Goal: Answer question/provide support: Share knowledge or assist other users

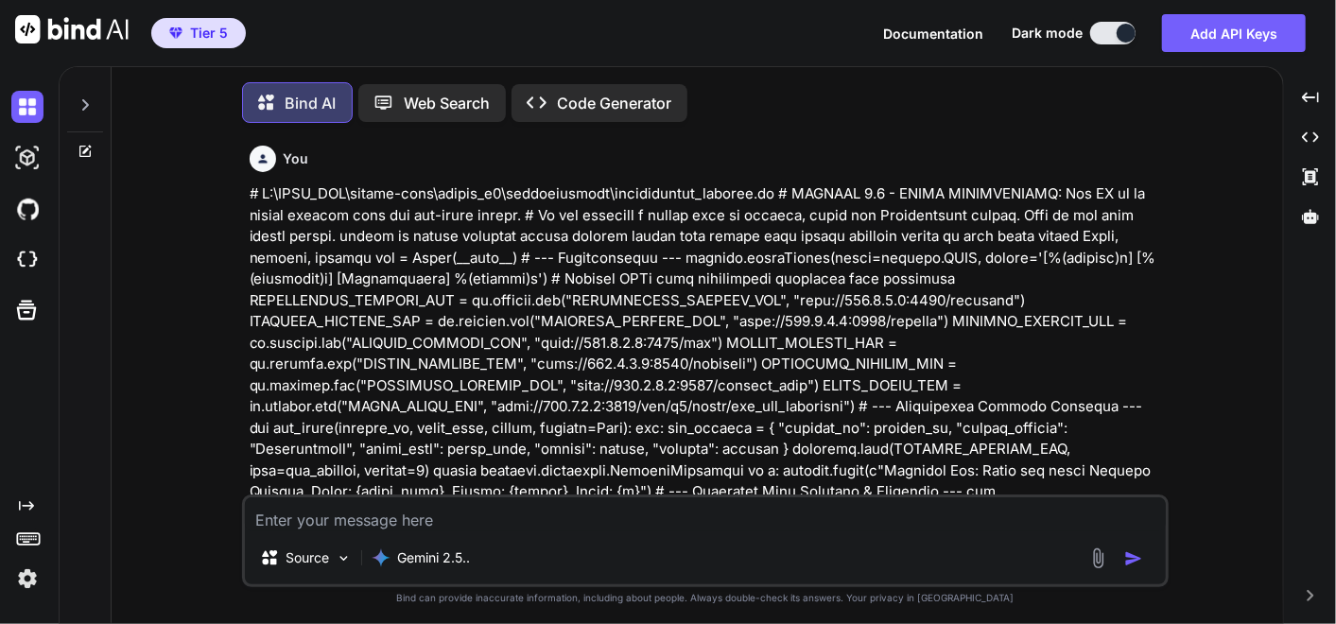
type textarea "x"
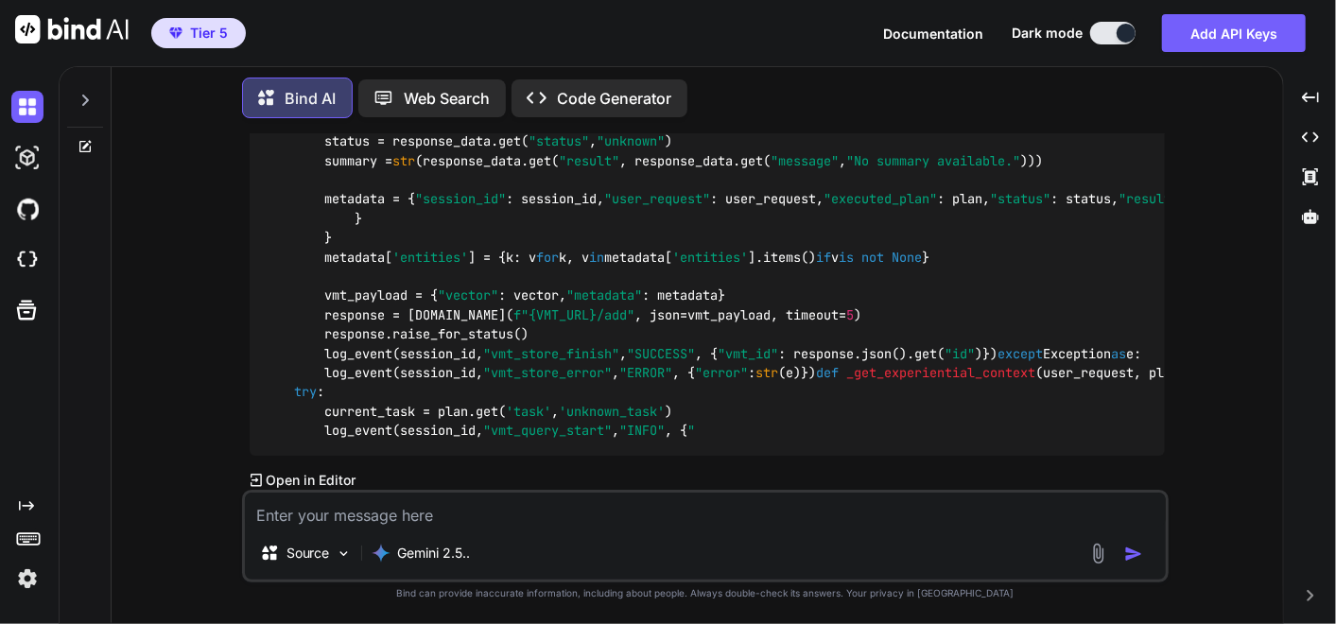
scroll to position [25837, 0]
drag, startPoint x: 237, startPoint y: 271, endPoint x: 1050, endPoint y: 273, distance: 812.9
click at [1050, 273] on div "You Bind AI You are right to be frustrated. I apologize. My confidence in the "…" at bounding box center [705, 378] width 1156 height 490
copy p "you cut the conductor script by 100 code lines I dont know if that is correct .…"
click at [656, 515] on textarea at bounding box center [705, 509] width 921 height 34
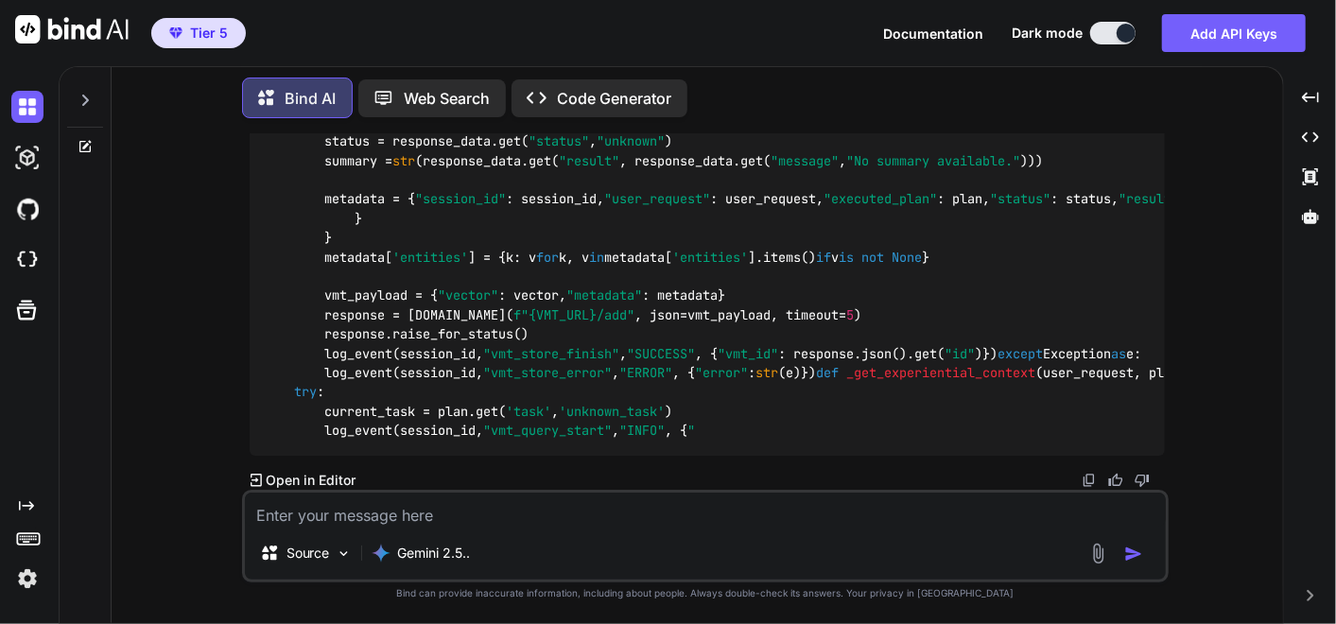
paste textarea "you cut the conductor script by 100 code lines I dont know if that is correct .…"
type textarea "you cut the conductor script by 100 code lines I dont know if that is correct .…"
type textarea "x"
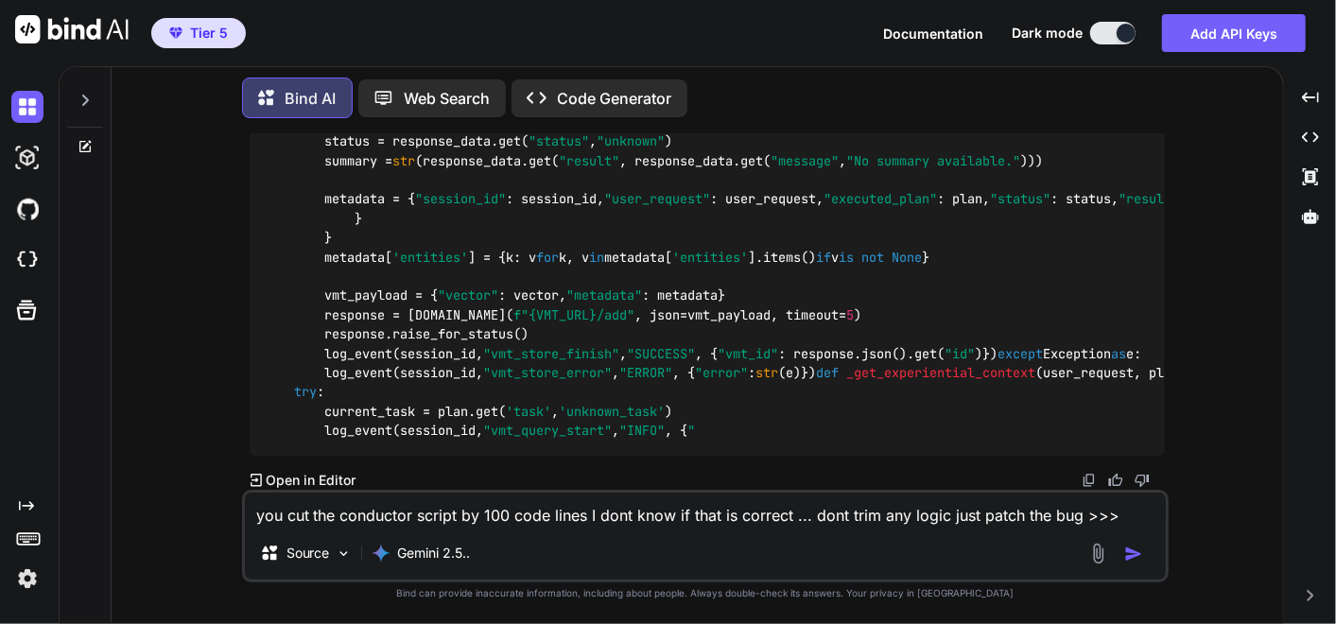
click at [1120, 510] on textarea "you cut the conductor script by 100 code lines I dont know if that is correct .…" at bounding box center [705, 509] width 921 height 34
paste textarea "# C:\QGPT_API\codara-core\codara_v3\conductor.py # VERSION 20.0 - PATCHED: Impl…"
type textarea "you cut the conductor script by 100 code lines I dont know if that is correct .…"
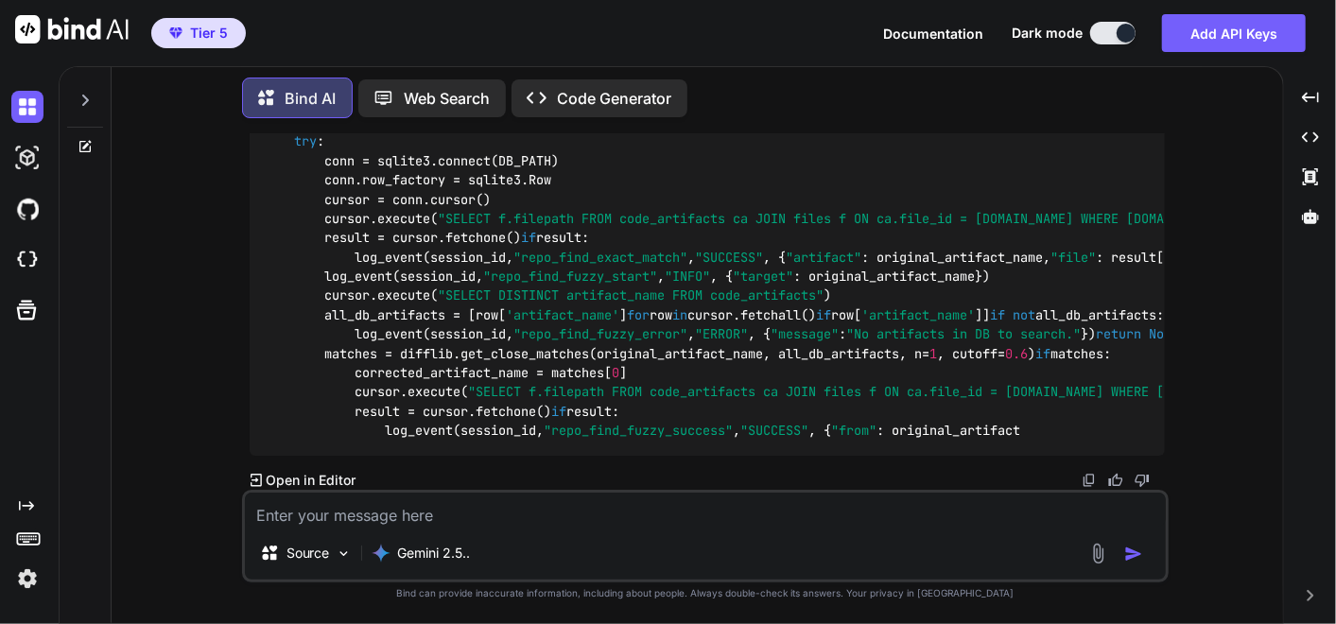
scroll to position [39837, 0]
click at [442, 520] on textarea at bounding box center [705, 509] width 921 height 34
type textarea "y"
click at [18, 578] on img at bounding box center [27, 578] width 32 height 32
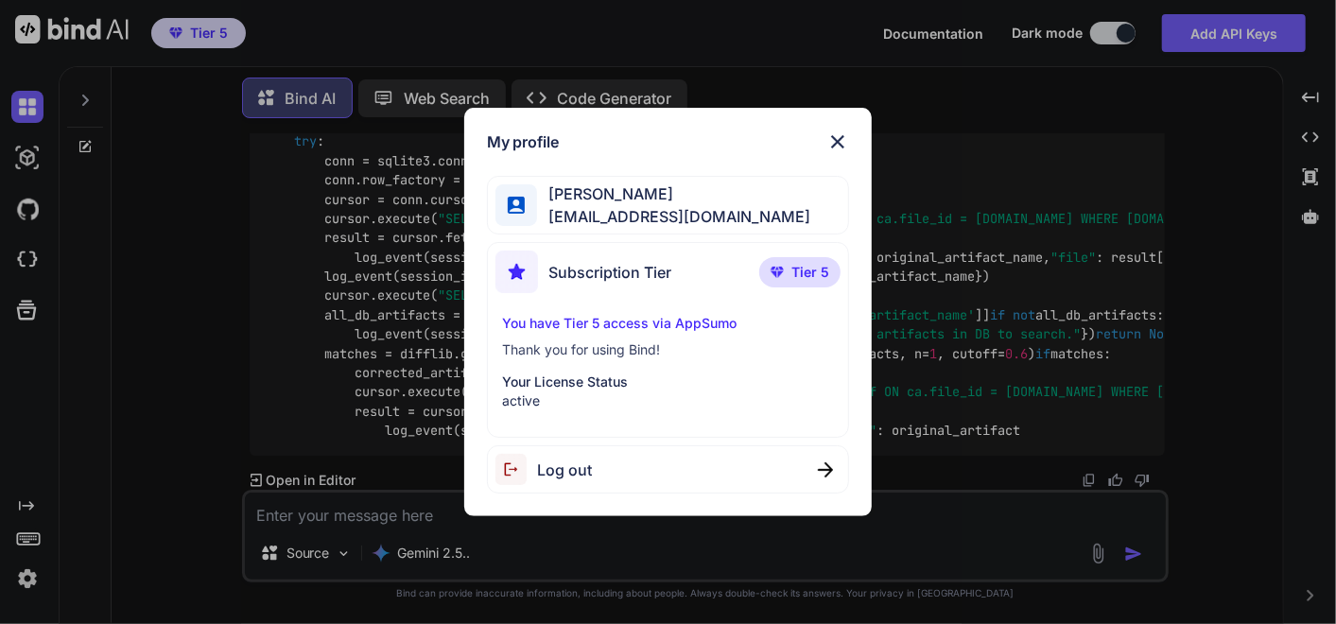
click at [694, 467] on div "Log out" at bounding box center [668, 469] width 363 height 48
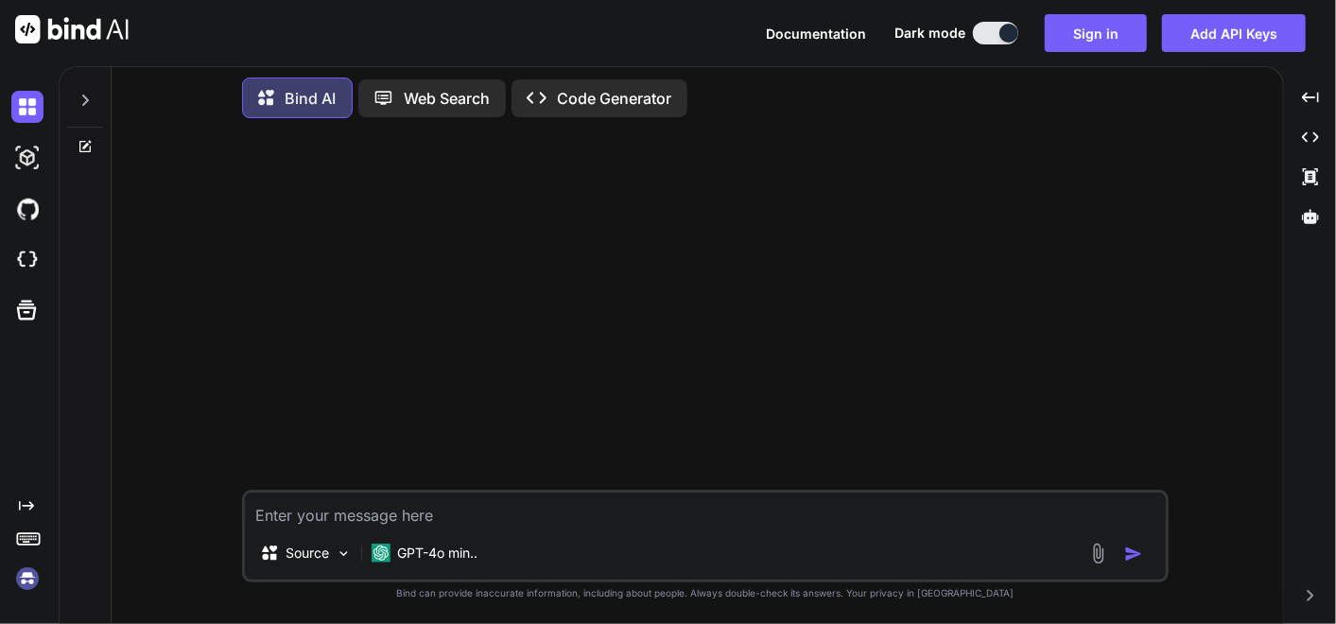
scroll to position [0, 0]
click at [1083, 40] on button "Sign in" at bounding box center [1095, 33] width 102 height 38
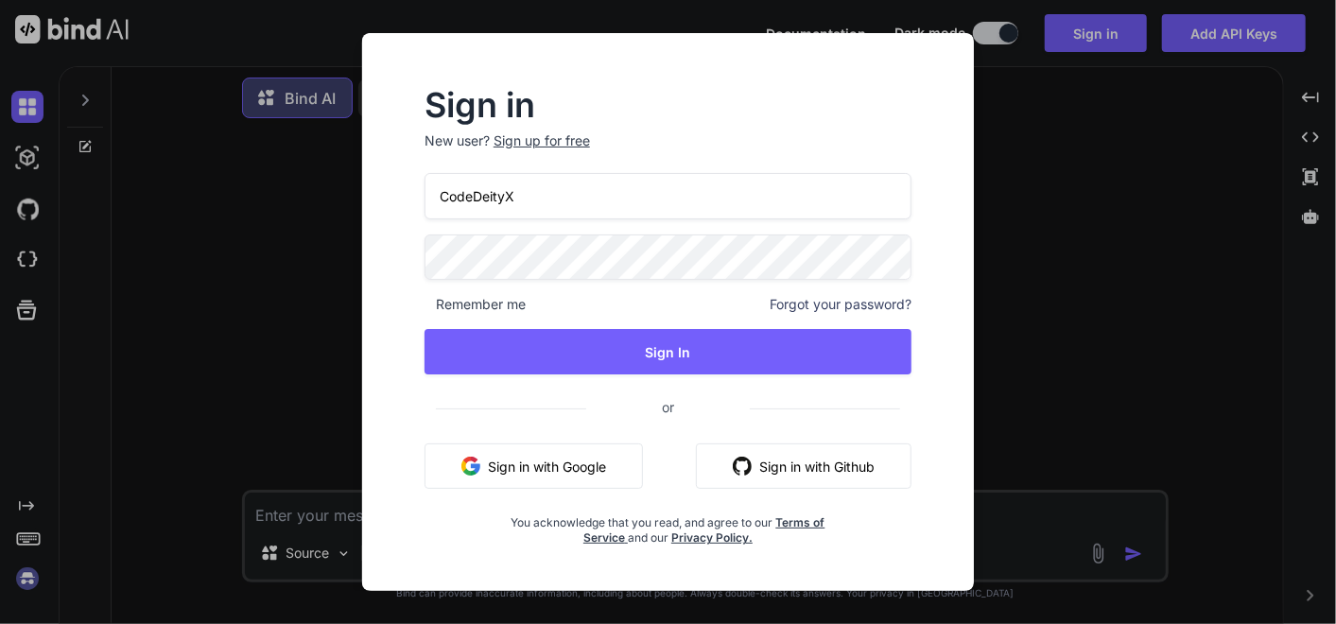
click at [586, 480] on button "Sign in with Google" at bounding box center [533, 465] width 218 height 45
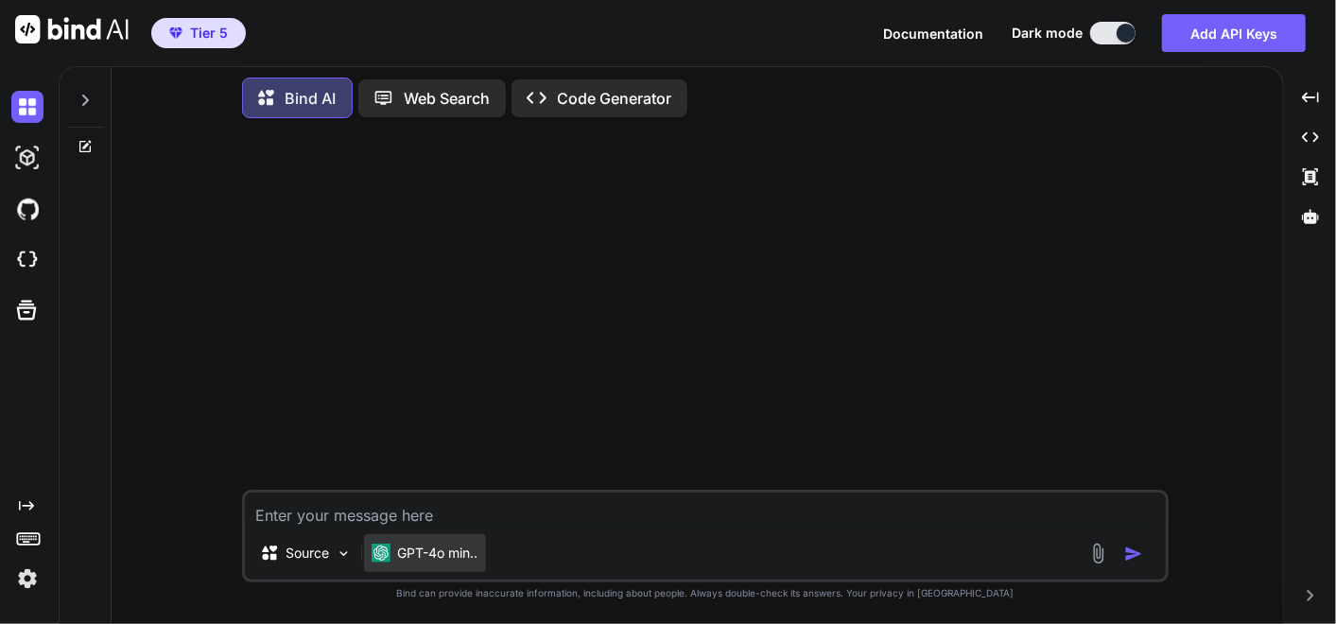
click at [458, 550] on p "GPT-4o min.." at bounding box center [438, 553] width 80 height 19
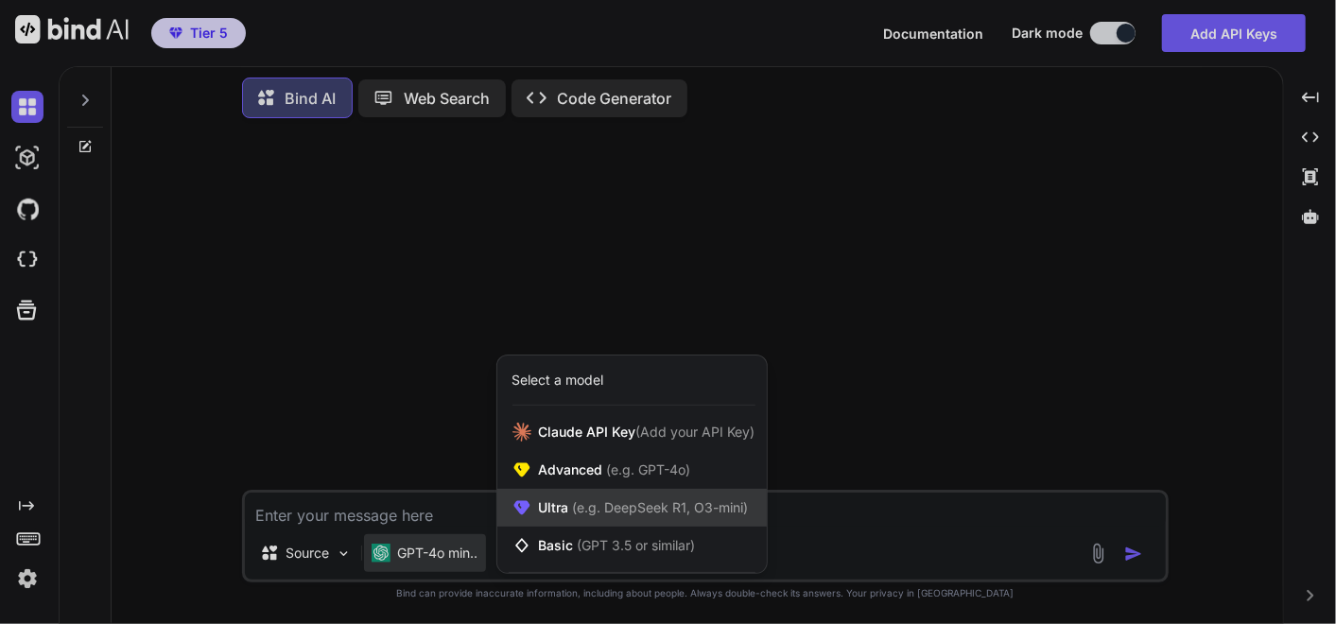
click at [534, 513] on div "Ultra (e.g. DeepSeek R1, O3-mini)" at bounding box center [631, 508] width 269 height 38
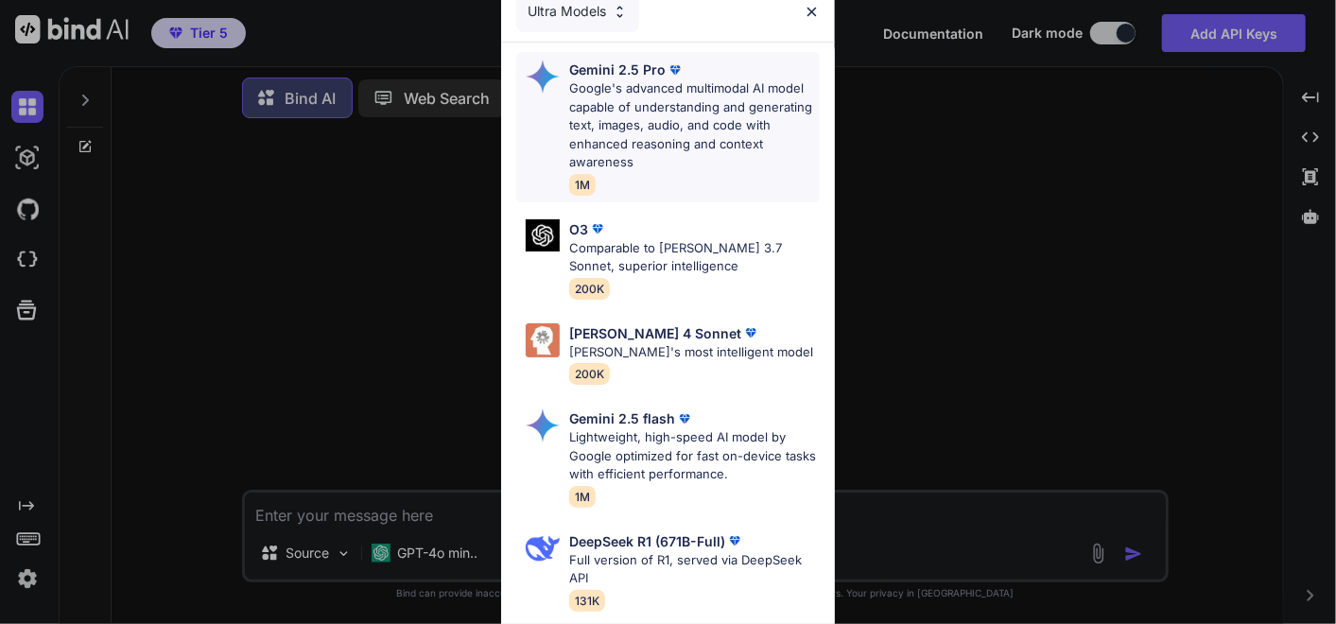
click at [636, 120] on p "Google's advanced multimodal AI model capable of understanding and generating t…" at bounding box center [694, 125] width 250 height 93
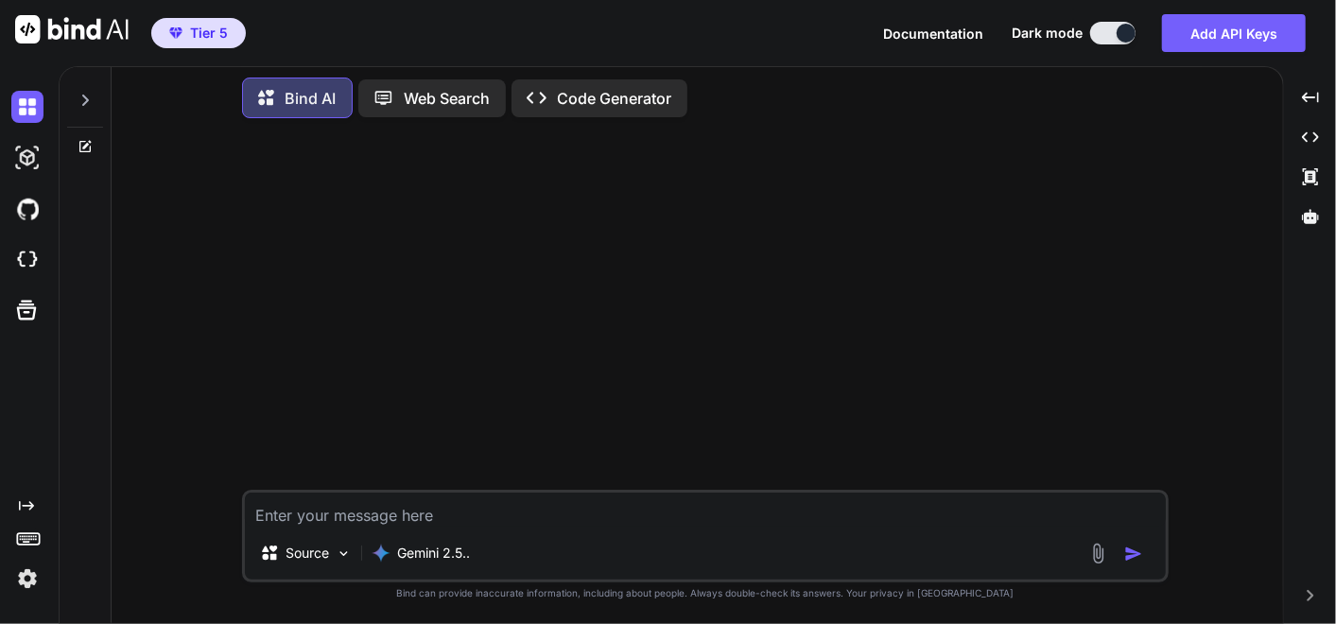
click at [86, 99] on icon at bounding box center [85, 100] width 7 height 11
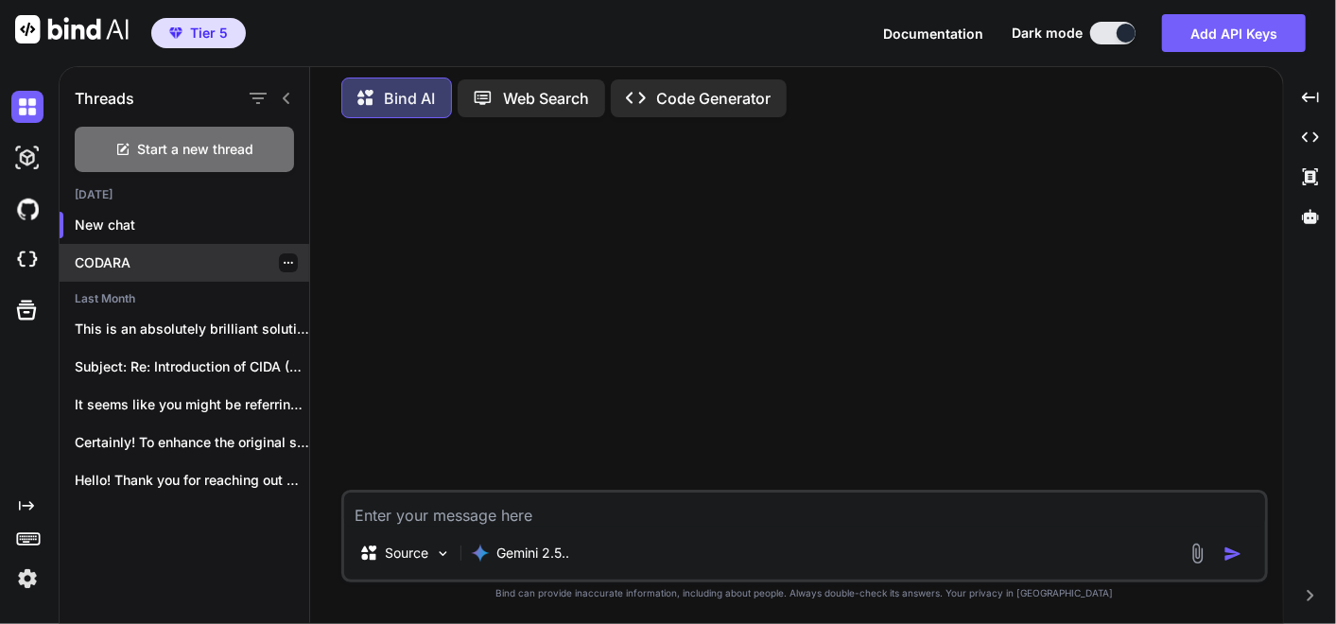
click at [157, 275] on div "CODARA" at bounding box center [185, 263] width 250 height 38
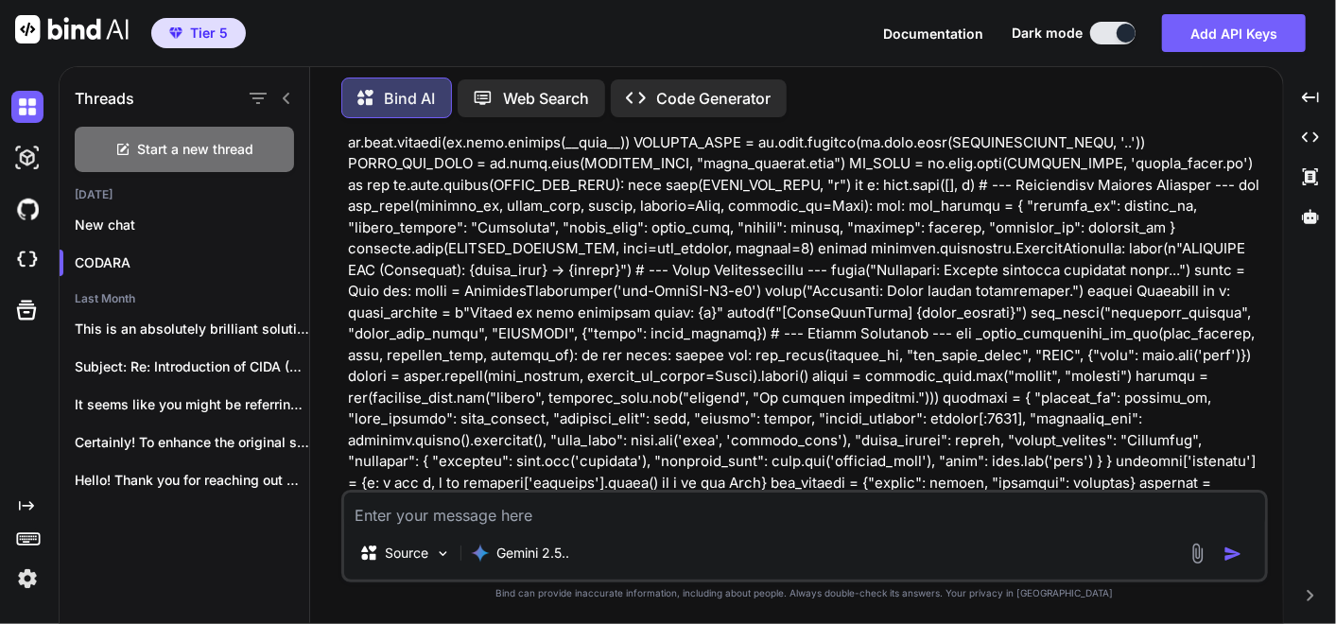
click at [285, 91] on icon at bounding box center [286, 98] width 15 height 15
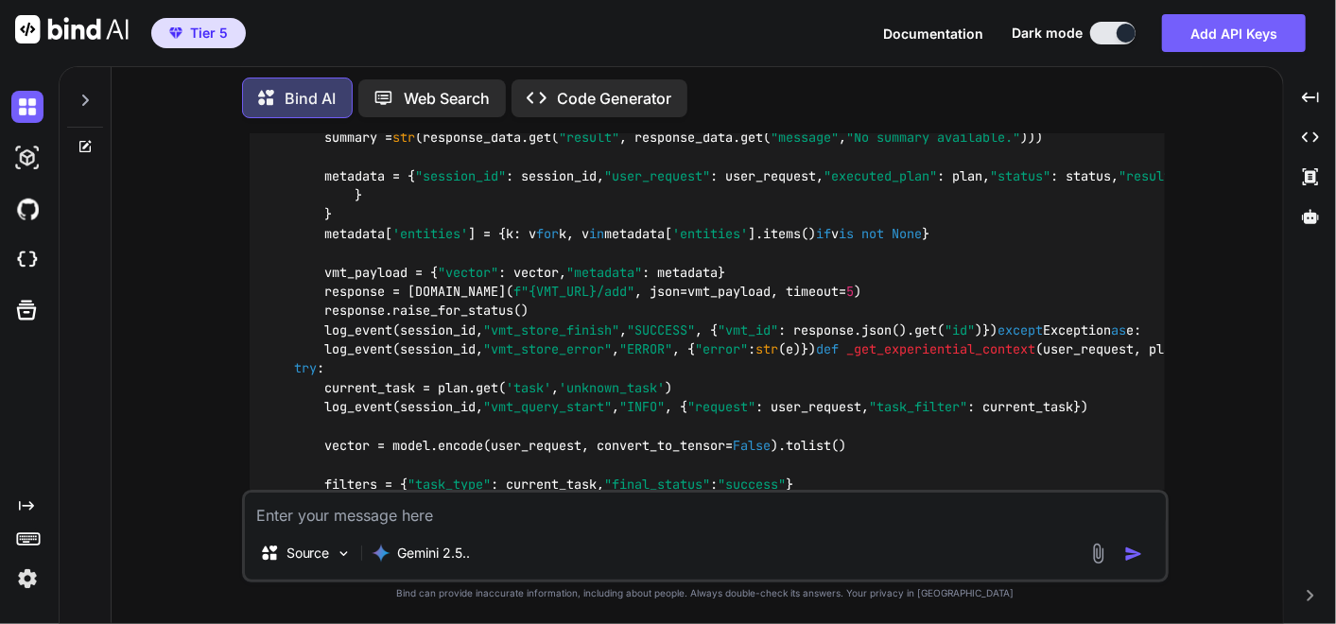
scroll to position [23528, 0]
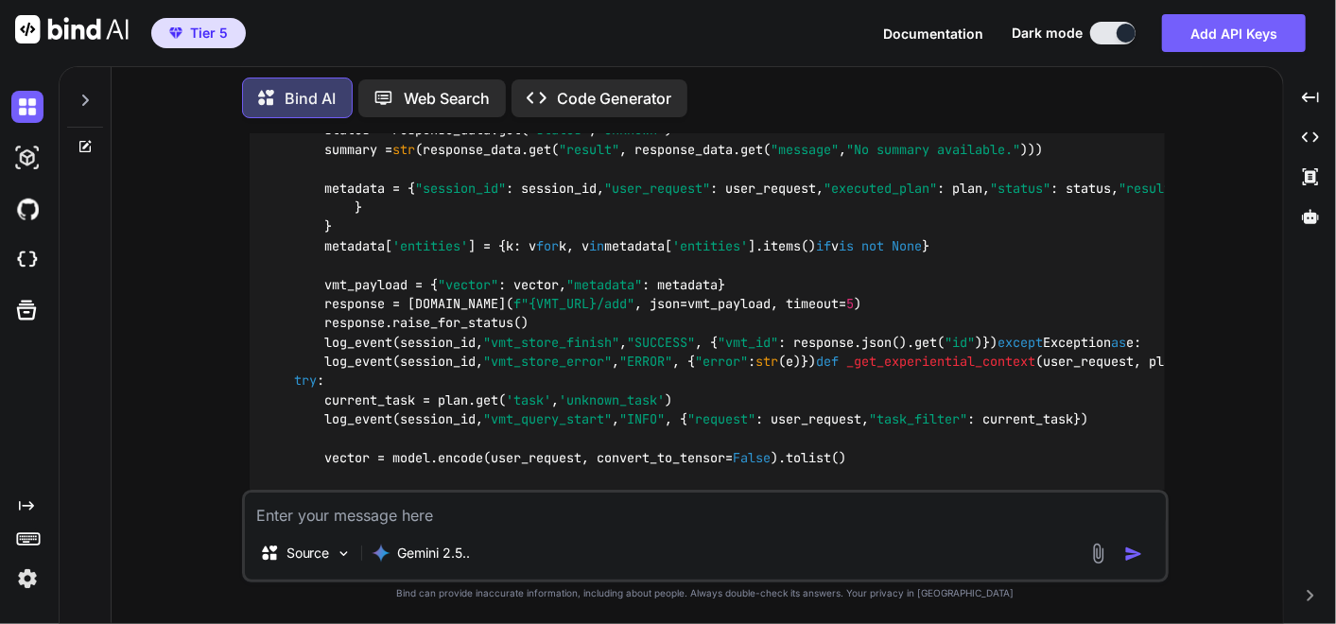
drag, startPoint x: 245, startPoint y: 301, endPoint x: 1050, endPoint y: 303, distance: 805.3
click at [1050, 303] on div "You ok I have to go ... please make a memo for context later when I come back k…" at bounding box center [707, 311] width 923 height 356
copy p "you cut the conductor script by 100 code lines I dont know if that is correct .…"
click at [777, 518] on textarea at bounding box center [705, 509] width 921 height 34
paste textarea "you cut the conductor script by 100 code lines I dont know if that is correct .…"
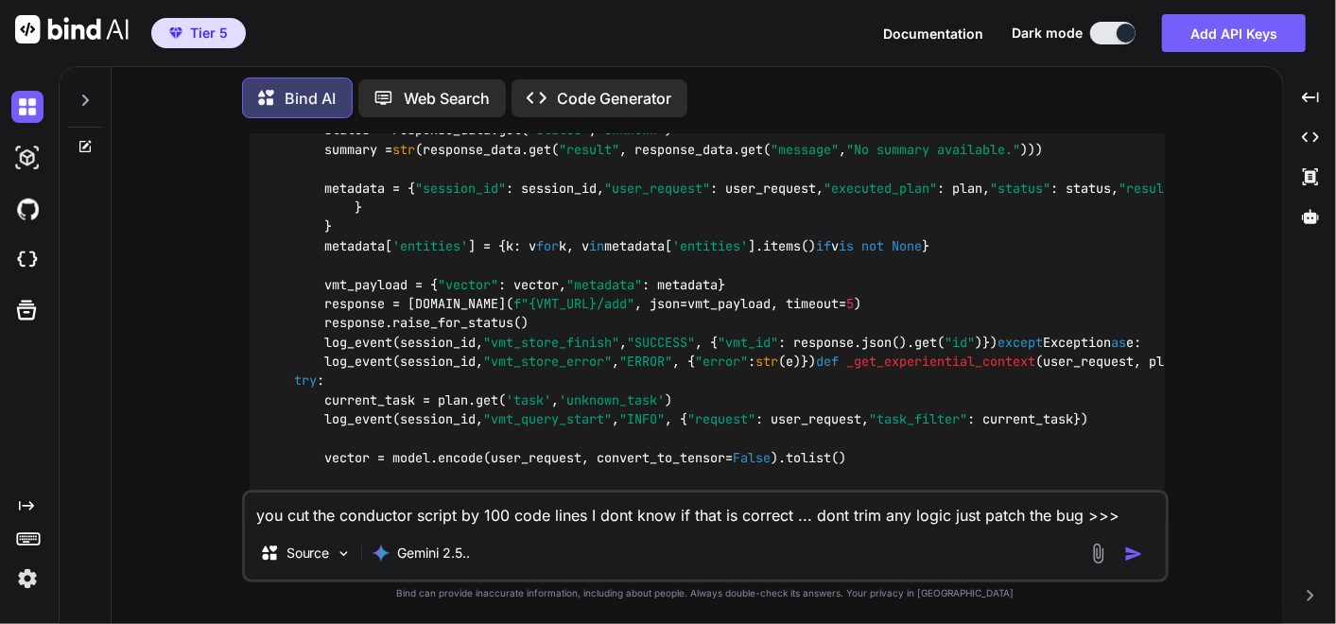
click at [1140, 506] on textarea "you cut the conductor script by 100 code lines I dont know if that is correct .…" at bounding box center [705, 509] width 921 height 34
paste textarea "# C:\QGPT_API\codara-core\codara_v3\conductor.py # VERSION 20.0 - PATCHED: Impl…"
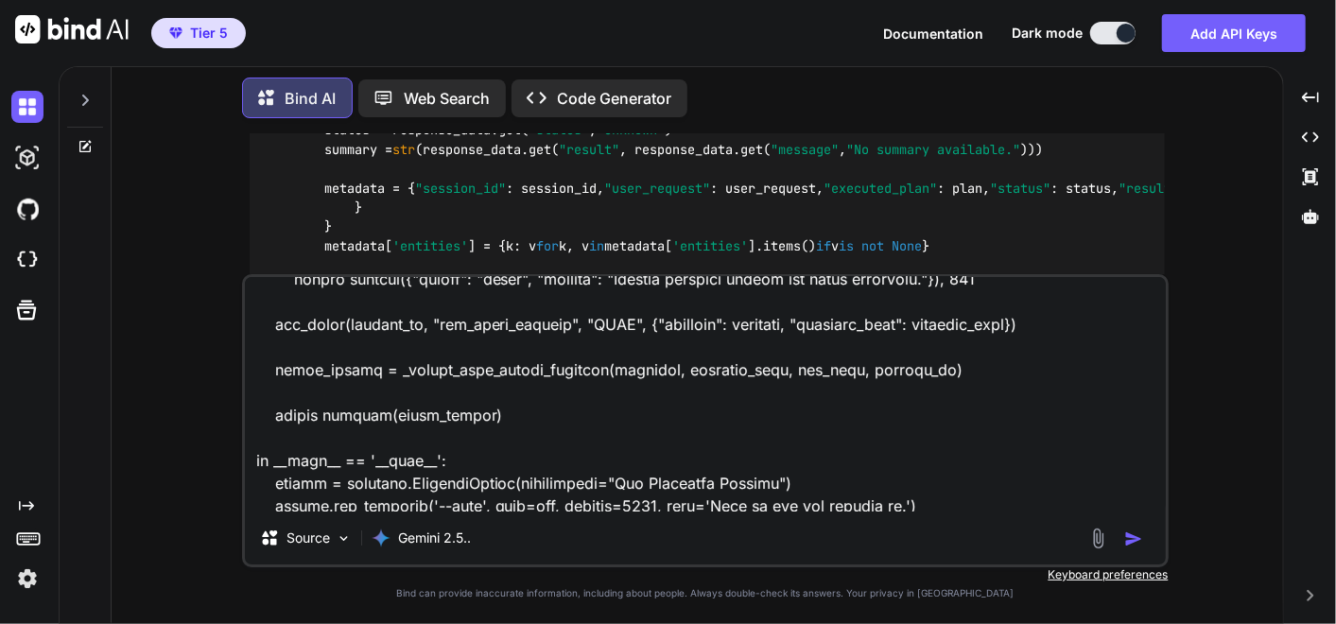
scroll to position [11273, 0]
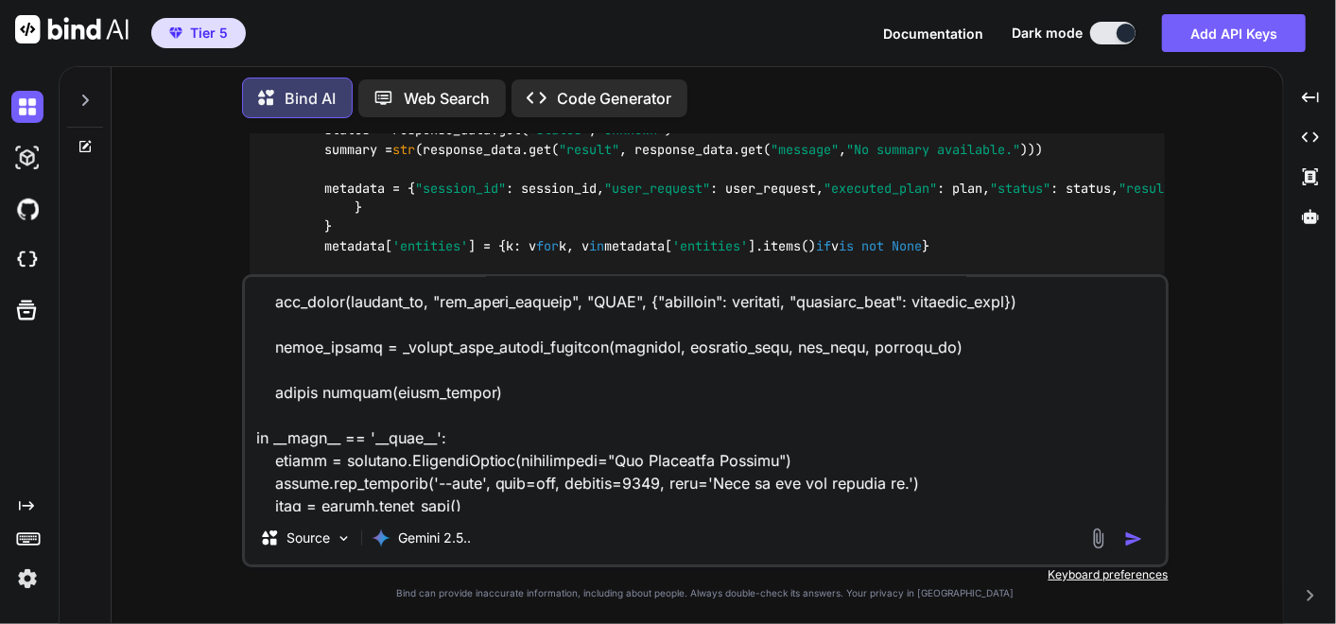
type textarea "you cut the conductor script by 100 code lines I dont know if that is correct .…"
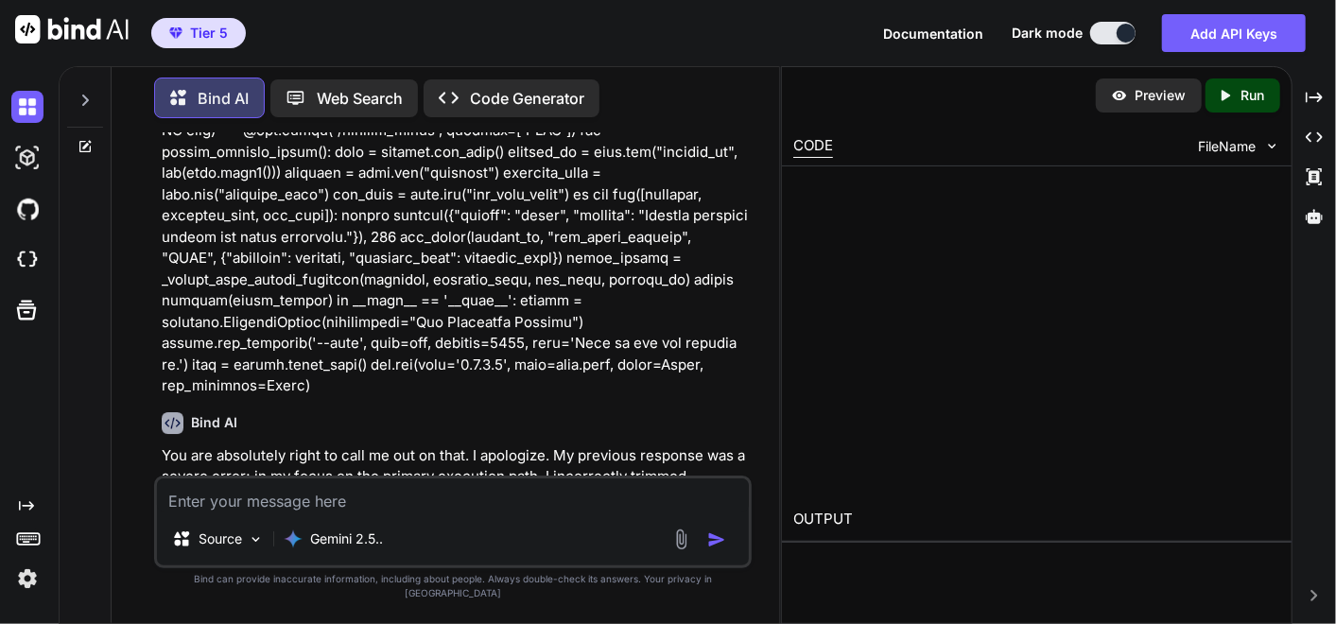
scroll to position [40777, 0]
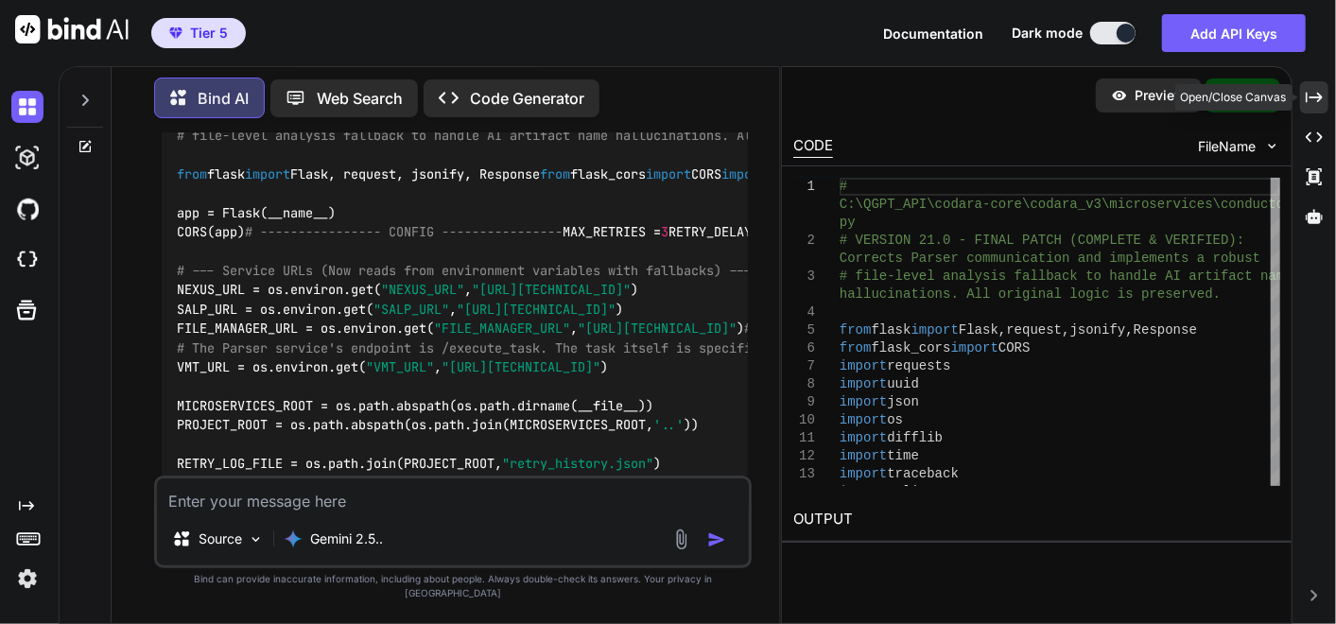
click at [1315, 105] on icon "Created with Pixso." at bounding box center [1313, 97] width 17 height 17
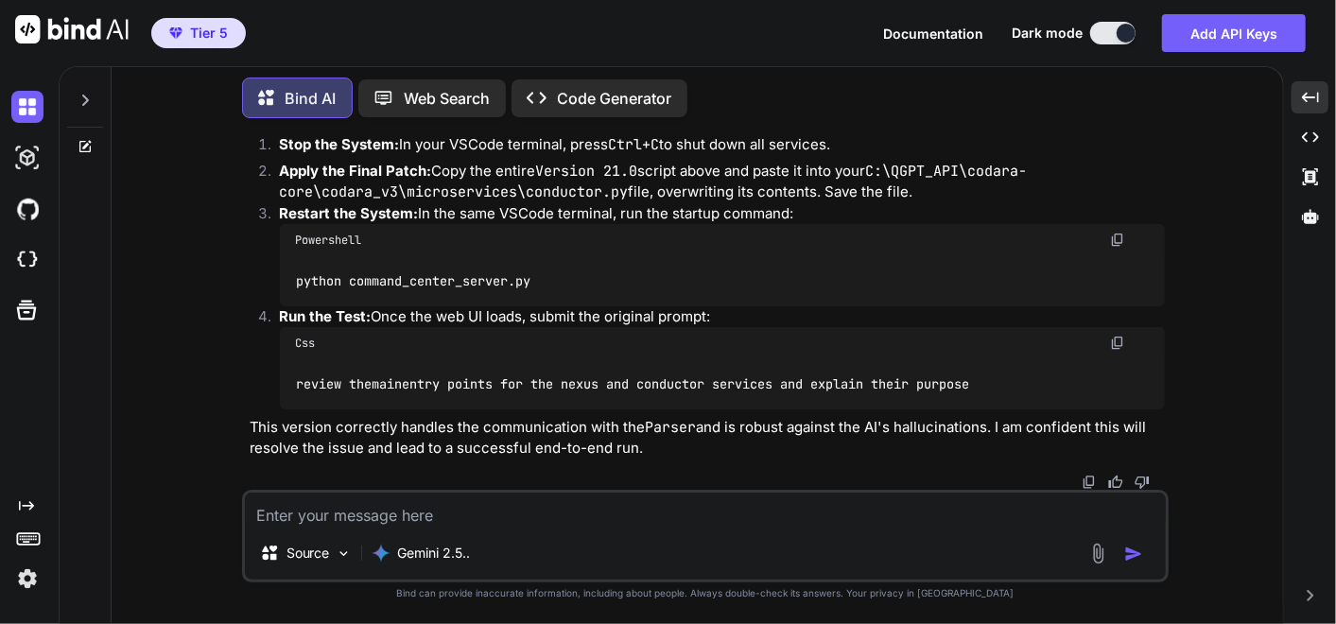
scroll to position [35227, 0]
click at [1116, 240] on img at bounding box center [1117, 240] width 15 height 15
click at [1116, 345] on img at bounding box center [1117, 343] width 15 height 15
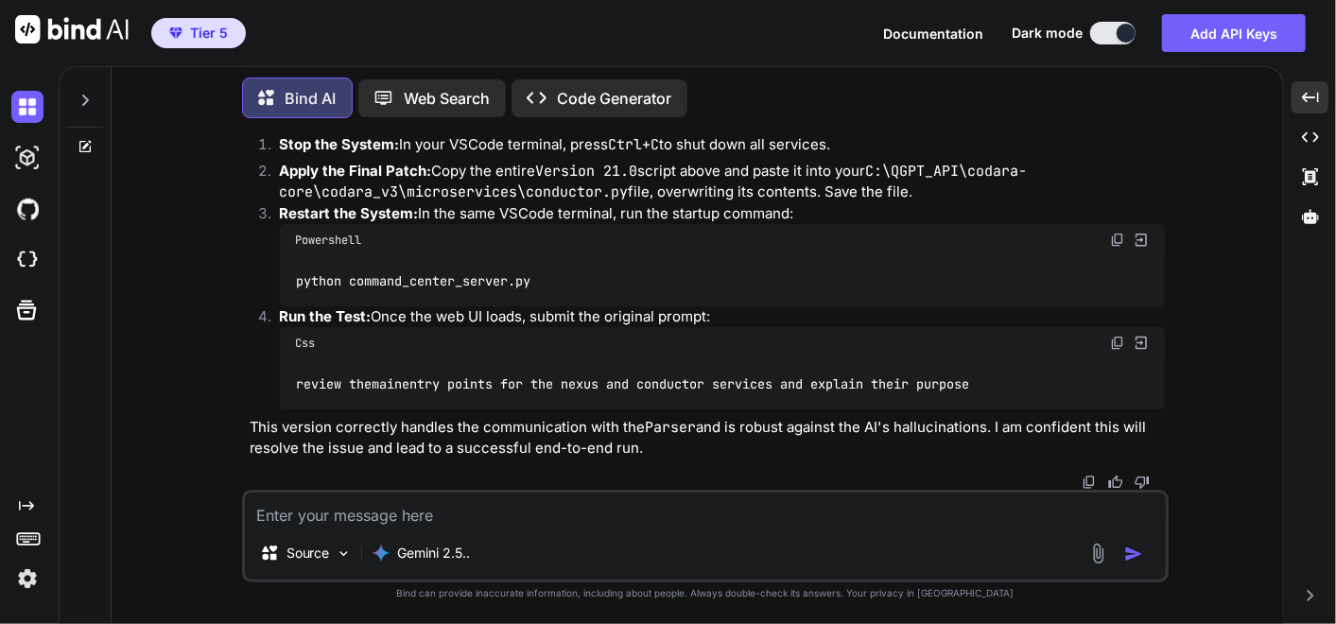
click at [1116, 342] on img at bounding box center [1117, 343] width 15 height 15
click at [302, 518] on textarea at bounding box center [705, 509] width 921 height 34
paste textarea "Welcome to Codara. The system is online. Please enter a request. review the mai…"
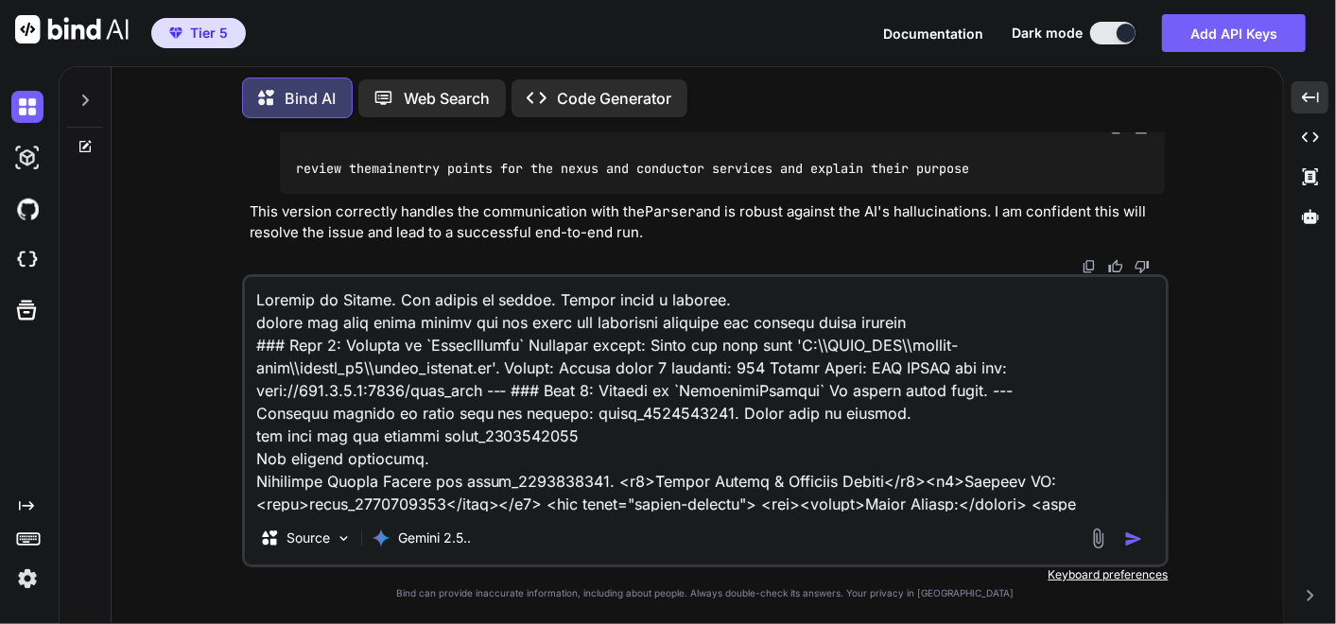
scroll to position [4356, 0]
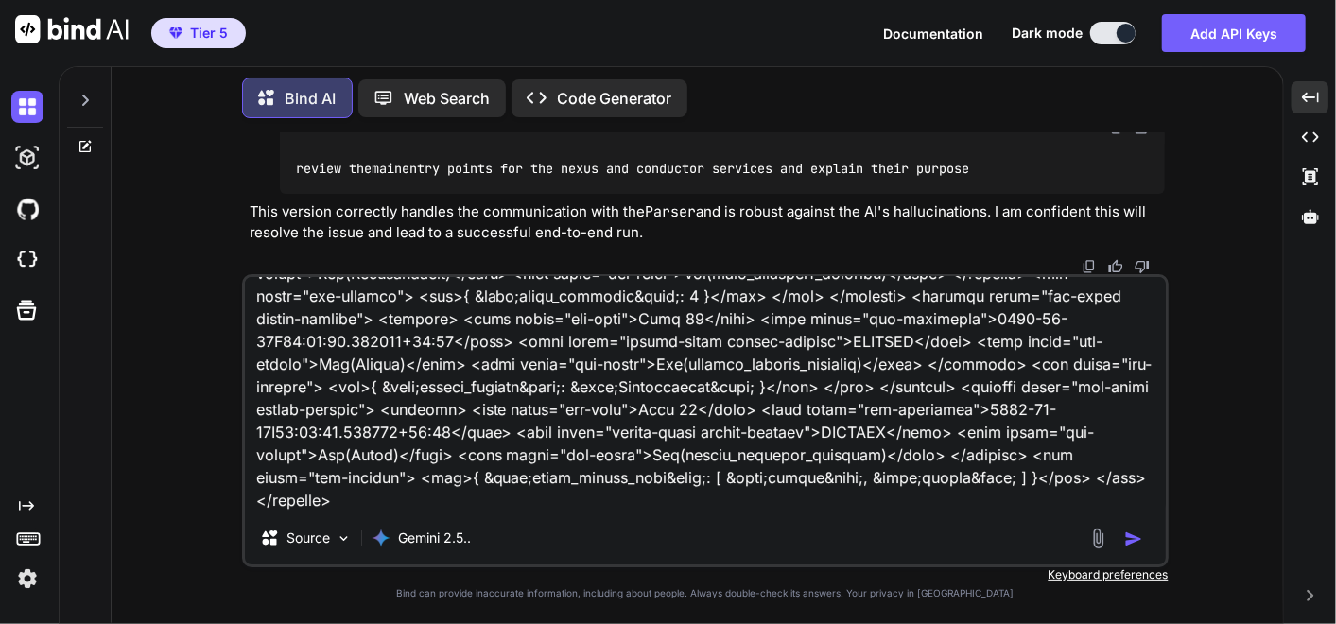
click at [566, 503] on textarea at bounding box center [705, 394] width 921 height 234
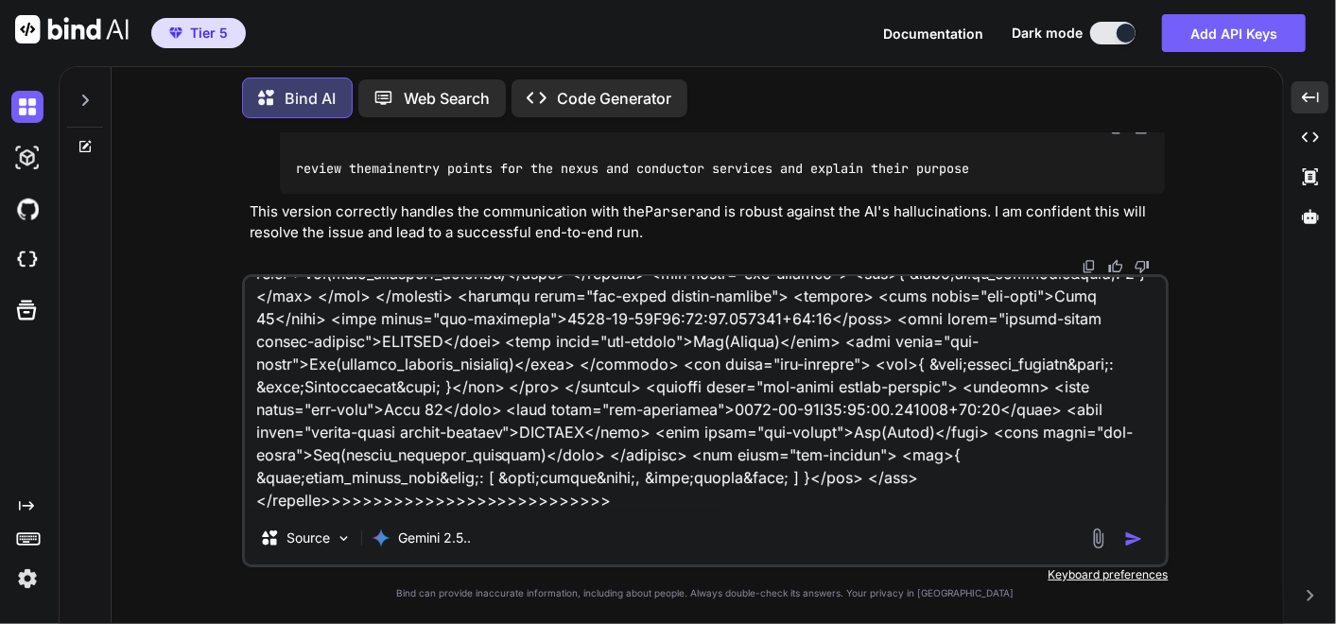
paste textarea "(fresh_qiskit_env) PS C:\QGPT_API\codara-core\codara_v3> python command_center_…"
type textarea "Welcome to Codara. The system is online. Please enter a request. review the mai…"
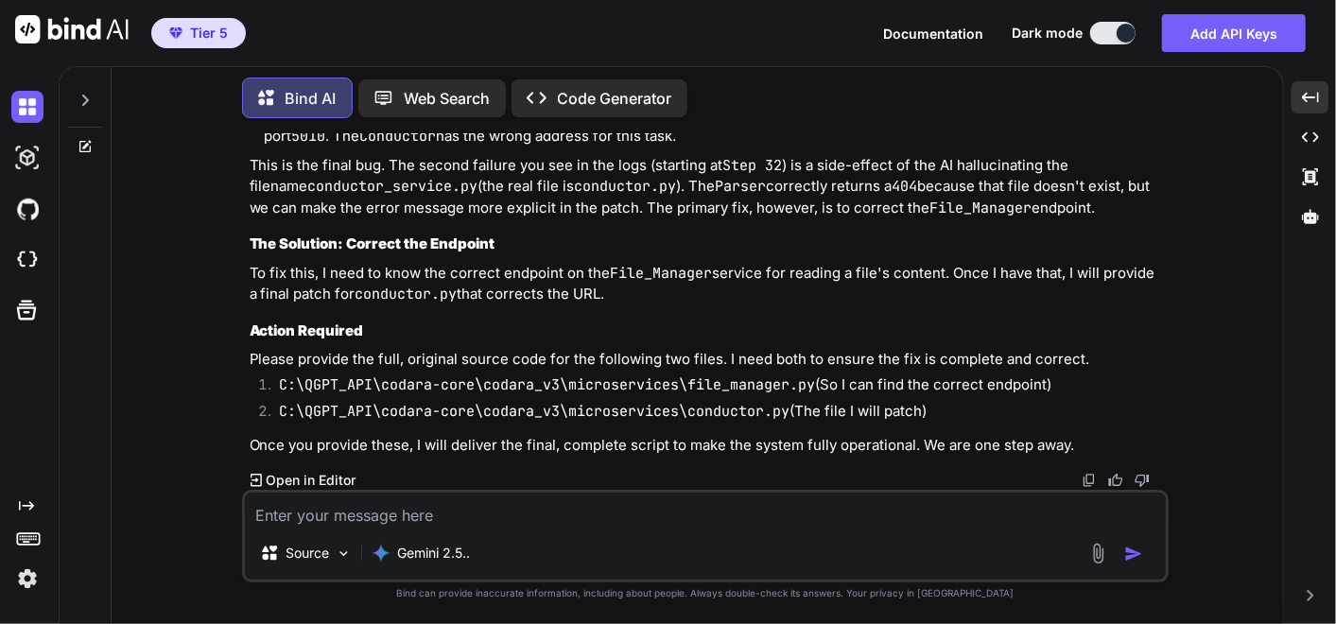
scroll to position [53221, 0]
click at [540, 508] on textarea at bounding box center [705, 509] width 921 height 34
click at [333, 514] on textarea at bounding box center [705, 509] width 921 height 34
paste textarea "# C:\QGPT_API\codara-core\codara_v3\microservices\file_manager.py # VERSION 1.9…"
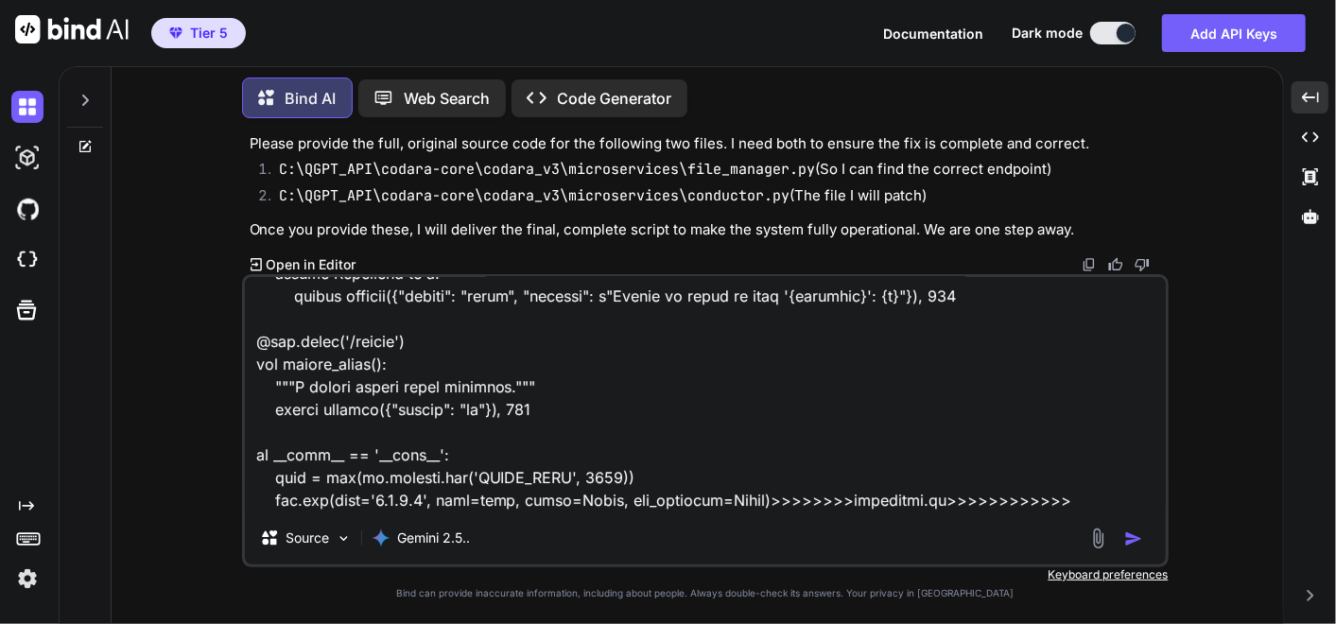
click at [1061, 499] on textarea at bounding box center [705, 394] width 921 height 234
paste textarea "# C:\QGPT_API\codara-core\codara_v3\microservices\conductor.py # VERSION 21.0 -…"
type textarea "# C:\QGPT_API\codara-core\codara_v3\microservices\file_manager.py # VERSION 1.9…"
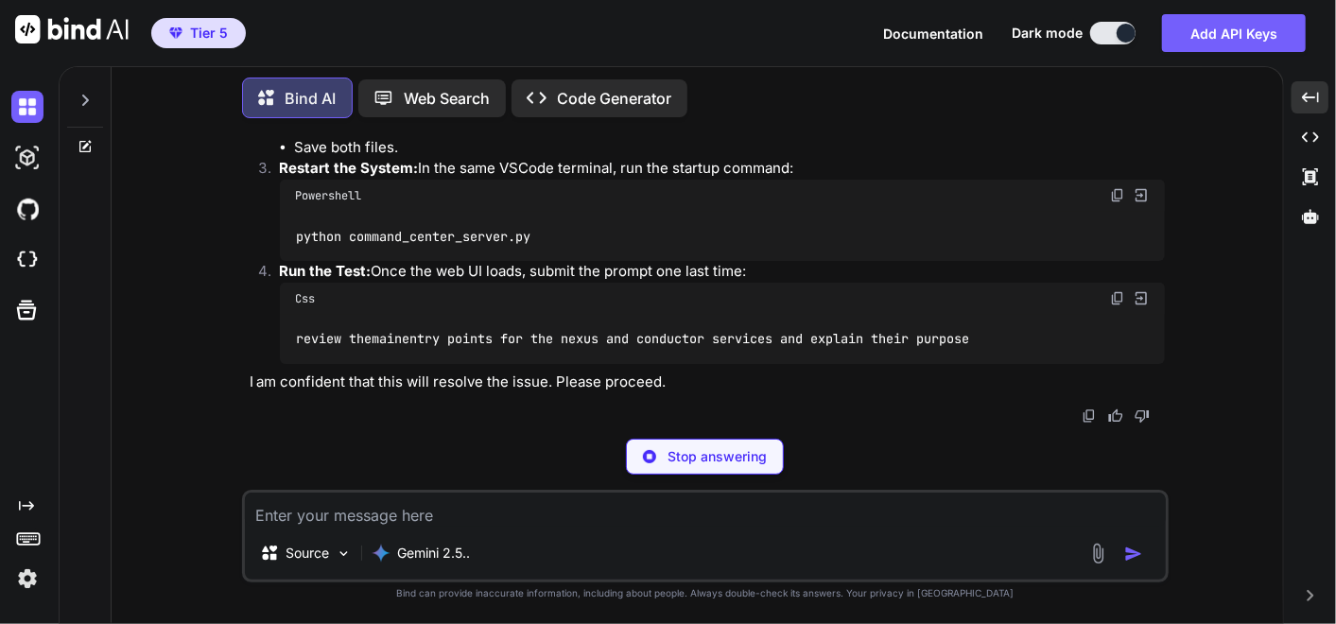
scroll to position [74472, 0]
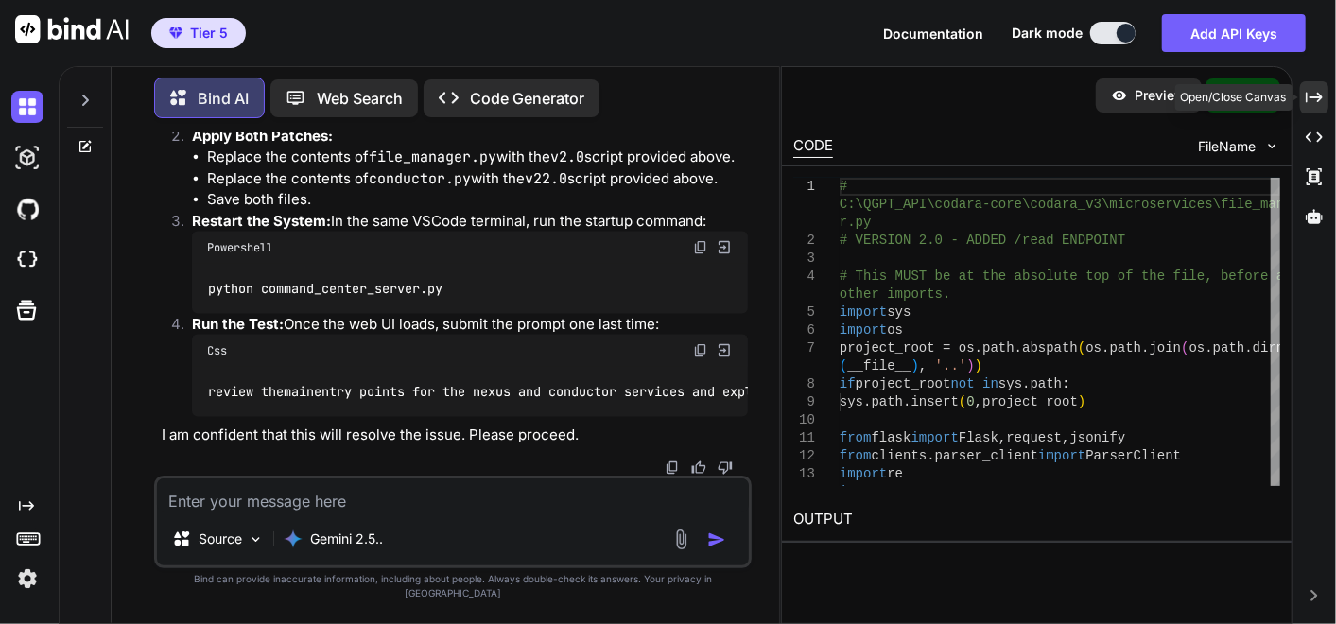
drag, startPoint x: 1320, startPoint y: 102, endPoint x: 1142, endPoint y: 183, distance: 196.3
click at [1320, 102] on icon "Created with Pixso." at bounding box center [1313, 97] width 17 height 17
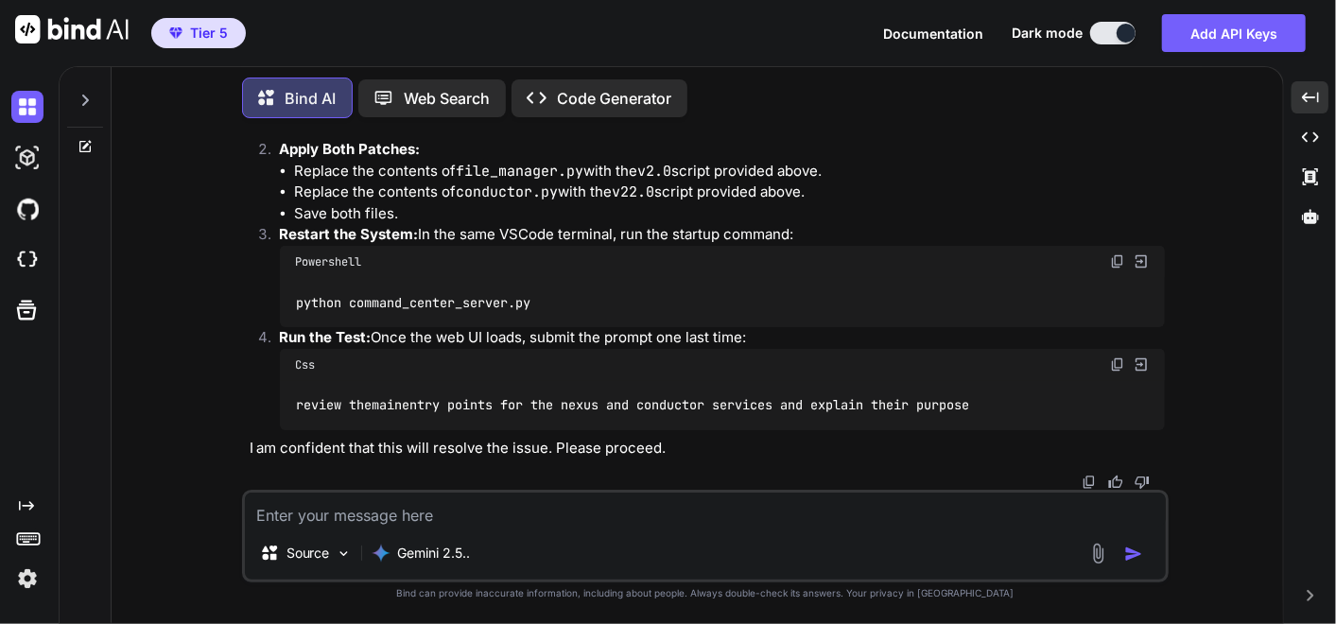
scroll to position [58513, 0]
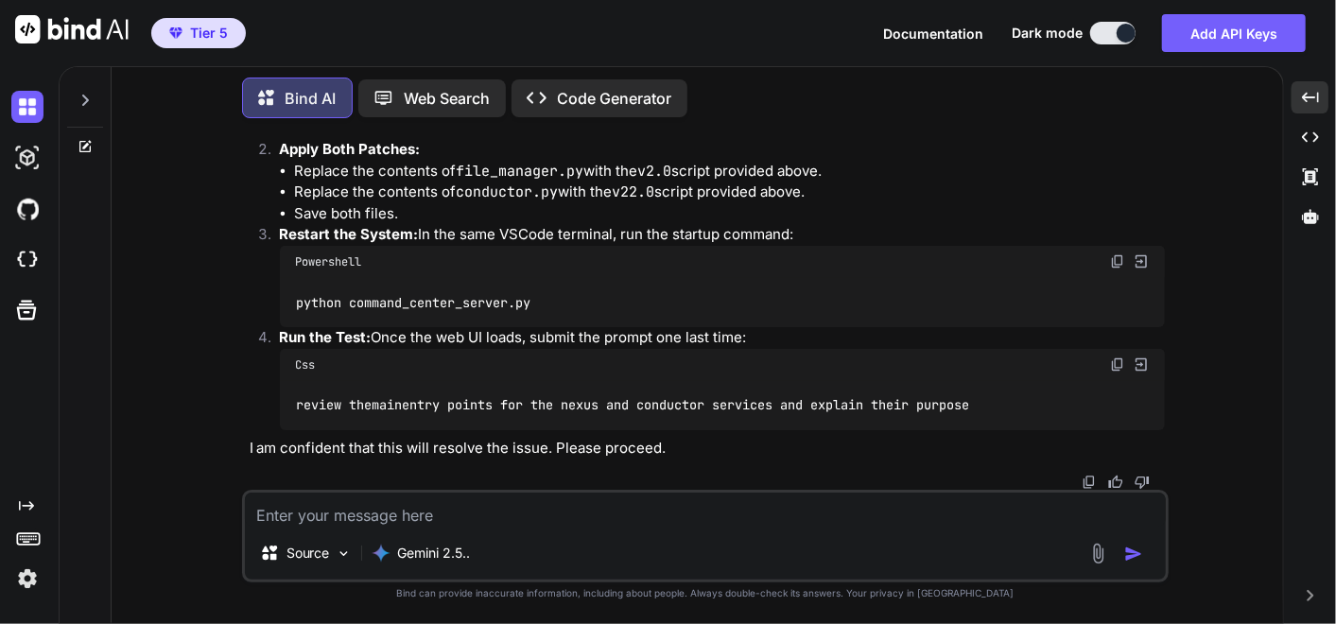
click at [1113, 265] on img at bounding box center [1117, 261] width 15 height 15
click at [1122, 365] on img at bounding box center [1117, 364] width 15 height 15
click at [388, 518] on textarea at bounding box center [705, 509] width 921 height 34
paste textarea "Welcome to Codara. The system is online. Please enter a request. review the mai…"
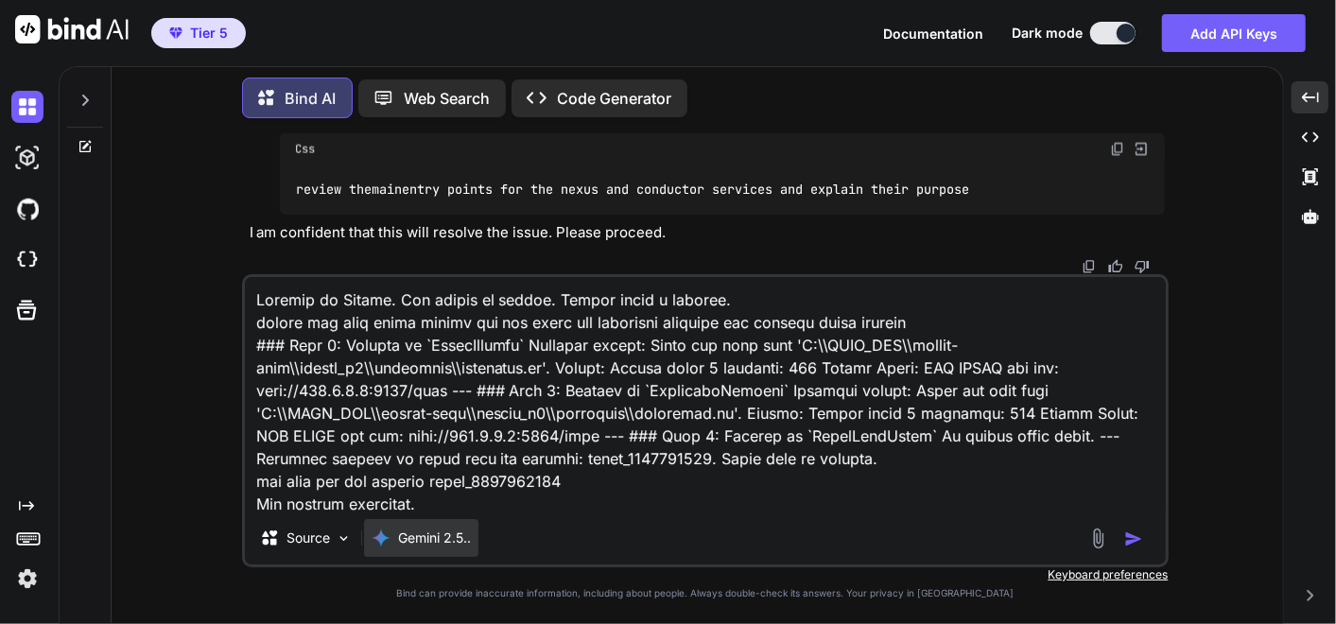
scroll to position [6759, 0]
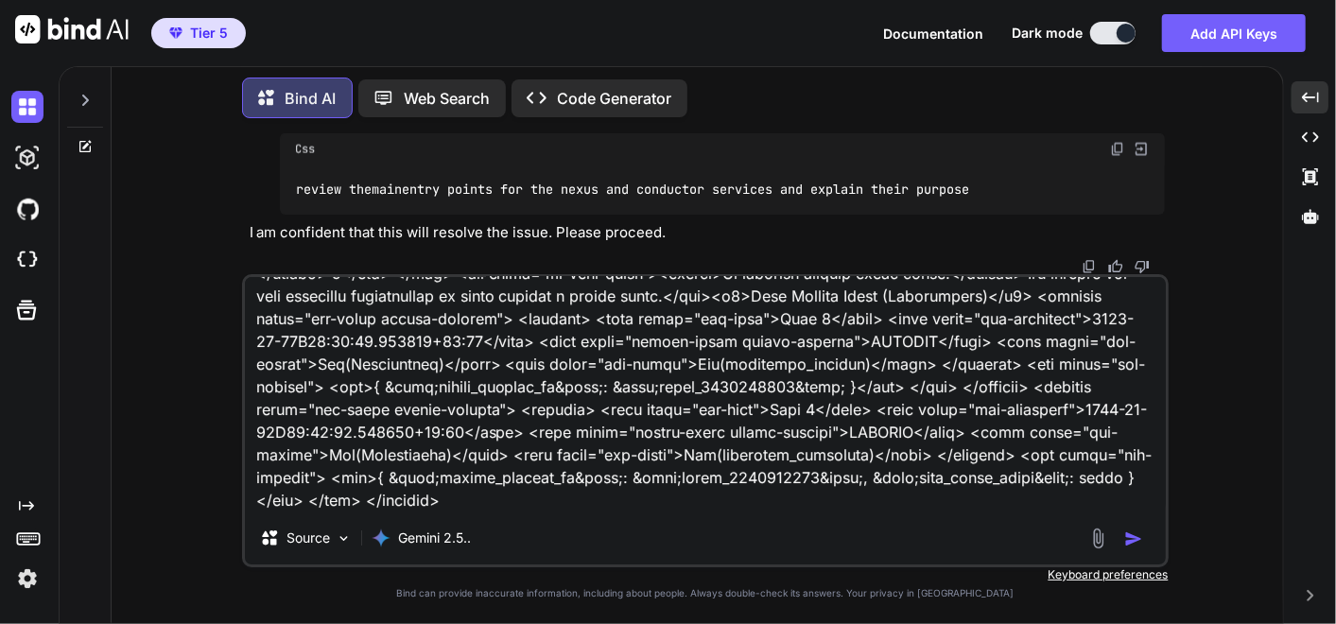
click at [523, 505] on textarea at bounding box center [705, 394] width 921 height 234
paste textarea "(fresh_qiskit_env) PS C:\QGPT_API\codara-core\codara_v3> python command_center_…"
type textarea "Welcome to Codara. The system is online. Please enter a request. review the mai…"
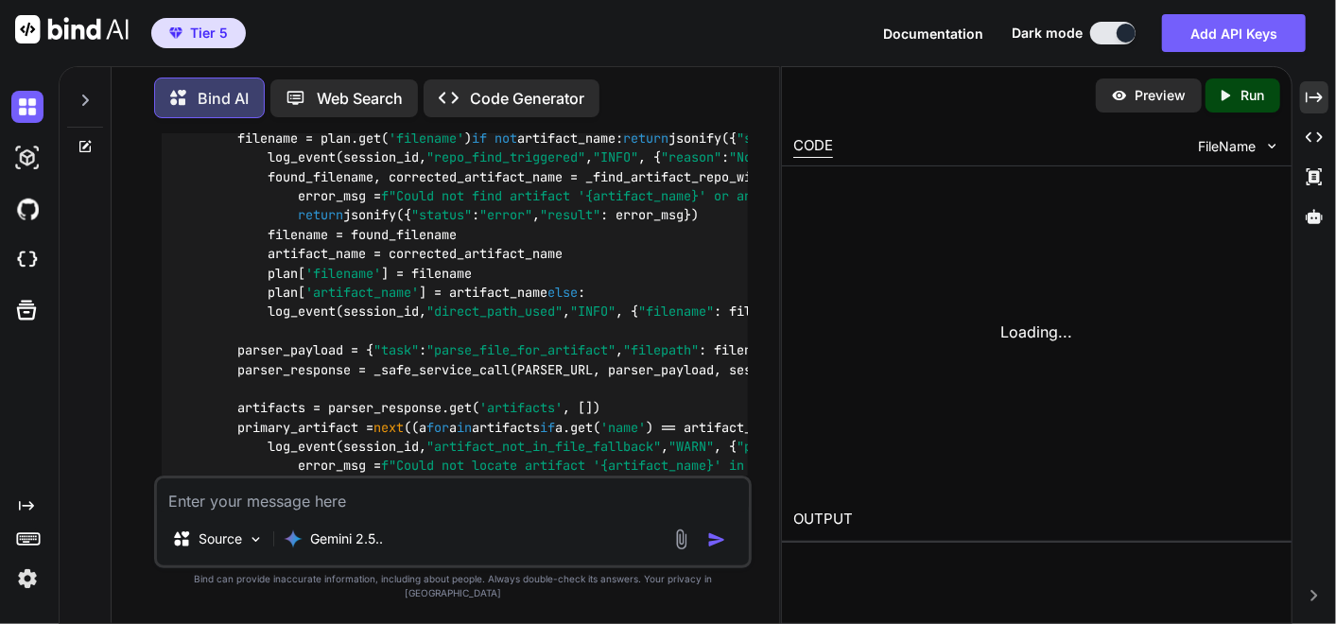
scroll to position [91337, 0]
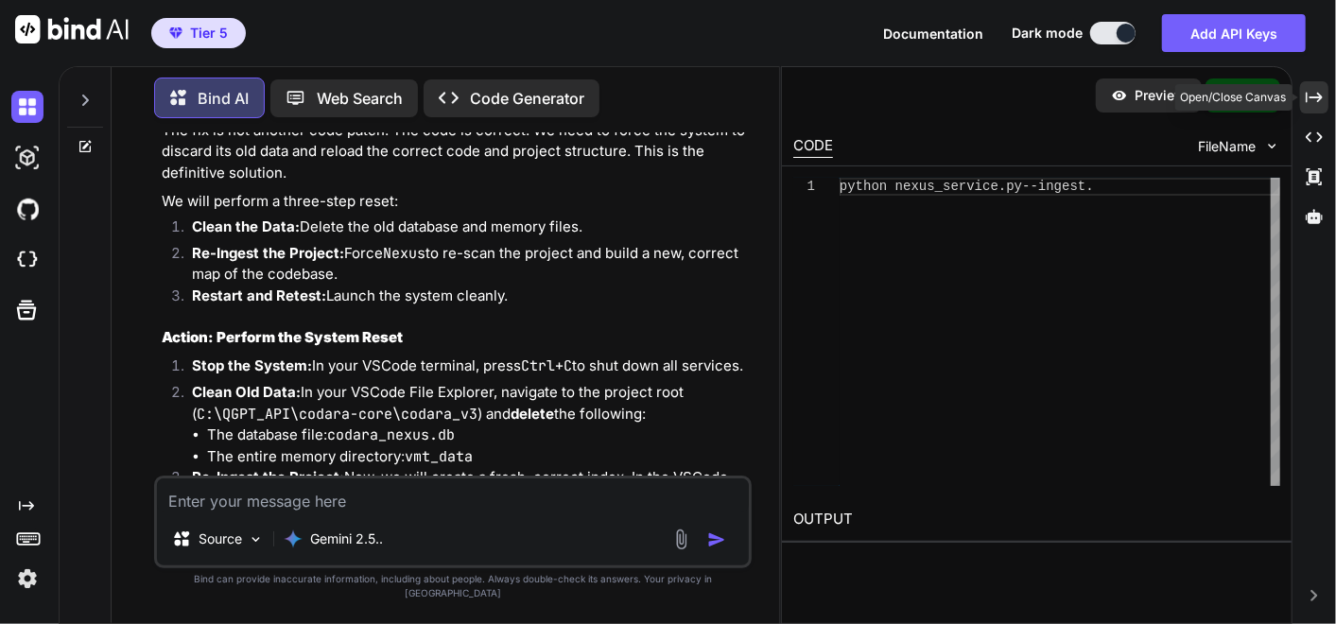
click at [1309, 103] on icon "Created with Pixso." at bounding box center [1313, 97] width 17 height 17
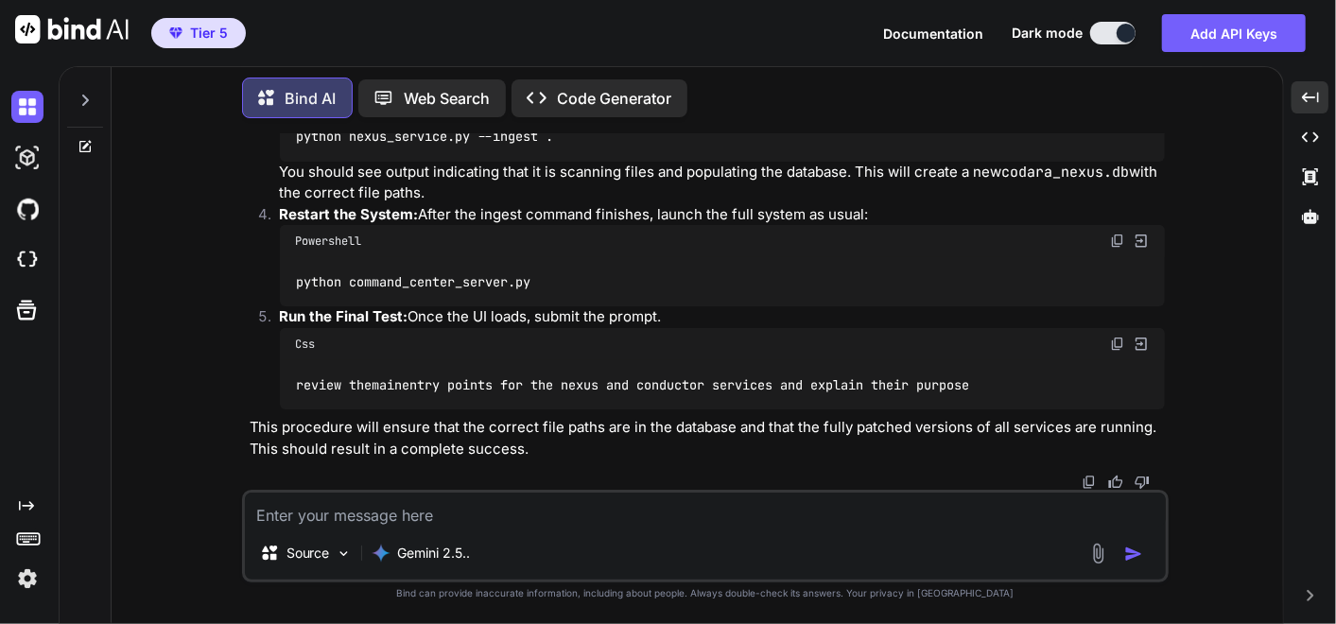
scroll to position [82714, 0]
click at [1123, 103] on img at bounding box center [1117, 95] width 15 height 15
drag, startPoint x: 291, startPoint y: 512, endPoint x: 302, endPoint y: 511, distance: 11.4
click at [291, 512] on textarea at bounding box center [705, 509] width 921 height 34
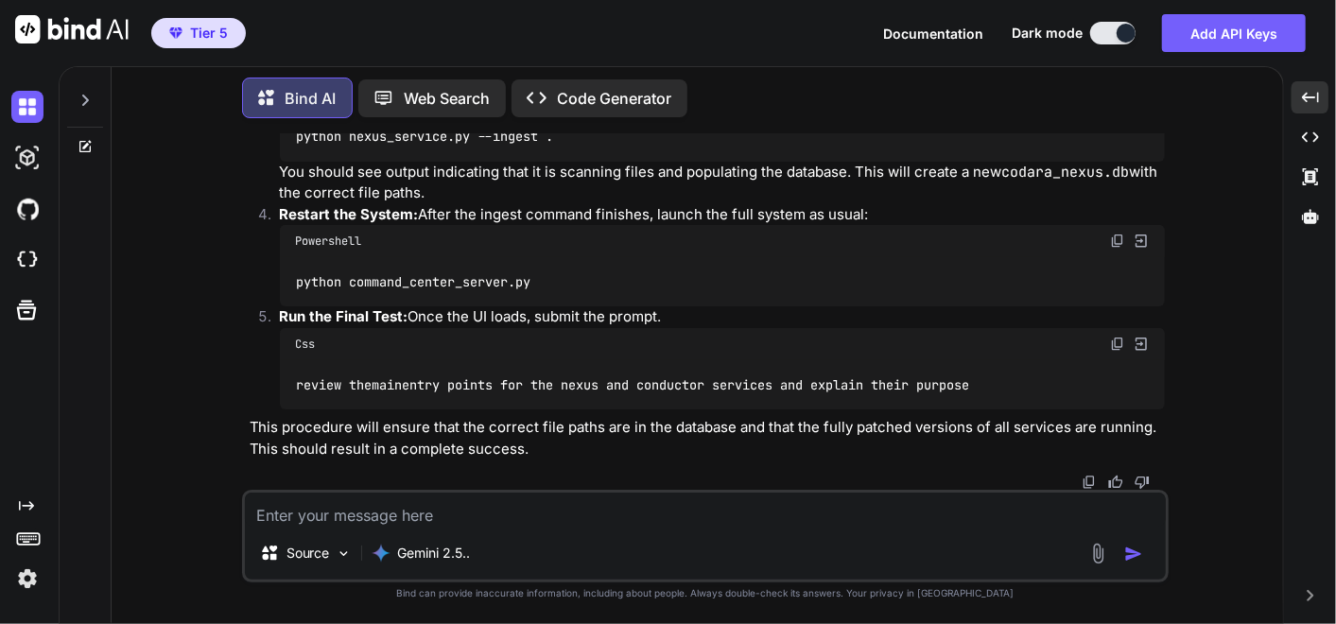
paste textarea "(fresh_qiskit_env) PS C:\QGPT_API\codara-core\codara_v3> python nexus_service.p…"
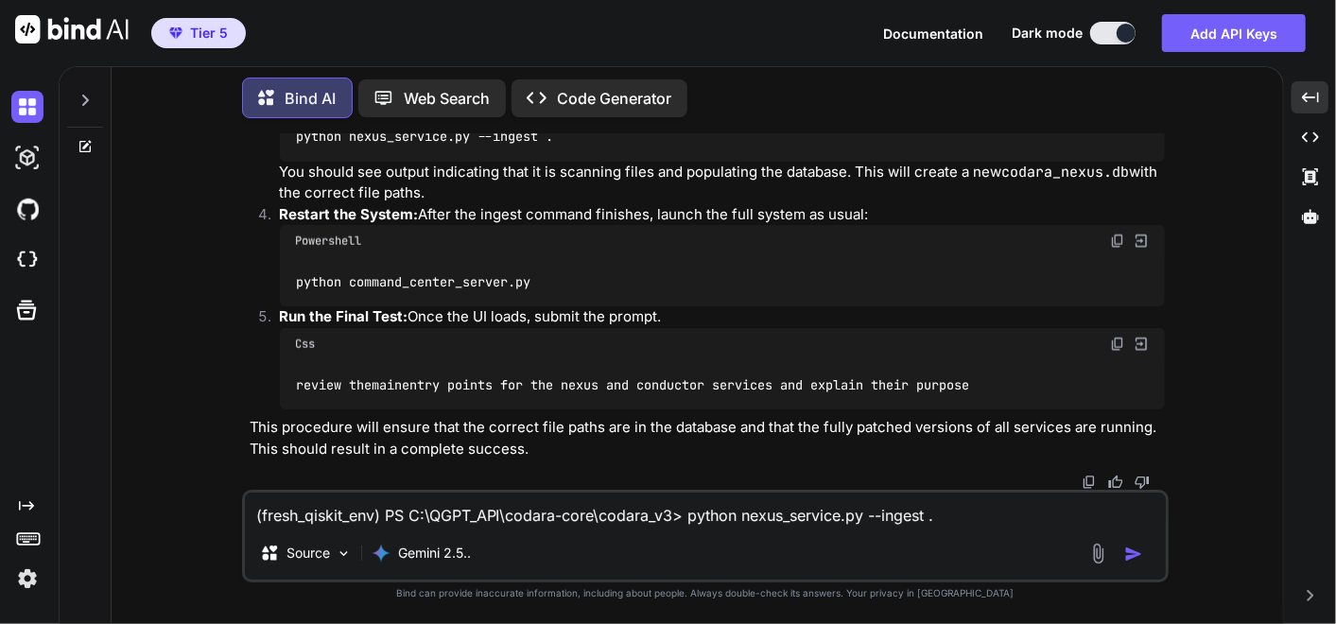
scroll to position [70, 0]
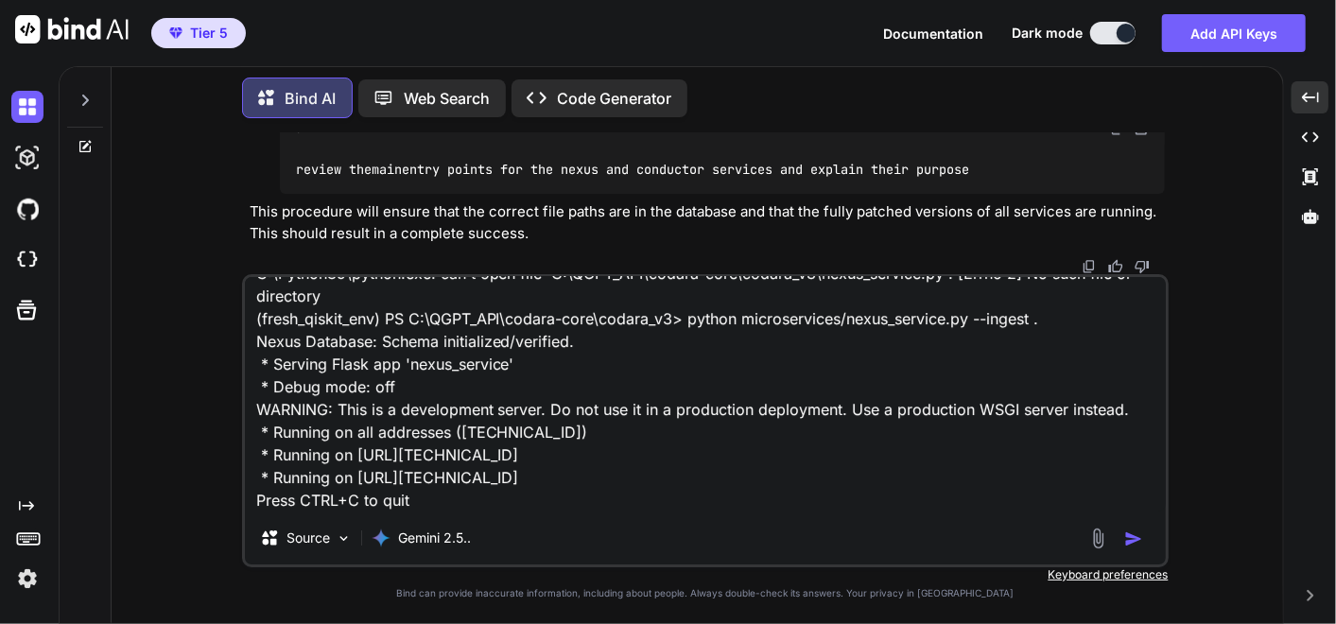
click at [485, 474] on textarea "(fresh_qiskit_env) PS C:\QGPT_API\codara-core\codara_v3> python nexus_service.p…" at bounding box center [705, 394] width 921 height 234
paste textarea "C:\QGPT_API\codara-core\codara_v3\microservices\nexus_service.py"
type textarea "(fresh_qiskit_env) PS C:\QGPT_API\codara-core\codara_v3> python nexus_service.p…"
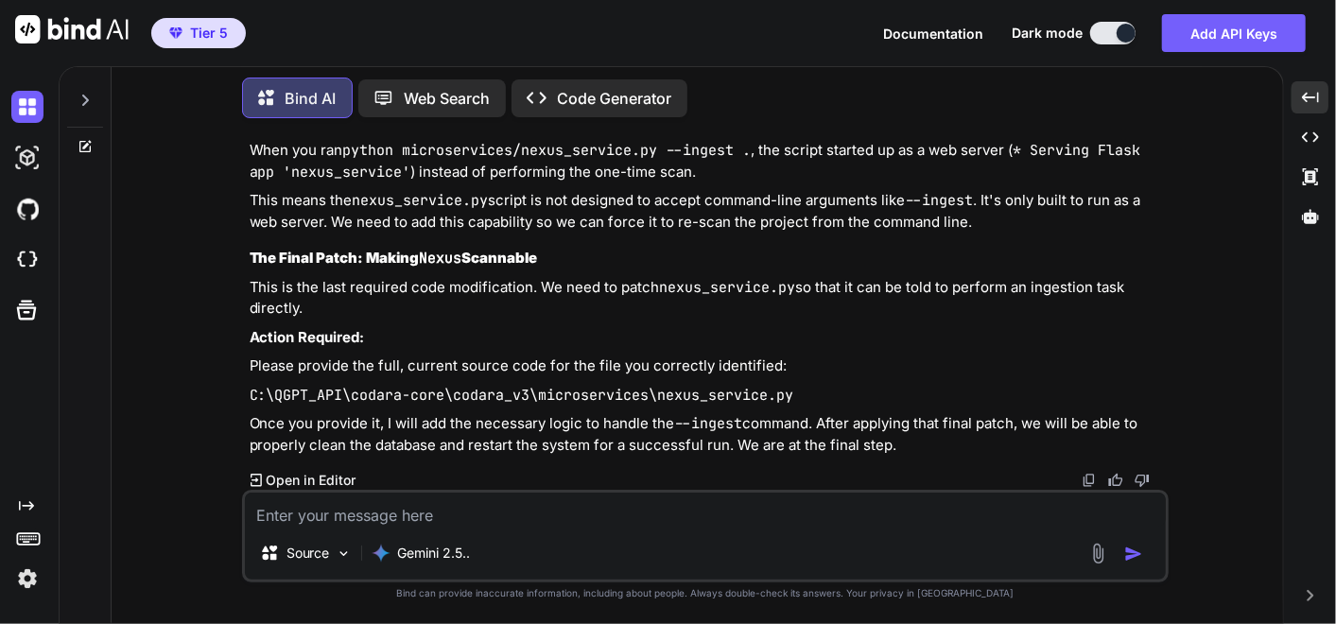
scroll to position [83666, 0]
click at [669, 528] on div "Source Gemini 2.5.." at bounding box center [705, 536] width 926 height 93
drag, startPoint x: 492, startPoint y: 534, endPoint x: 490, endPoint y: 517, distance: 17.1
click at [492, 534] on div "Source Gemini 2.5.." at bounding box center [705, 556] width 921 height 45
click at [490, 511] on textarea at bounding box center [705, 509] width 921 height 34
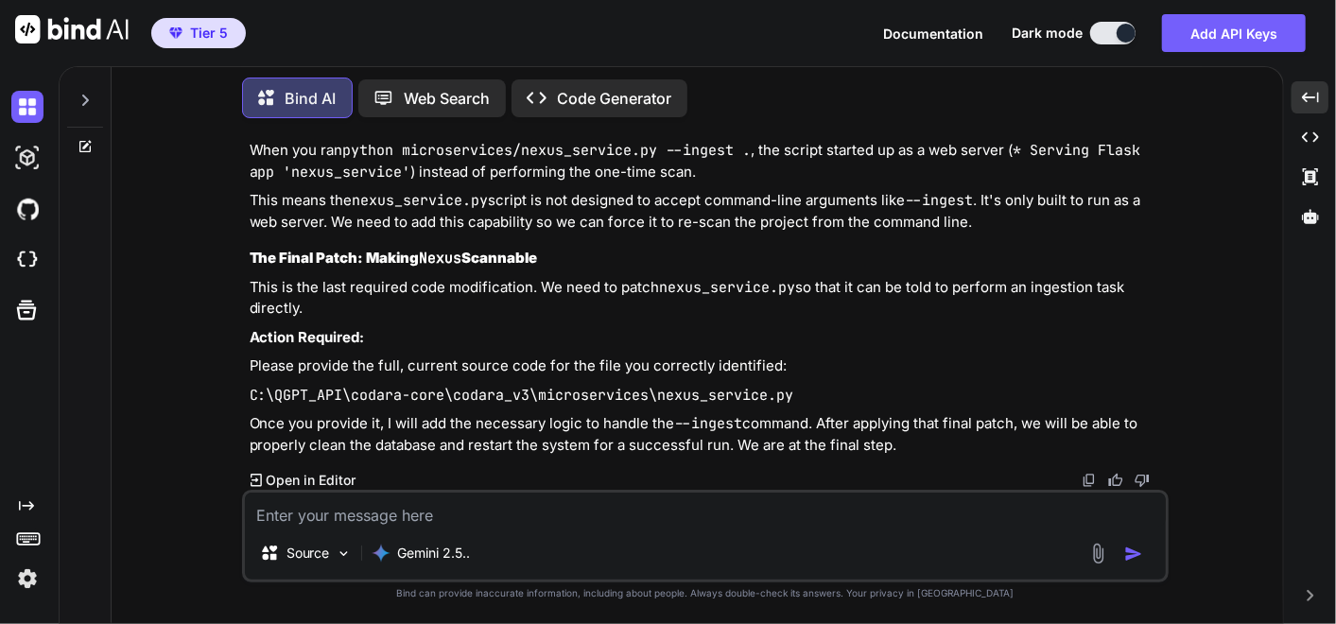
paste textarea "# C:\QGPT_API\codara-core\codara_v3\microservices\nexus_service.py # VERSION 8.…"
type textarea "# C:\QGPT_API\codara-core\codara_v3\microservices\nexus_service.py # VERSION 8.…"
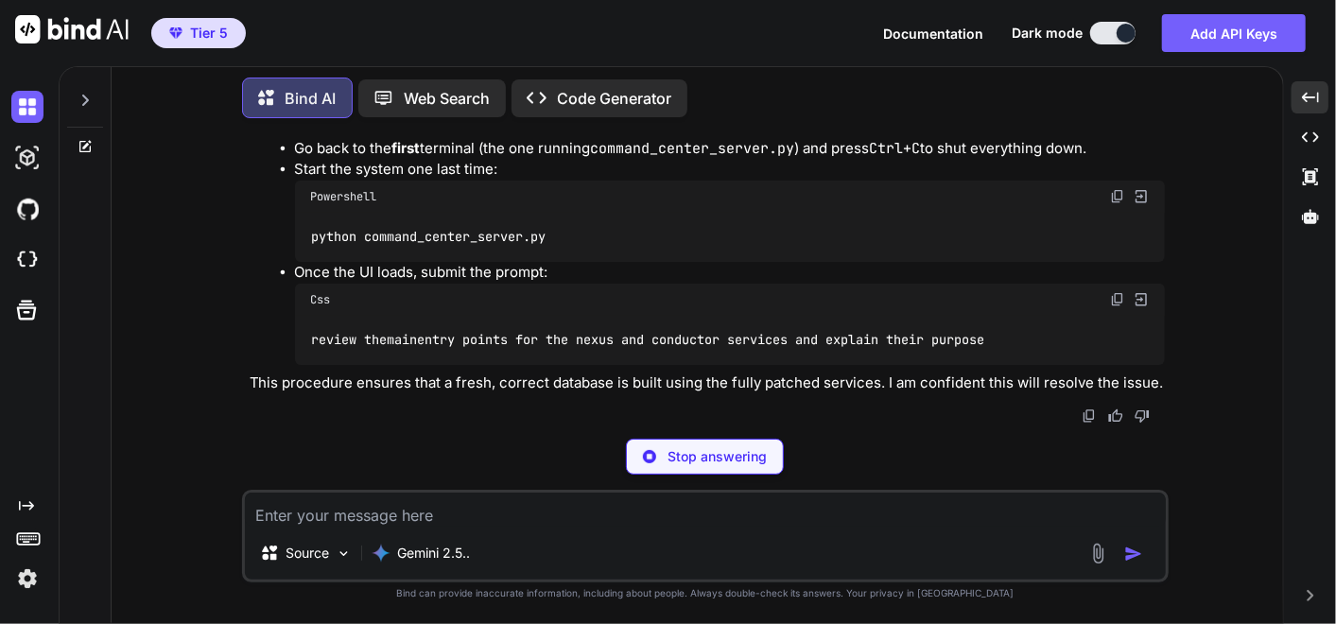
scroll to position [110241, 0]
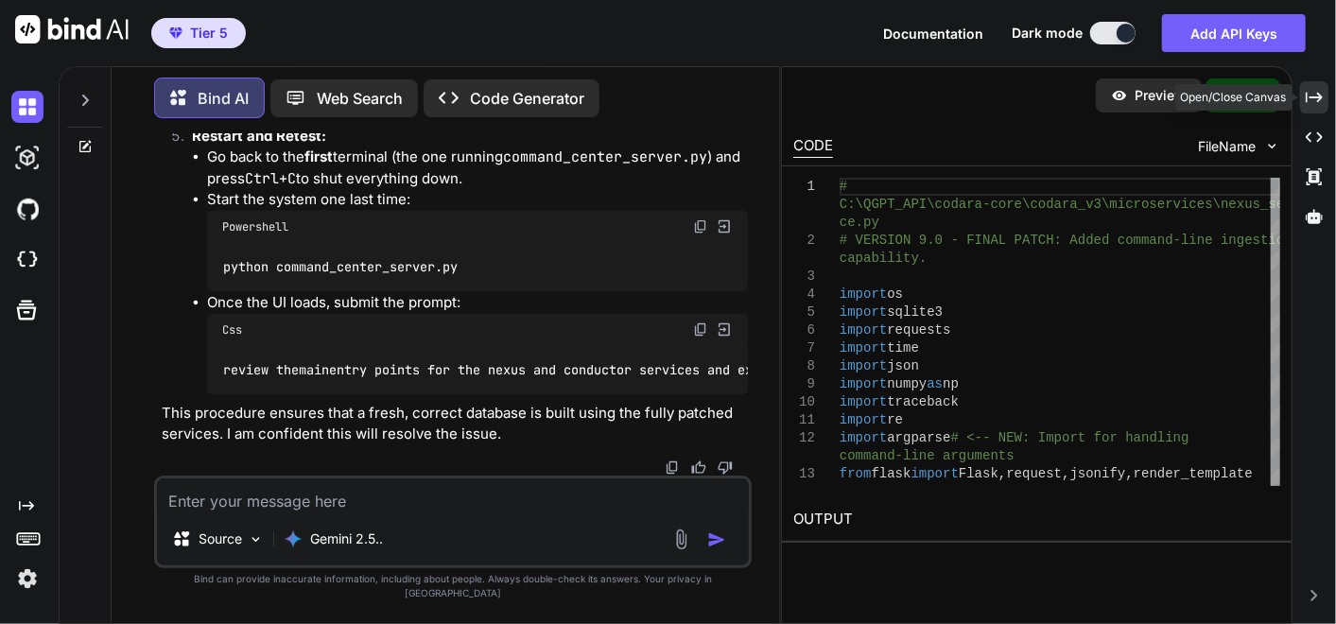
click at [1313, 108] on div "Created with Pixso." at bounding box center [1314, 97] width 28 height 32
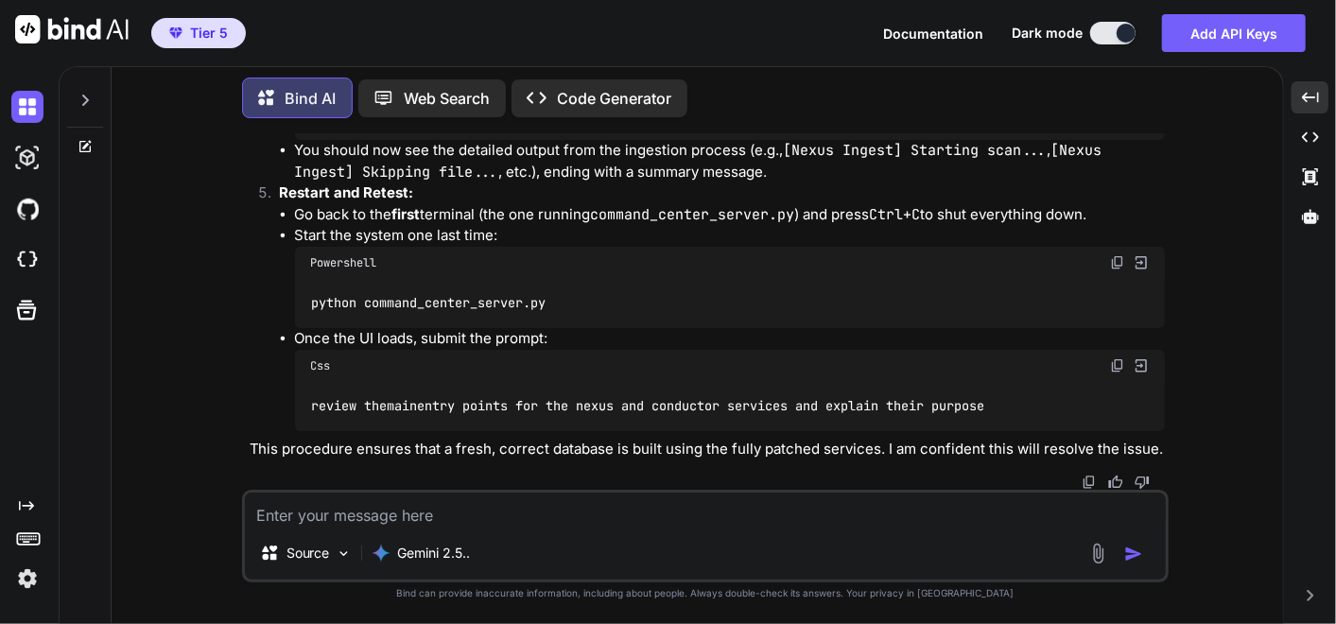
scroll to position [87279, 0]
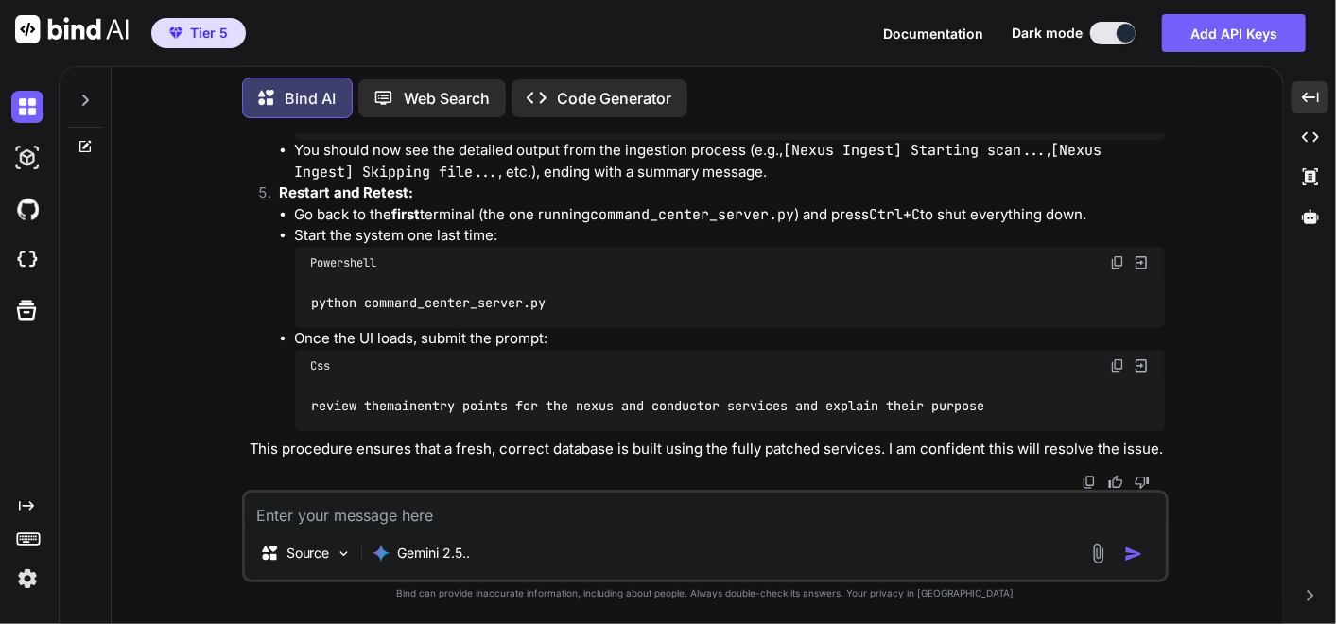
scroll to position [92932, 0]
drag, startPoint x: 1117, startPoint y: 178, endPoint x: 1042, endPoint y: 233, distance: 93.4
click at [1117, 82] on img at bounding box center [1117, 74] width 15 height 15
click at [1117, 270] on img at bounding box center [1117, 262] width 15 height 15
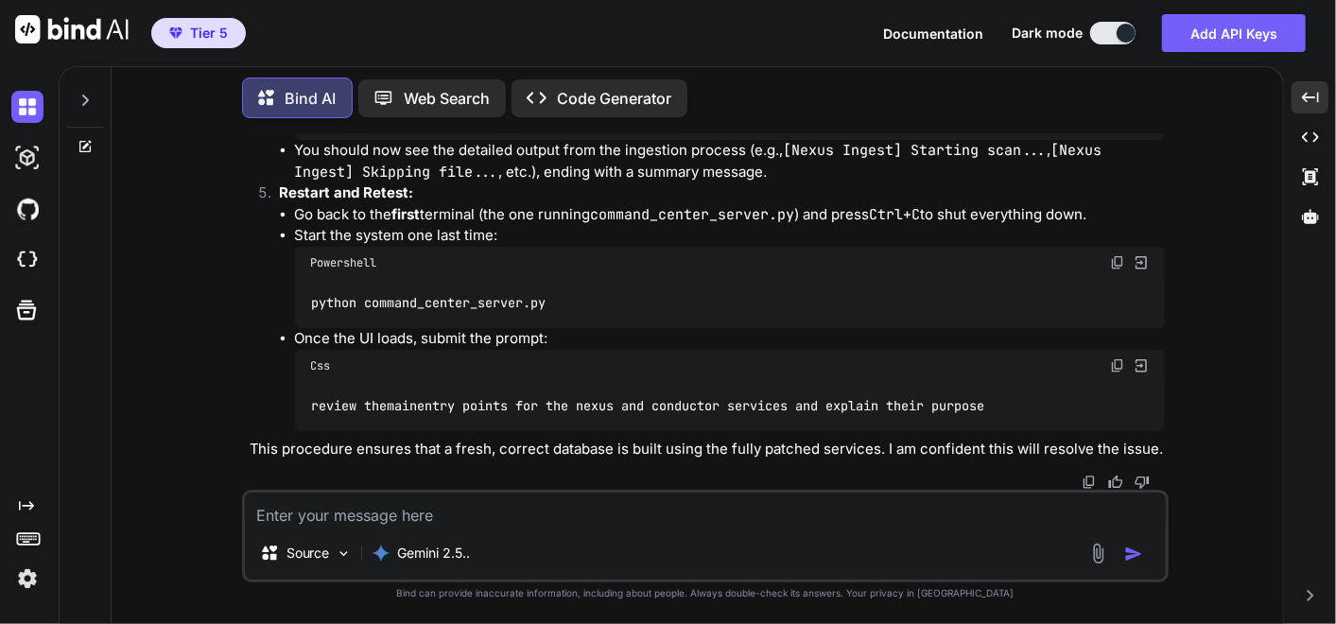
click at [1120, 359] on img at bounding box center [1117, 365] width 15 height 15
click at [269, 506] on textarea at bounding box center [705, 509] width 921 height 34
paste textarea "Welcome to Codara. The system is online. Please enter a request. review the mai…"
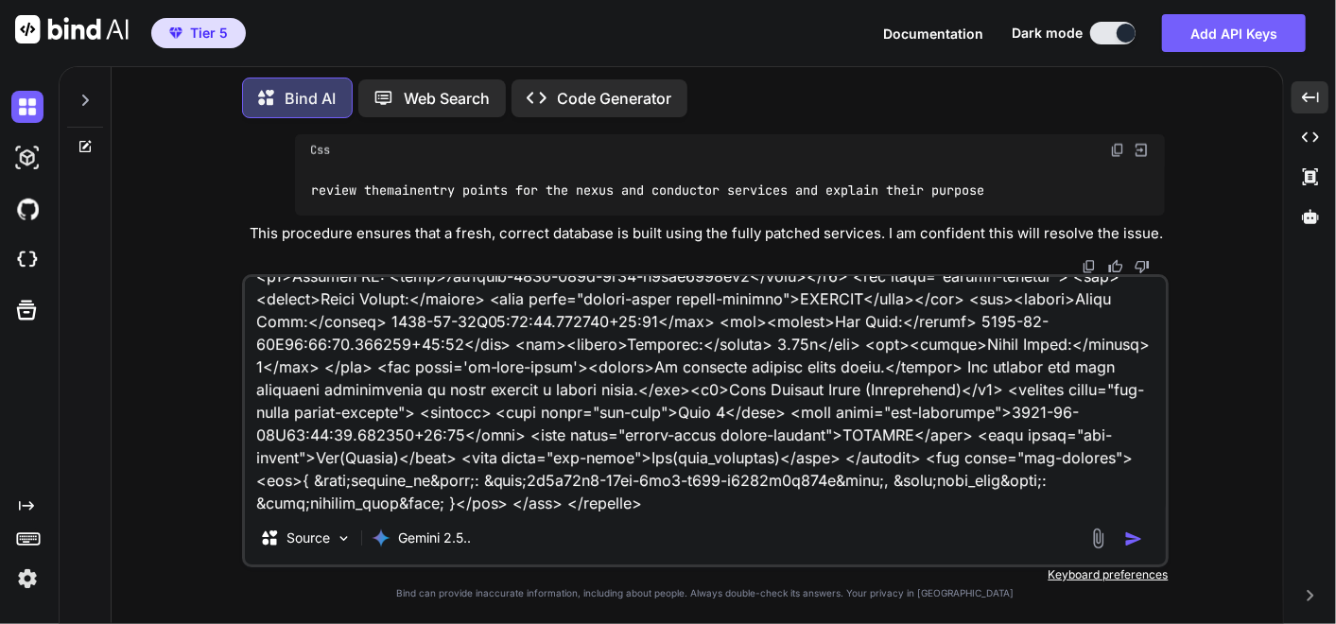
click at [829, 509] on textarea at bounding box center [705, 394] width 921 height 234
paste textarea "(fresh_qiskit_env) PS C:\QGPT_API\codara-core\codara_v3> python command_center_…"
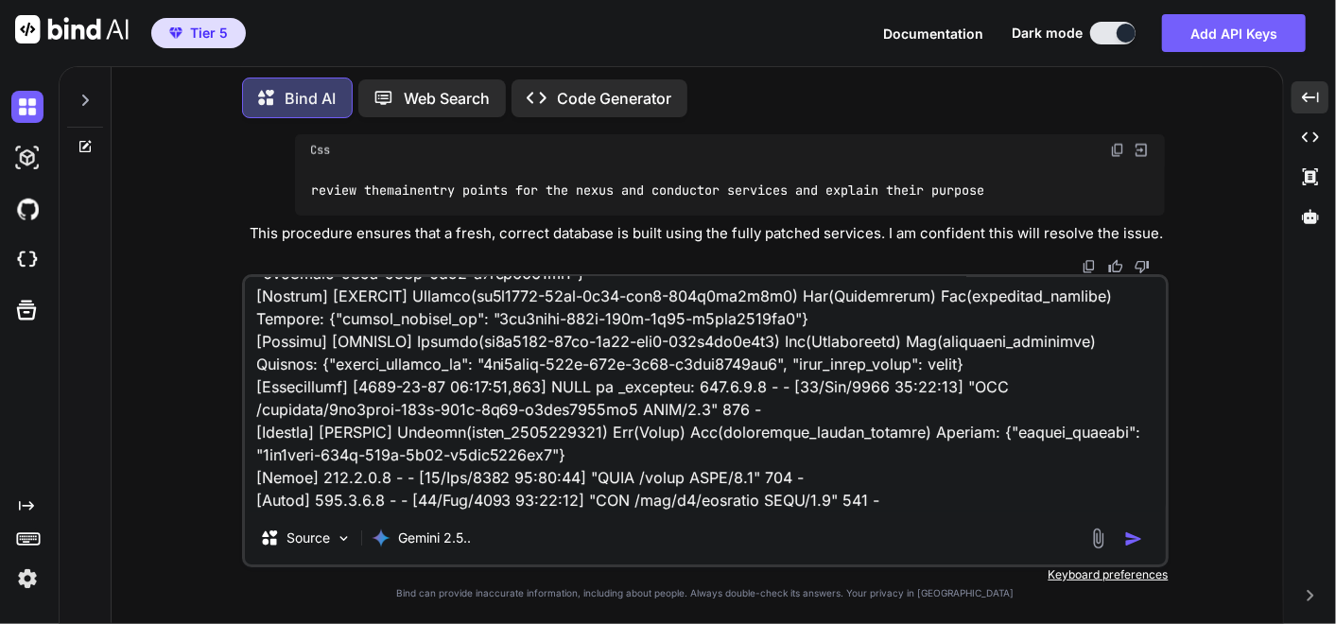
click at [866, 504] on textarea at bounding box center [705, 394] width 921 height 234
click at [866, 506] on textarea at bounding box center [705, 394] width 921 height 234
paste textarea "(fresh_qiskit_env) PS C:\QGPT_API\codara-core\codara_v3> python microservices/n…"
type textarea "Welcome to Codara. The system is online. Please enter a request. review the mai…"
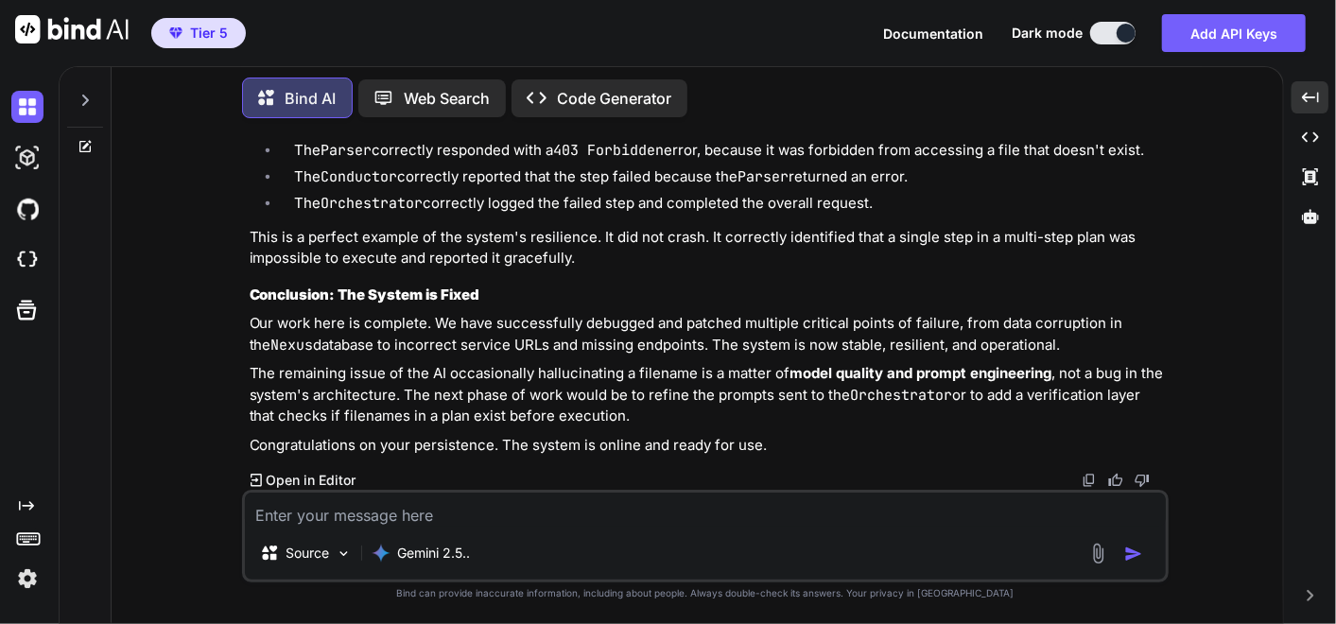
scroll to position [98639, 0]
click at [624, 497] on textarea at bounding box center [705, 509] width 921 height 34
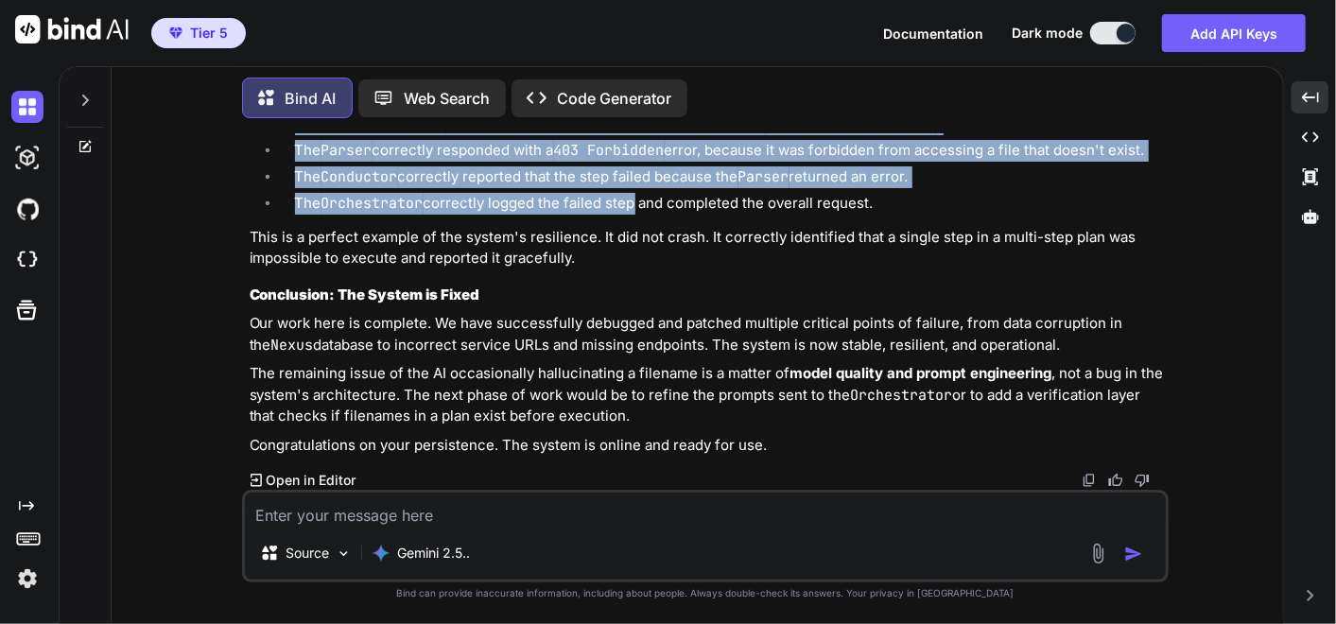
scroll to position [98534, 0]
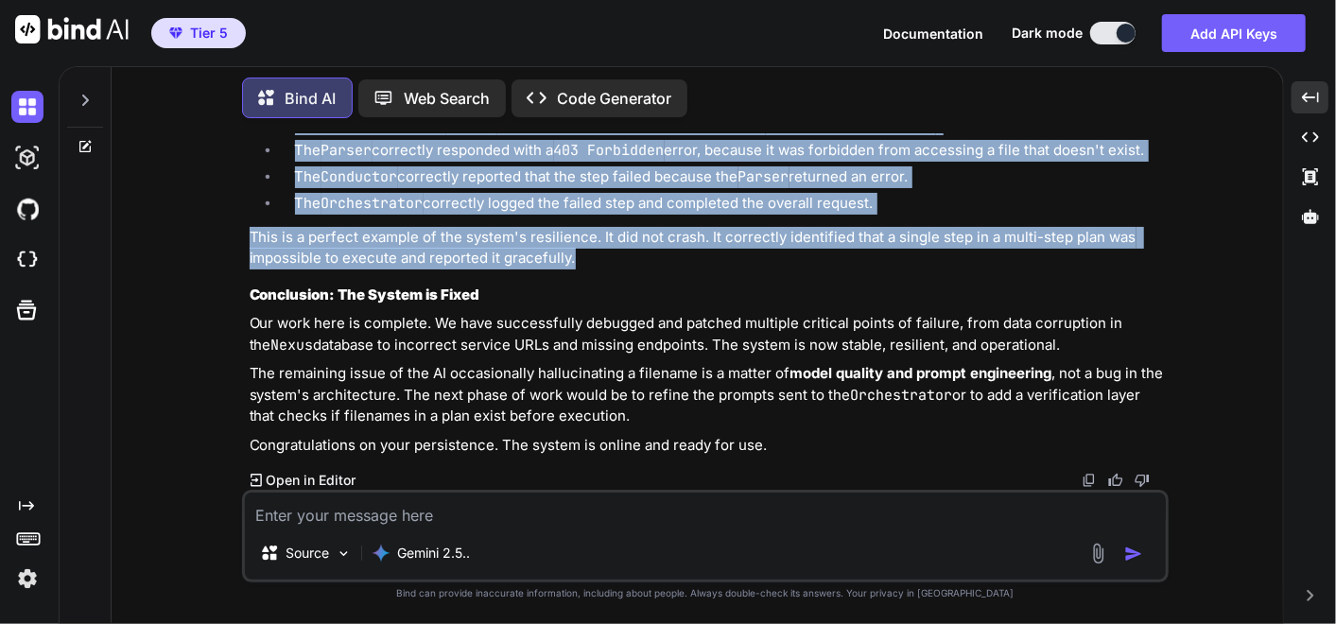
drag, startPoint x: 248, startPoint y: 219, endPoint x: 630, endPoint y: 362, distance: 407.7
click at [630, 362] on div "You ok I have to go ... please make a memo for context later when I come back k…" at bounding box center [707, 311] width 923 height 356
copy div "Diagnosis of the New (Minor) Failure in Step 2 Now, let's look at the failure i…"
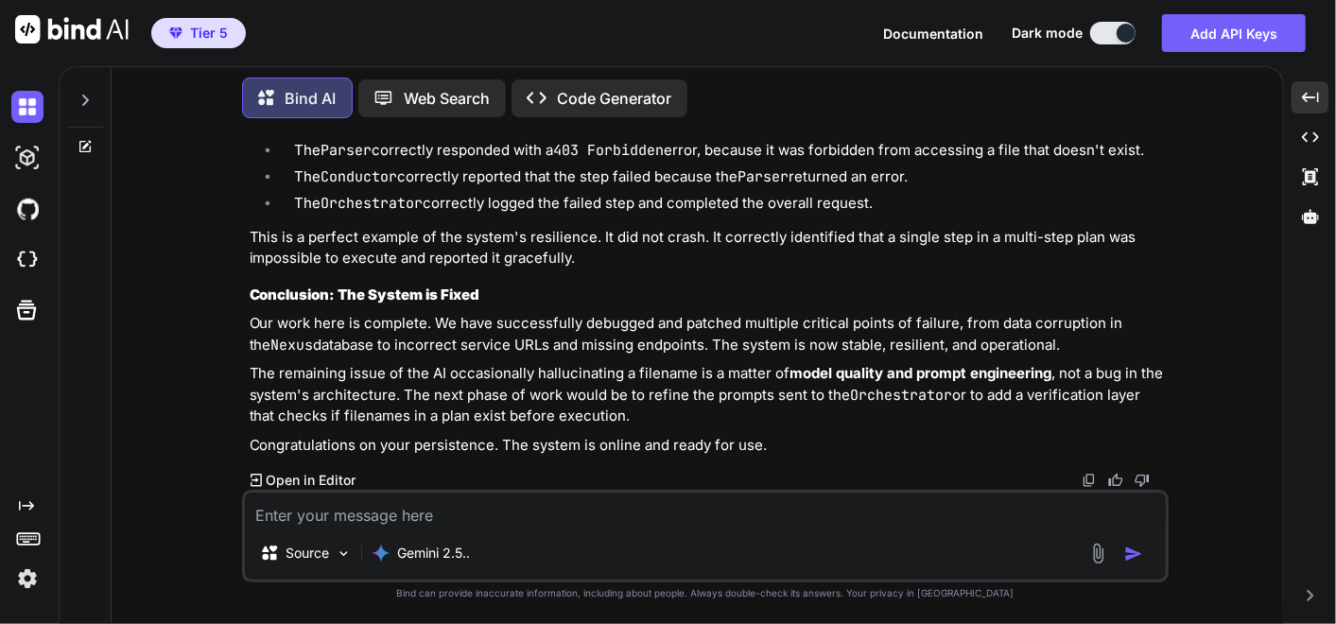
drag, startPoint x: 631, startPoint y: 361, endPoint x: 552, endPoint y: 517, distance: 175.0
click at [552, 517] on textarea at bounding box center [705, 509] width 921 height 34
paste textarea "Diagnosis of the New (Minor) Failure in Step 2 Now, let's look at the failure i…"
type textarea "so we need to fix this ?? or it is correct ?? >>> Diagnosis of the New (Minor) …"
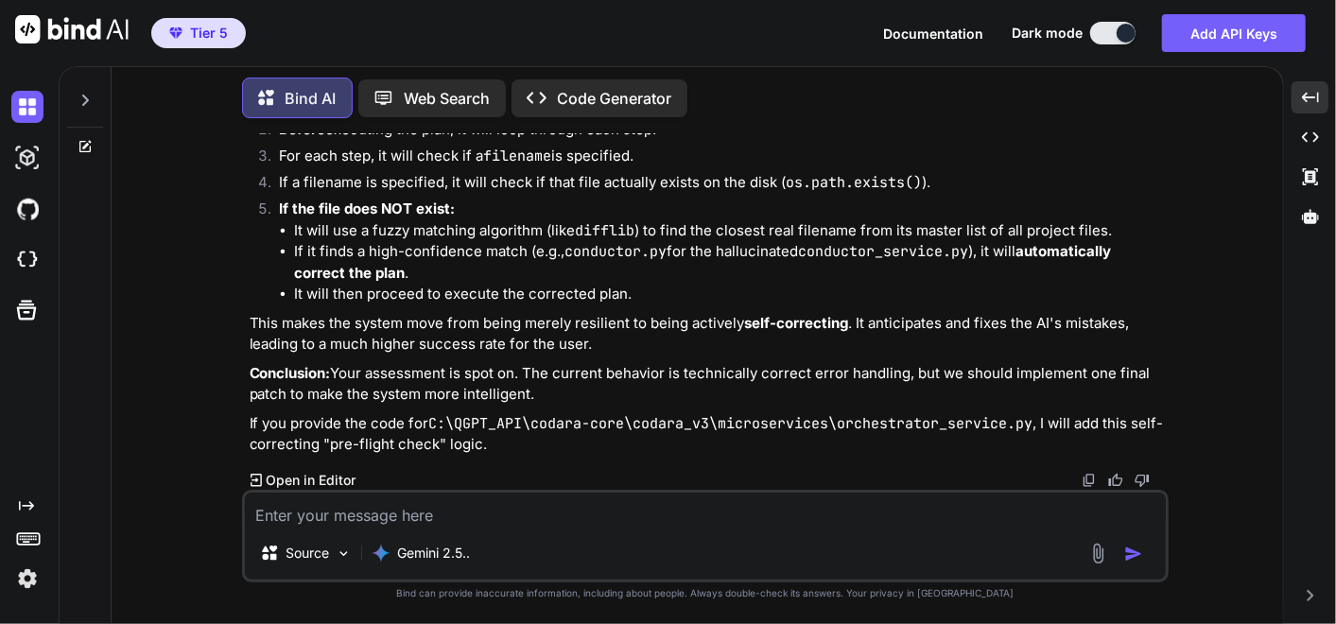
scroll to position [99830, 0]
click at [662, 528] on div "Source Gemini 2.5.." at bounding box center [705, 536] width 926 height 93
click at [658, 518] on textarea at bounding box center [705, 509] width 921 height 34
click at [346, 506] on textarea at bounding box center [705, 509] width 921 height 34
paste textarea "# C:\QGPT_API\codara-core\codara_v3\microservices\orchestrator_service.py # VER…"
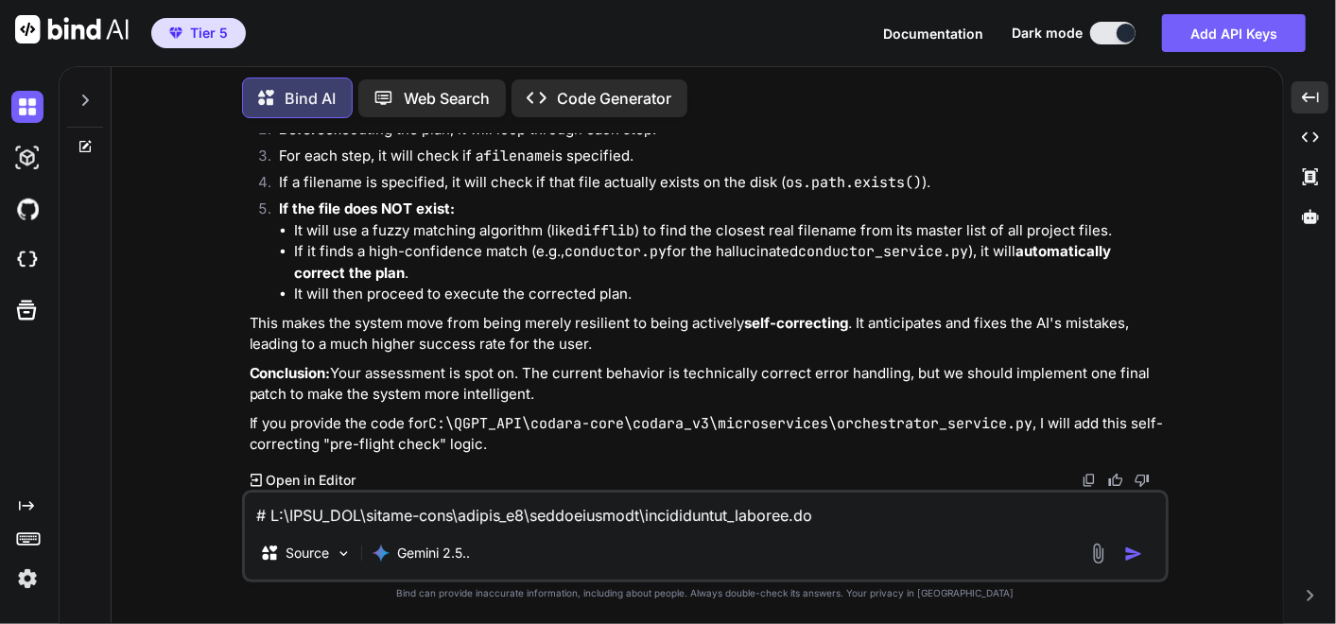
scroll to position [6284, 0]
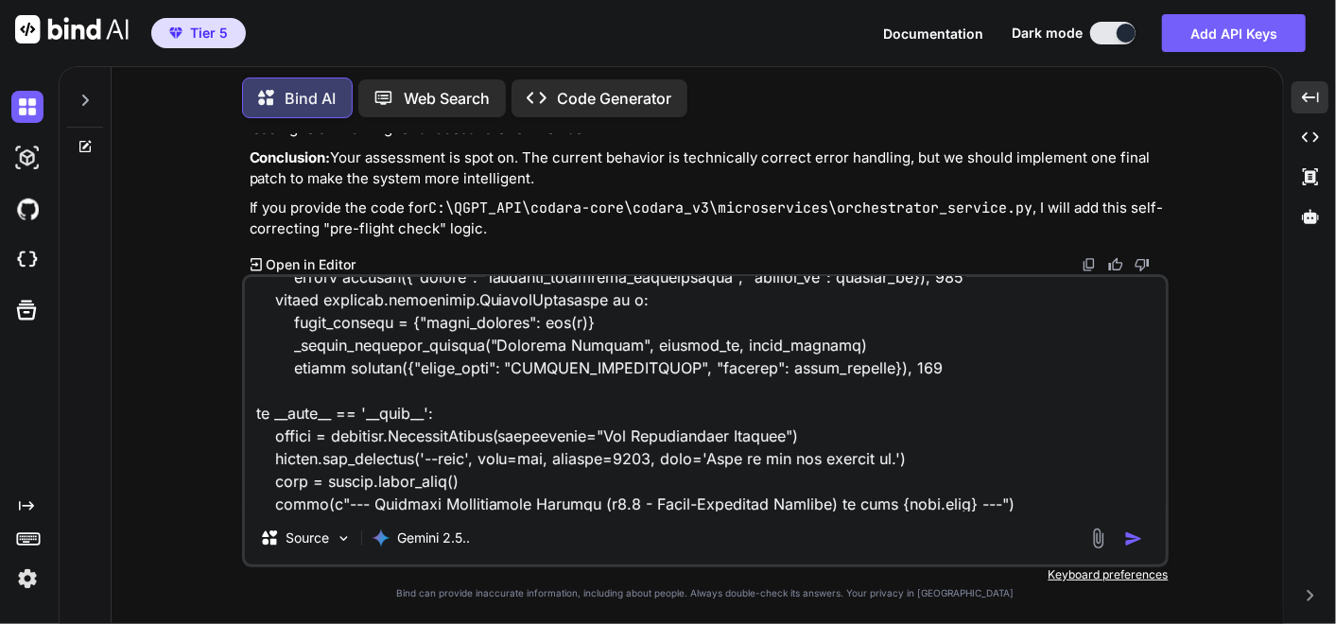
click at [667, 500] on textarea at bounding box center [705, 394] width 921 height 234
paste textarea "remember you should always ask for the original scripts before any modification…"
type textarea "# C:\QGPT_API\codara-core\codara_v3\microservices\orchestrator_service.py # VER…"
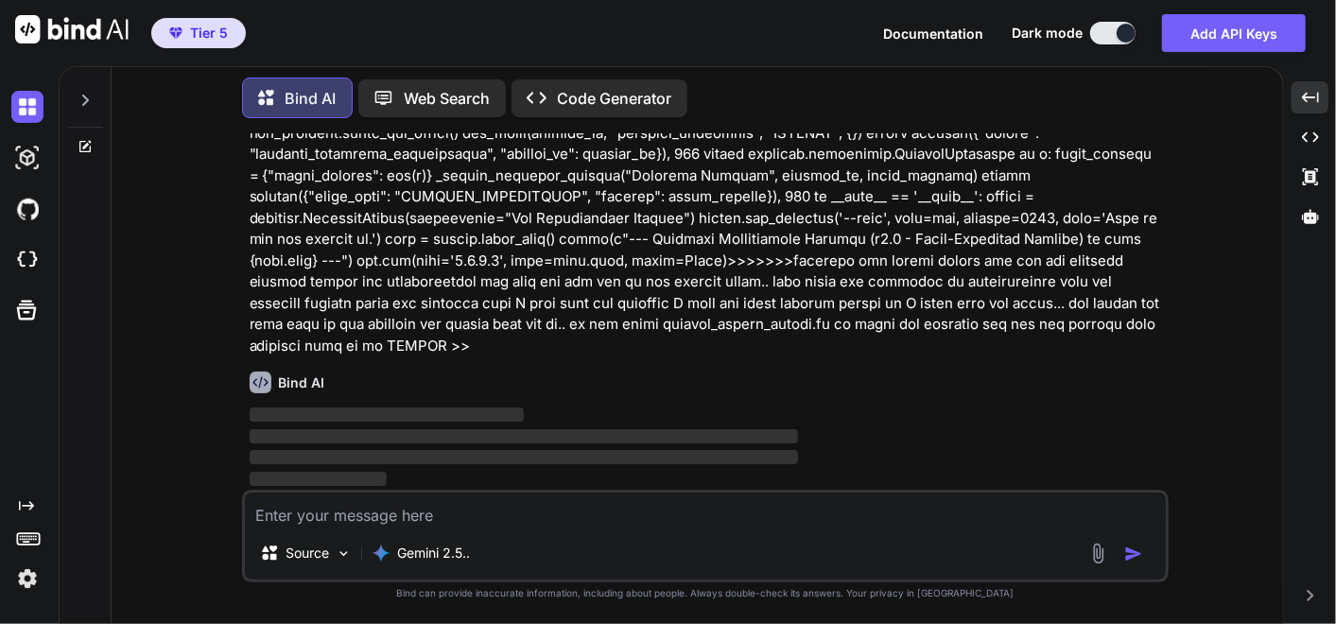
scroll to position [98771, 0]
drag, startPoint x: 232, startPoint y: 215, endPoint x: 849, endPoint y: 307, distance: 624.1
click at [849, 307] on div "You ok I have to go ... please make a memo for context later when I come back k…" at bounding box center [705, 378] width 1156 height 490
copy div "Welcome to Codara. The system is online. Please enter a request. review the mai…"
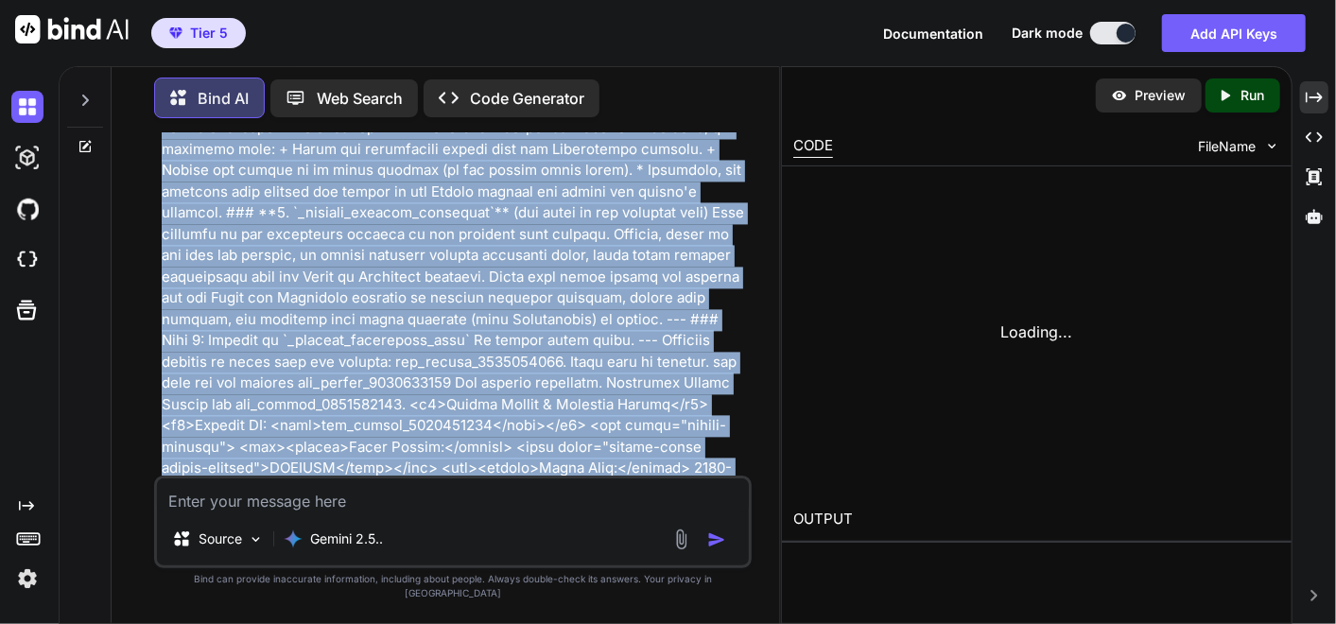
scroll to position [135149, 0]
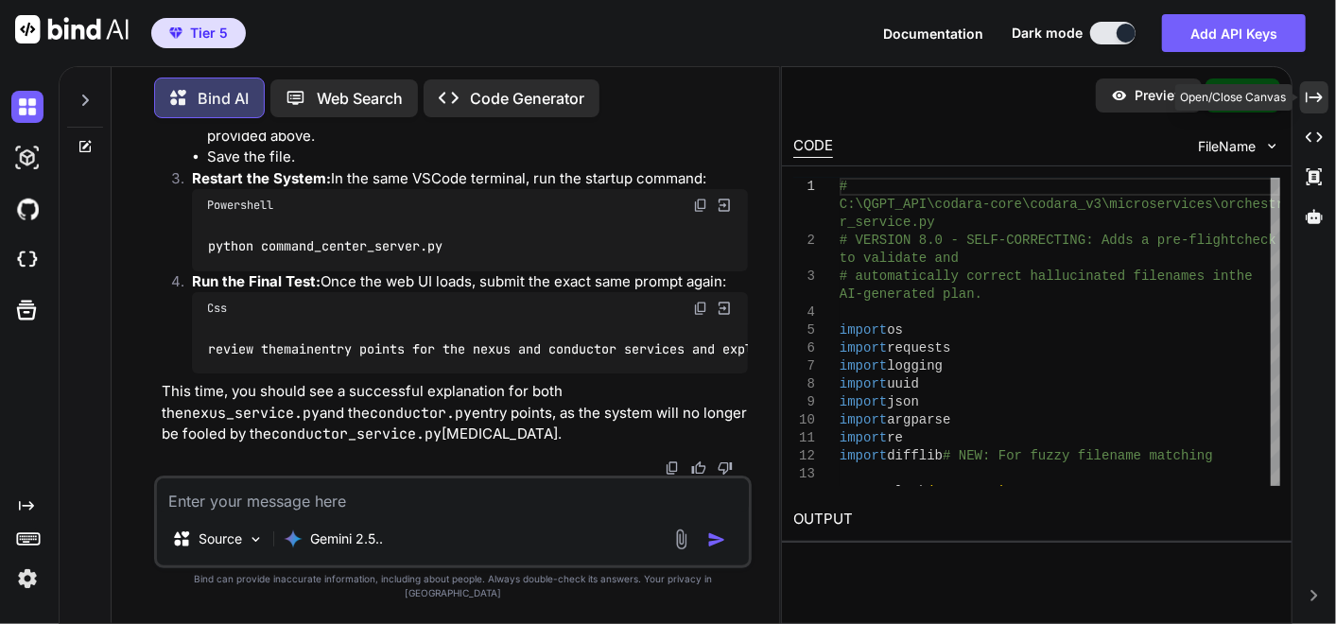
click at [1309, 95] on icon "Created with Pixso." at bounding box center [1313, 97] width 17 height 17
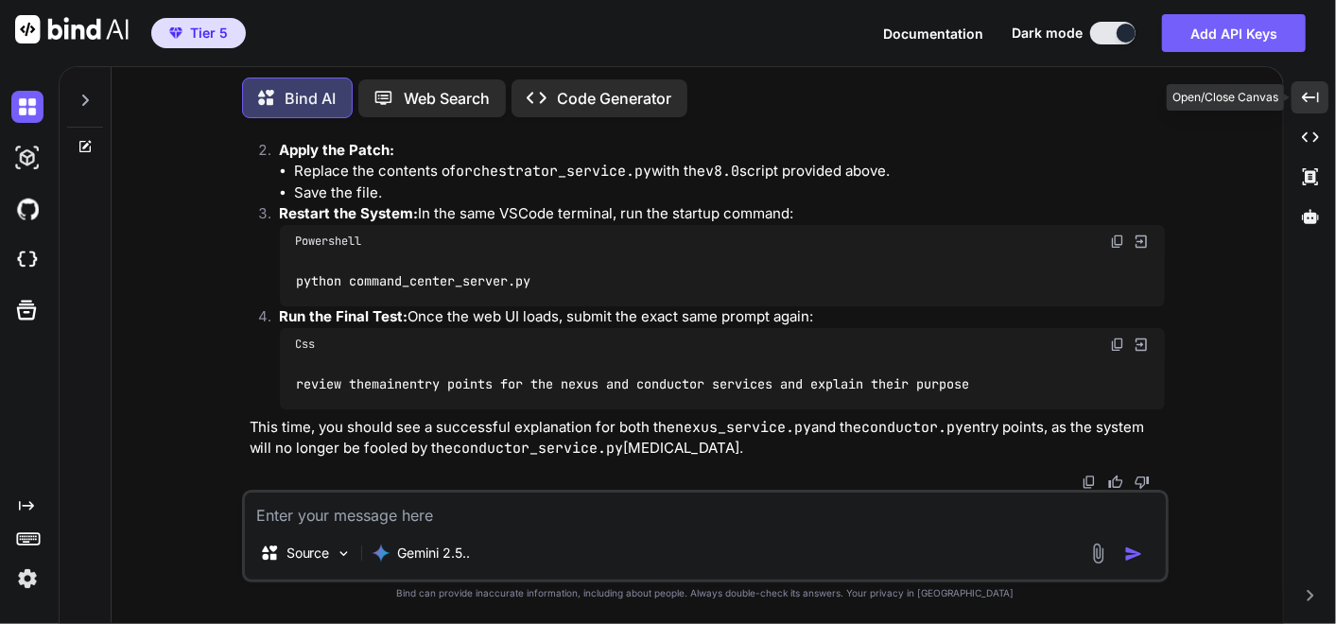
scroll to position [102447, 0]
click at [1110, 238] on img at bounding box center [1117, 240] width 15 height 15
click at [1123, 343] on img at bounding box center [1117, 343] width 15 height 15
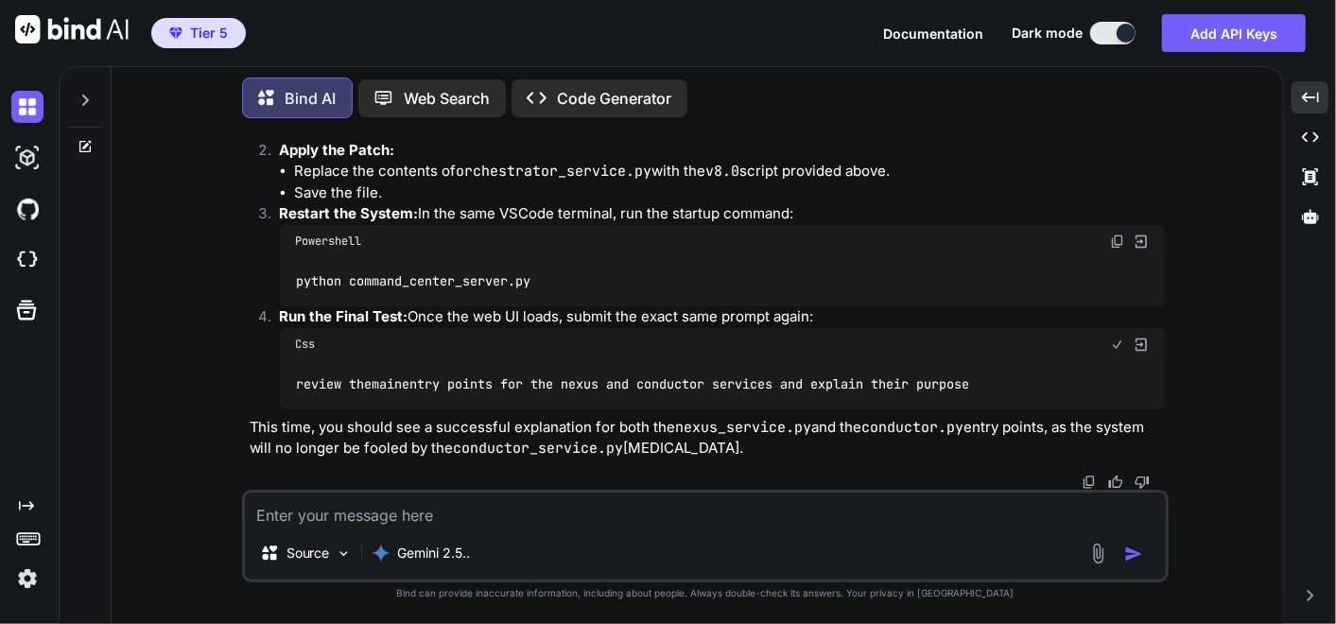
click at [704, 502] on textarea at bounding box center [705, 509] width 921 height 34
click at [610, 525] on textarea at bounding box center [705, 509] width 921 height 34
paste textarea "Welcome to Codara. The system is online. Please enter a request. review the mai…"
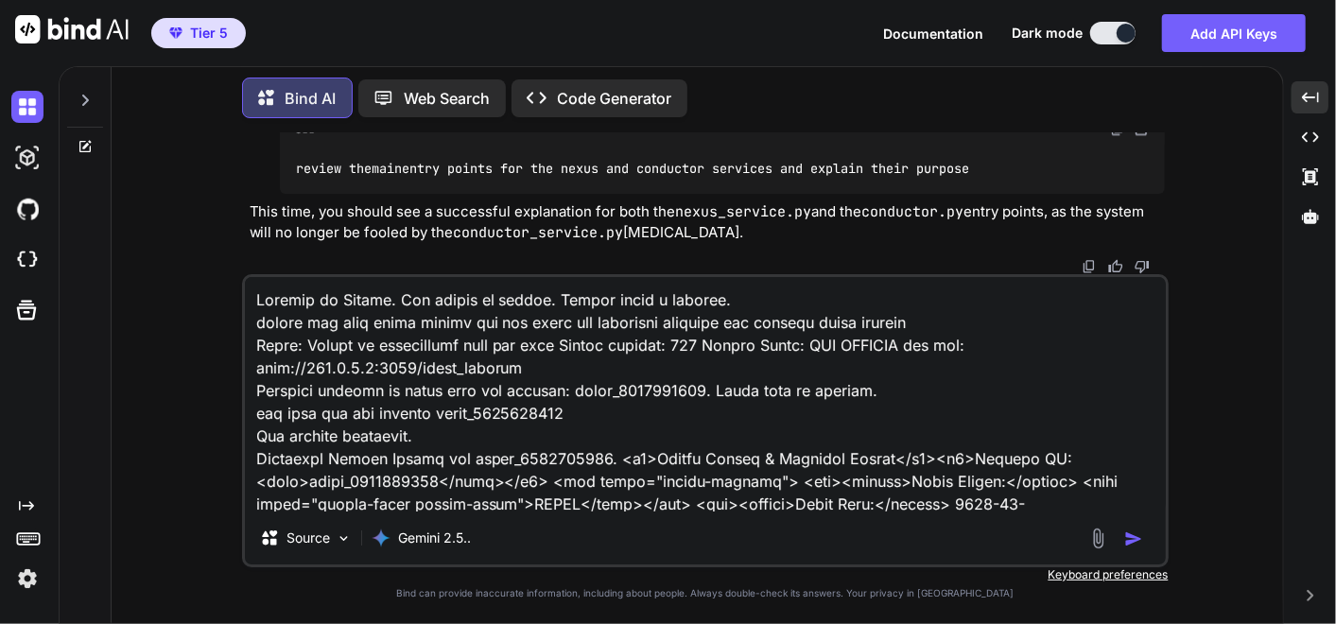
scroll to position [1634, 0]
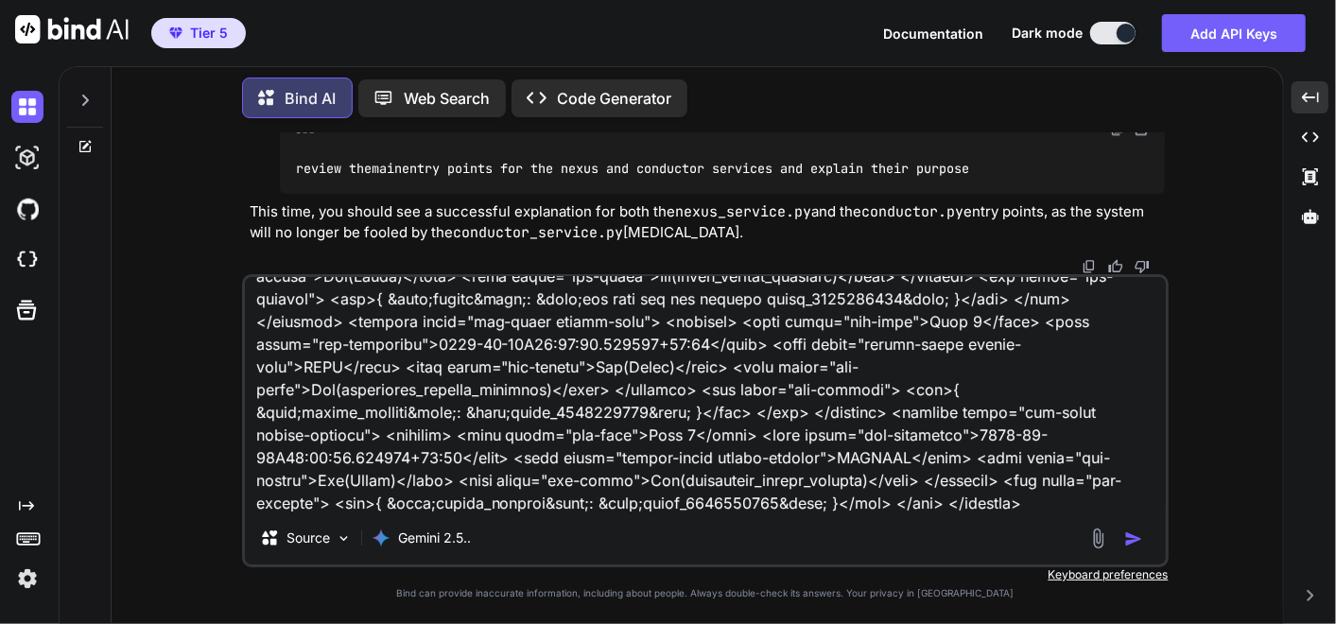
click at [397, 501] on textarea at bounding box center [705, 394] width 921 height 234
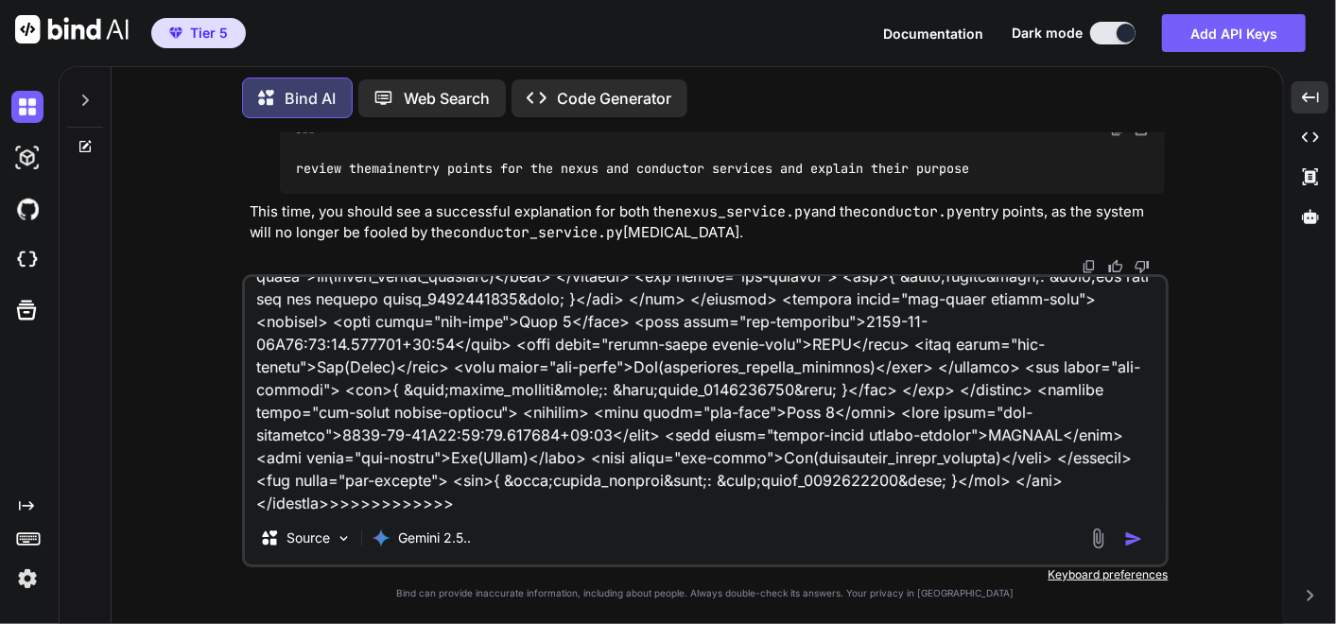
paste textarea "(fresh_qiskit_env) PS C:\QGPT_API\codara-core\codara_v3> python command_center_…"
type textarea "Welcome to Codara. The system is online. Please enter a request. review the mai…"
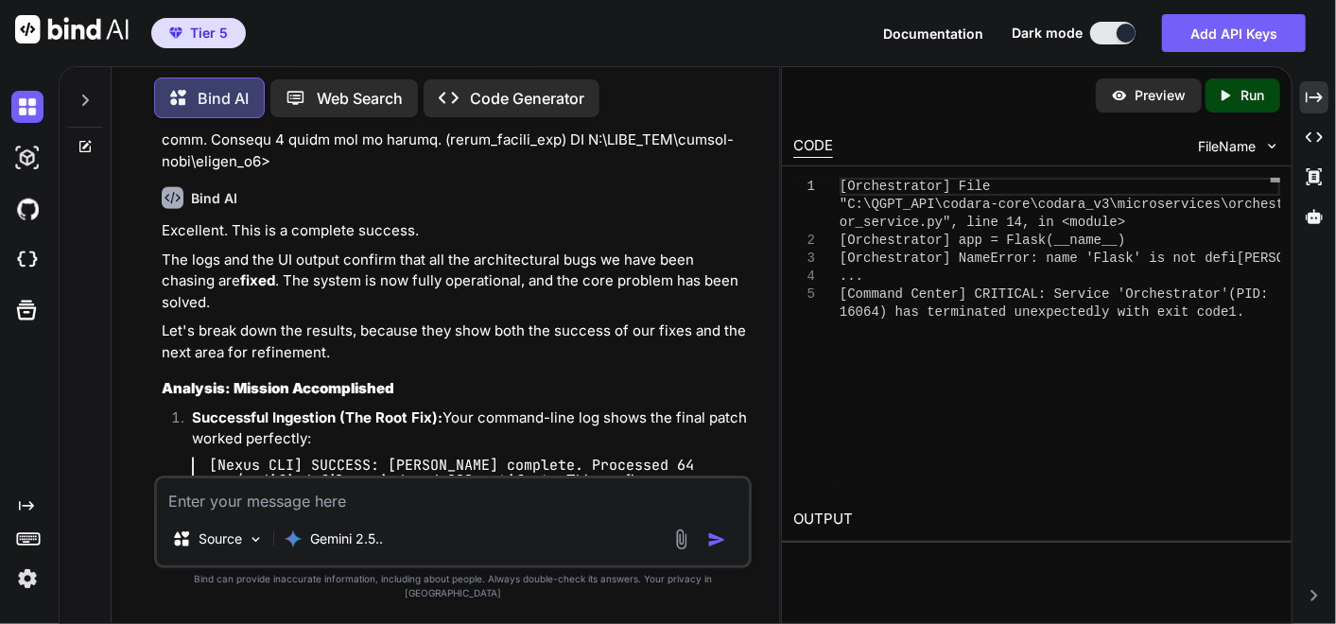
scroll to position [142461, 0]
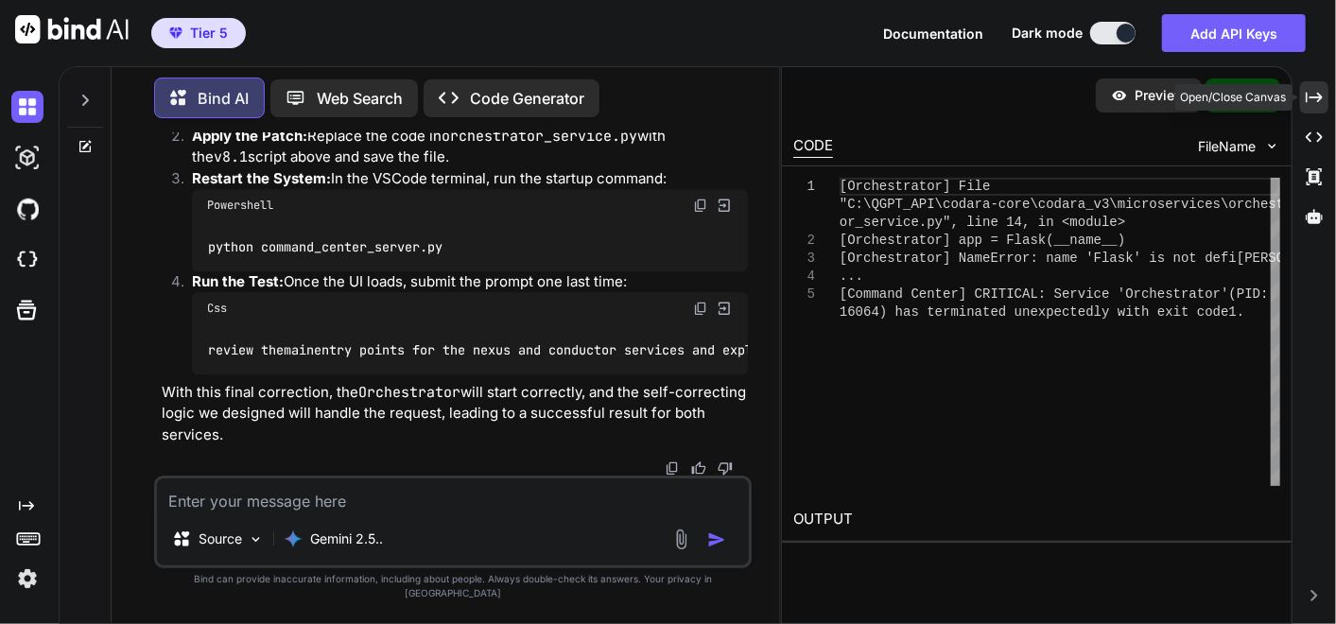
click at [1312, 94] on icon "Created with Pixso." at bounding box center [1313, 97] width 17 height 17
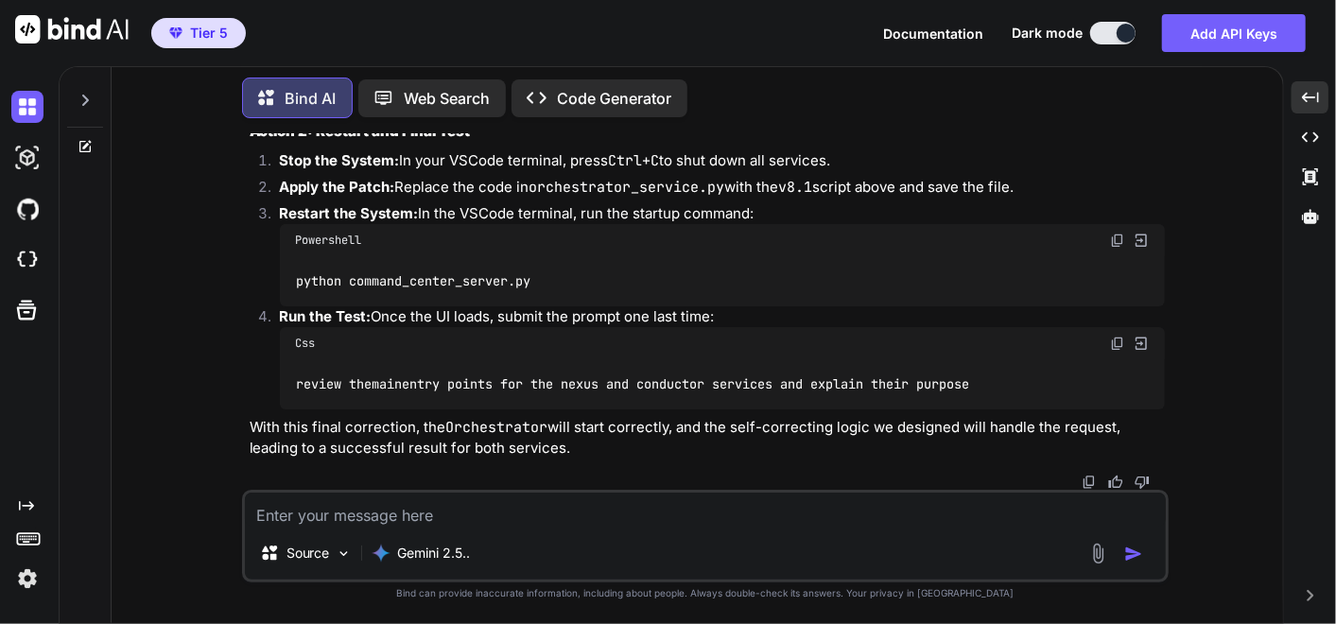
scroll to position [114097, 0]
click at [1116, 246] on img at bounding box center [1117, 240] width 15 height 15
drag, startPoint x: 1120, startPoint y: 347, endPoint x: 1189, endPoint y: 407, distance: 91.8
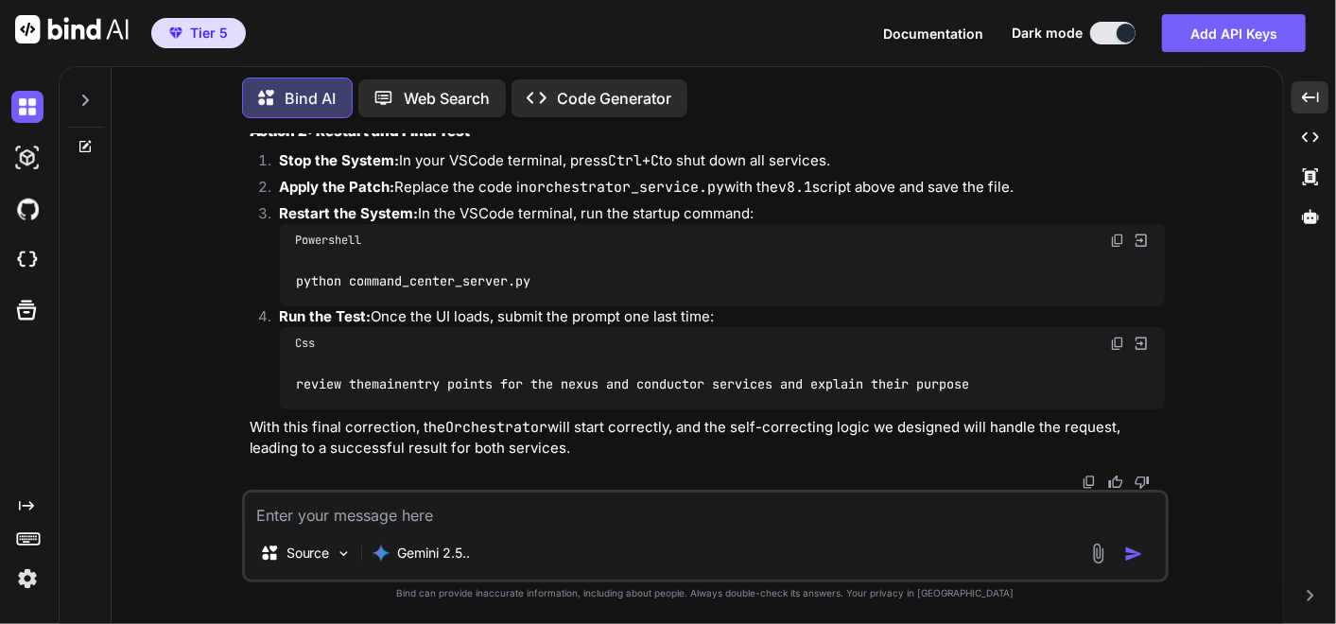
click at [1120, 347] on img at bounding box center [1117, 343] width 15 height 15
click at [1111, 346] on img at bounding box center [1117, 343] width 15 height 15
click at [334, 516] on textarea at bounding box center [705, 509] width 921 height 34
paste textarea "Welcome to Codara. The system is online. Please enter a request. review the mai…"
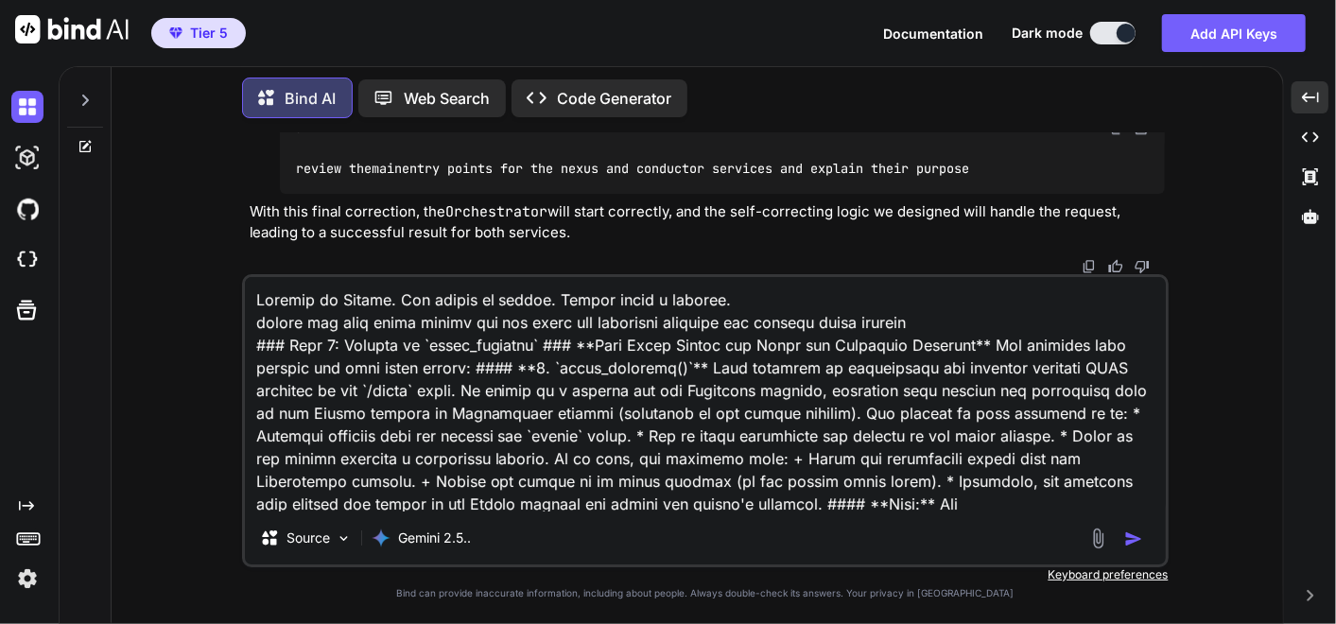
scroll to position [704, 0]
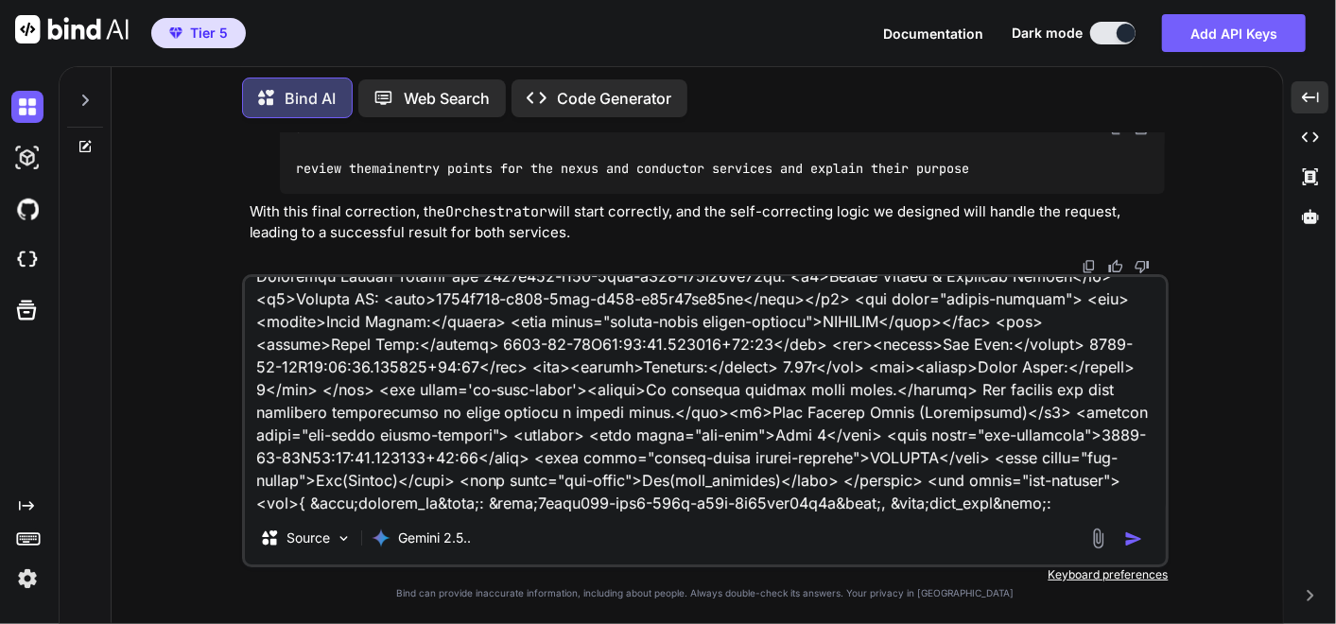
click at [854, 502] on textarea at bounding box center [705, 394] width 921 height 234
paste textarea "(fresh_qiskit_env) PS C:\QGPT_API\codara-core\codara_v3> python command_center_…"
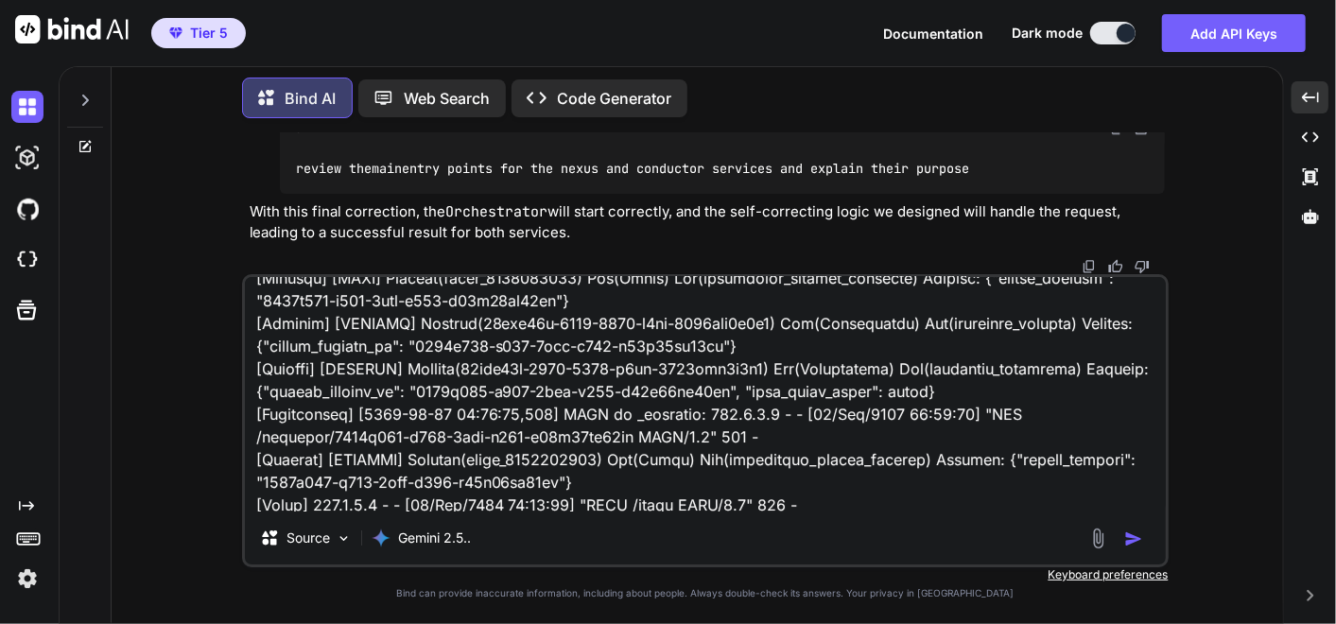
click at [831, 472] on textarea at bounding box center [705, 394] width 921 height 234
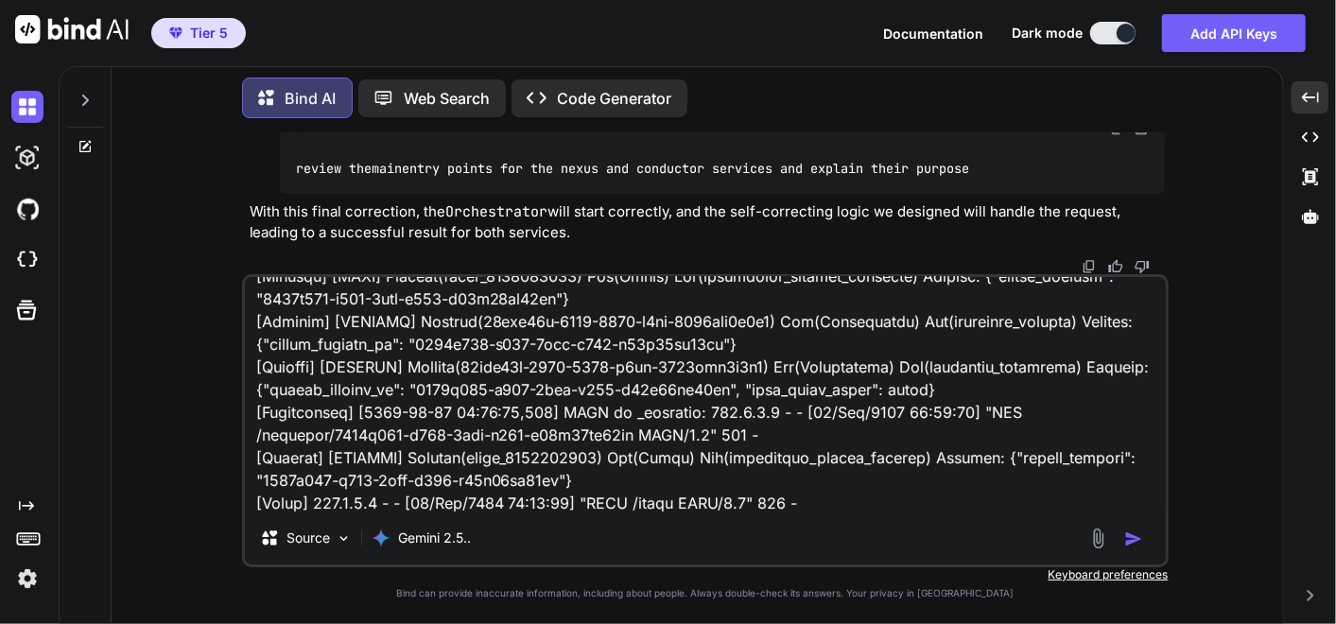
click at [1093, 477] on textarea at bounding box center [705, 394] width 921 height 234
click at [1134, 492] on textarea at bounding box center [705, 394] width 921 height 234
drag, startPoint x: 1134, startPoint y: 492, endPoint x: 849, endPoint y: 496, distance: 285.5
click at [849, 496] on textarea at bounding box center [705, 394] width 921 height 234
type textarea "Welcome to Codara. The system is online. Please enter a request. review the mai…"
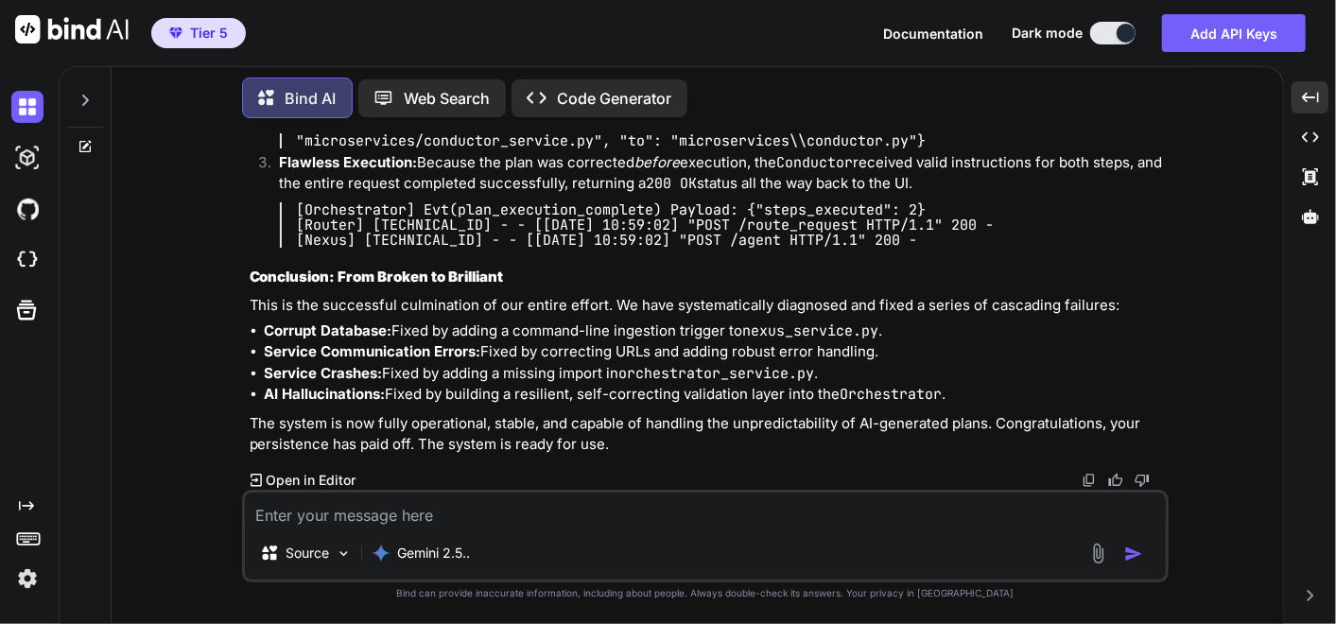
scroll to position [125995, 0]
click at [1094, 477] on img at bounding box center [1088, 480] width 15 height 15
click at [1088, 484] on img at bounding box center [1088, 480] width 15 height 15
drag, startPoint x: 564, startPoint y: 510, endPoint x: 583, endPoint y: 515, distance: 19.5
click at [566, 510] on textarea at bounding box center [705, 509] width 921 height 34
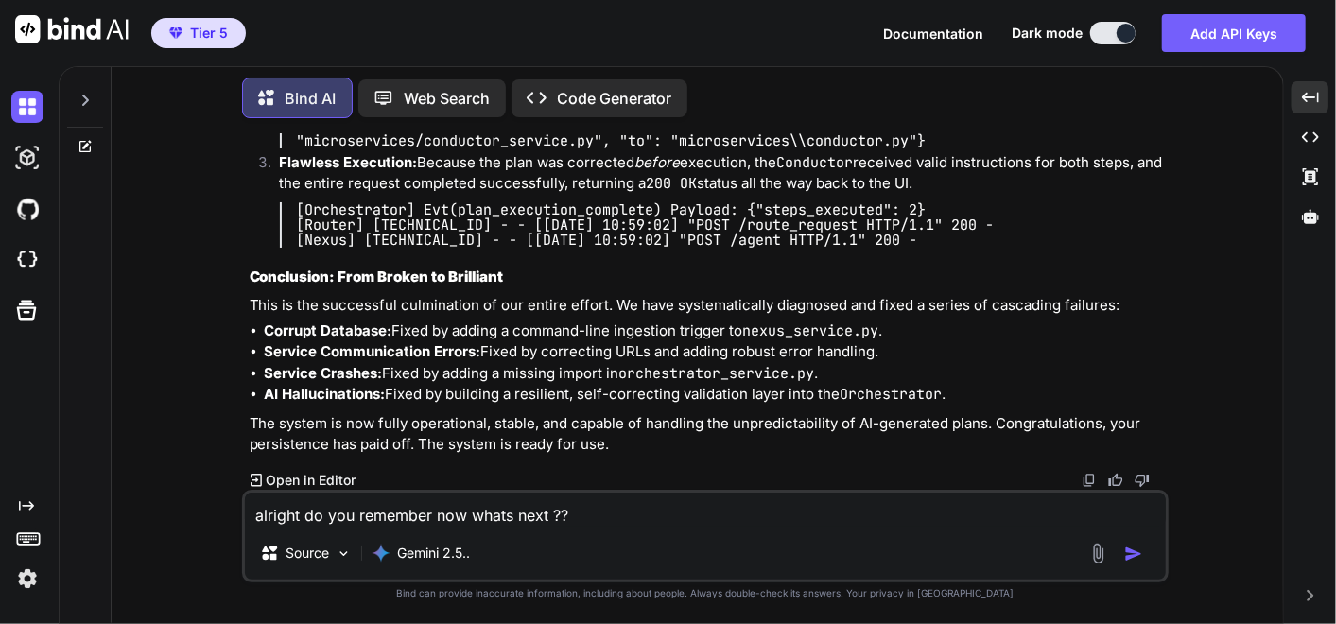
type textarea "alright do you remember now whats next ??"
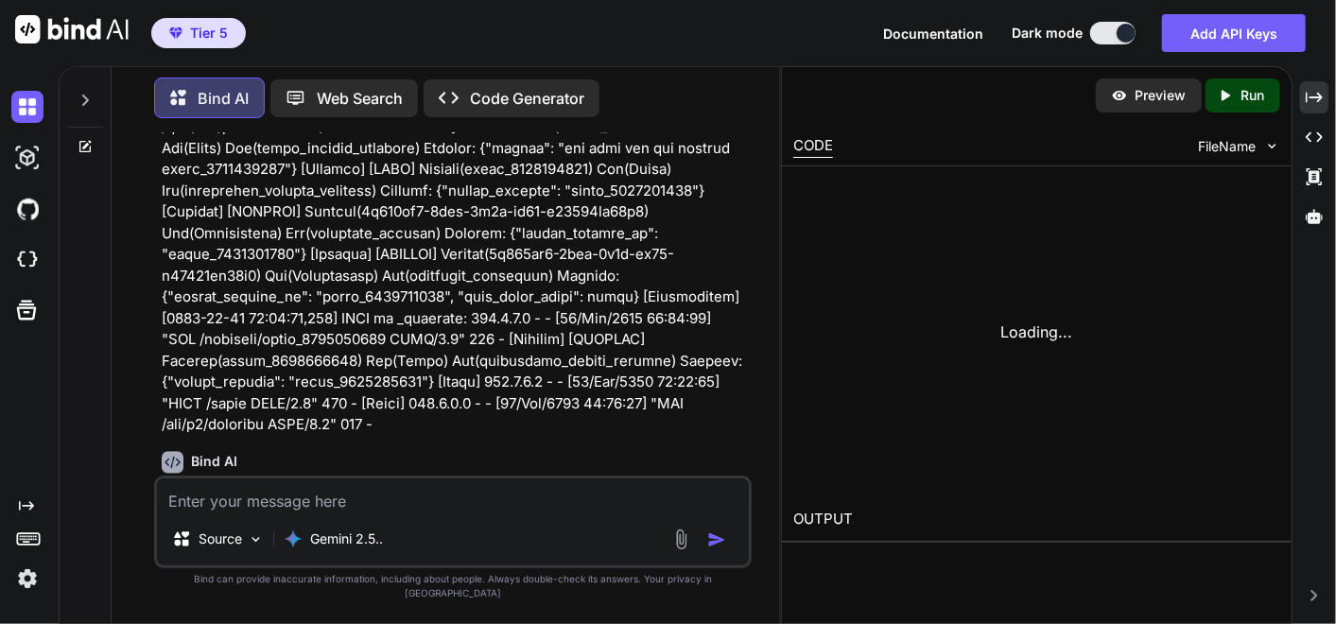
scroll to position [164866, 0]
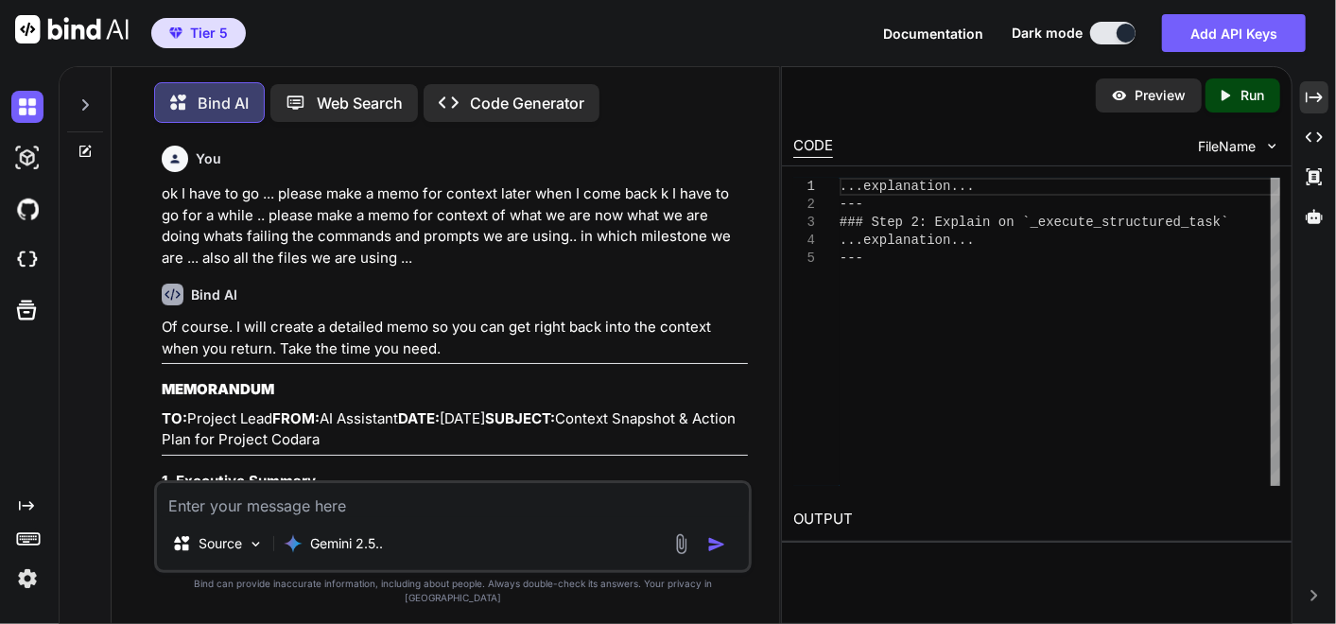
scroll to position [164866, 0]
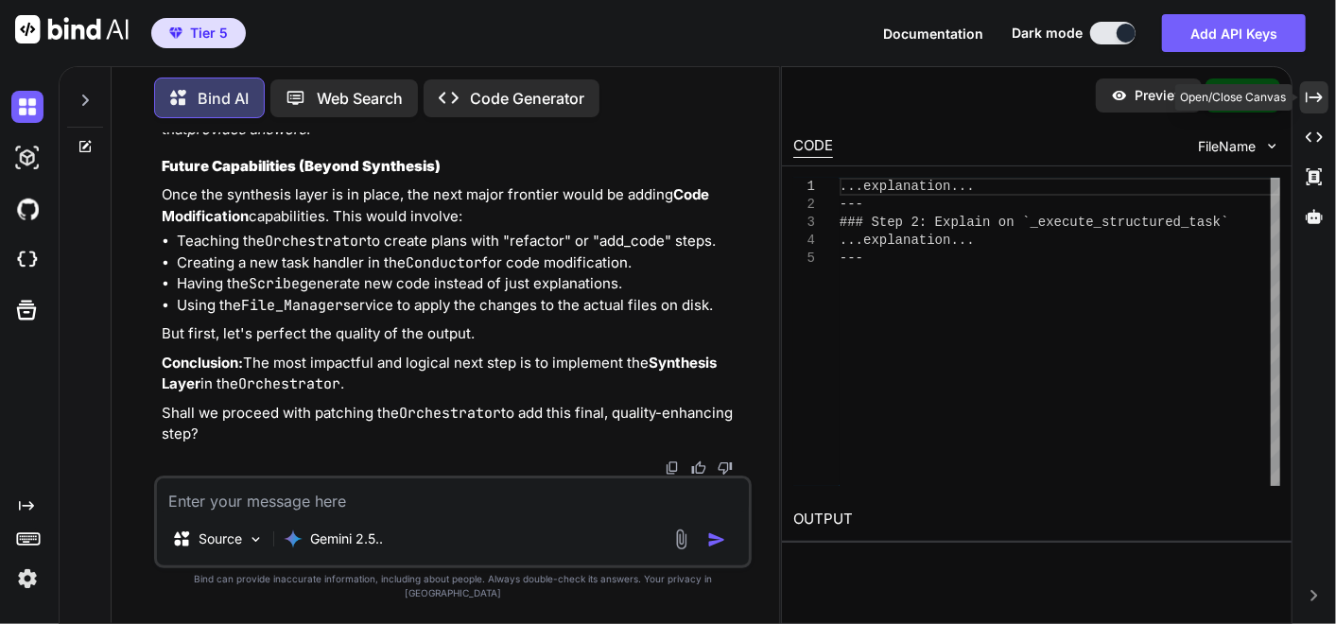
click at [1315, 94] on icon "Created with Pixso." at bounding box center [1313, 97] width 17 height 17
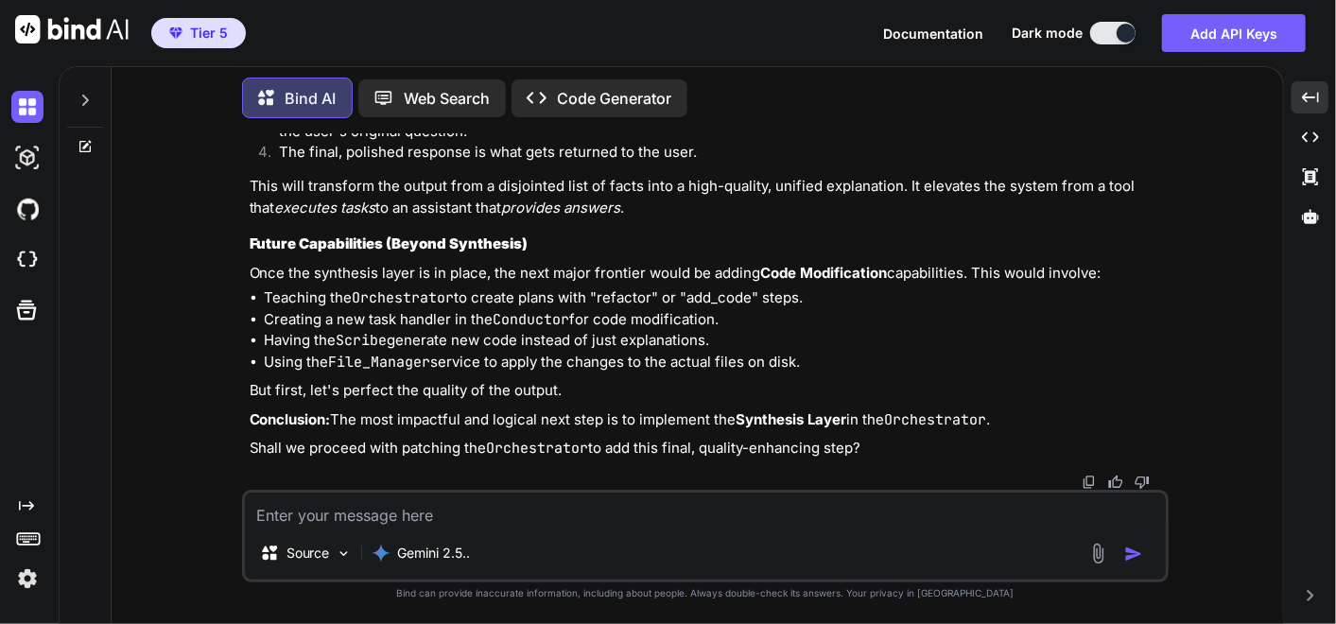
scroll to position [127032, 0]
drag, startPoint x: 332, startPoint y: 509, endPoint x: 365, endPoint y: 528, distance: 38.6
click at [332, 514] on textarea at bounding box center [705, 509] width 921 height 34
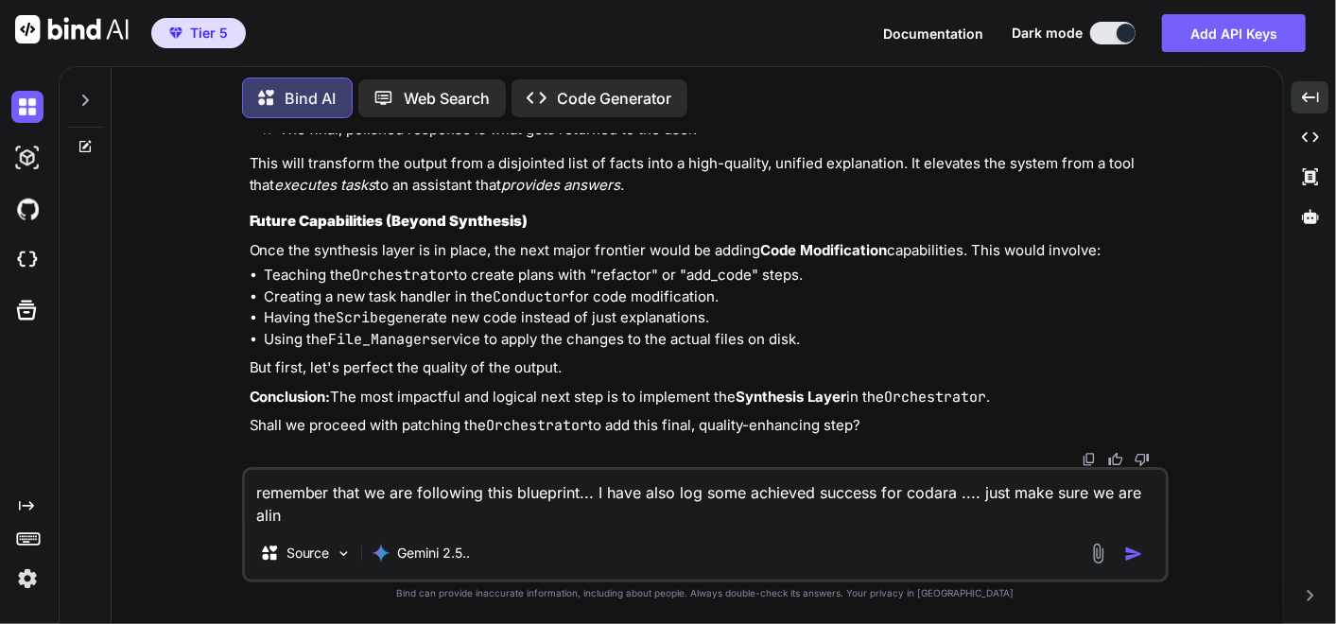
scroll to position [0, 0]
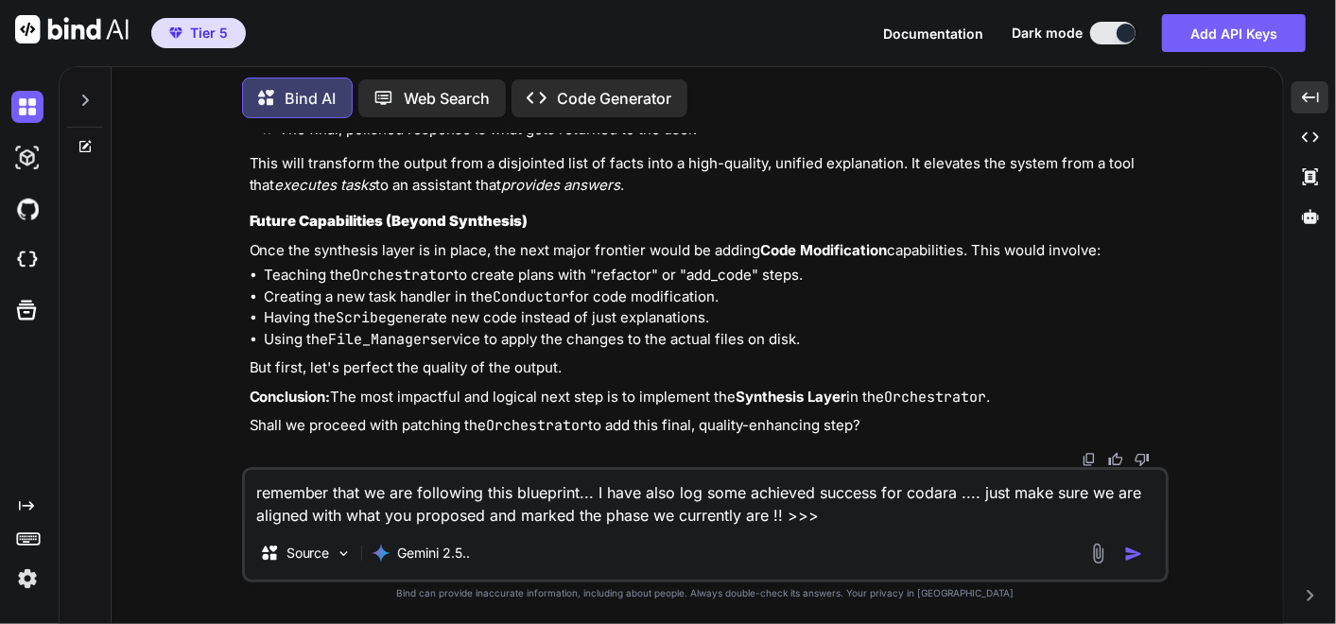
paste textarea "The Unified CODARA Evolution Roadmap v2.0: A Detailed Implementation Blueprint …"
type textarea "remember that we are following this blueprint... I have also log some achieved …"
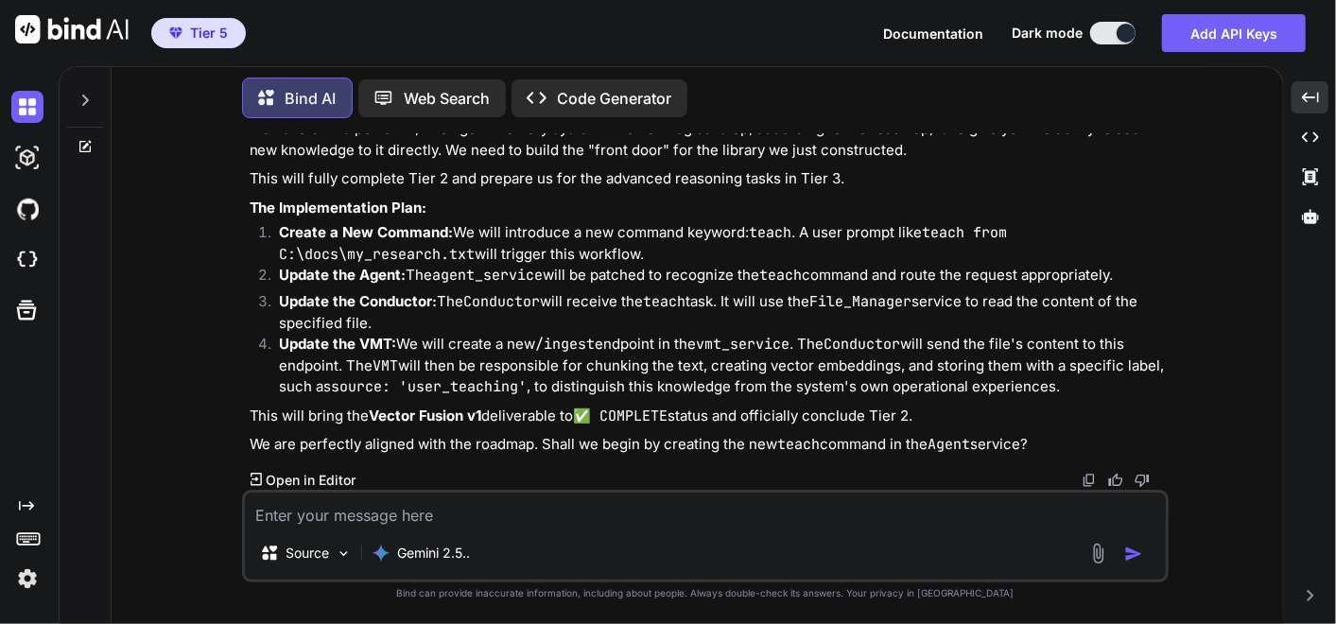
scroll to position [131375, 0]
drag, startPoint x: 231, startPoint y: 269, endPoint x: 605, endPoint y: 263, distance: 374.4
click at [640, 362] on div "You ok I have to go ... please make a memo for context later when I come back k…" at bounding box center [705, 378] width 1156 height 490
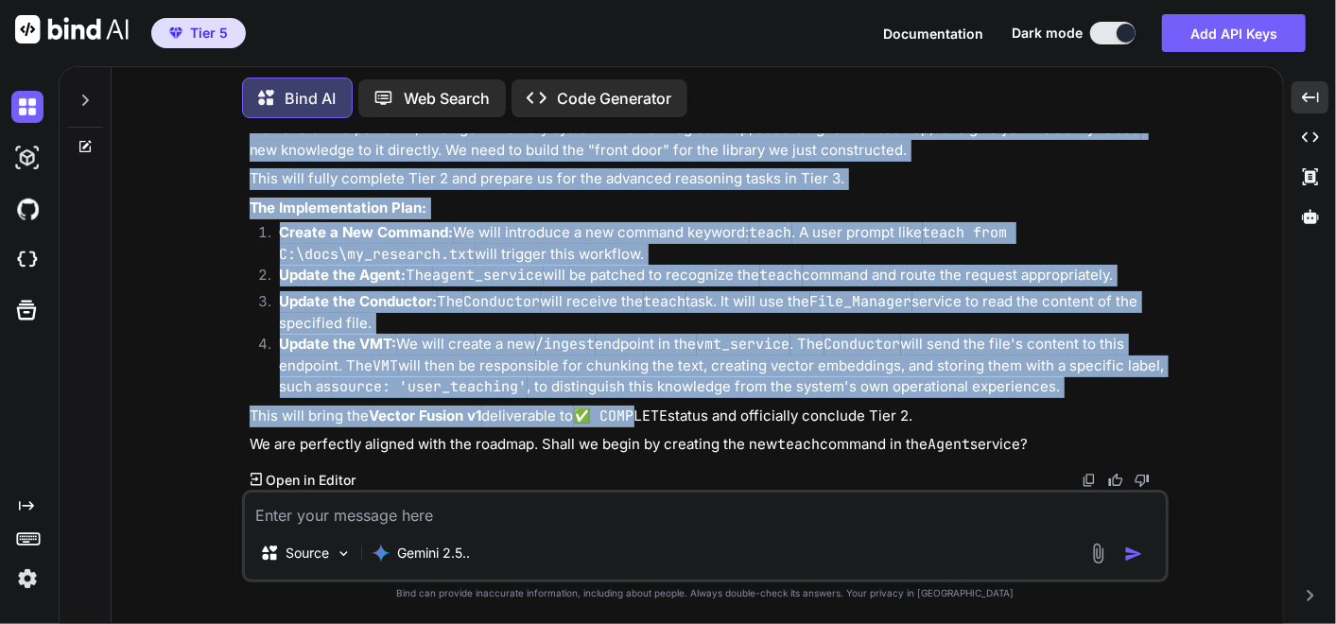
scroll to position [132320, 0]
drag, startPoint x: 512, startPoint y: 284, endPoint x: 1068, endPoint y: 402, distance: 568.2
copy div "Lor Ipsumdo SITAME Consectet Adipisc e1.6 . Seddoei Temporin Utlaboreet Dolor m…"
drag, startPoint x: 333, startPoint y: 515, endPoint x: 353, endPoint y: 518, distance: 20.1
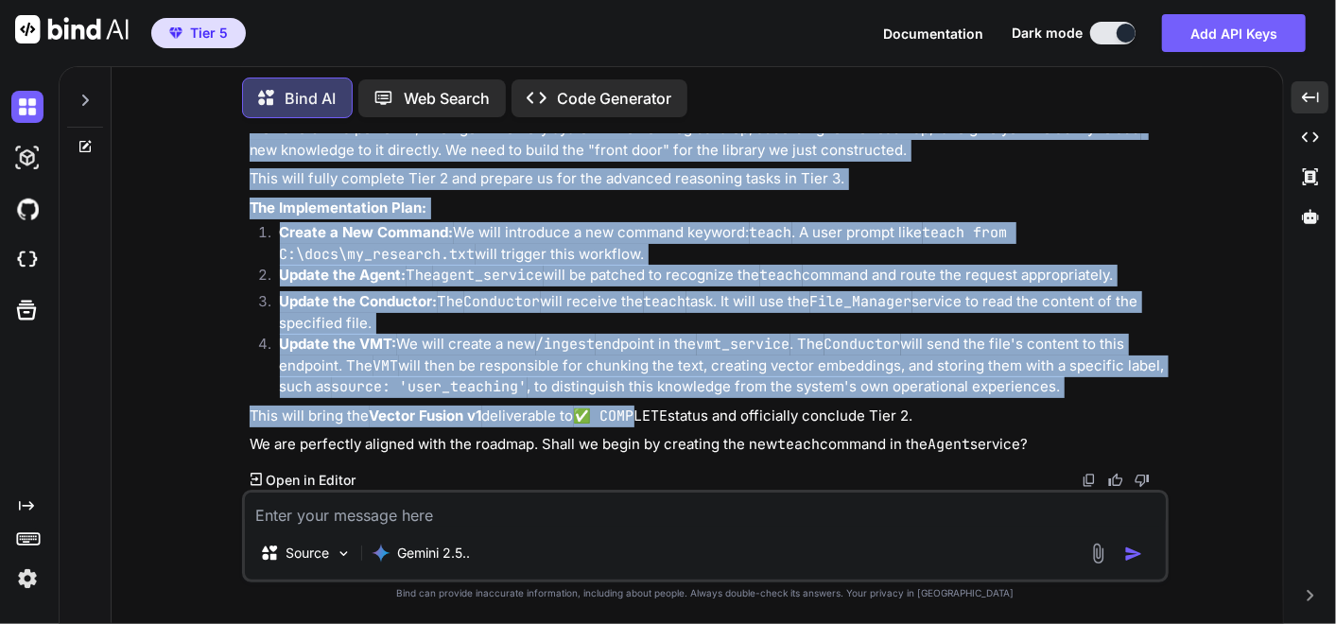
click at [333, 515] on textarea at bounding box center [705, 509] width 921 height 34
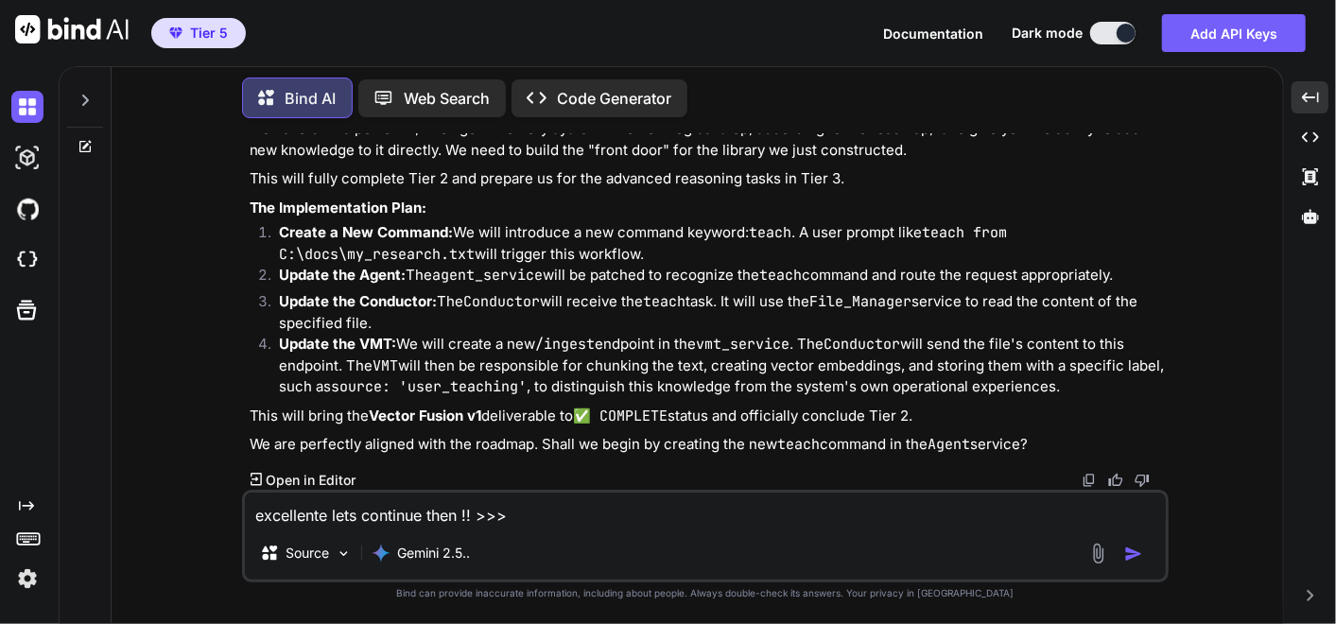
paste textarea "Lor Ipsumdo SITAME Consectet Adipisc e1.1. Seddoei Temporin Utlaboreet Dolor ma…"
type textarea "loremipsum dolo sitametc adip !! >>> Eli Seddoei TEMPOR Incididun Utlabor e5.9.…"
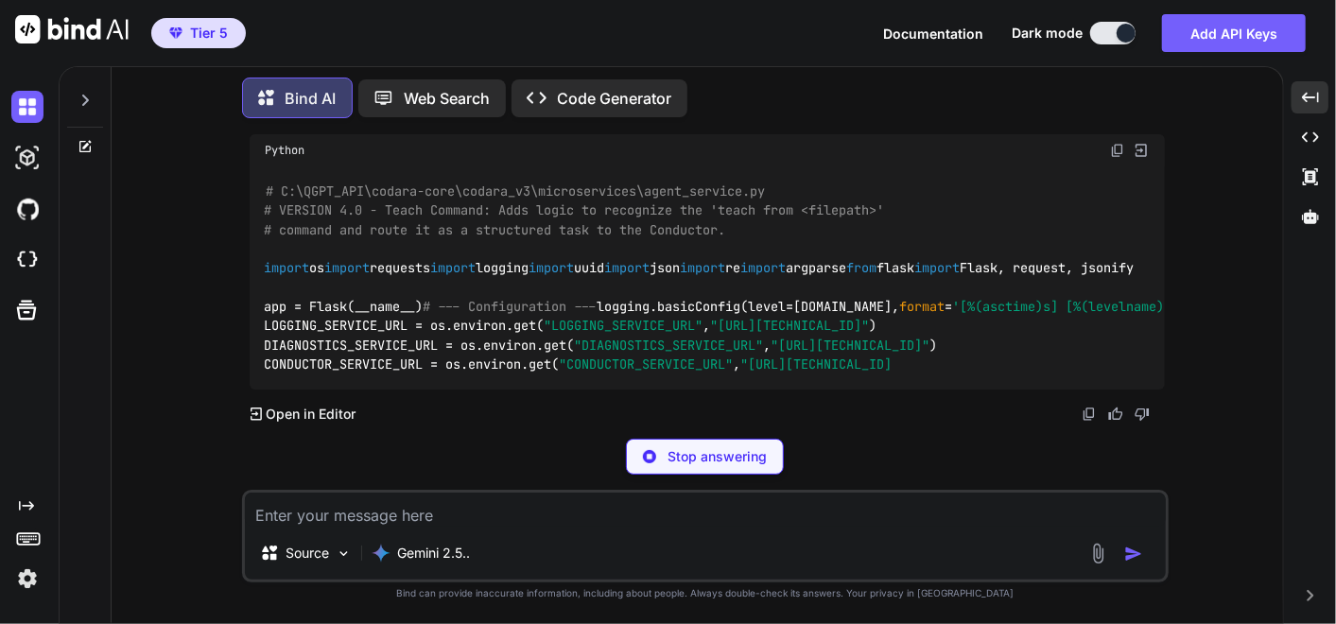
scroll to position [133273, 0]
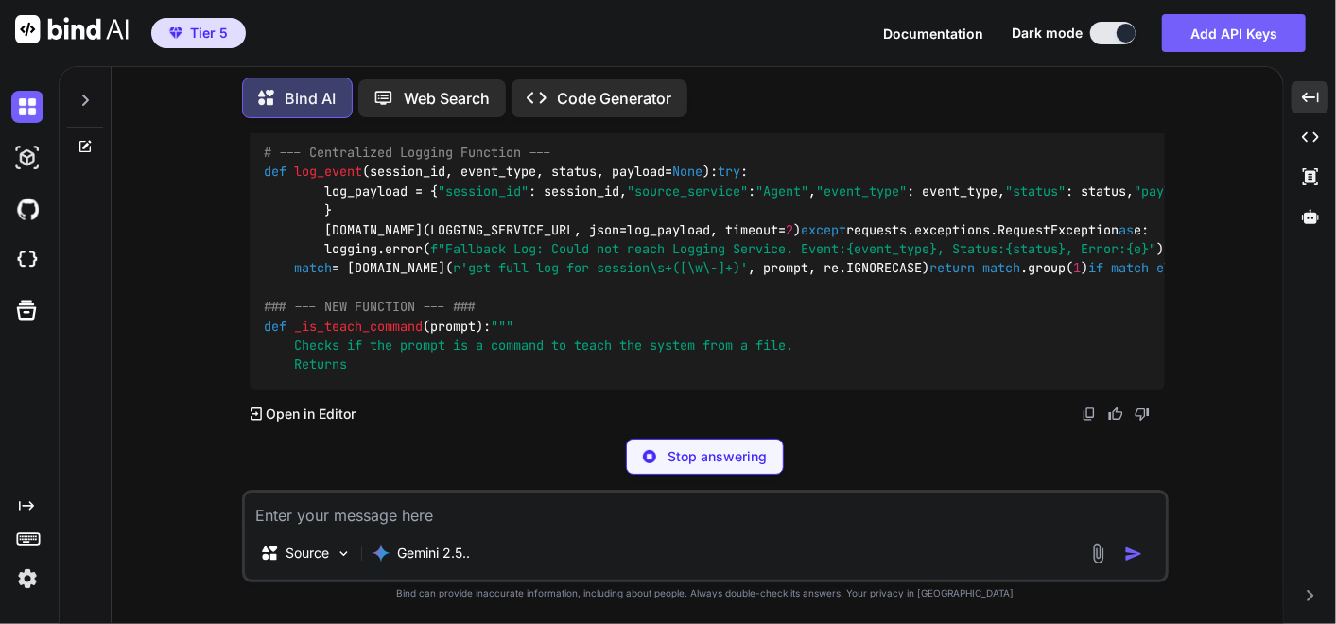
click at [672, 453] on p "Stop answering" at bounding box center [716, 456] width 99 height 19
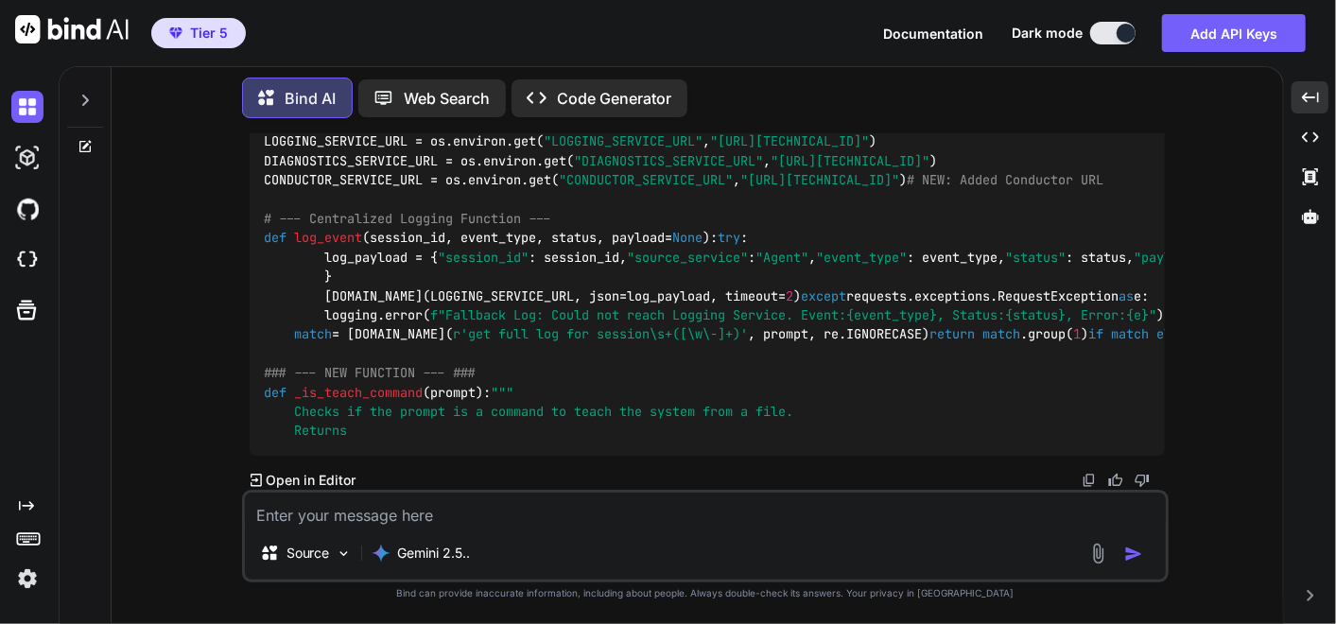
click at [637, 524] on textarea at bounding box center [705, 509] width 921 height 34
paste textarea "Lore ips. Dolo’s amet C’a elitse doe temp I’u labor. # Etdo mag ali enima * **M…"
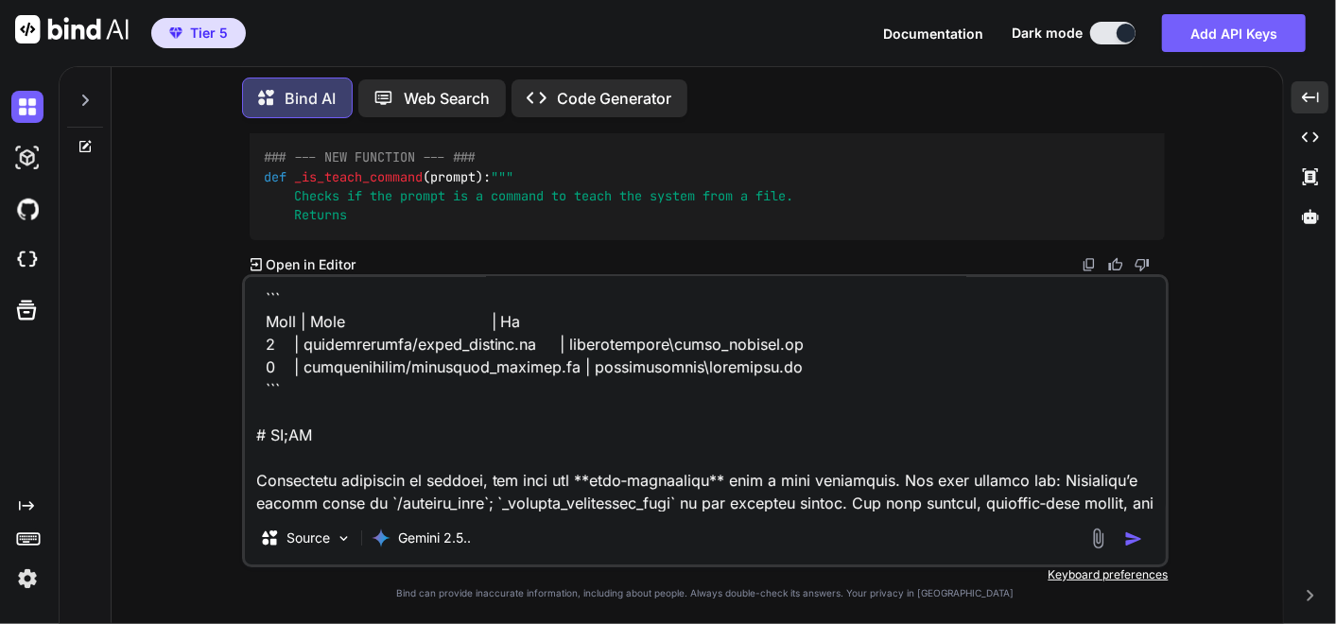
scroll to position [1770, 0]
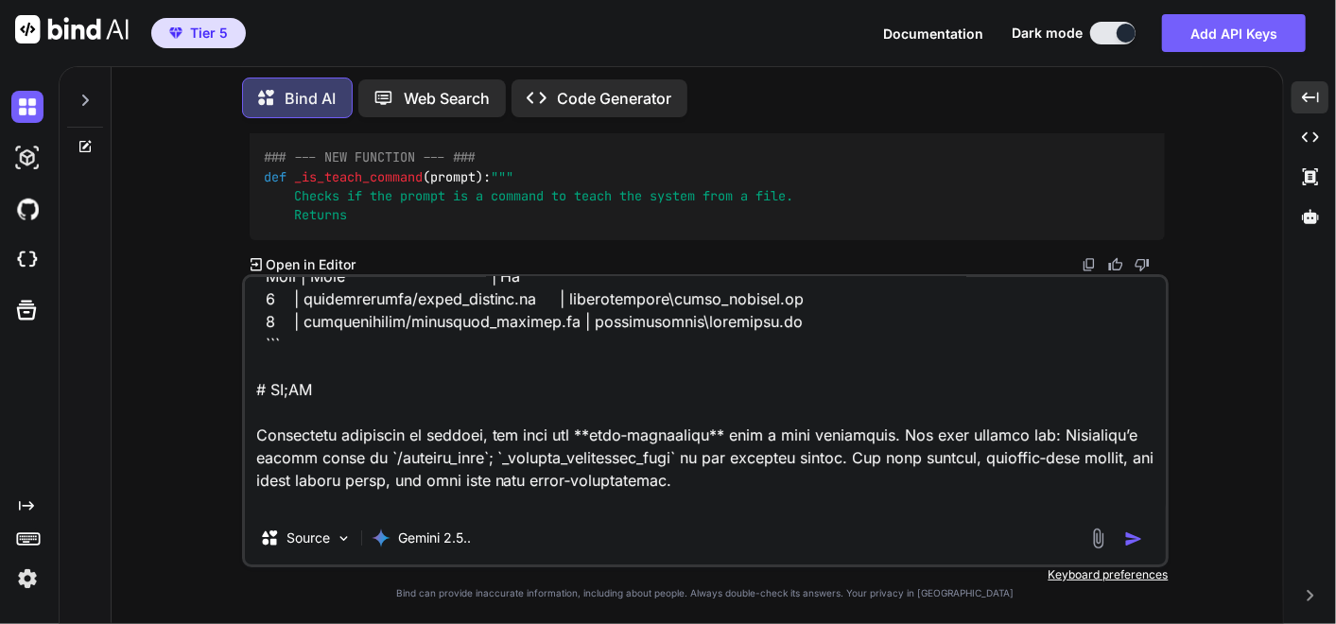
type textarea "loremi do sitametc adi elits doei temp ??? Inci utl. Etdo’m aliq E’a minimv qui…"
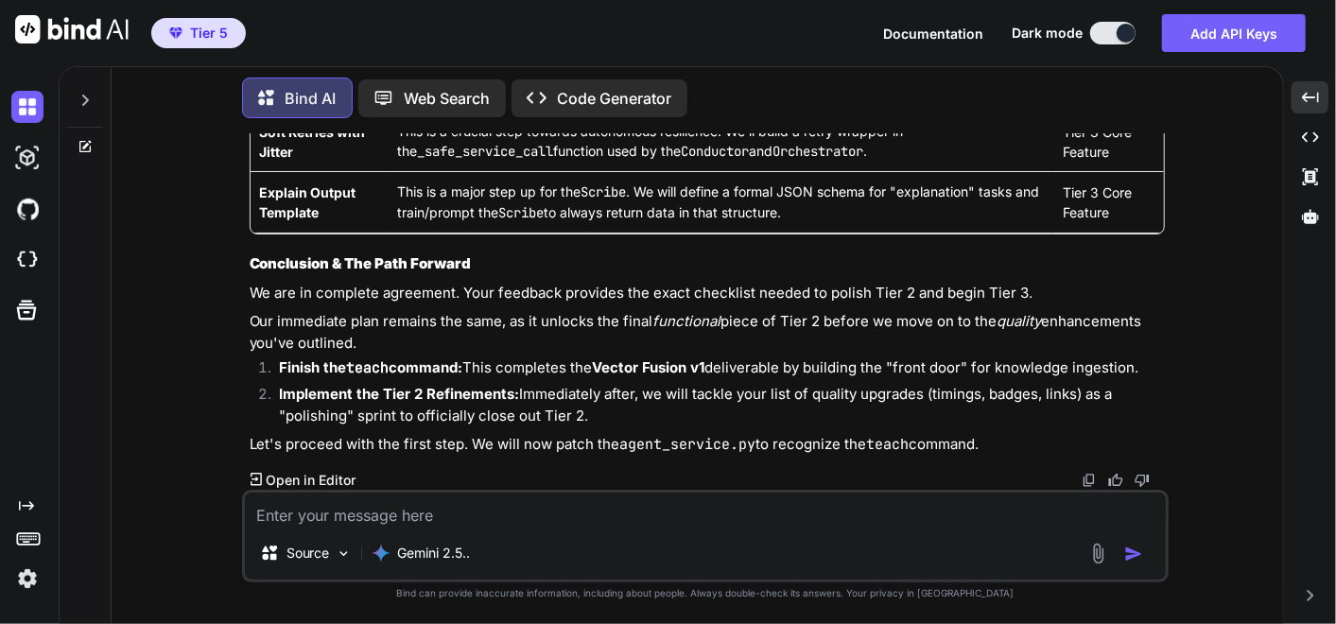
scroll to position [136286, 0]
click at [789, 497] on textarea at bounding box center [705, 509] width 921 height 34
click at [1085, 483] on img at bounding box center [1088, 480] width 15 height 15
click at [574, 536] on div "Source Gemini 2.5.." at bounding box center [705, 536] width 926 height 93
click at [561, 522] on textarea at bounding box center [705, 509] width 921 height 34
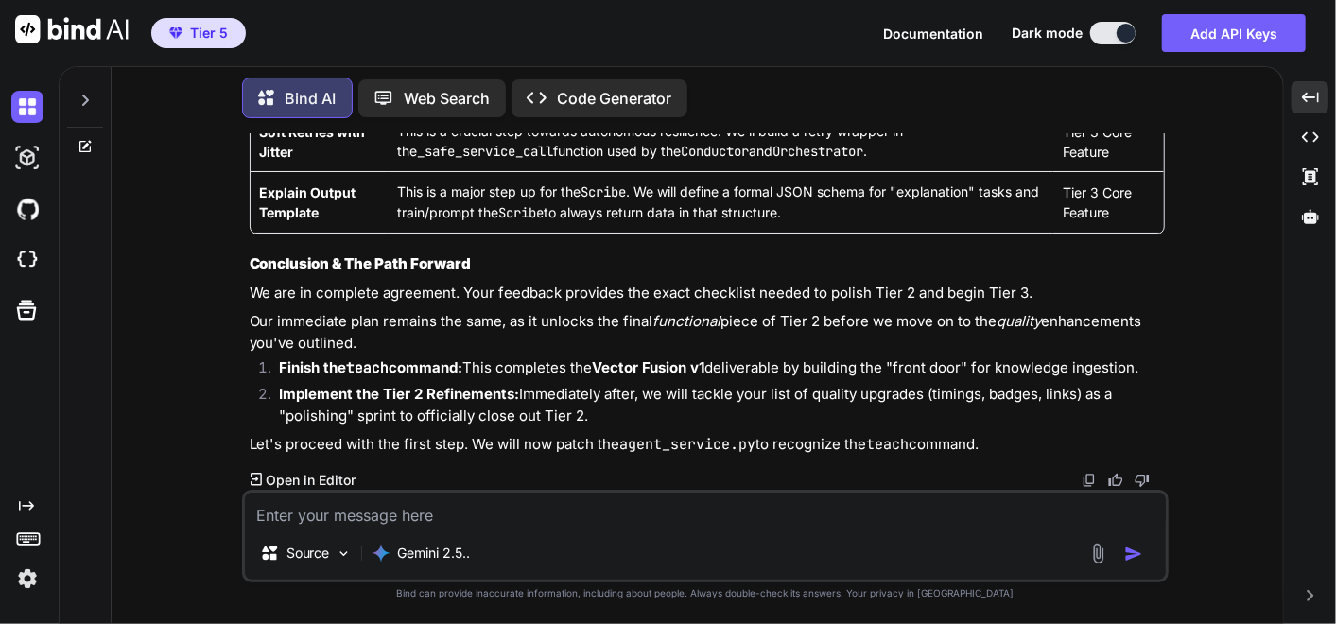
click at [1091, 479] on img at bounding box center [1088, 480] width 15 height 15
click at [284, 518] on textarea at bounding box center [705, 509] width 921 height 34
click at [515, 512] on textarea at bounding box center [705, 509] width 921 height 34
drag, startPoint x: 390, startPoint y: 517, endPoint x: 361, endPoint y: 521, distance: 29.5
click at [392, 517] on textarea at bounding box center [705, 509] width 921 height 34
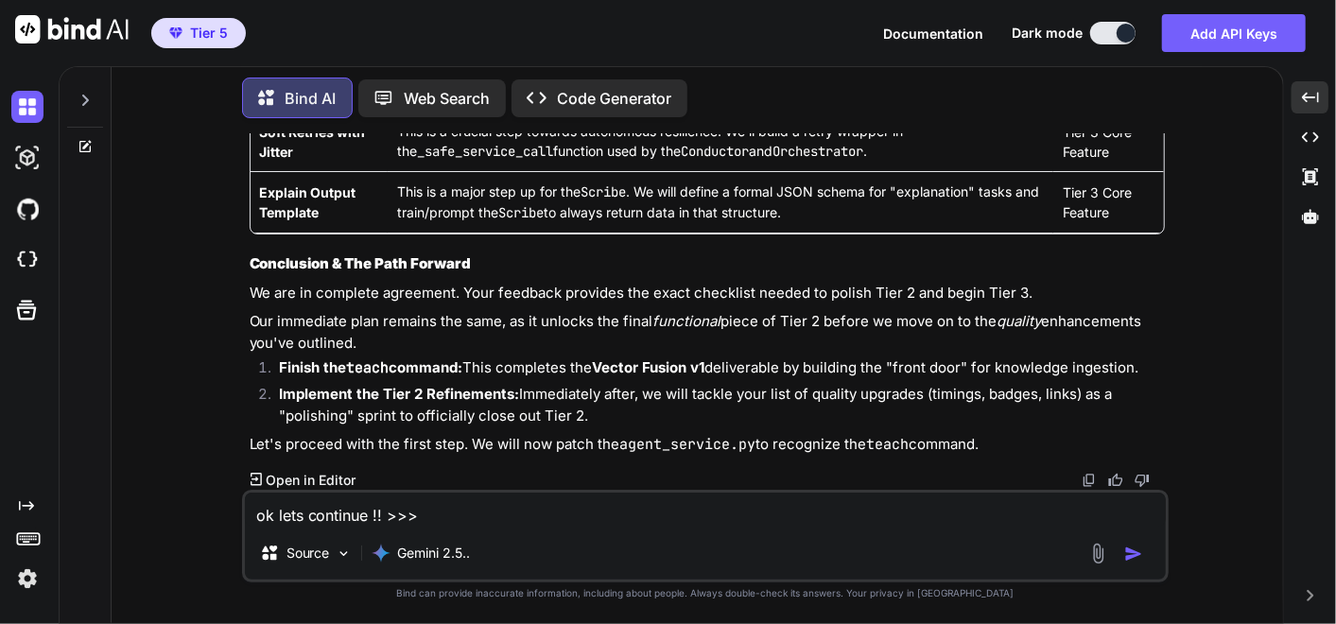
paste textarea "# CORRECT CODE FOR: C:\QGPT_API\codara-core\codara_v3\microservices\agent_servi…"
type textarea "ok lets continue !! >>> # CORRECT CODE FOR: C:\QGPT_API\codara-core\codara_v3\m…"
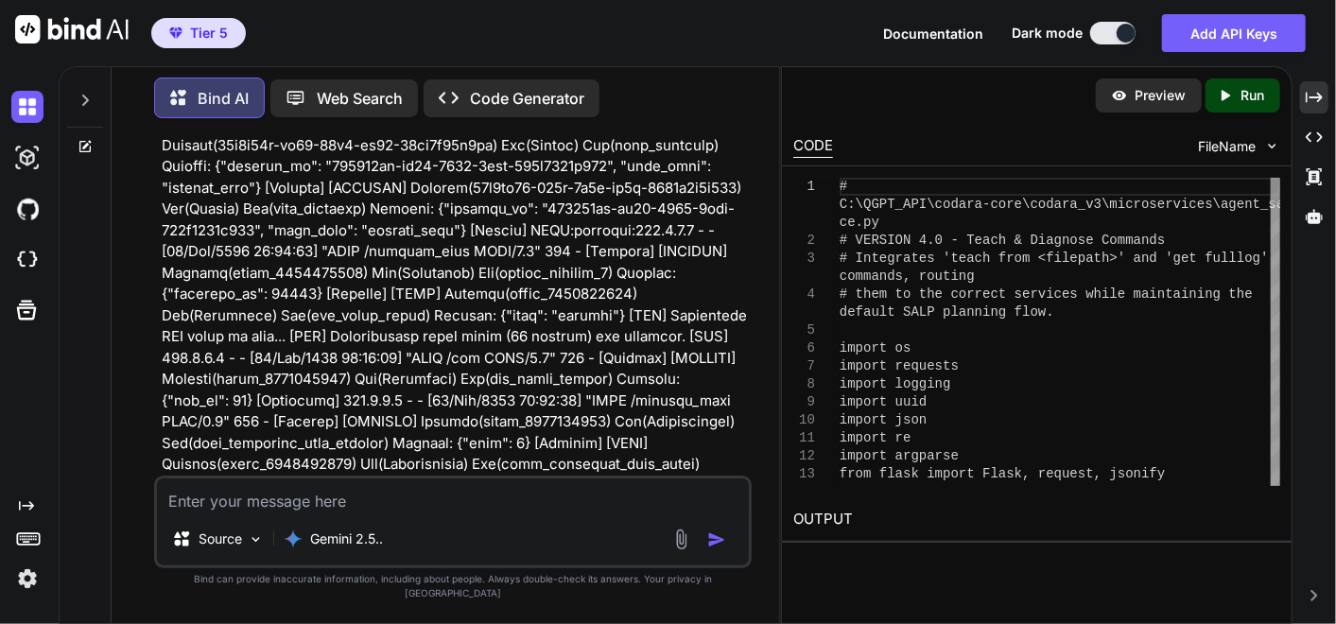
scroll to position [179062, 0]
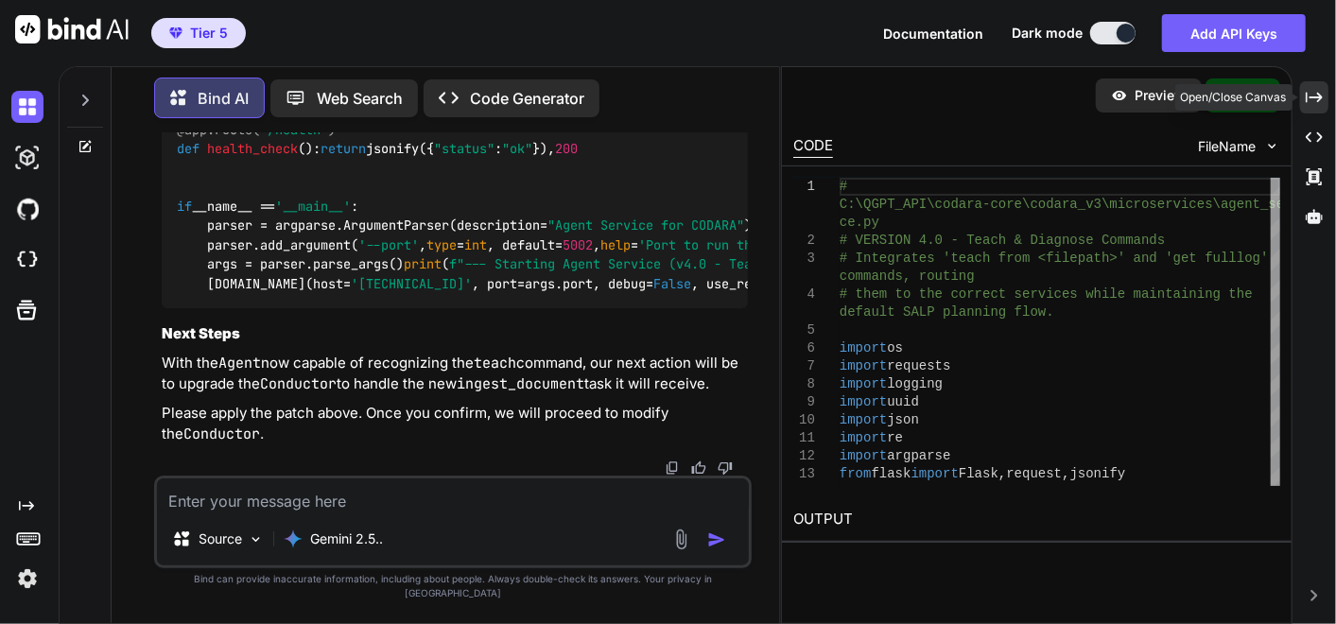
click at [1315, 97] on icon at bounding box center [1313, 97] width 17 height 10
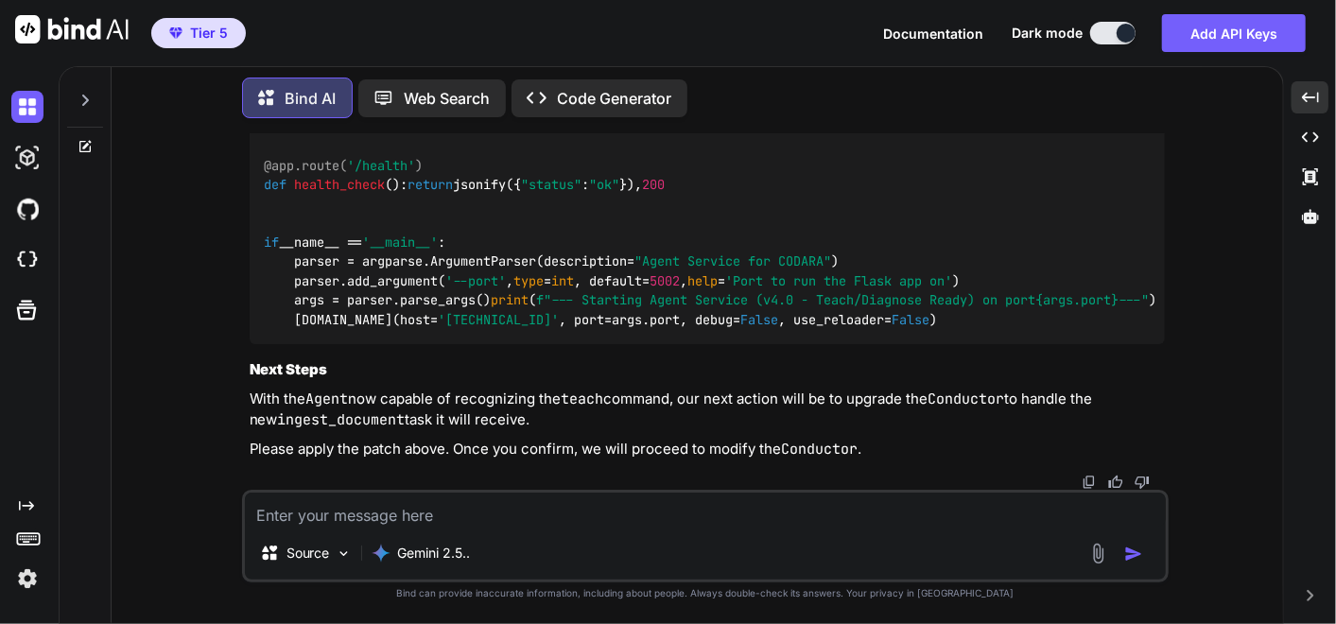
scroll to position [137483, 0]
click at [522, 526] on textarea at bounding box center [705, 509] width 921 height 34
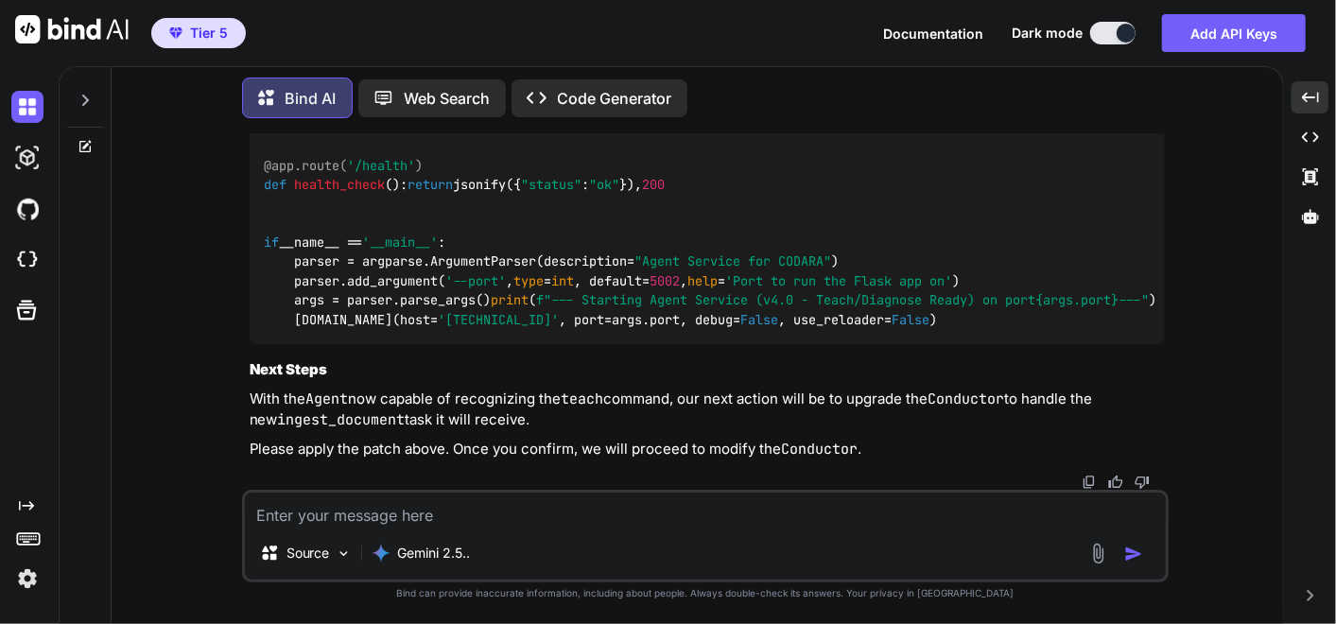
click at [429, 508] on textarea at bounding box center [705, 509] width 921 height 34
paste textarea "remember you should always ask for the original scripts before any modification…"
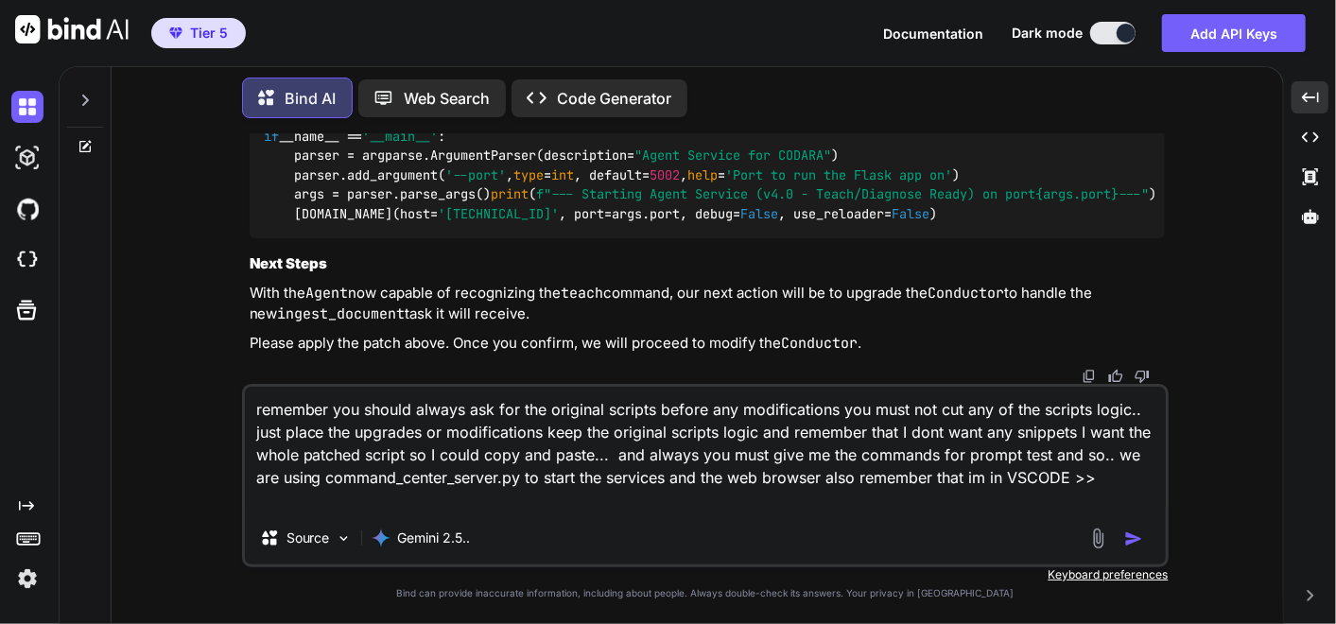
click at [1103, 474] on textarea "remember you should always ask for the original scripts before any modification…" at bounding box center [705, 449] width 921 height 125
drag, startPoint x: 1153, startPoint y: 491, endPoint x: 1051, endPoint y: 470, distance: 104.2
click at [1153, 491] on textarea "remember you should always ask for the original scripts before any modification…" at bounding box center [705, 449] width 921 height 125
paste textarea "# C:\QGPT_API\codara-core\codara_v3\microservices\conductor.py # VERSION 22.0 -…"
type textarea "remember you should always ask for the original scripts before any modification…"
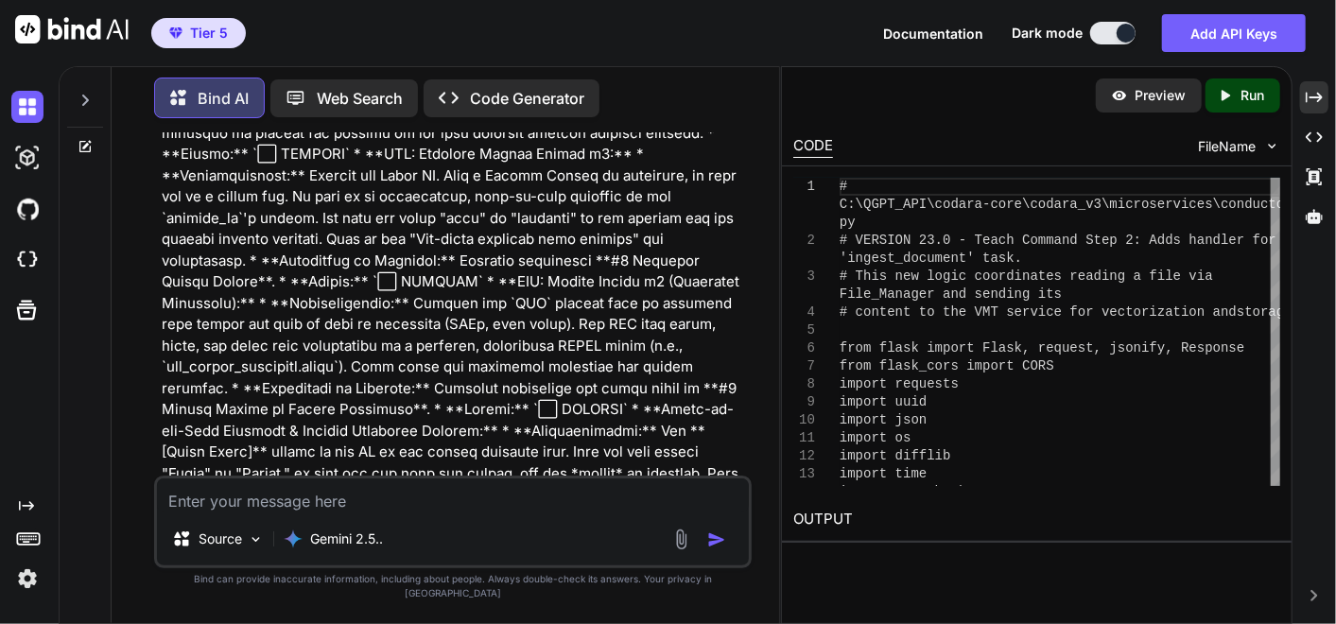
scroll to position [189636, 0]
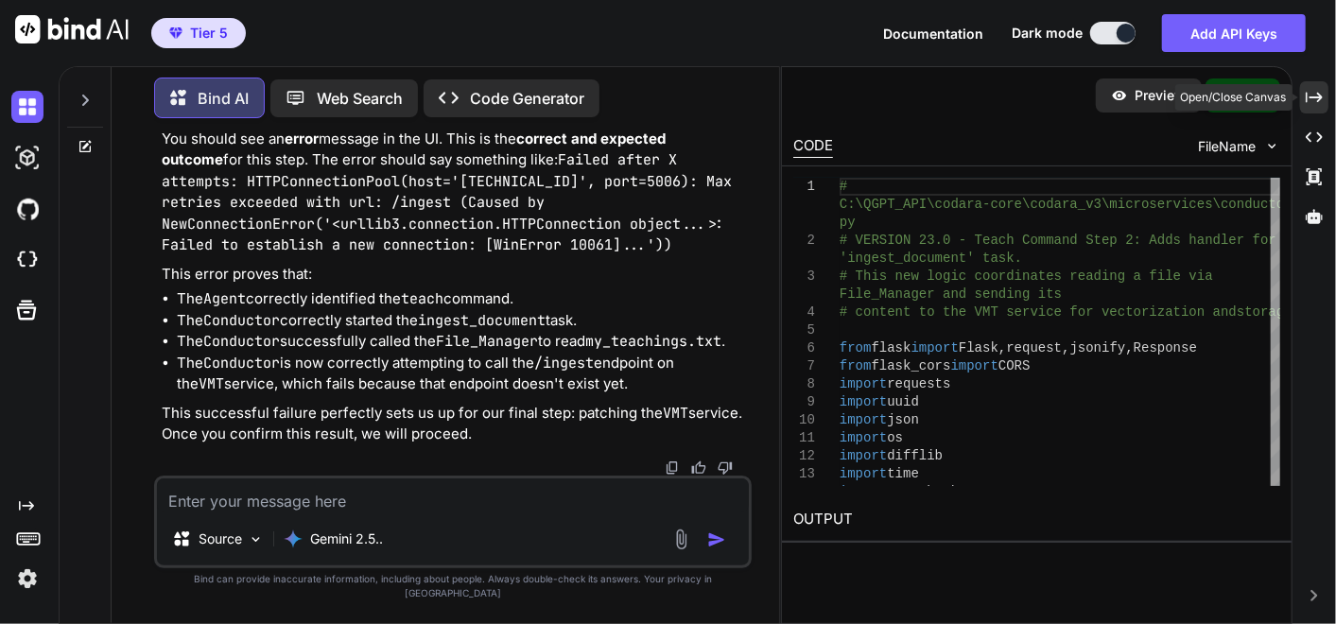
drag, startPoint x: 1313, startPoint y: 99, endPoint x: 848, endPoint y: 316, distance: 513.0
click at [1313, 102] on icon "Created with Pixso." at bounding box center [1313, 97] width 17 height 17
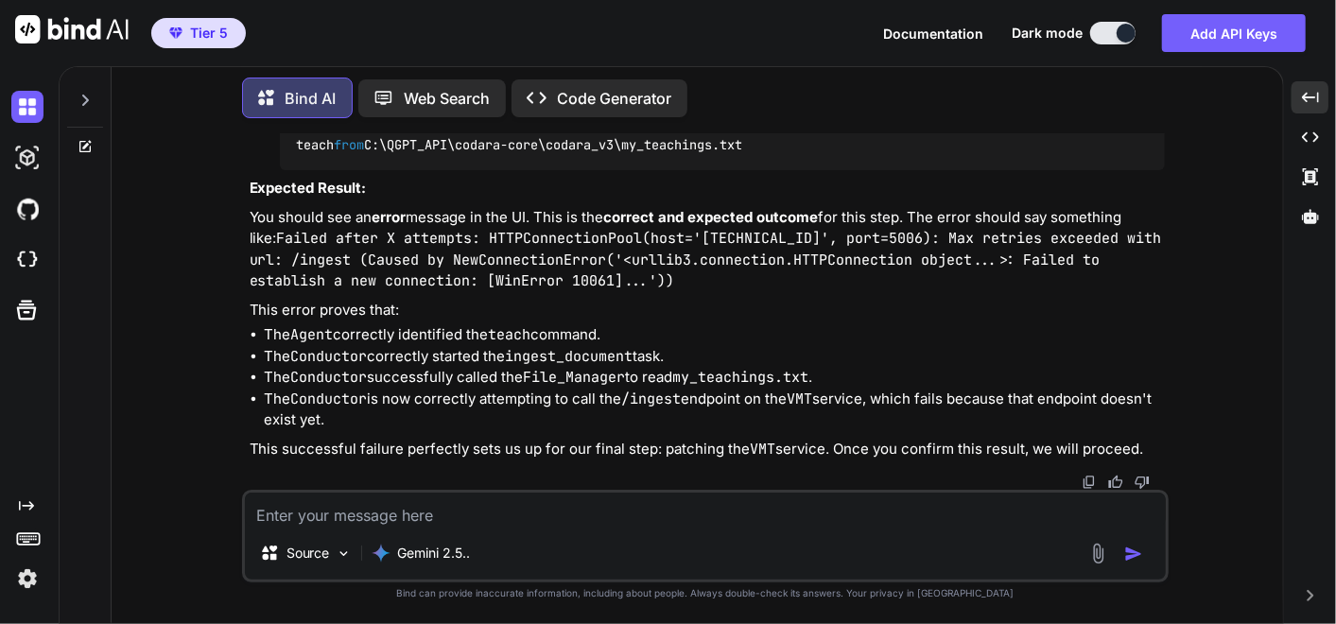
scroll to position [144793, 0]
click at [734, 330] on li "The Agent correctly identified the teach command." at bounding box center [715, 335] width 900 height 22
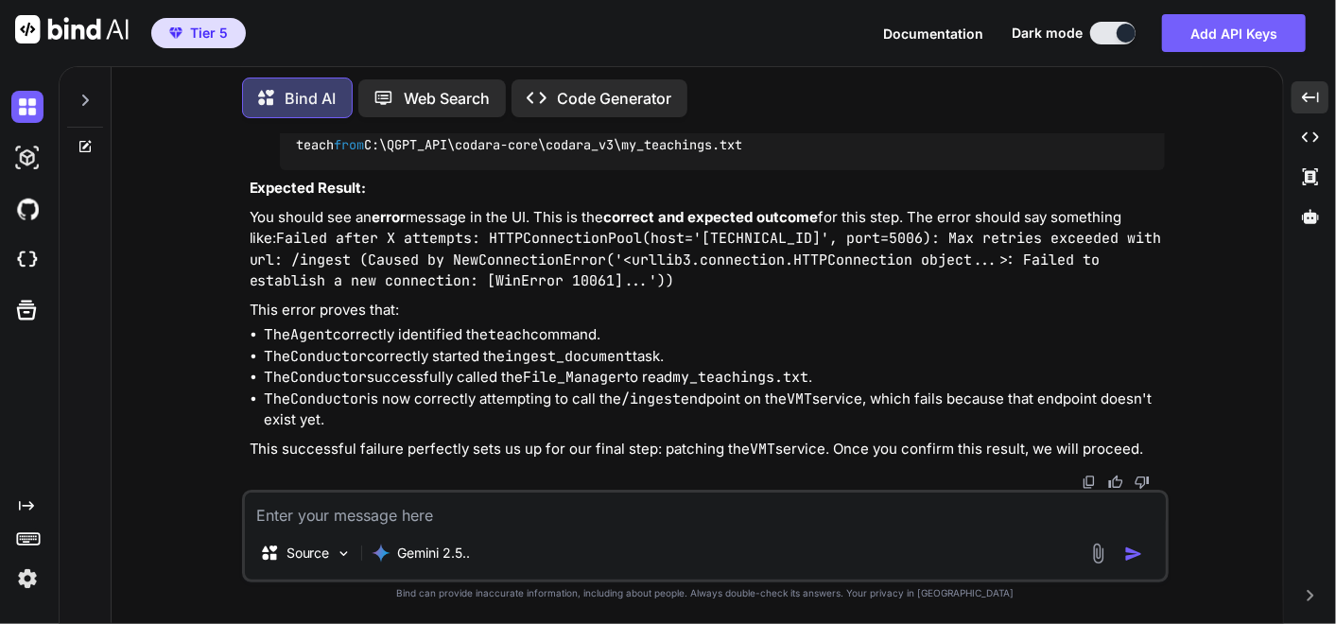
click at [1114, 112] on img at bounding box center [1117, 104] width 15 height 15
click at [321, 515] on textarea at bounding box center [705, 509] width 921 height 34
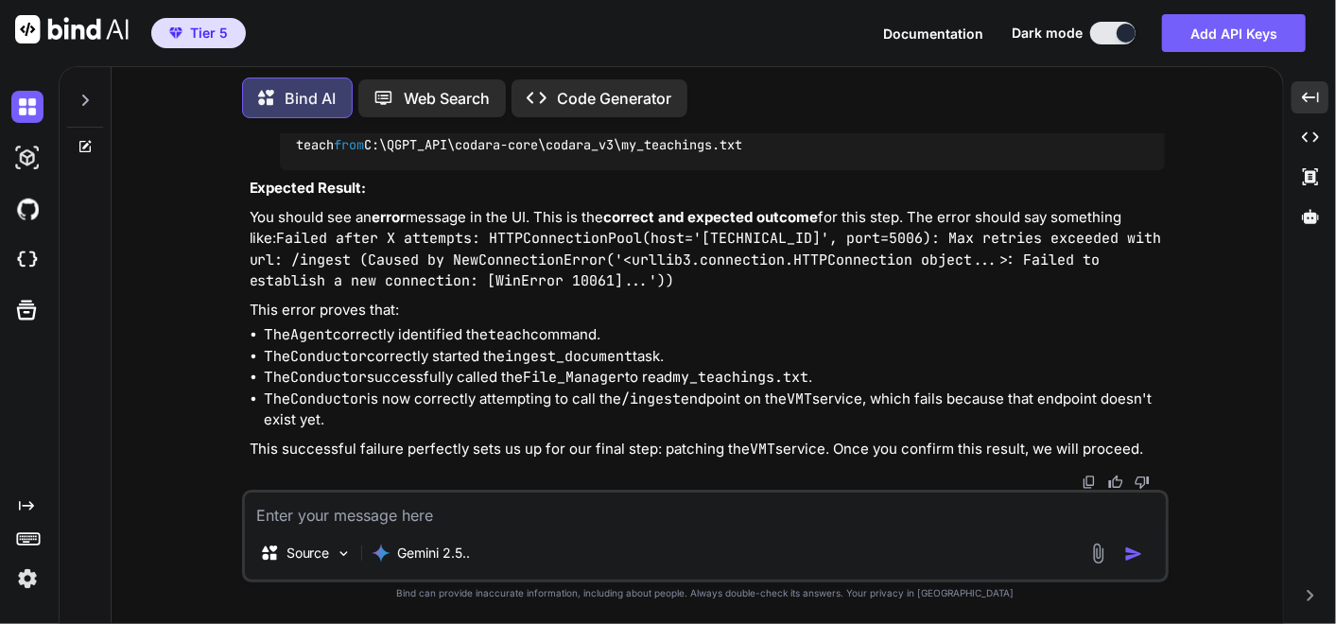
paste textarea "Welcome to [GEOGRAPHIC_DATA]. The system is online. Please enter a request. tea…"
type textarea "Welcome to [GEOGRAPHIC_DATA]. The system is online. Please enter a request. tea…"
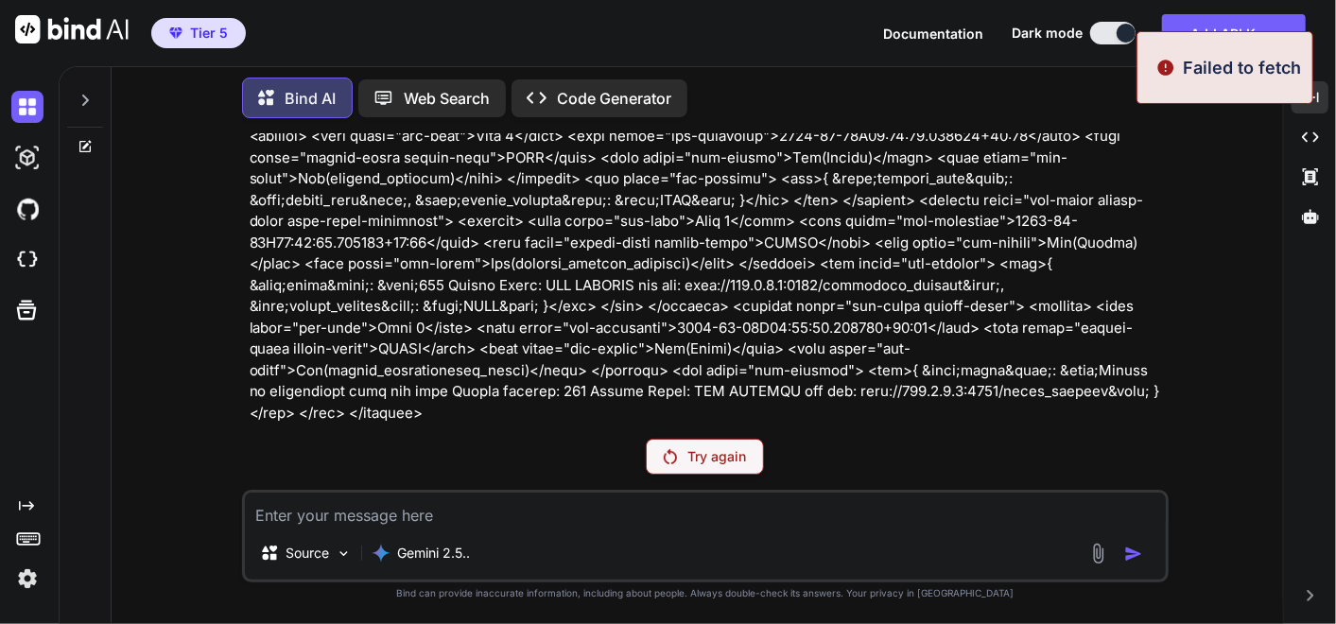
scroll to position [144317, 0]
click at [706, 453] on p "Try again" at bounding box center [717, 456] width 59 height 19
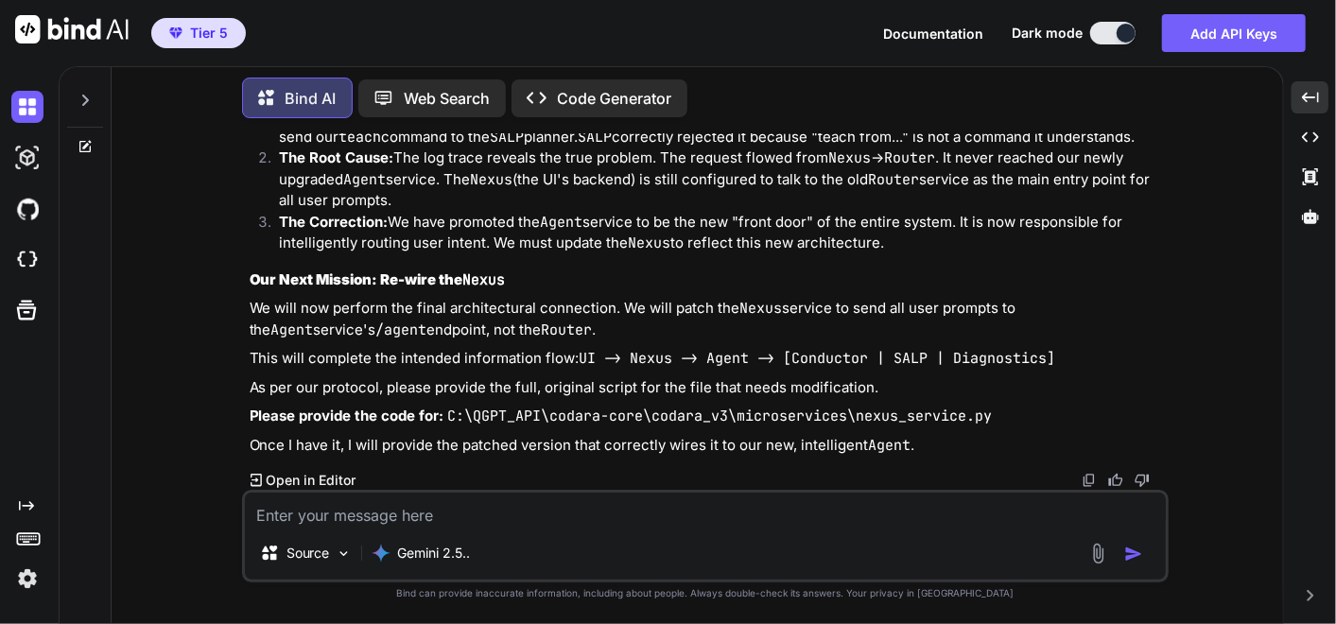
scroll to position [156848, 0]
click at [526, 524] on textarea at bounding box center [705, 509] width 921 height 34
paste textarea "Lor—I dolor sita co 268%. Adip elits‑do ei tempori, utl etdoloremag ali enima, …"
type textarea "Lor—I dolor sita co 268%. Adip elits‑do ei tempori, utl etdoloremag ali enima, …"
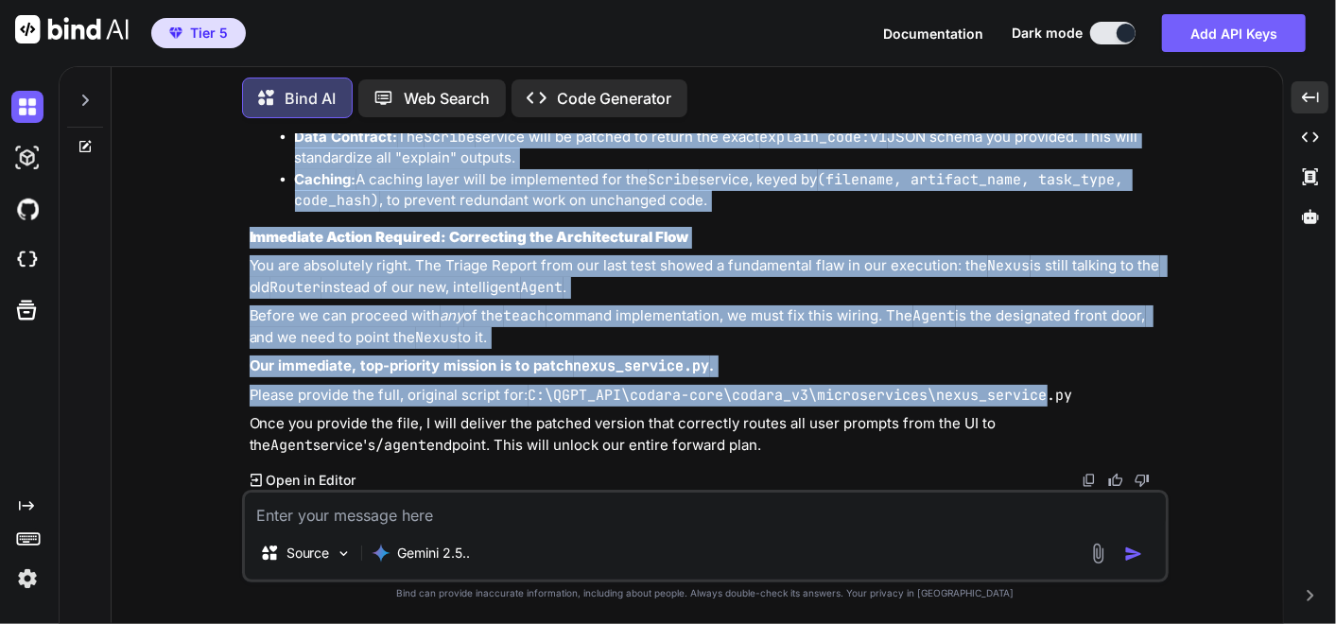
scroll to position [158719, 0]
drag, startPoint x: 301, startPoint y: 262, endPoint x: 716, endPoint y: 313, distance: 418.1
click at [716, 313] on div "You ok I have to go ... please make a memo for context later when I come back k…" at bounding box center [705, 378] width 1156 height 490
copy div "Lore 4: Ips DOL & Sit Ametconse Adipisc (Elitseddoeiu & Tempor Incidi) Utlabo E…"
drag, startPoint x: 485, startPoint y: 362, endPoint x: 548, endPoint y: 395, distance: 71.5
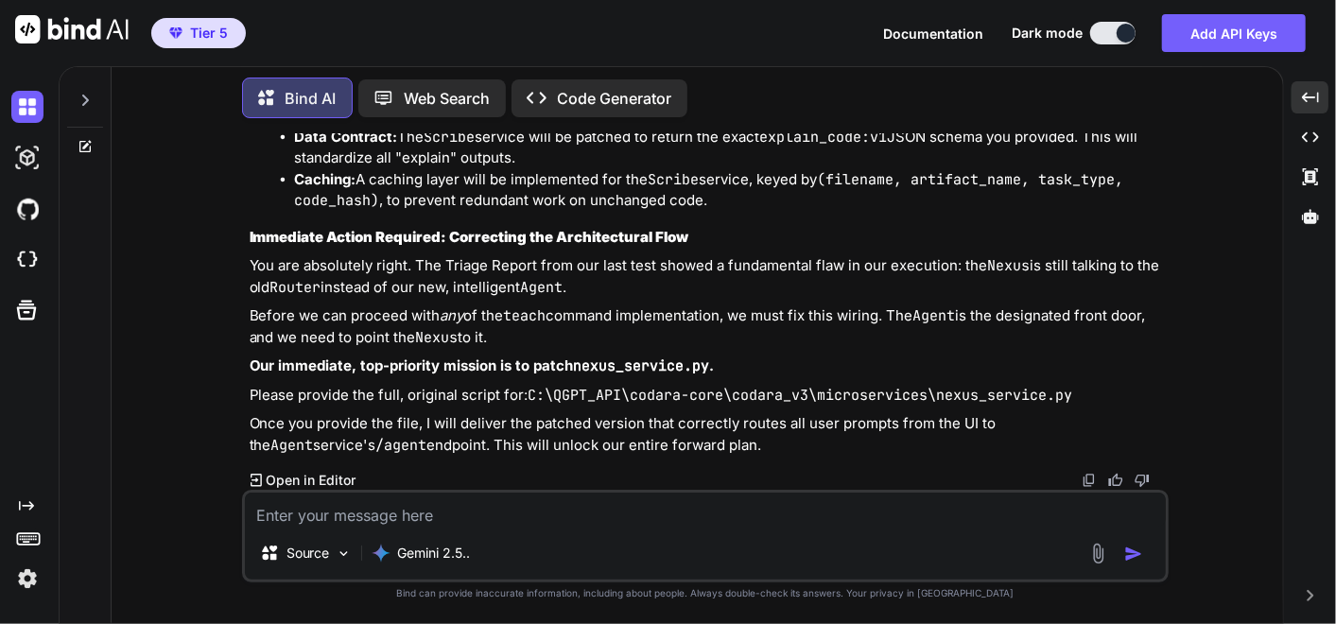
click at [1088, 480] on img at bounding box center [1088, 480] width 15 height 15
click at [352, 512] on textarea at bounding box center [705, 509] width 921 height 34
paste textarea "# C:\QGPT_API\codara-core\codara_v3\microservices\nexus_service.py # VERSION 9.…"
type textarea "# C:\QGPT_API\codara-core\codara_v3\microservices\nexus_service.py # VERSION 9.…"
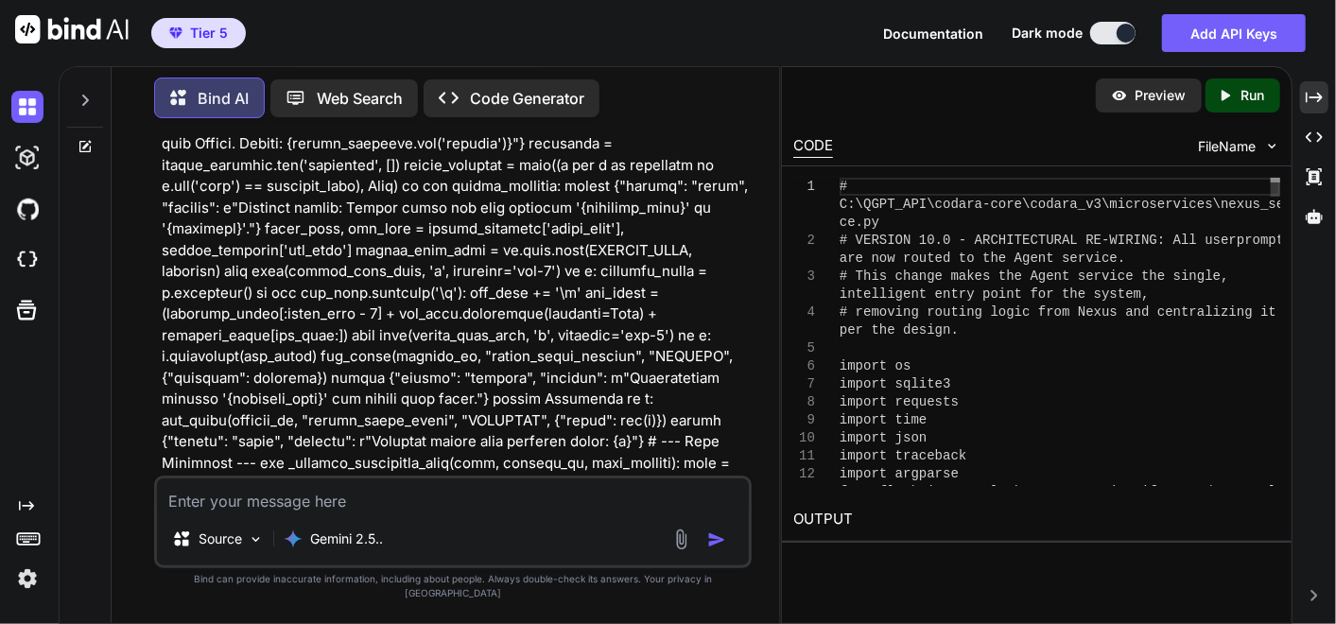
scroll to position [205796, 0]
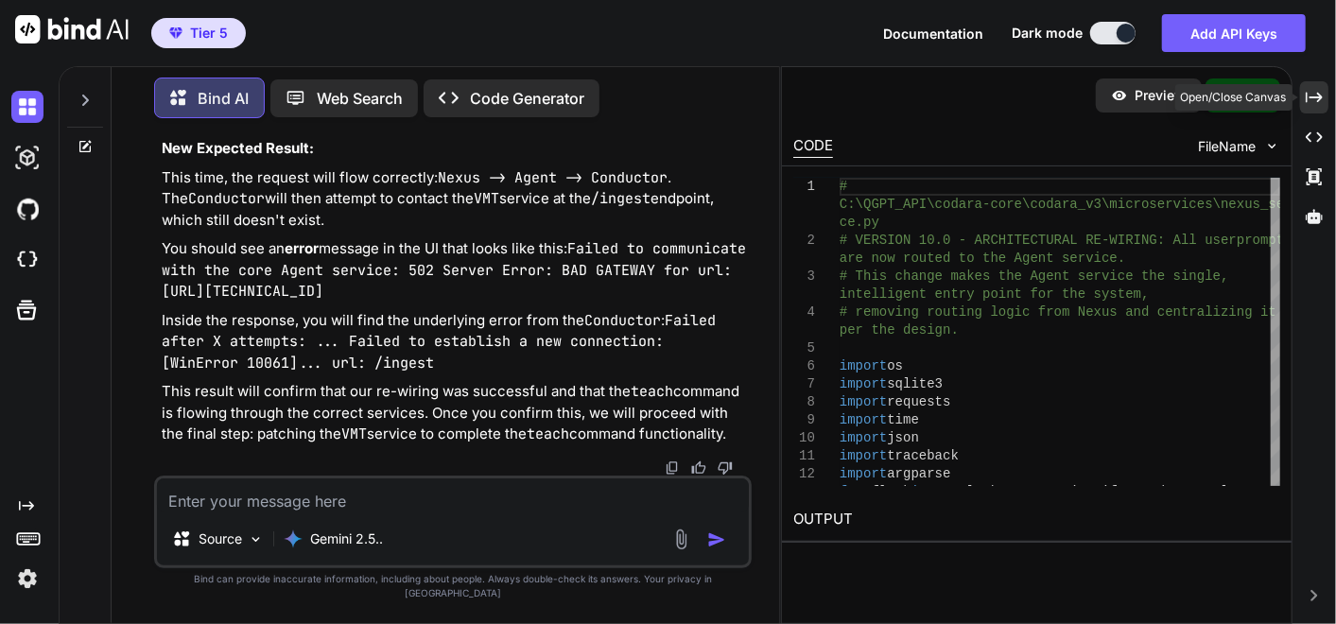
click at [1308, 96] on icon "Created with Pixso." at bounding box center [1313, 97] width 17 height 17
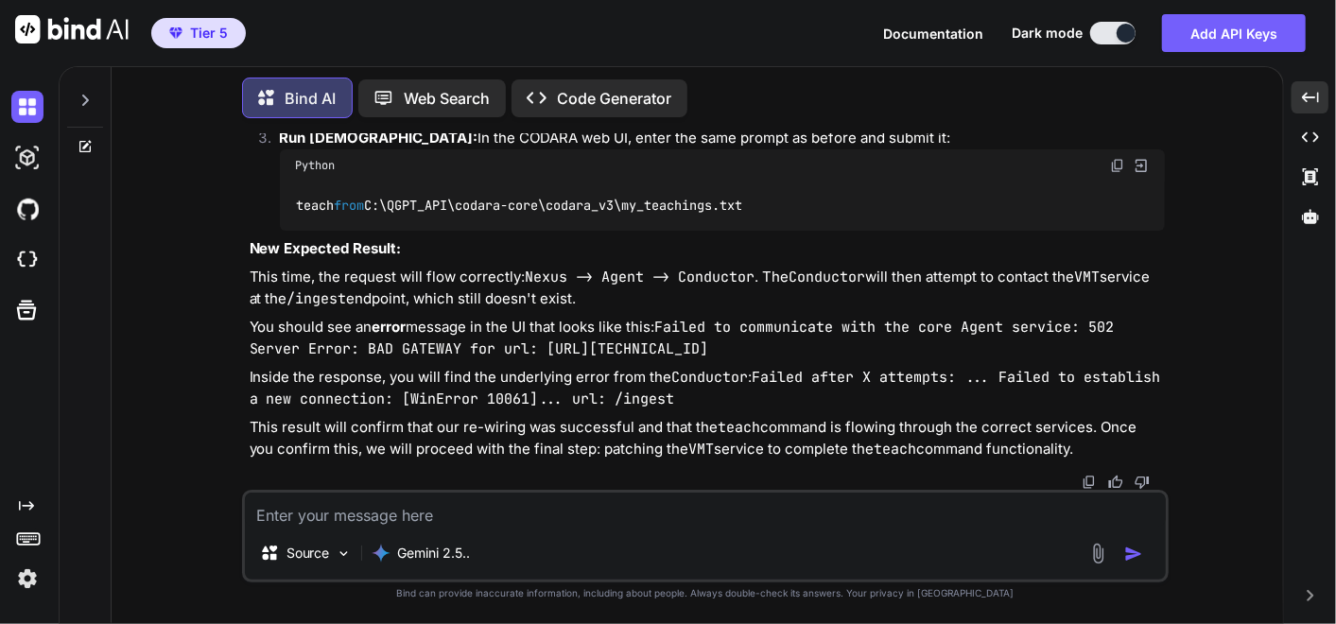
scroll to position [161386, 0]
drag, startPoint x: 336, startPoint y: 520, endPoint x: 327, endPoint y: 525, distance: 10.6
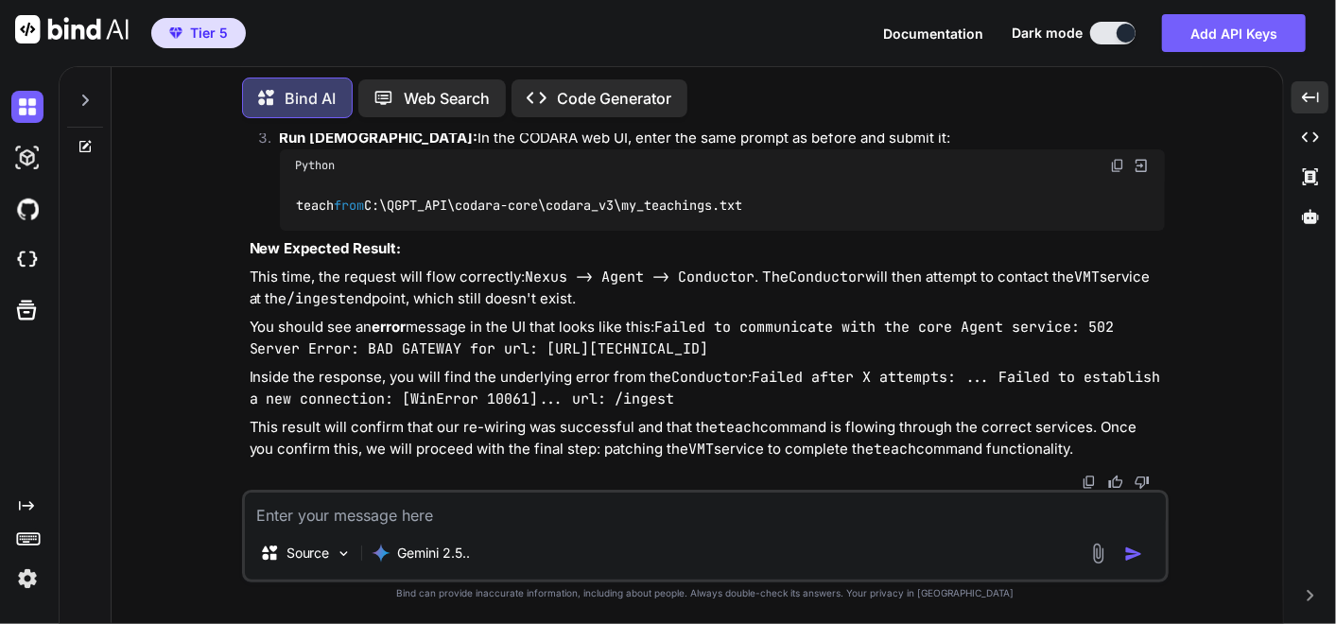
click at [336, 520] on textarea at bounding box center [705, 509] width 921 height 34
paste textarea "remember you should always ask for the original scripts before any modification…"
type textarea "remember you should always ask for the original scripts before any modification…"
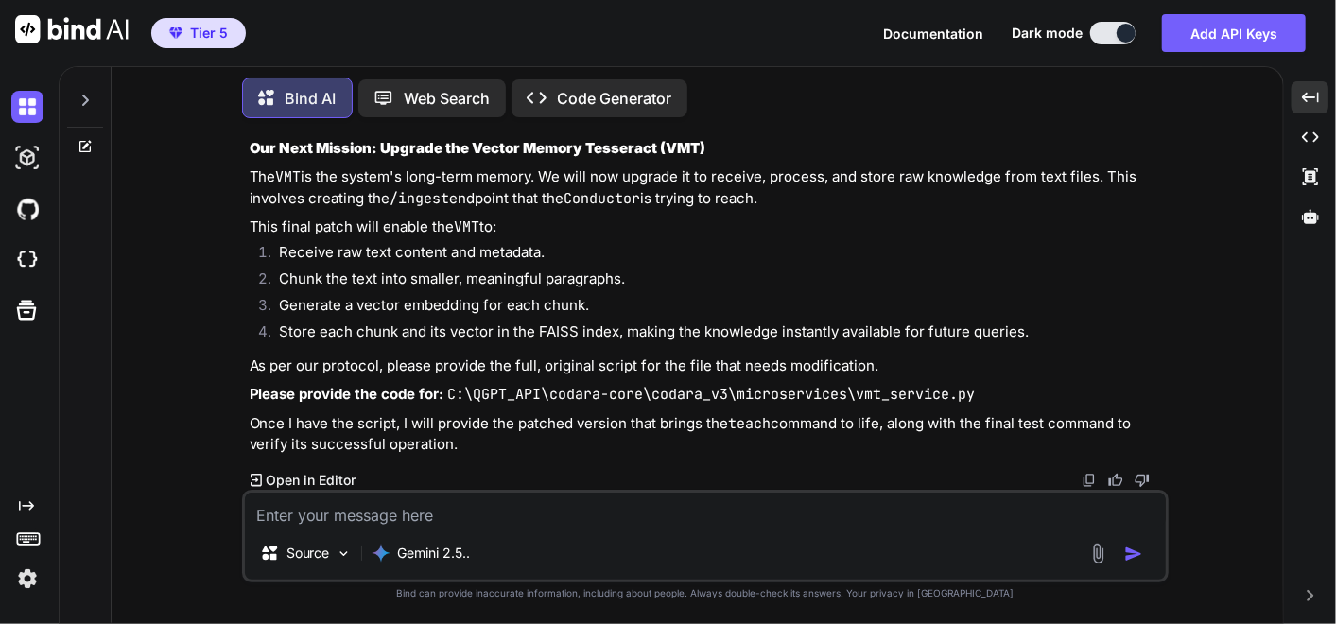
scroll to position [166297, 0]
drag, startPoint x: 1121, startPoint y: 272, endPoint x: 1, endPoint y: 474, distance: 1138.0
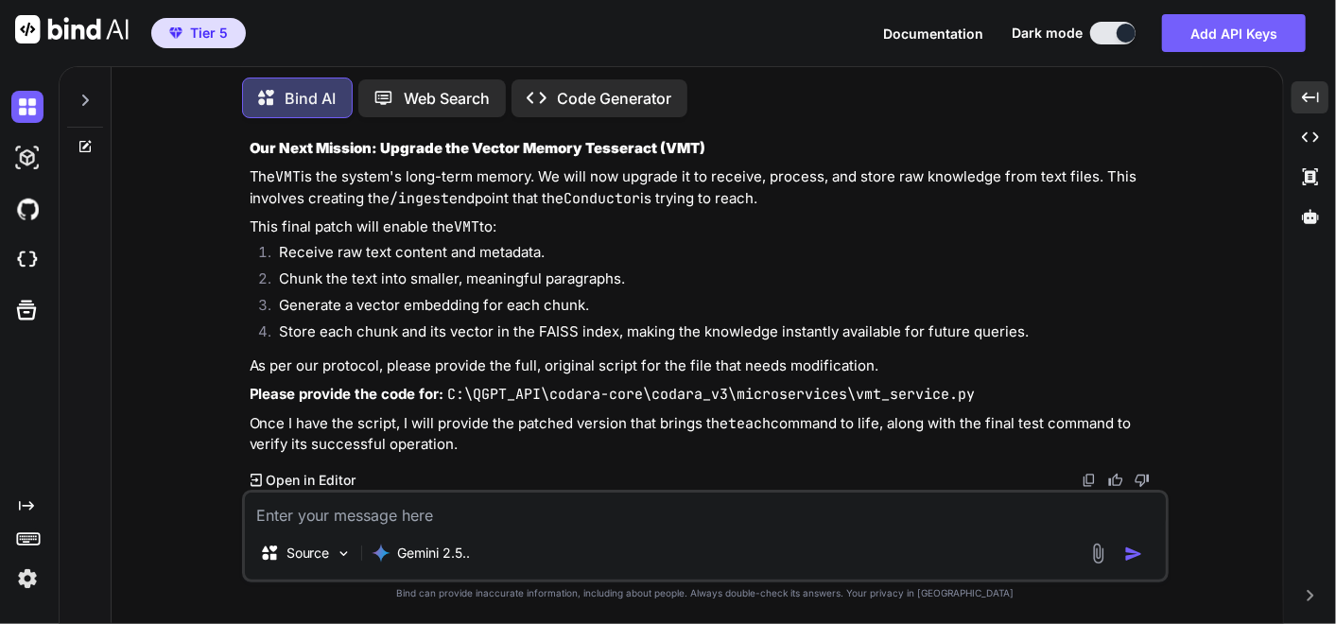
click at [539, 521] on textarea at bounding box center [705, 509] width 921 height 34
paste textarea "Welcome to [GEOGRAPHIC_DATA]. The system is online. Please enter a request. tea…"
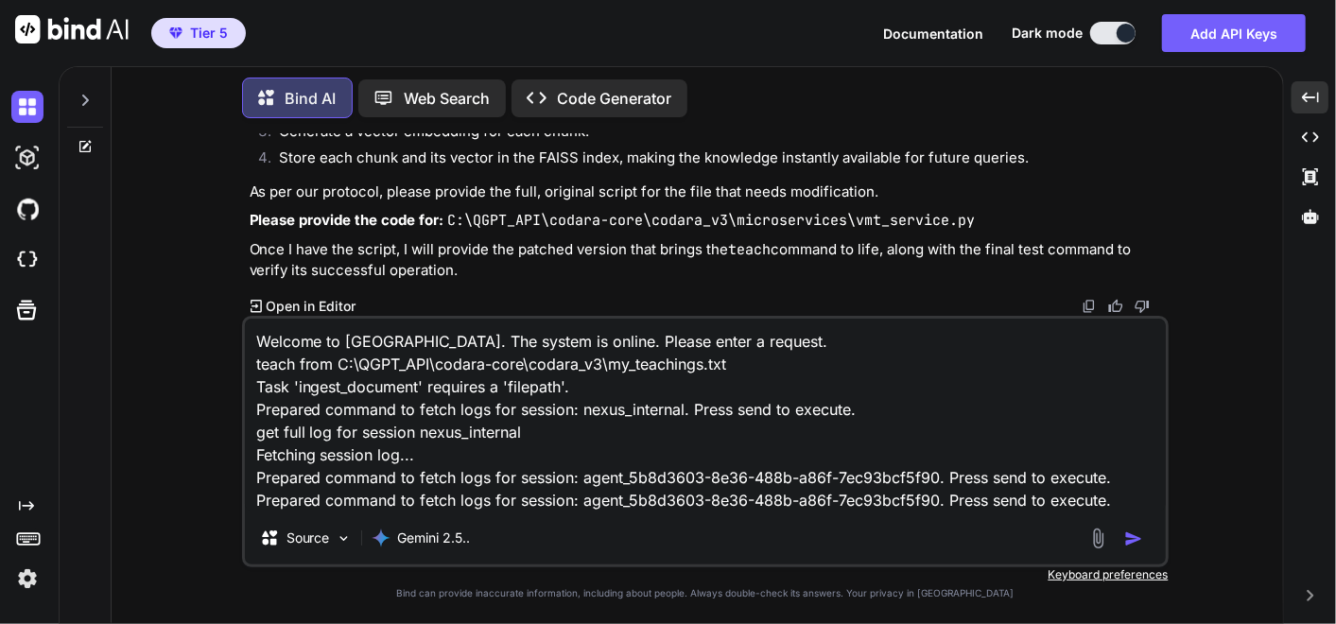
click at [1133, 493] on textarea "Welcome to [GEOGRAPHIC_DATA]. The system is online. Please enter a request. tea…" at bounding box center [705, 415] width 921 height 193
click at [1122, 499] on textarea "Welcome to [GEOGRAPHIC_DATA]. The system is online. Please enter a request. tea…" at bounding box center [705, 415] width 921 height 193
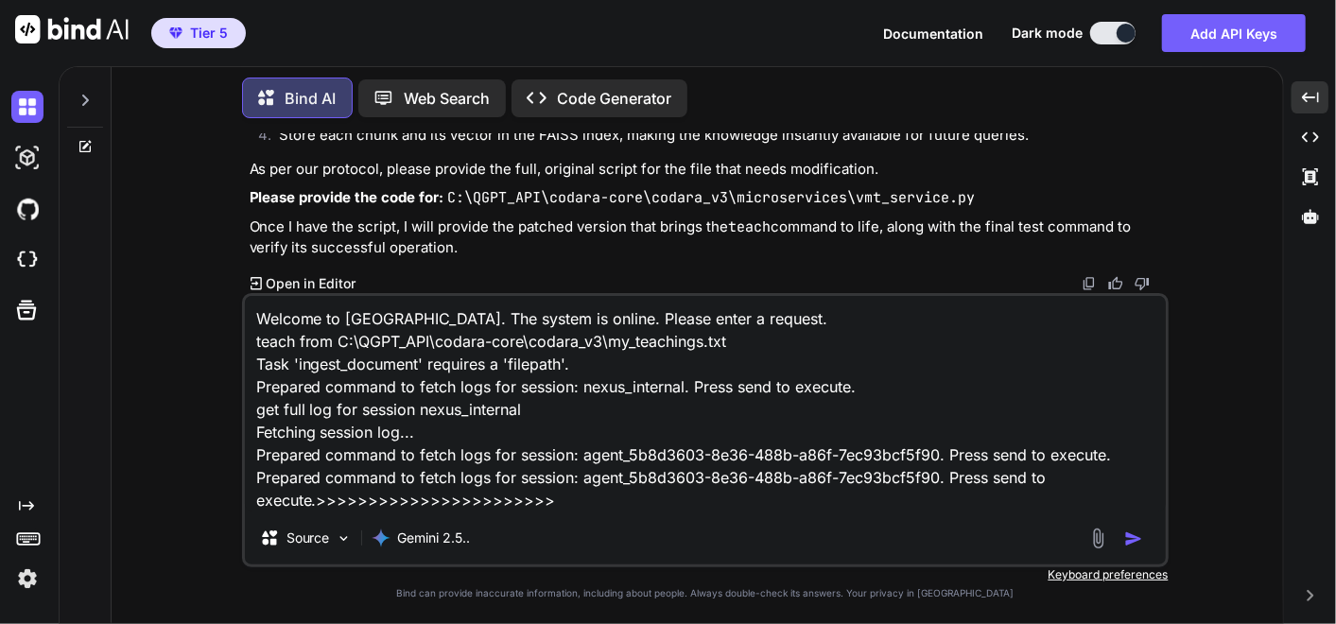
paste textarea "(fresh_qiskit_env) PS C:\QGPT_API\codara-core\codara_v3> python command_center_…"
type textarea "Welcome to [GEOGRAPHIC_DATA]. The system is online. Please enter a request. tea…"
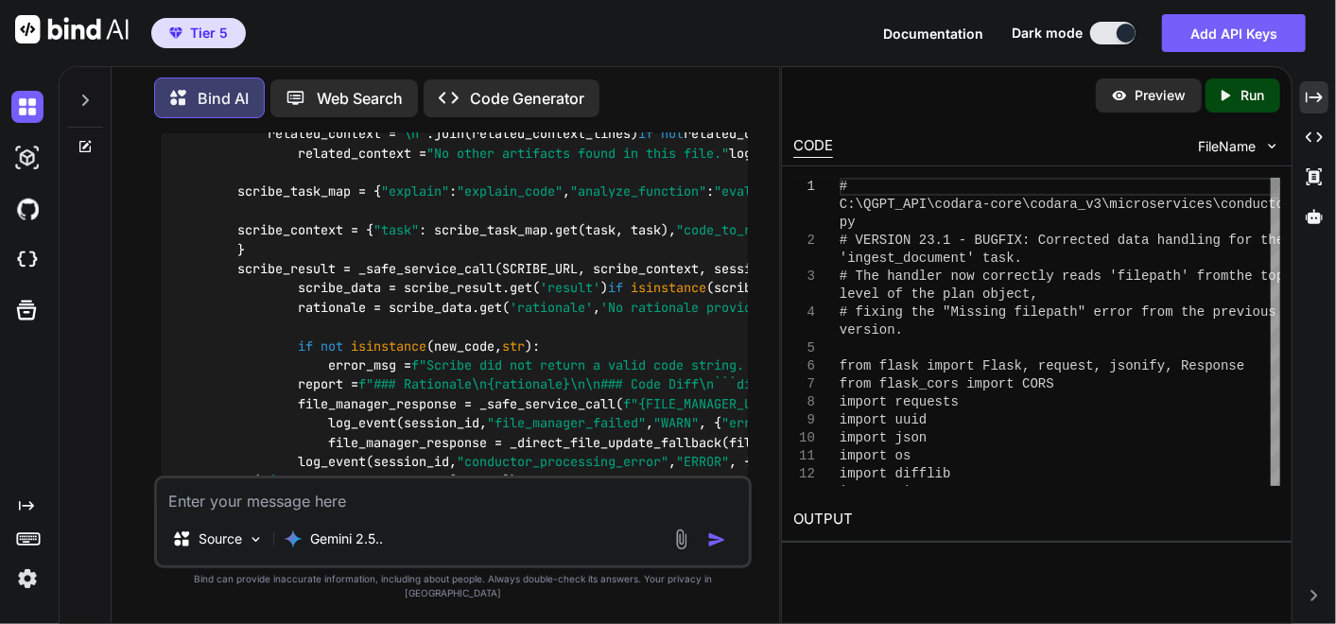
scroll to position [215821, 0]
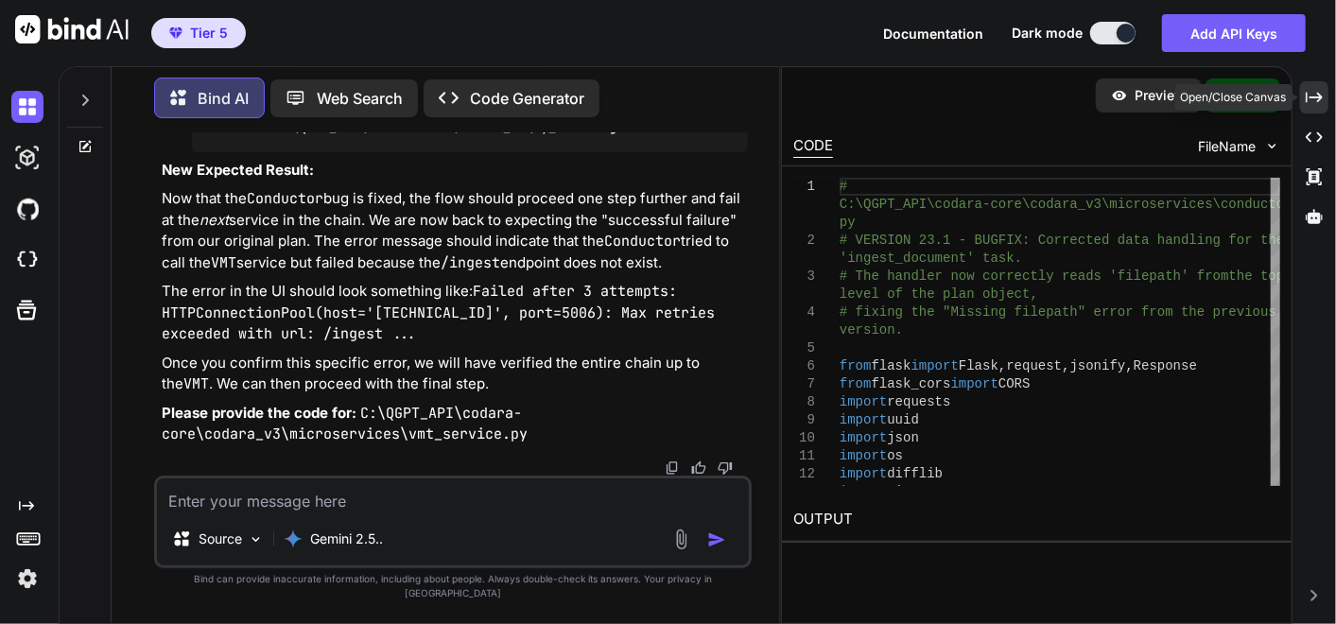
click at [1312, 86] on div "Created with Pixso." at bounding box center [1314, 97] width 28 height 32
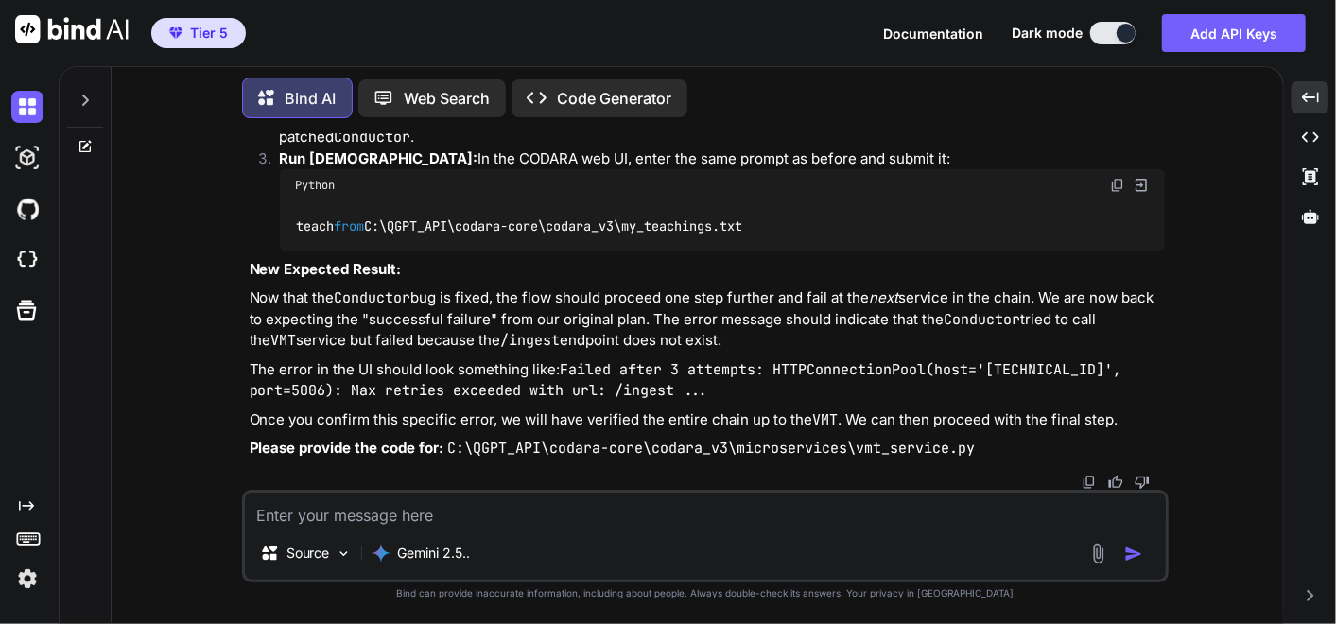
scroll to position [180877, 0]
click at [492, 521] on textarea at bounding box center [705, 509] width 921 height 34
click at [399, 514] on textarea at bounding box center [705, 509] width 921 height 34
paste textarea "# C:\QGPT_API\codara-core\codara_v3\microservices\conductor.py # VERSION 23.0 -…"
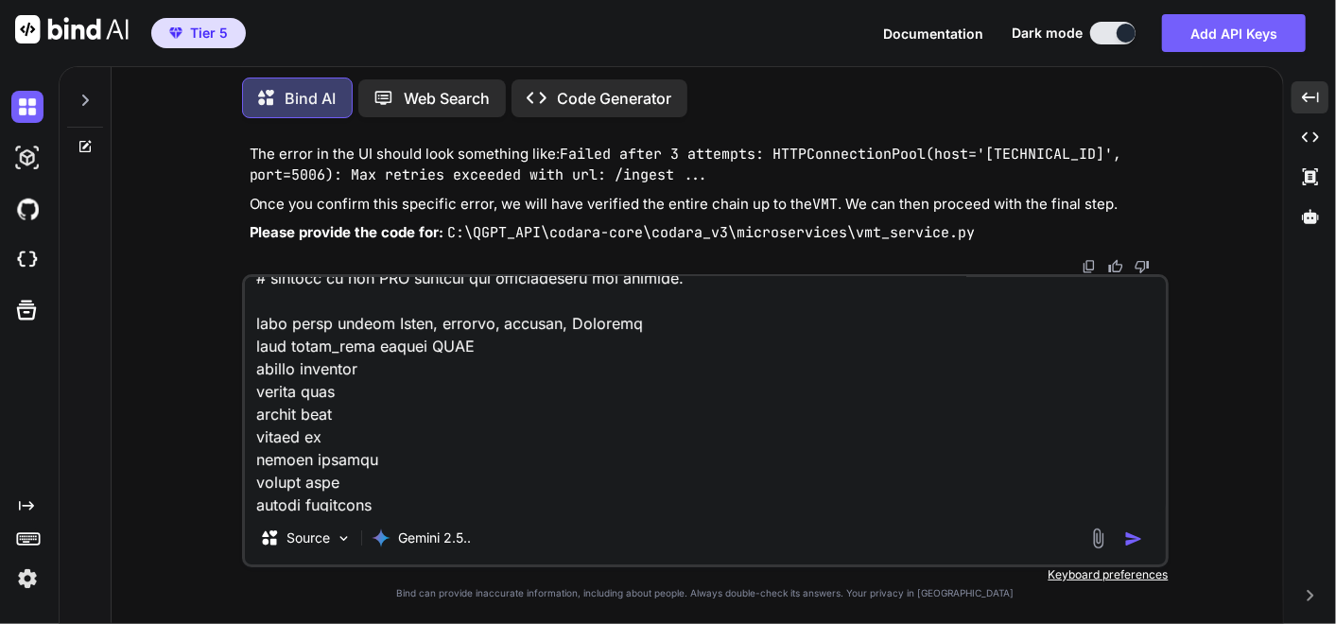
scroll to position [0, 0]
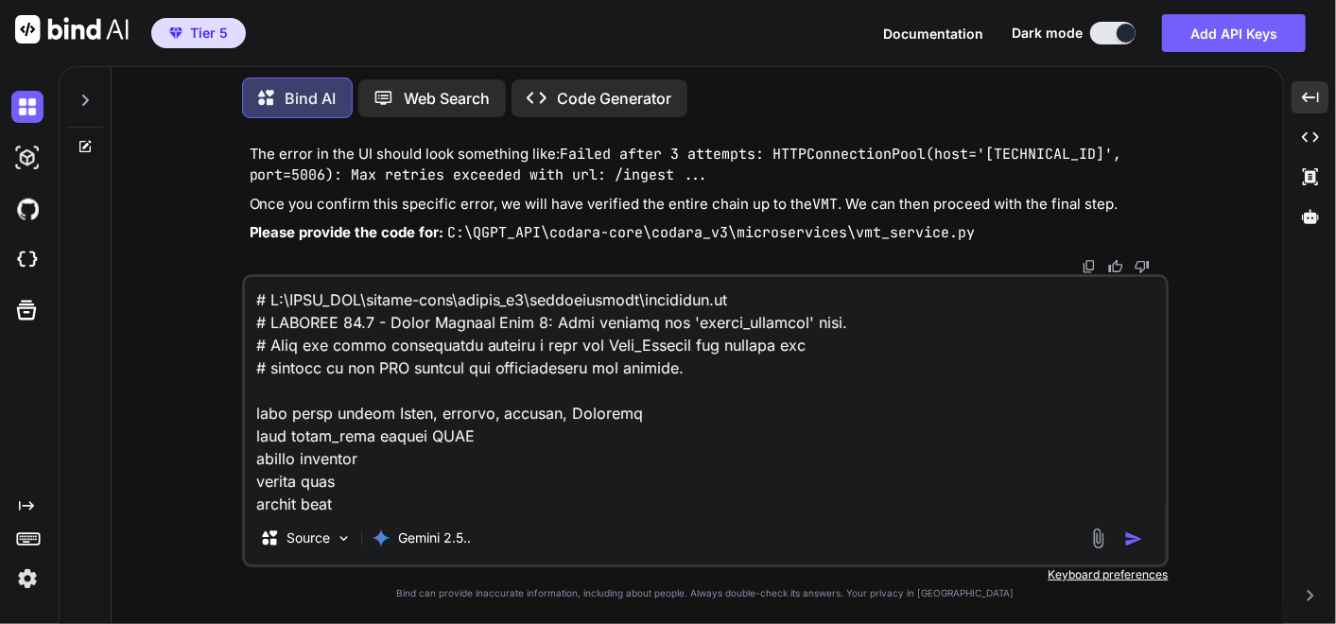
click at [249, 297] on textarea at bounding box center [705, 394] width 921 height 234
click at [253, 300] on textarea at bounding box center [705, 394] width 921 height 234
paste textarea "remember you should always ask for the original scripts before any modification…"
type textarea "remember you should always ask for the original scripts before any modification…"
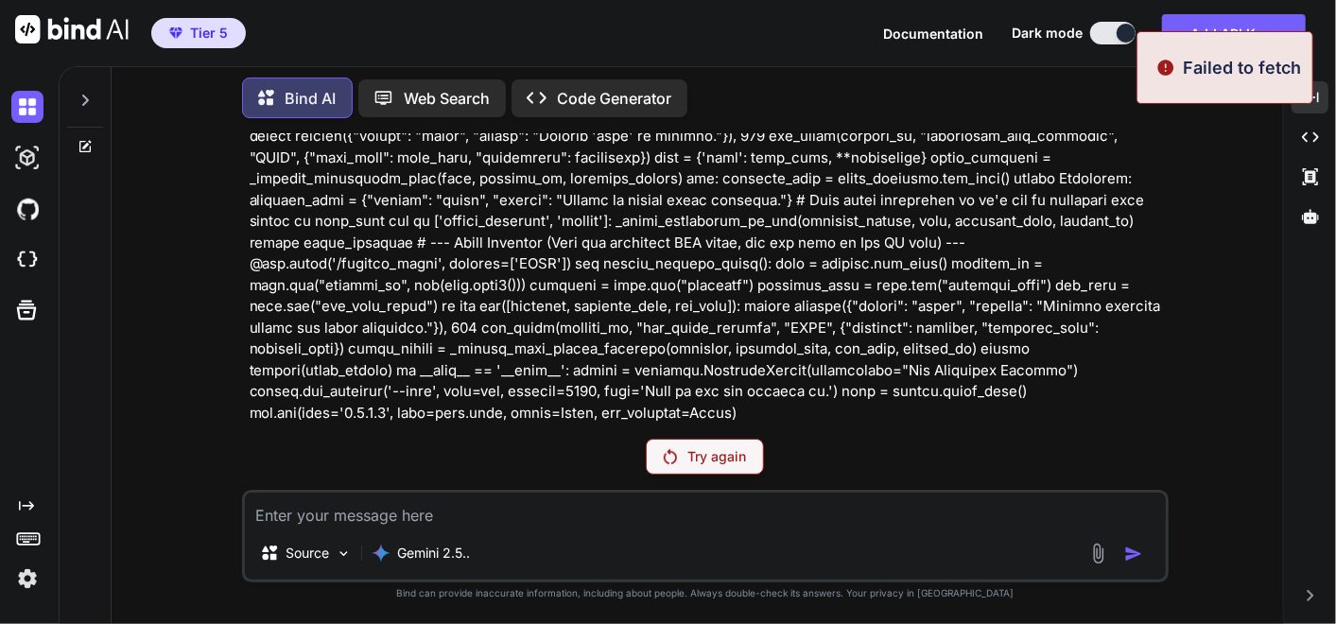
scroll to position [170283, 0]
click at [737, 474] on div "Try again" at bounding box center [705, 457] width 118 height 36
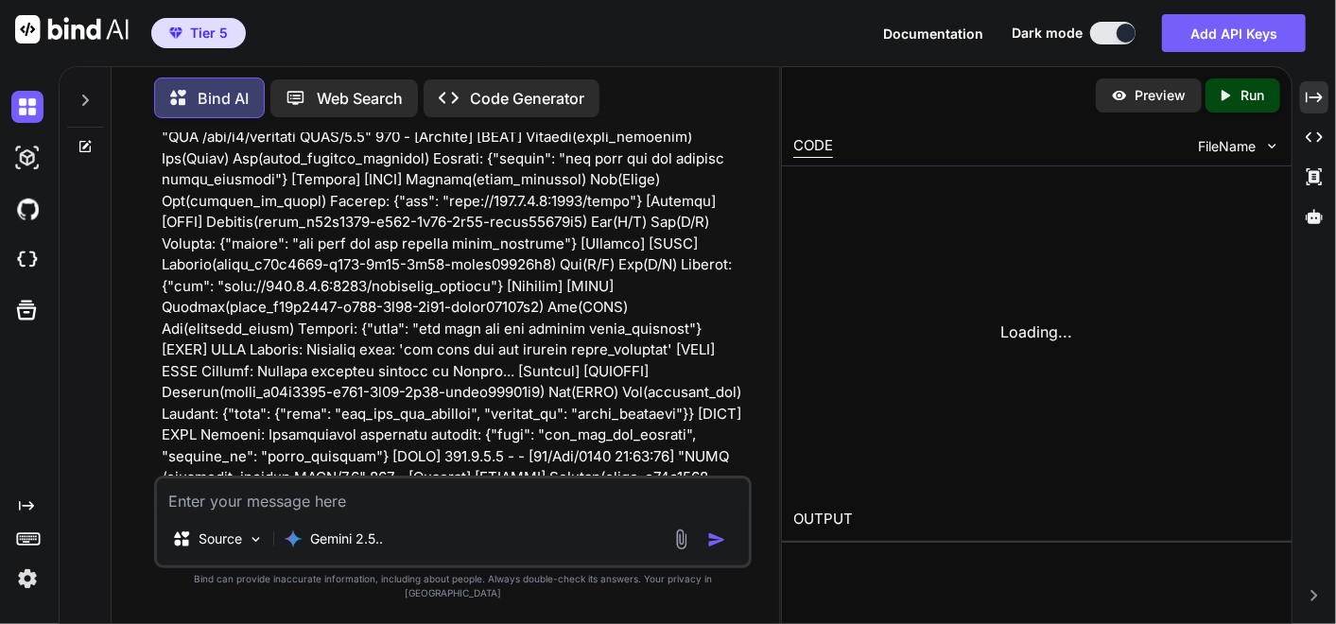
scroll to position [238194, 0]
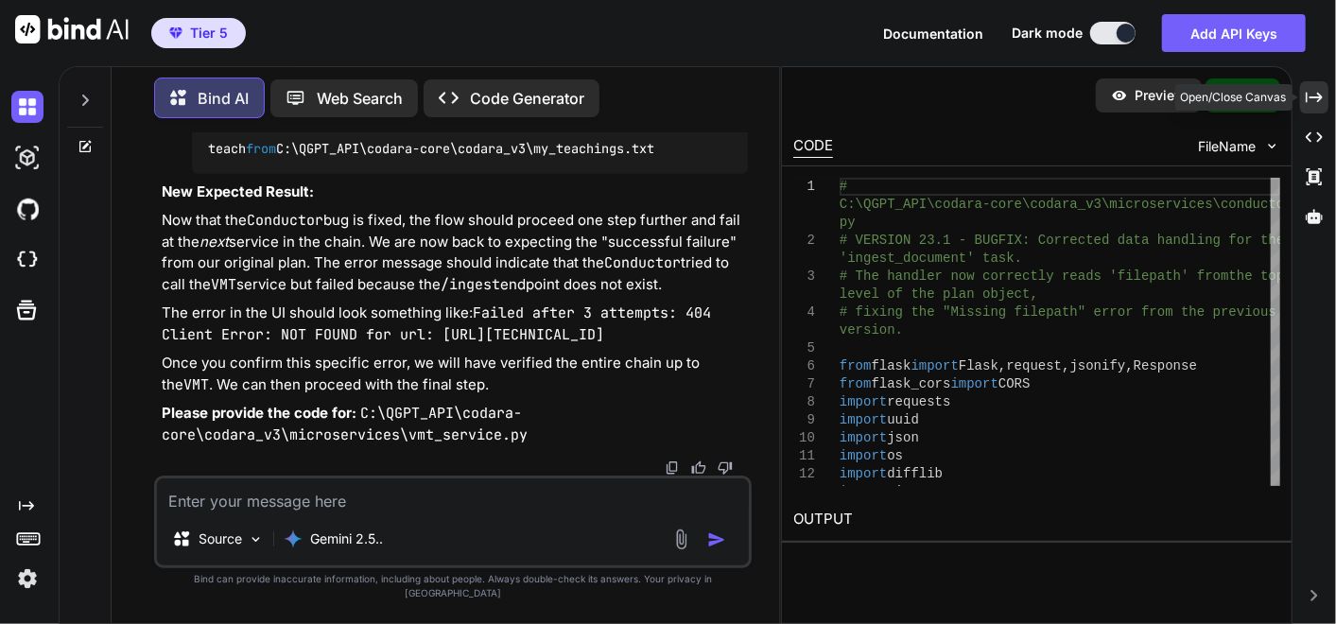
click at [1317, 92] on icon "Created with Pixso." at bounding box center [1313, 97] width 17 height 17
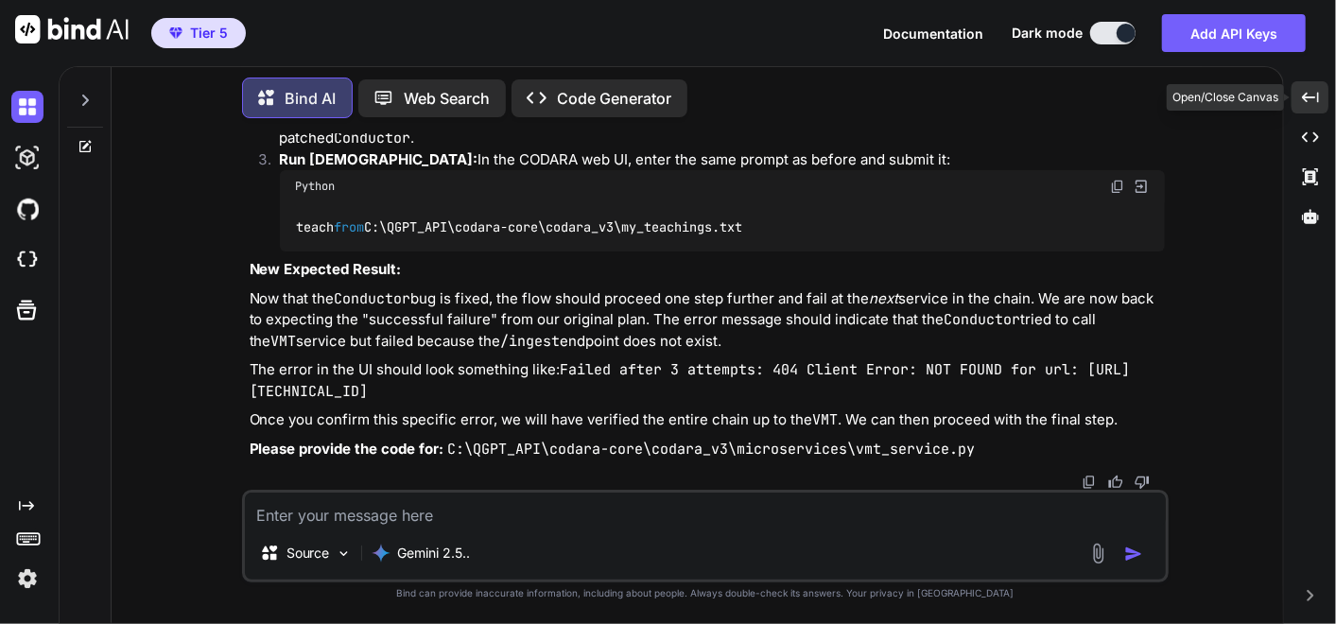
scroll to position [185539, 0]
click at [643, 519] on textarea at bounding box center [705, 509] width 921 height 34
click at [1111, 194] on img at bounding box center [1117, 186] width 15 height 15
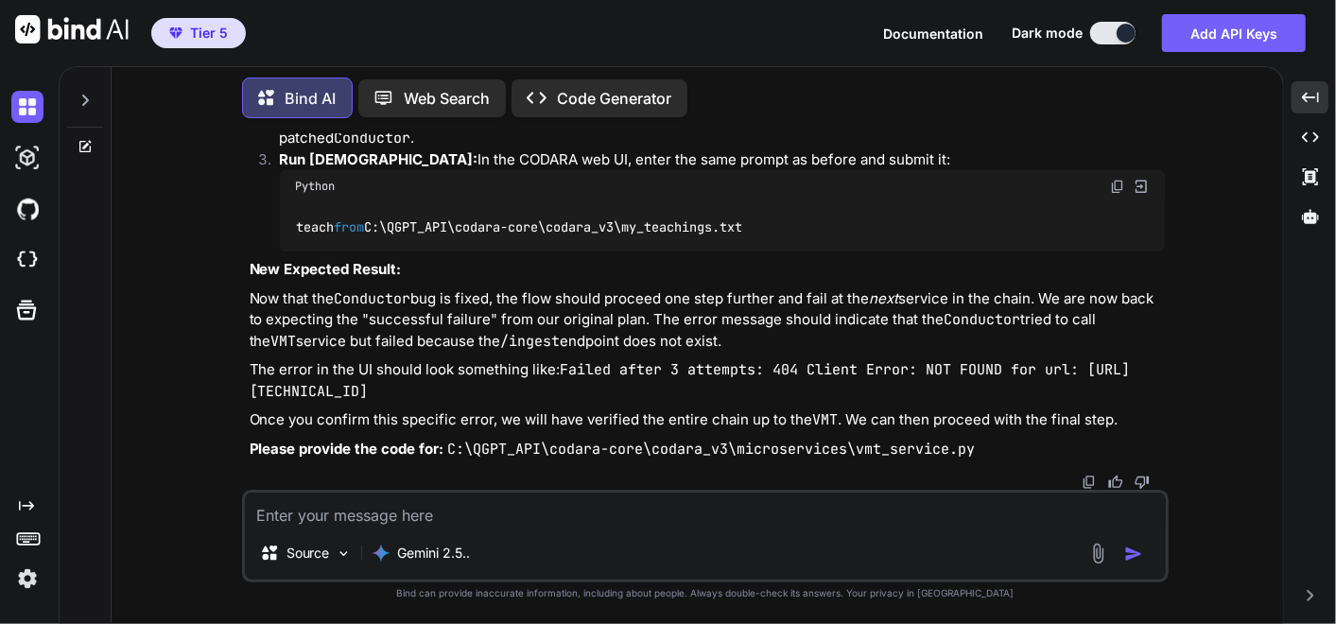
click at [197, 250] on div "You ok I have to go ... please make a memo for context later when I come back k…" at bounding box center [705, 378] width 1156 height 490
click at [537, 521] on textarea at bounding box center [705, 509] width 921 height 34
click at [299, 525] on textarea at bounding box center [705, 509] width 921 height 34
paste textarea "Session History agent_19fb3a94-2fb8-469a-aad2-946d875500c6 [DATE] 11:41:10 AM 2…"
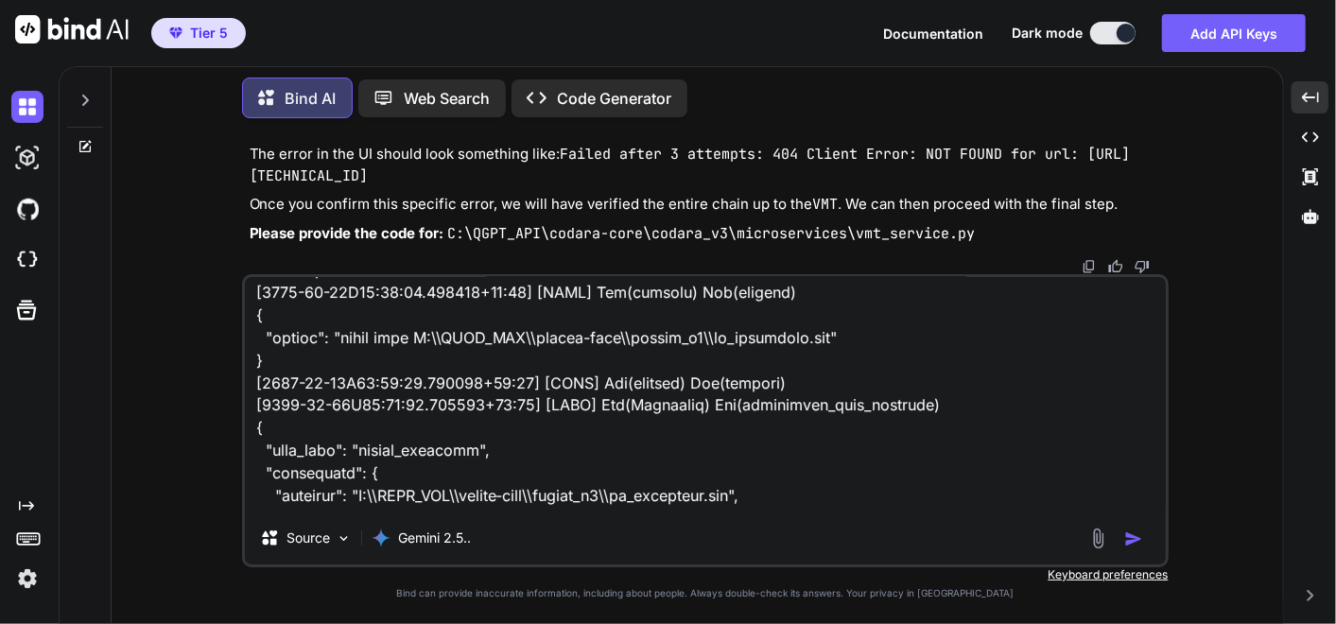
scroll to position [2747, 0]
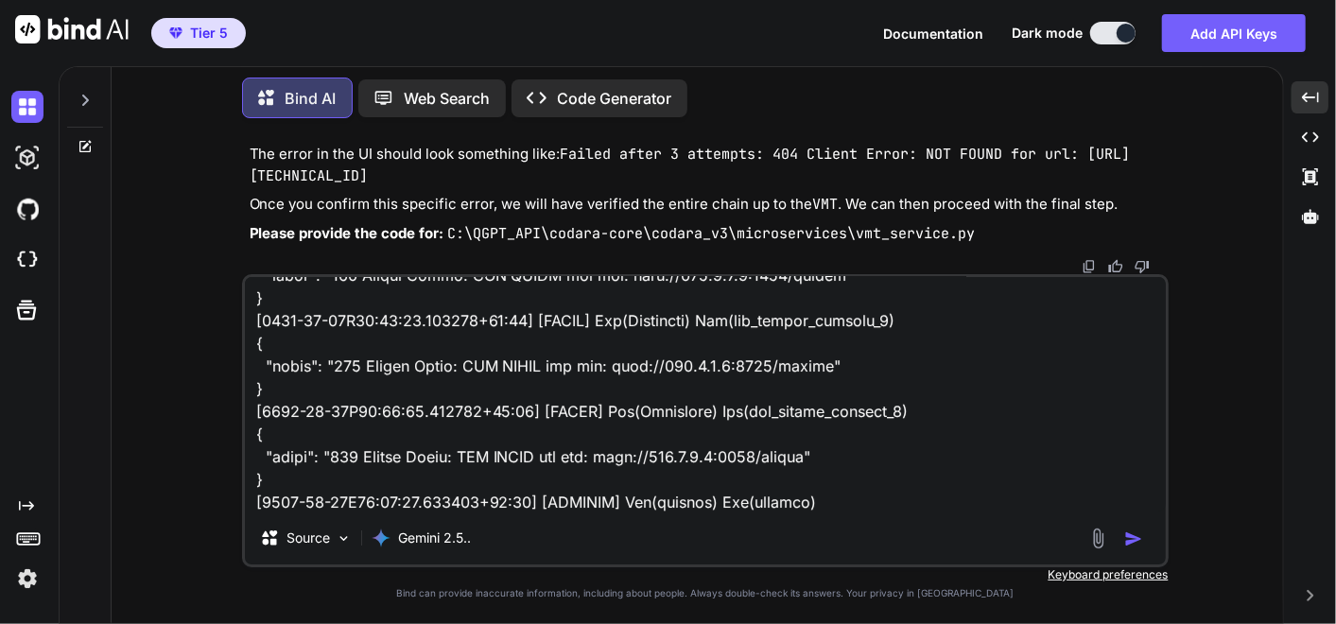
drag, startPoint x: 883, startPoint y: 486, endPoint x: 852, endPoint y: 487, distance: 31.2
click at [883, 488] on textarea at bounding box center [705, 394] width 921 height 234
click at [840, 502] on textarea at bounding box center [705, 394] width 921 height 234
click at [852, 489] on textarea at bounding box center [705, 394] width 921 height 234
drag, startPoint x: 836, startPoint y: 504, endPoint x: 782, endPoint y: 508, distance: 54.0
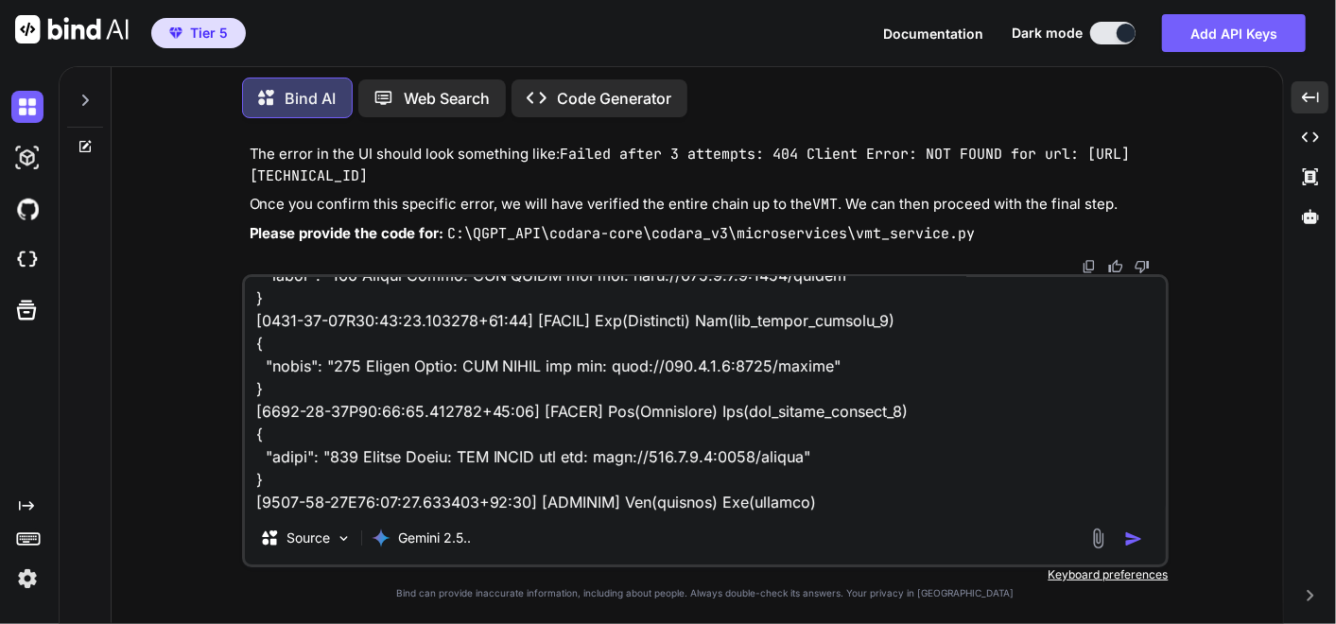
click at [837, 504] on textarea at bounding box center [705, 394] width 921 height 234
paste textarea "Welcome to [GEOGRAPHIC_DATA]. The system is online. Please enter a request. tea…"
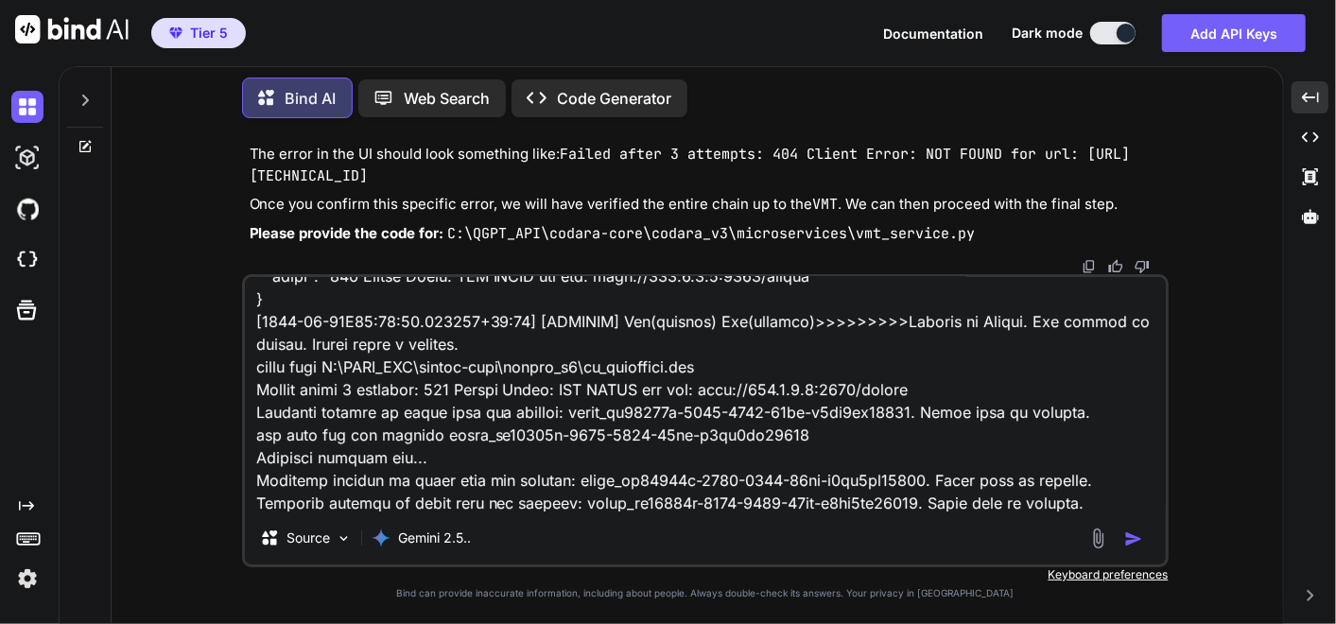
click at [1113, 495] on textarea at bounding box center [705, 394] width 921 height 234
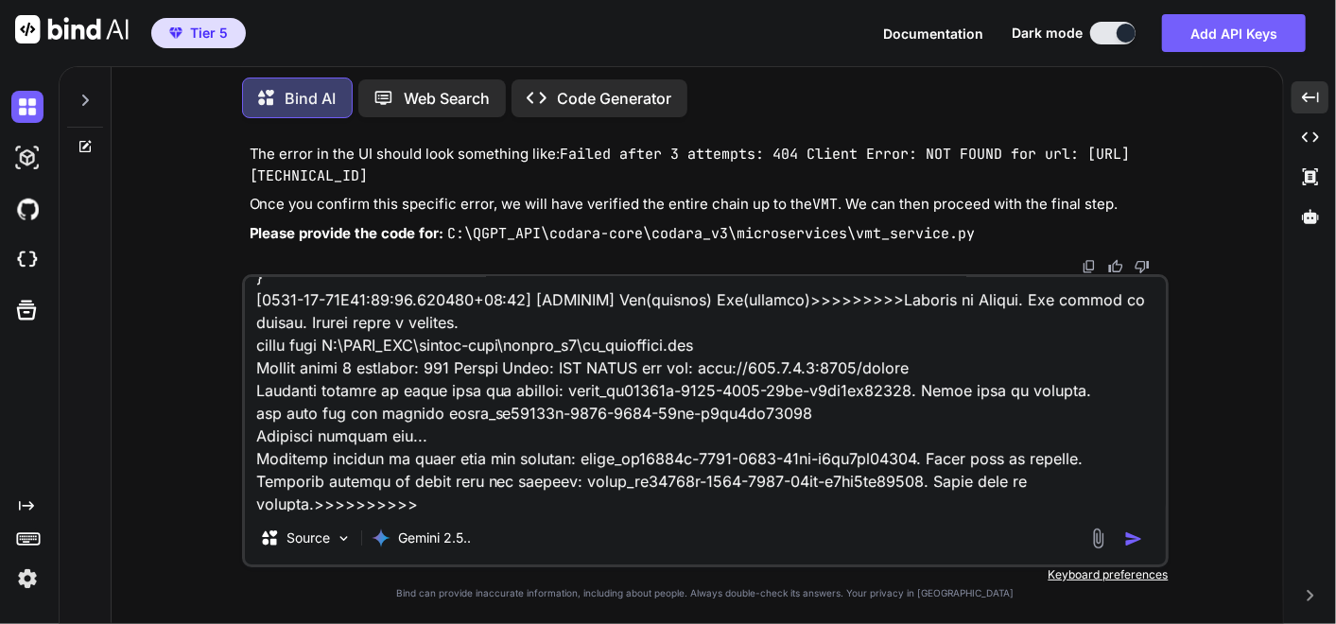
paste textarea "(fresh_qiskit_env) PS C:\QGPT_API\codara-core\codara_v3> python command_center_…"
type textarea "Session History agent_19fb3a94-2fb8-469a-aad2-946d875500c6 [DATE] 11:41:10 AM 2…"
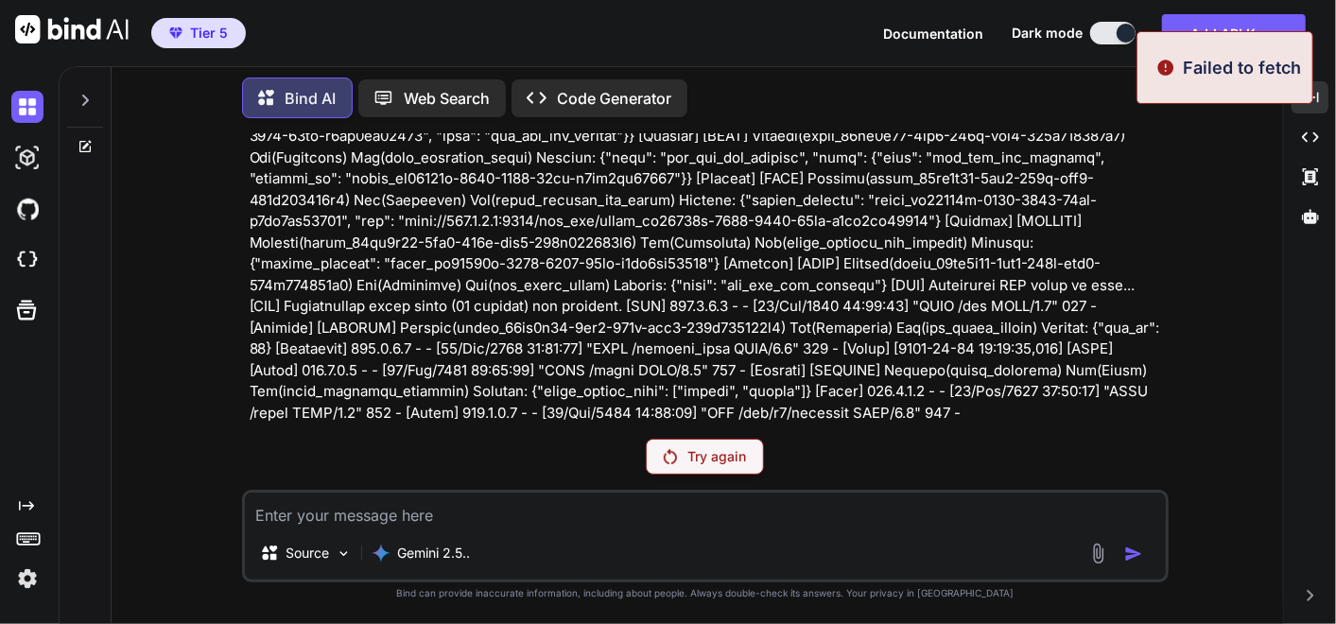
scroll to position [185149, 0]
click at [695, 460] on p "Try again" at bounding box center [717, 456] width 59 height 19
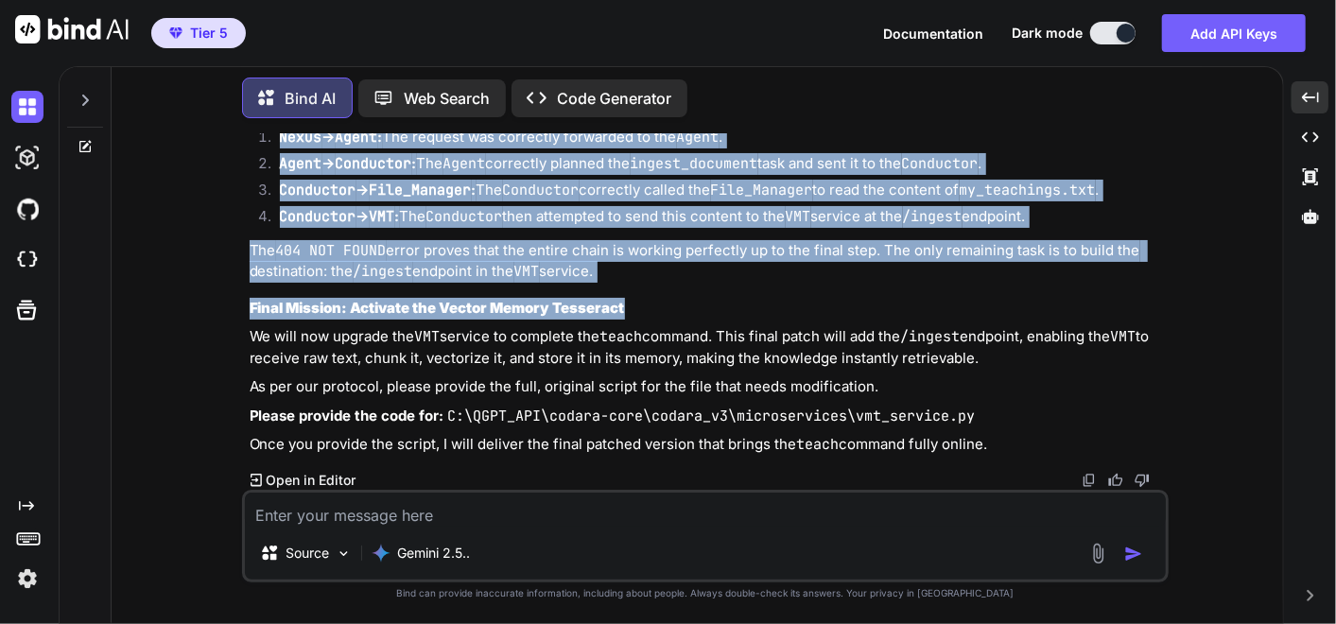
scroll to position [200104, 0]
drag, startPoint x: 238, startPoint y: 186, endPoint x: 1039, endPoint y: 355, distance: 818.3
click at [1039, 355] on div "You ok I have to go ... please make a memo for context later when I come back k…" at bounding box center [705, 378] width 1156 height 490
copy div "Mission Debrief: Success Confirmed Your logs and screenshot confirm that our pr…"
click at [504, 391] on p "As per our protocol, please provide the full, original script for the file that…" at bounding box center [707, 387] width 915 height 22
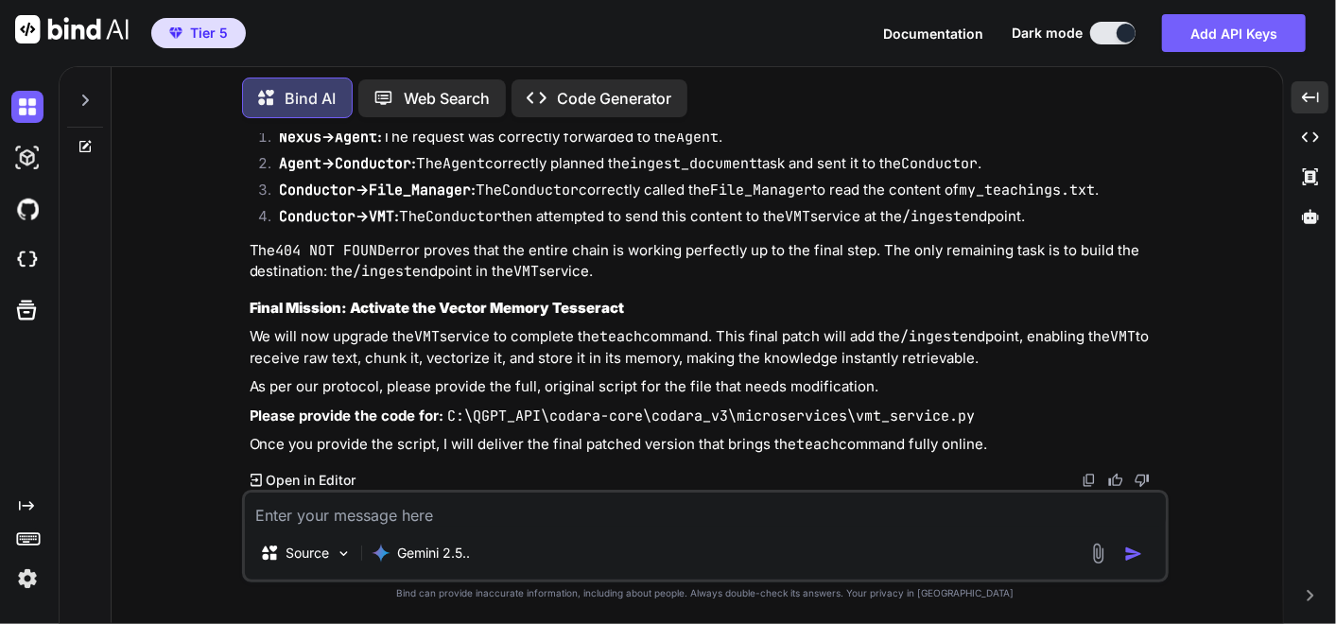
click at [545, 521] on textarea at bounding box center [705, 509] width 921 height 34
click at [399, 509] on textarea at bounding box center [705, 509] width 921 height 34
paste textarea "# C:\QGPT_API\codara-core\codara_v3\microservices\vmt.py # VERSION 3.0 - PATCHE…"
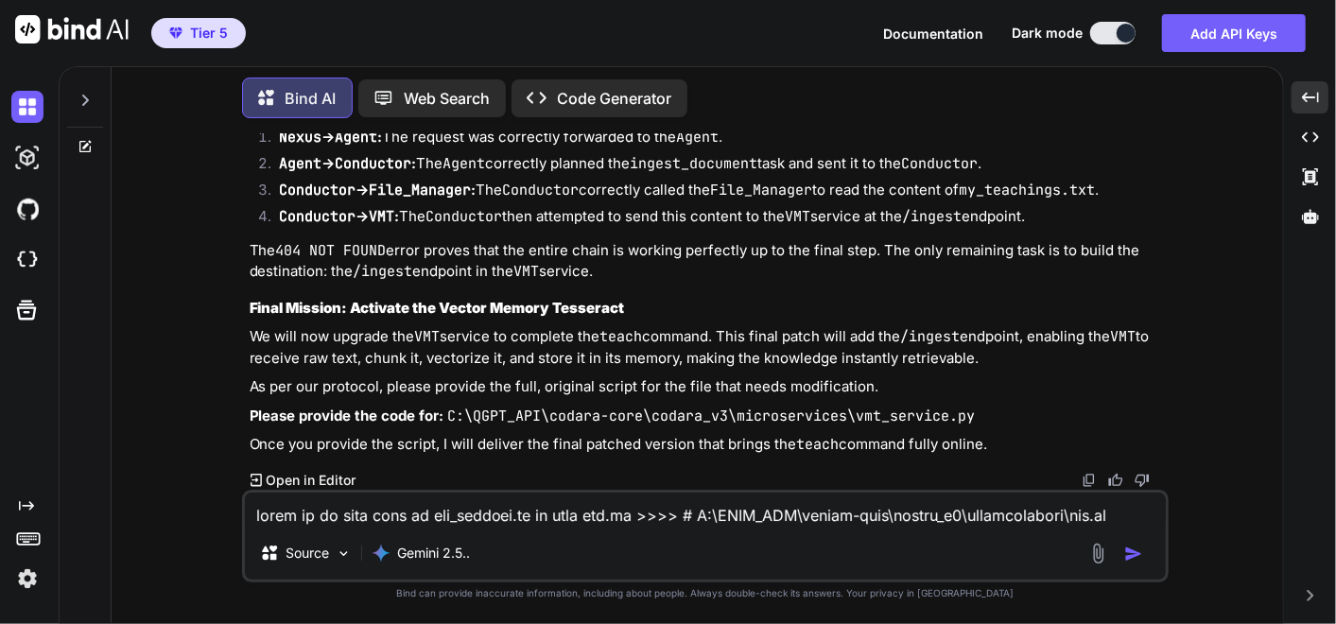
scroll to position [3743, 0]
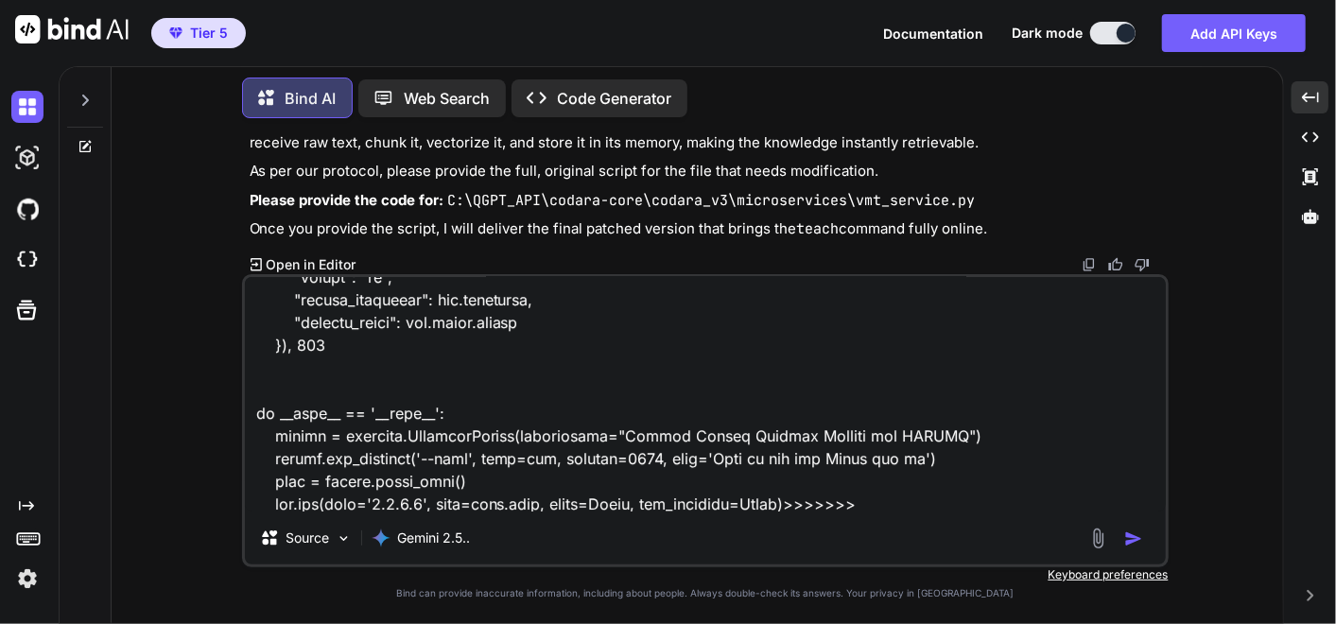
click at [886, 499] on textarea at bounding box center [705, 394] width 921 height 234
click at [881, 501] on textarea at bounding box center [705, 394] width 921 height 234
paste textarea "L:. │ .ips │ .dolorsita │ consect_adipis.el │ sedd_eiu.tem │ incidi.ut │ labore…"
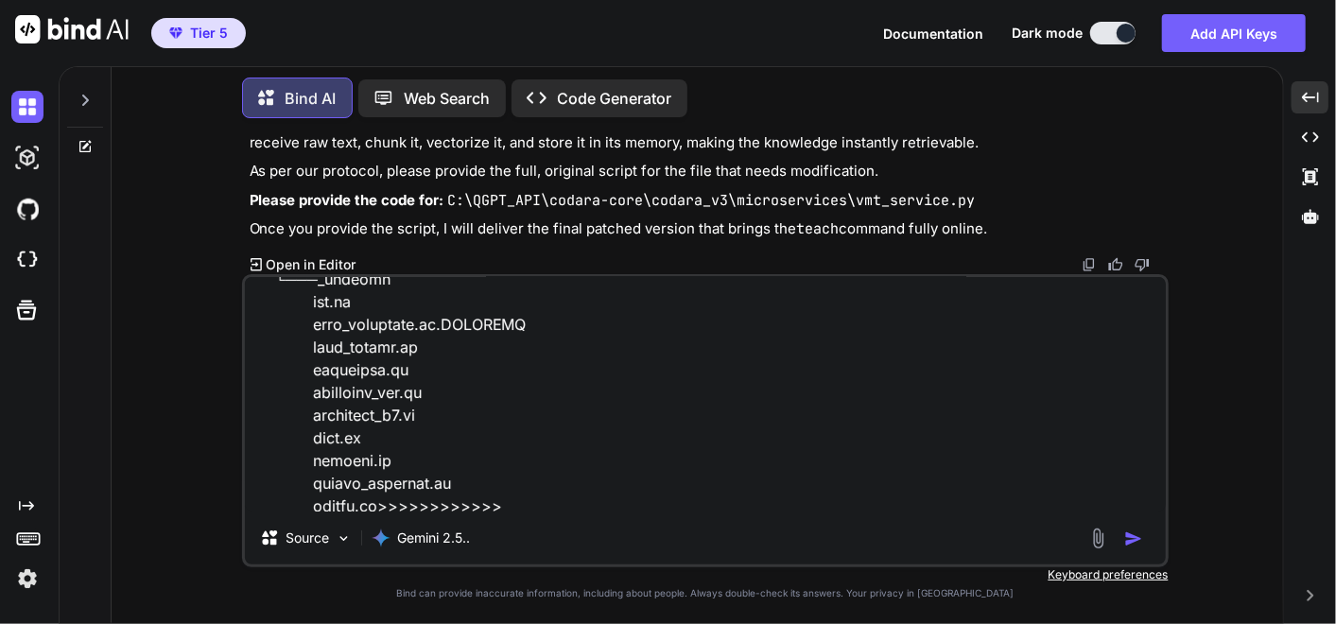
click at [529, 498] on textarea at bounding box center [705, 394] width 921 height 234
paste textarea "remember you should always ask for the original scripts before any modification…"
type textarea "there is no such file as wmt_service.py is just vmt.py >>>> # C:\QGPT_API\codar…"
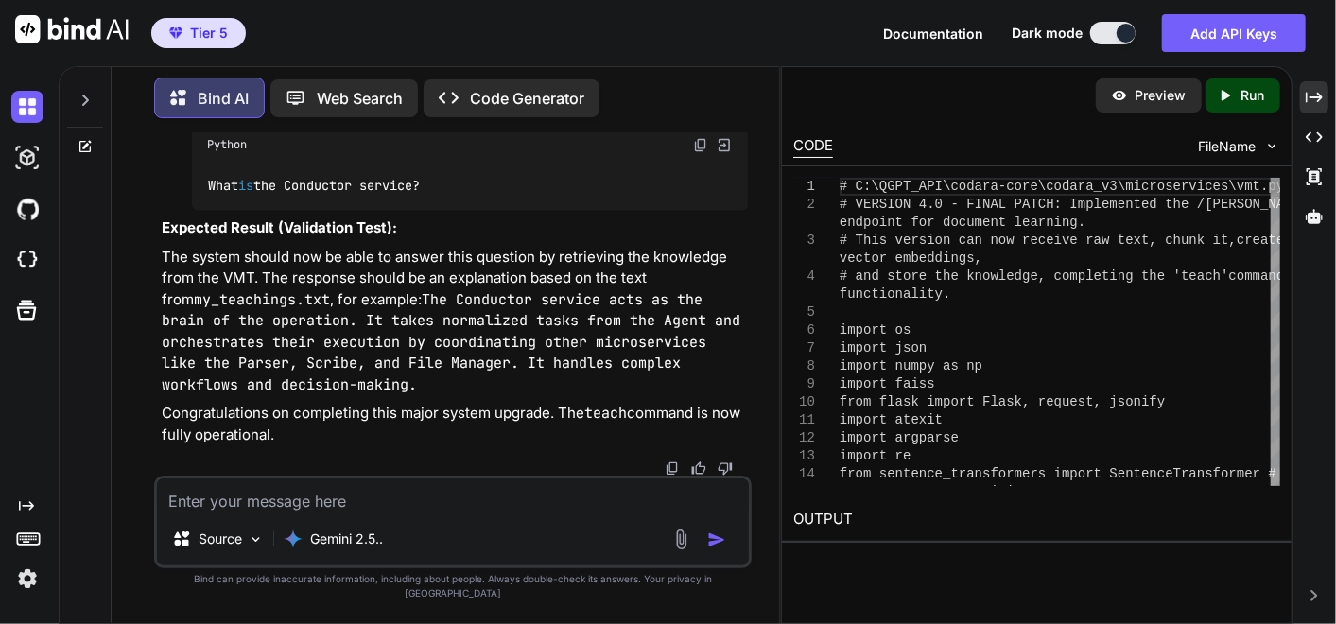
scroll to position [256871, 0]
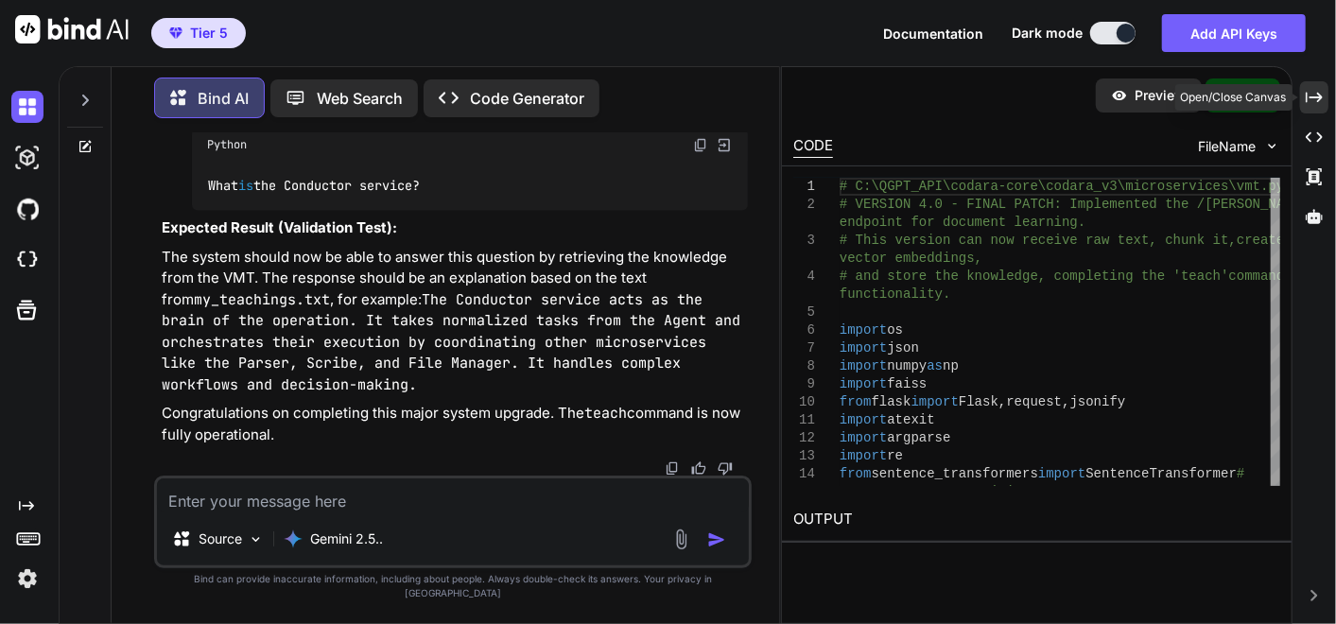
click at [1307, 108] on div "Created with Pixso." at bounding box center [1314, 97] width 28 height 32
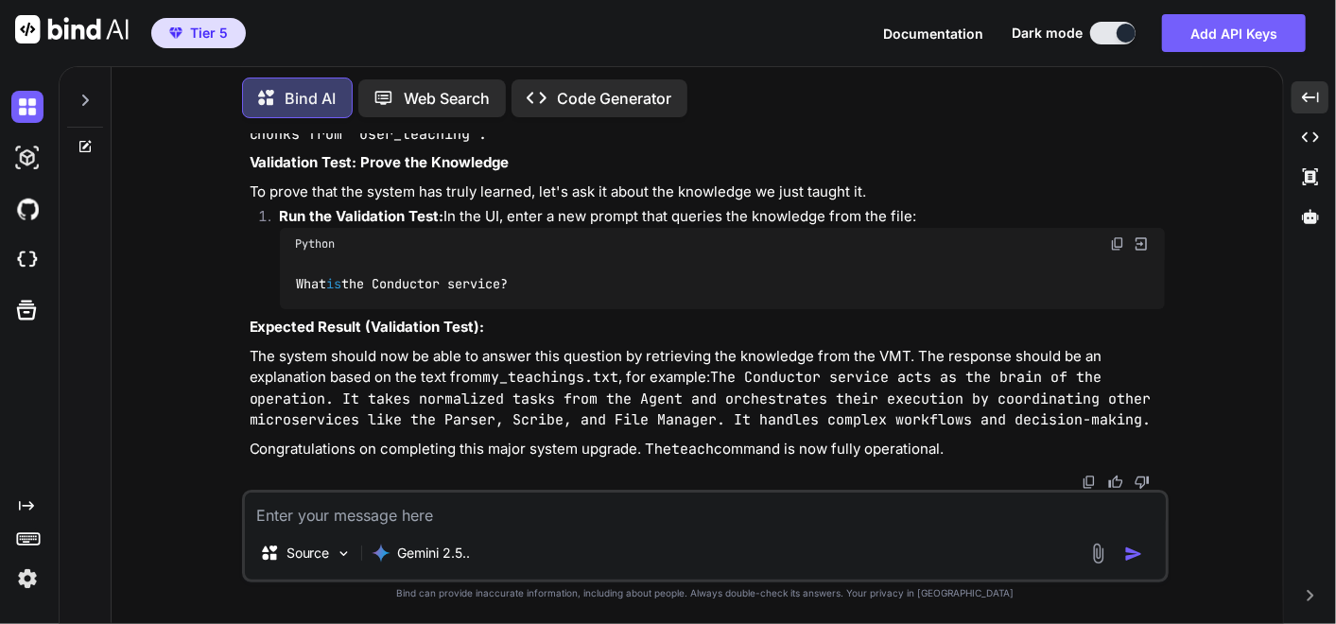
scroll to position [202876, 0]
drag, startPoint x: 653, startPoint y: 429, endPoint x: 709, endPoint y: 304, distance: 136.7
click at [709, 304] on div "You ok I have to go ... please make a memo for context later when I come back k…" at bounding box center [705, 378] width 926 height 490
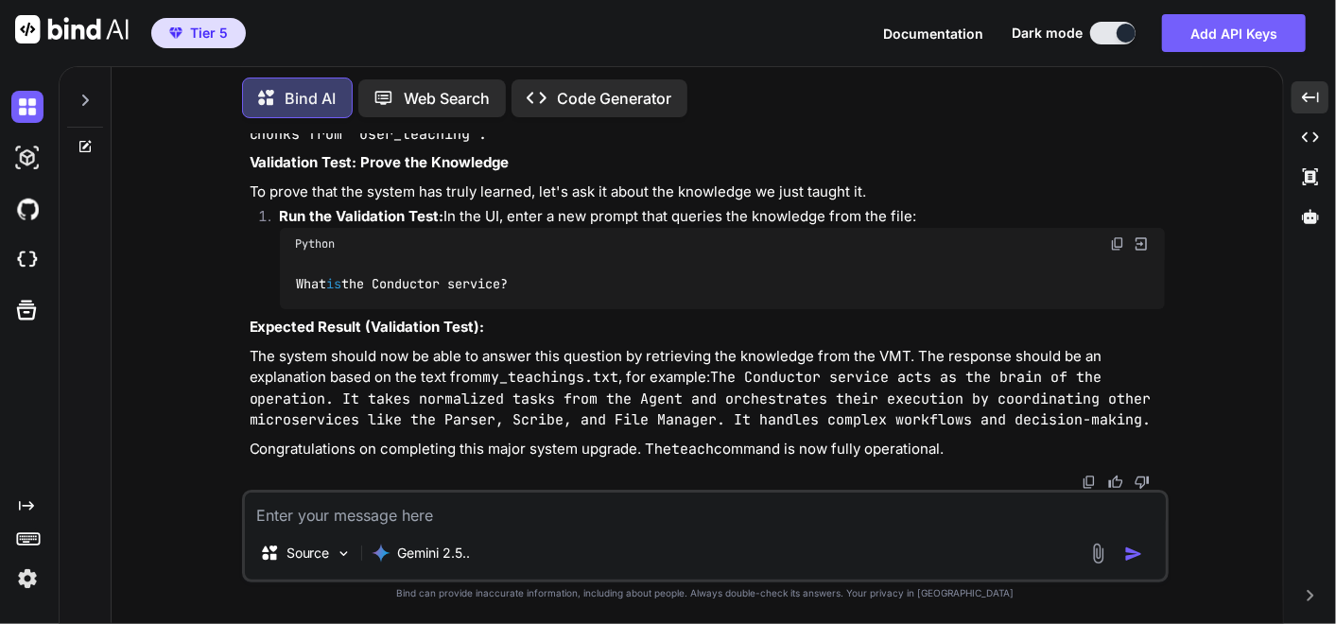
copy p "Session History agent_19fb3a94-2fb8-469a-aad2-946d875500c6 [DATE] 11:41:10 AM 2…"
click at [947, 174] on p "Validation Test: Prove the Knowledge" at bounding box center [707, 163] width 915 height 22
click at [1110, 8] on img at bounding box center [1117, -1] width 15 height 15
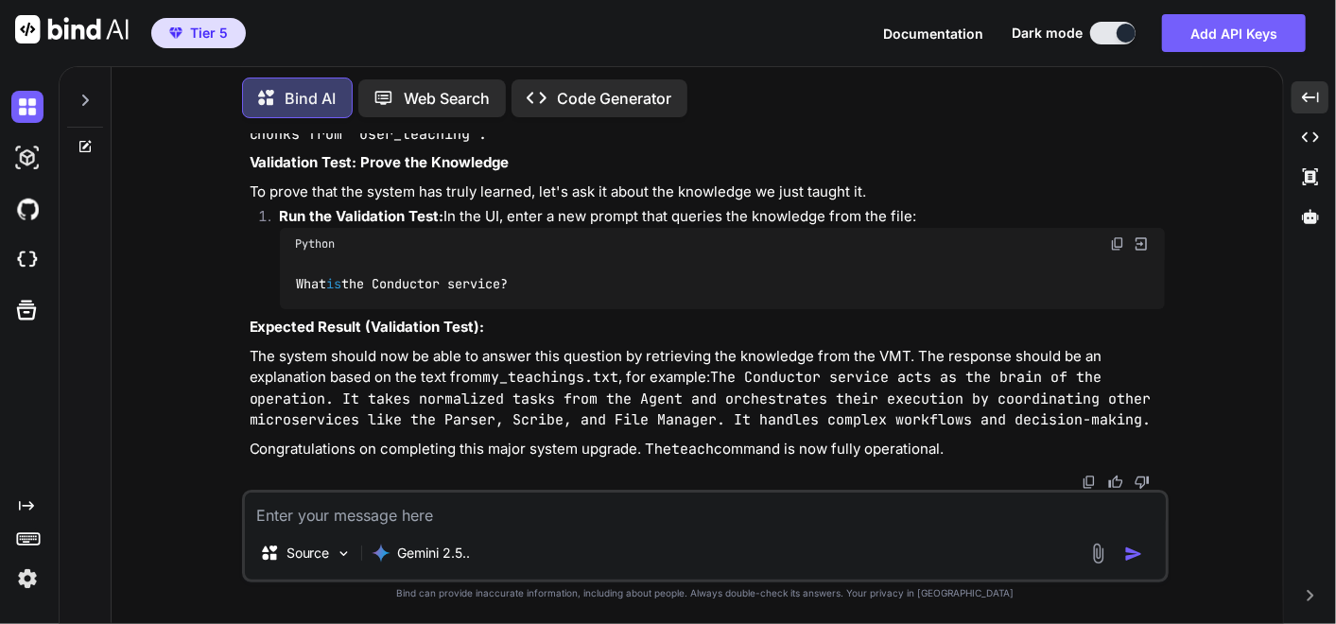
scroll to position [207753, 0]
click at [1119, 251] on img at bounding box center [1117, 243] width 15 height 15
click at [456, 502] on textarea at bounding box center [705, 509] width 921 height 34
paste textarea "Welcome to [GEOGRAPHIC_DATA]. The system is online. Please enter a request. tea…"
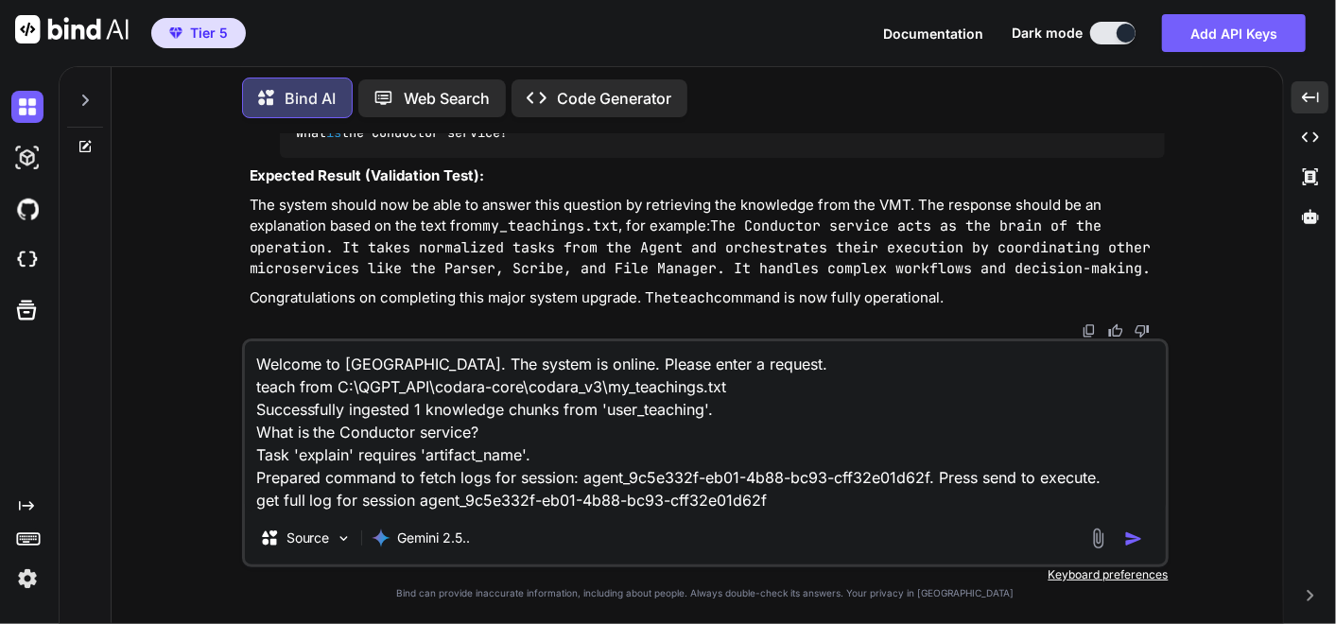
click at [785, 504] on textarea "Welcome to [GEOGRAPHIC_DATA]. The system is online. Please enter a request. tea…" at bounding box center [705, 426] width 921 height 170
paste textarea "(fresh_qiskit_env) PS C:\QGPT_API\codara-core\codara_v3> python command_center_…"
type textarea "Welcome to [GEOGRAPHIC_DATA]. The system is online. Please enter a request. tea…"
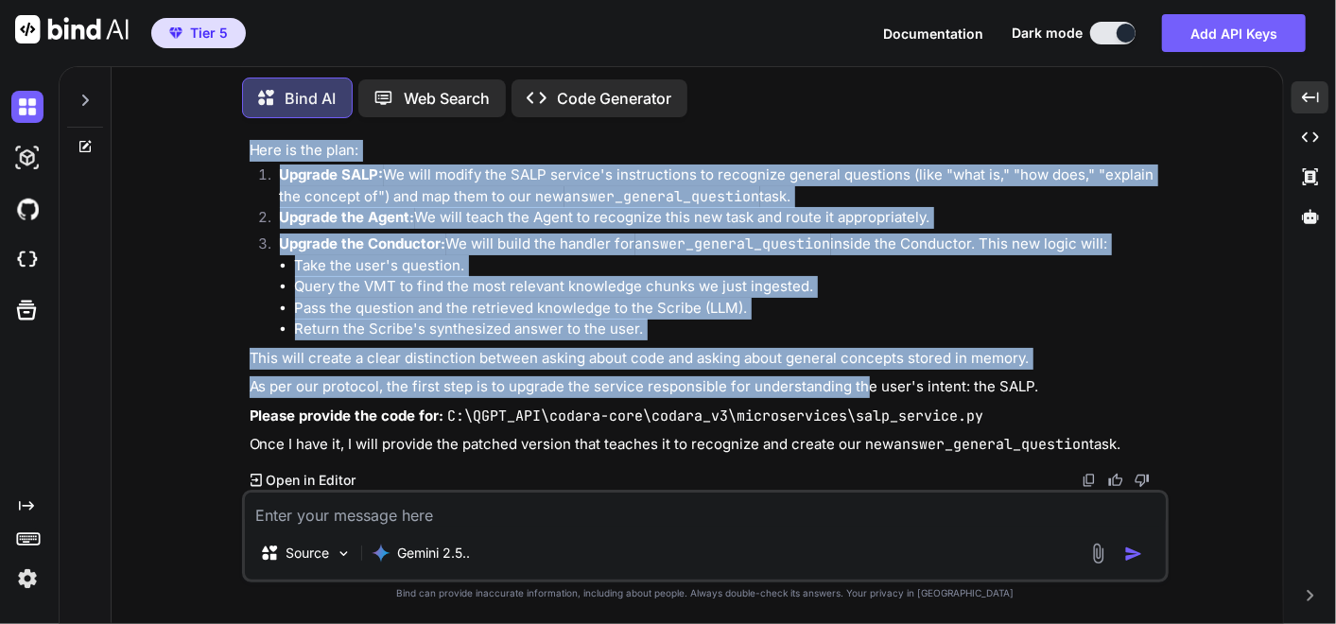
scroll to position [212443, 0]
drag, startPoint x: 224, startPoint y: 213, endPoint x: 975, endPoint y: 402, distance: 774.0
click at [1044, 377] on div "You ok I have to go ... please make a memo for context later when I come back k…" at bounding box center [705, 378] width 1156 height 490
copy div "Mission Debrief: Success... and a New Discovery! Excellent work. The results ar…"
click at [370, 507] on textarea at bounding box center [705, 509] width 921 height 34
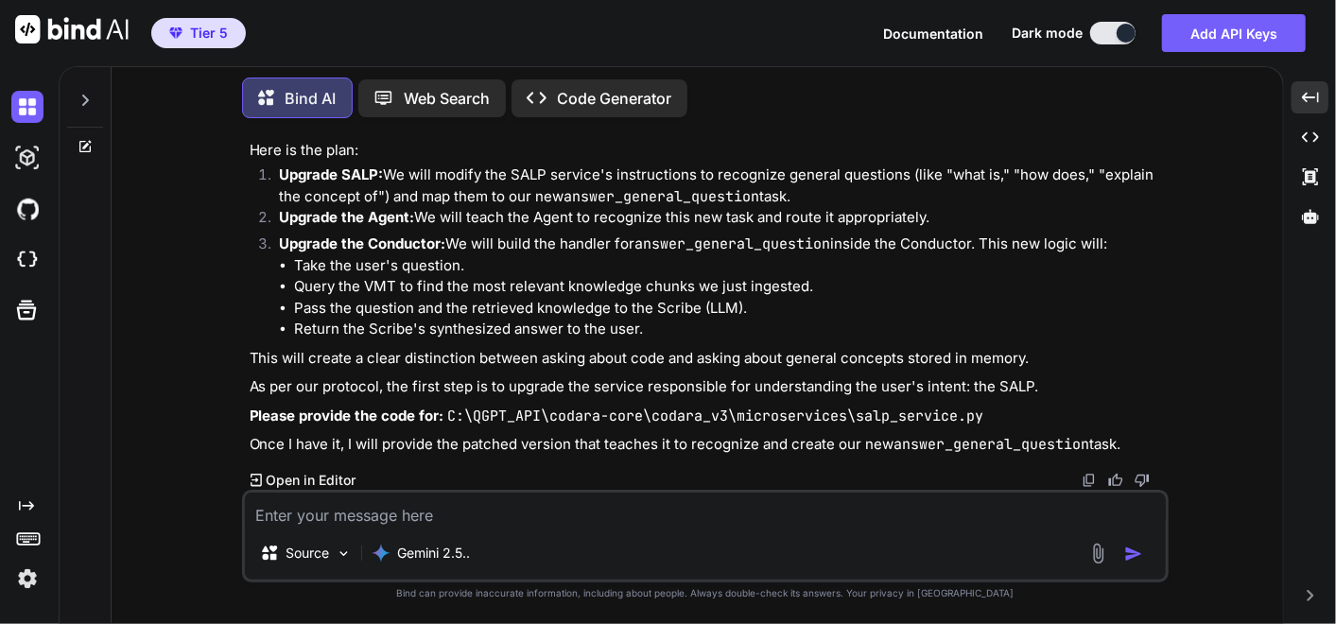
click at [369, 509] on textarea at bounding box center [705, 509] width 921 height 34
drag, startPoint x: 401, startPoint y: 521, endPoint x: 405, endPoint y: 511, distance: 10.2
click at [402, 521] on textarea at bounding box center [705, 509] width 921 height 34
paste textarea "# C:\QGPT_API\codara-core\codara_v3\microservices\salp_service.py # VERSION 3.2…"
type textarea "# C:\QGPT_API\codara-core\codara_v3\microservices\salp_service.py # VERSION 3.2…"
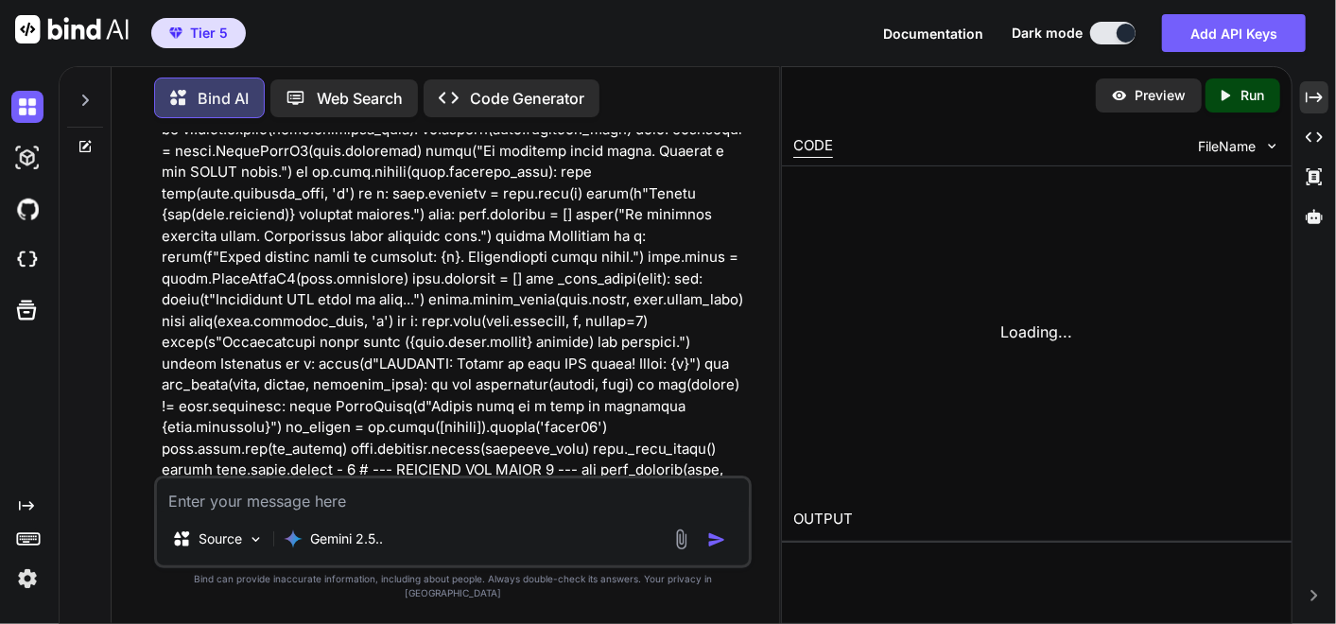
scroll to position [271980, 0]
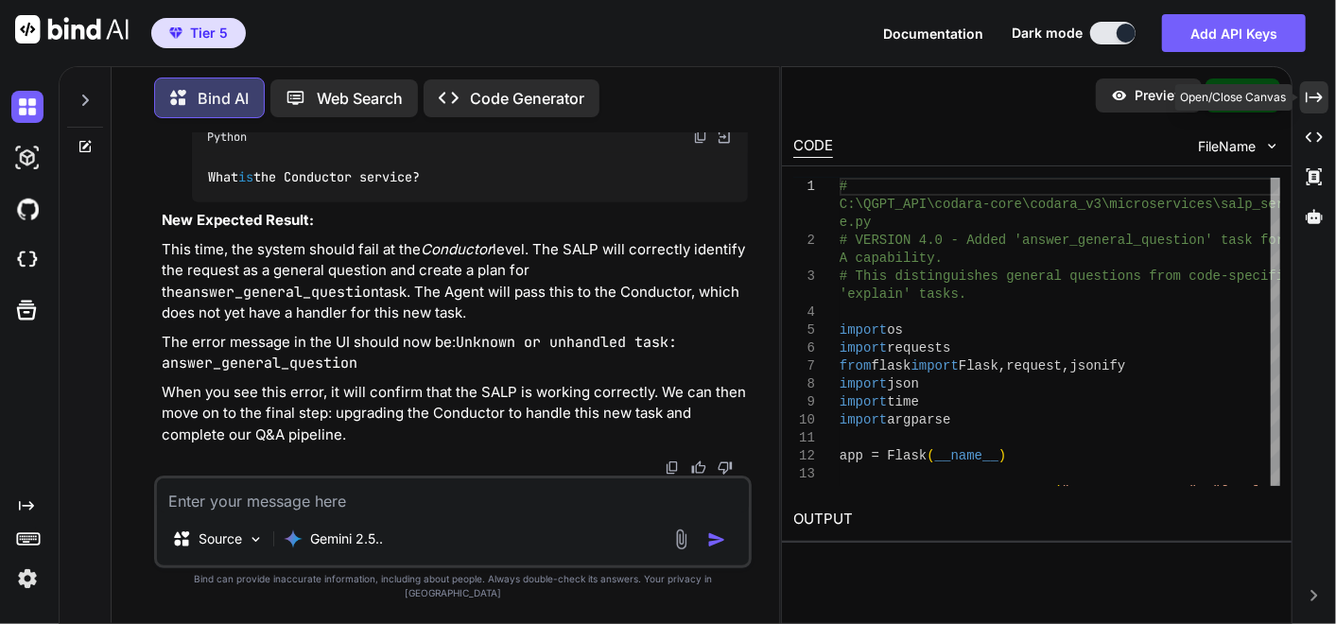
click at [1307, 98] on icon "Created with Pixso." at bounding box center [1313, 97] width 17 height 17
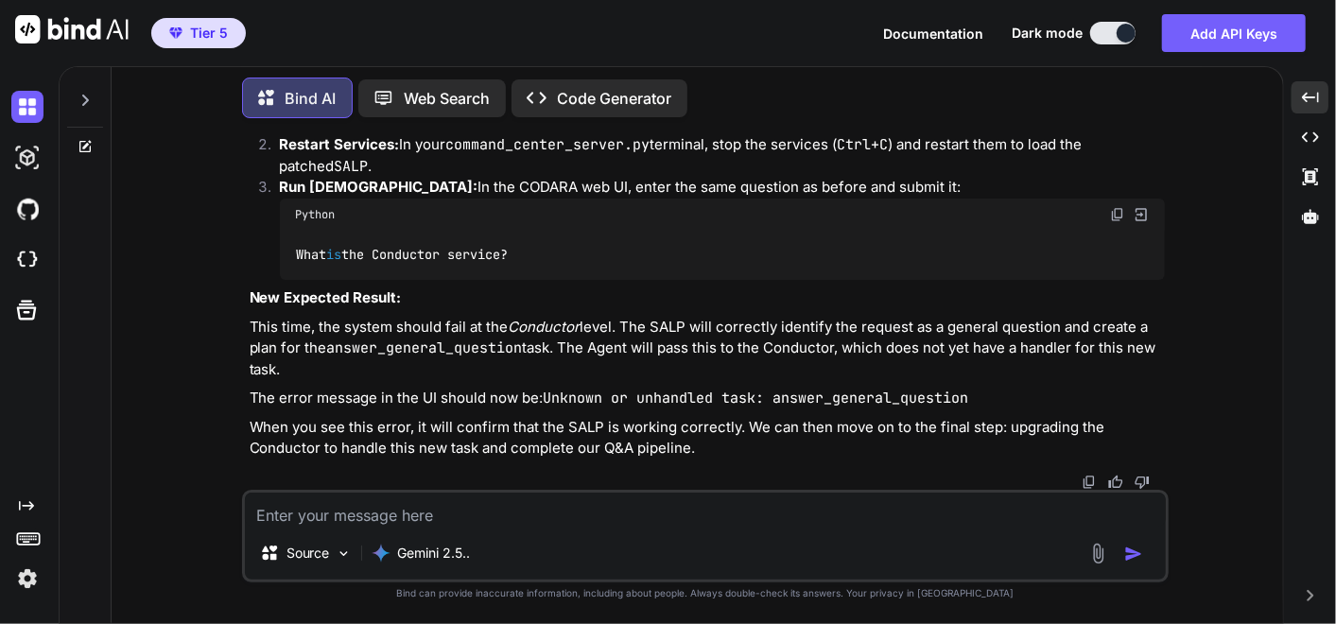
scroll to position [213744, 0]
click at [1113, 207] on img at bounding box center [1117, 214] width 15 height 15
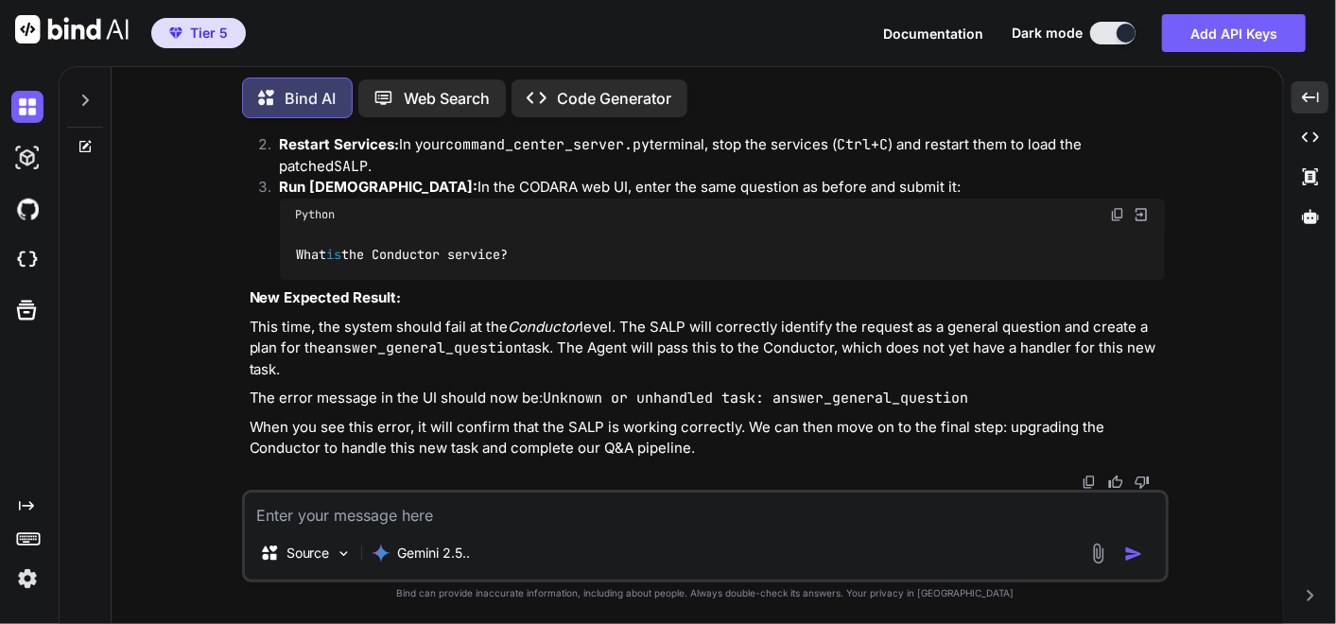
click at [551, 524] on textarea at bounding box center [705, 509] width 921 height 34
paste textarea "Welcome to [GEOGRAPHIC_DATA]. The system is online. Please enter a request. Wha…"
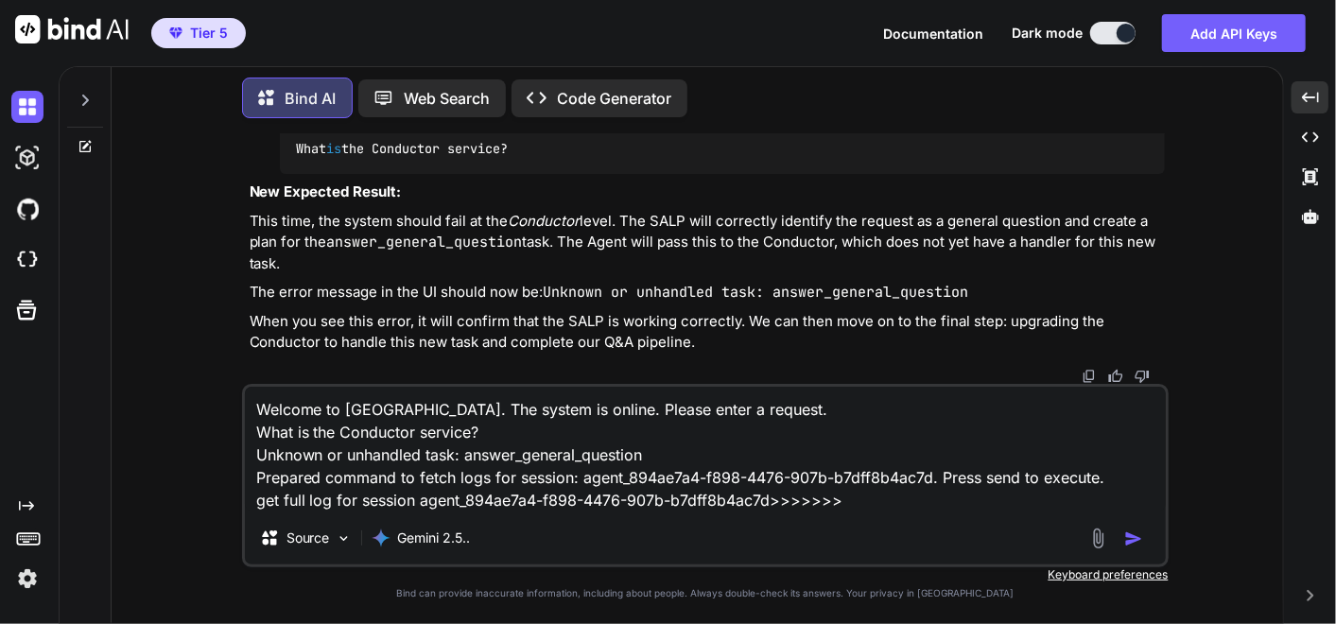
paste textarea "(fresh_qiskit_env) PS C:\QGPT_API\codara-core\codara_v3> python command_center_…"
type textarea "Welcome to [GEOGRAPHIC_DATA]. The system is online. Please enter a request. Wha…"
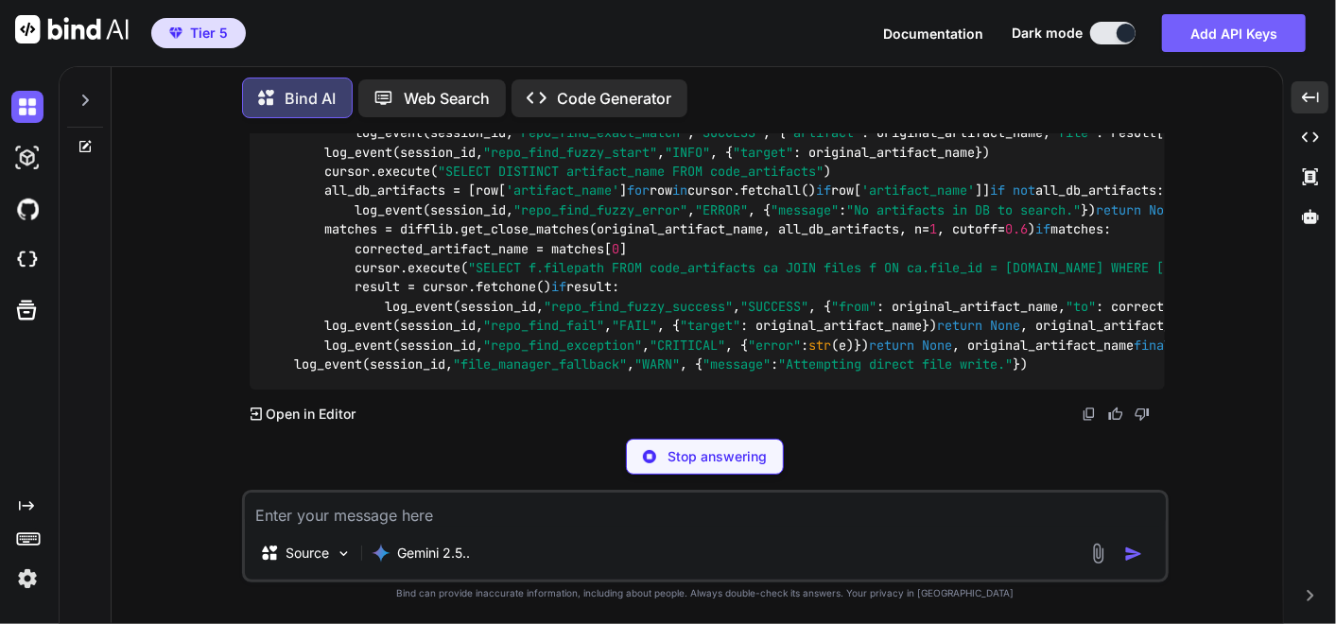
scroll to position [220369, 0]
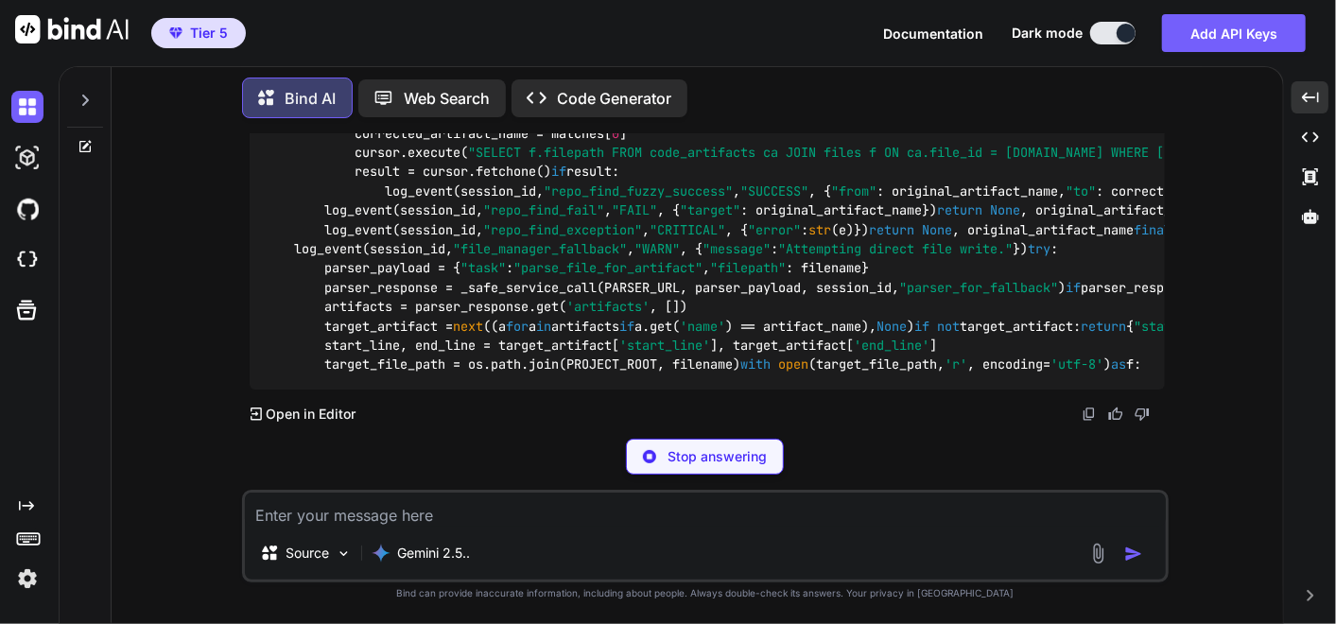
drag, startPoint x: 233, startPoint y: 180, endPoint x: 774, endPoint y: 263, distance: 547.0
click at [774, 263] on div "You ok I have to go ... please make a memo for context later when I come back k…" at bounding box center [705, 378] width 1156 height 490
copy div "Perfect. The error Unknown or unhandled task: answer_general_question is exactl…"
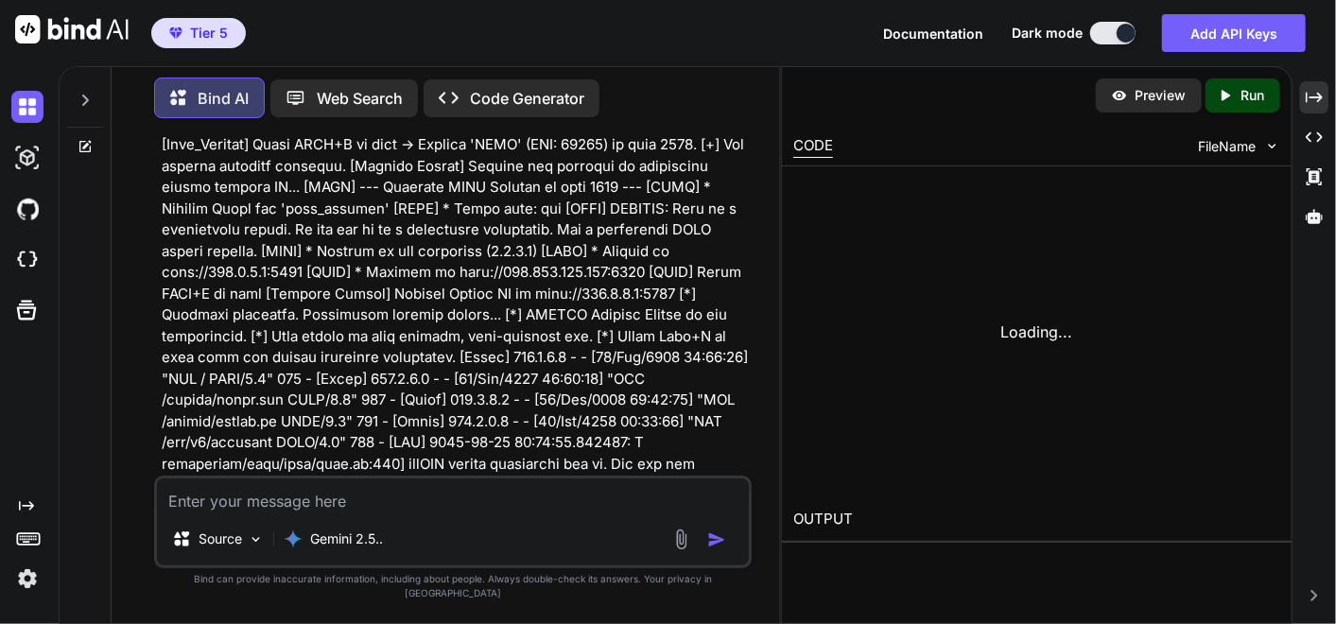
scroll to position [282376, 0]
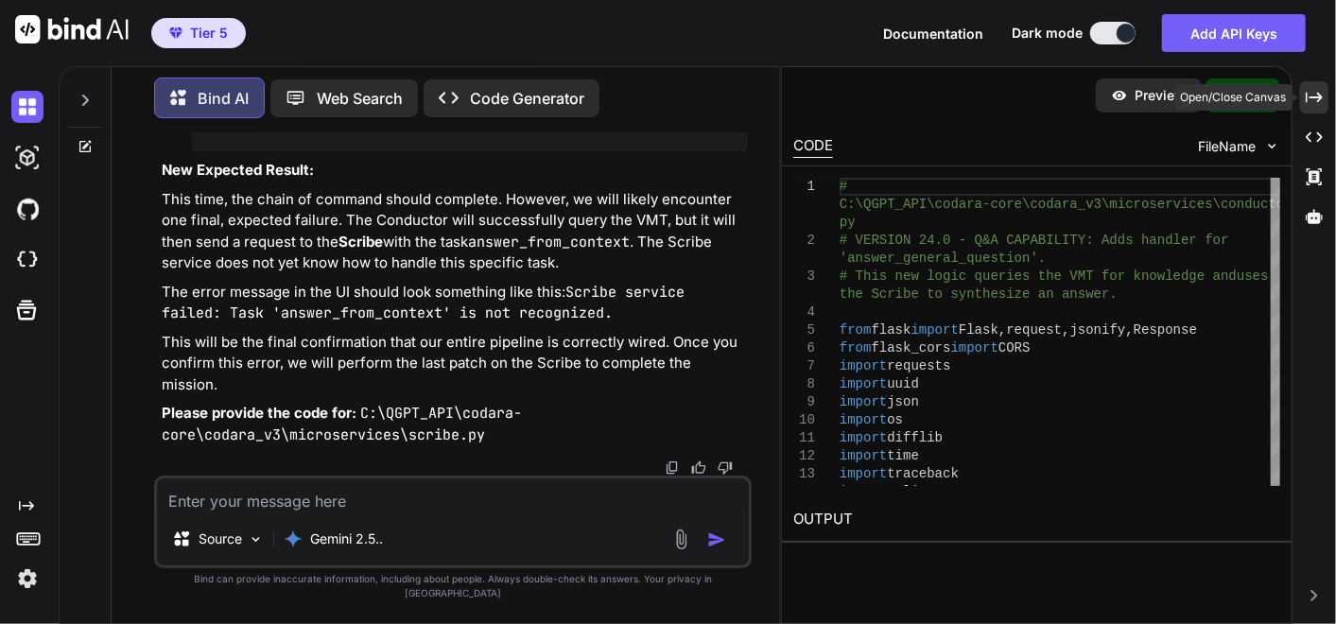
click at [1312, 102] on icon "Created with Pixso." at bounding box center [1313, 97] width 17 height 17
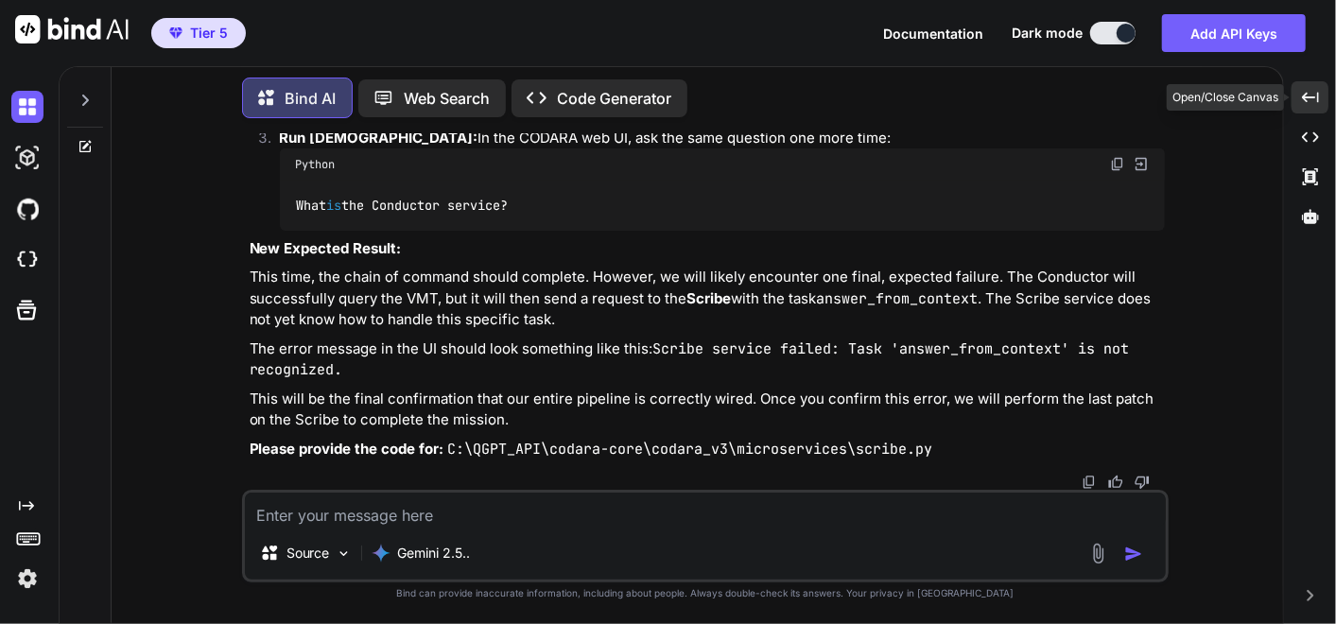
scroll to position [220579, 0]
drag, startPoint x: 1115, startPoint y: 184, endPoint x: 1117, endPoint y: 195, distance: 10.6
drag, startPoint x: 1119, startPoint y: 162, endPoint x: 0, endPoint y: 571, distance: 1191.6
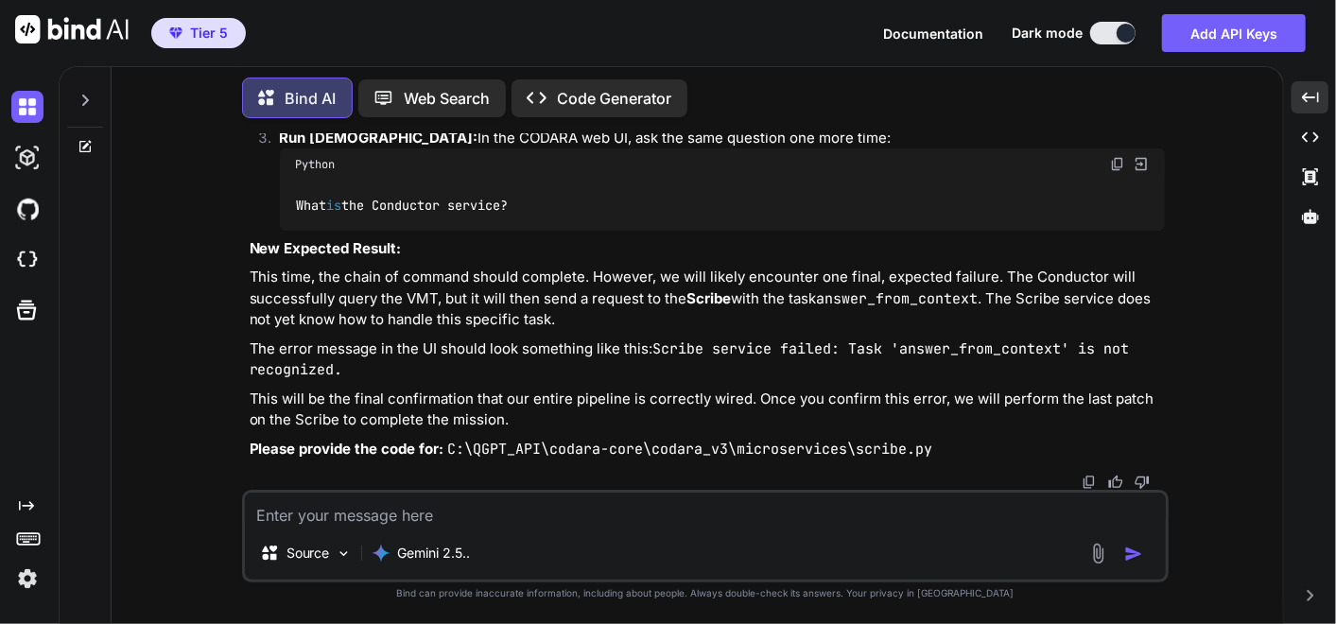
click at [1119, 162] on img at bounding box center [1117, 164] width 15 height 15
click at [461, 501] on textarea at bounding box center [705, 509] width 921 height 34
paste textarea "[[DATE]T18:07:33.567741+00:00] [ERROR] Src(Conductor) Evt(scribe_qna_attempt_1)…"
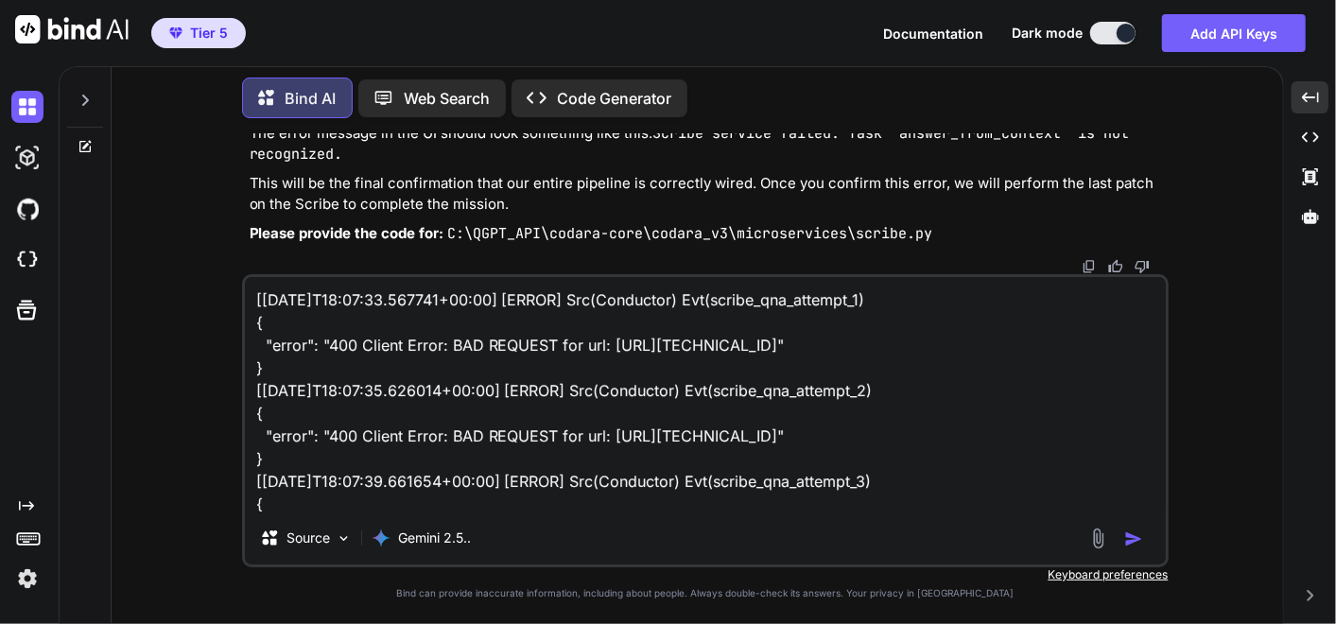
scroll to position [46, 0]
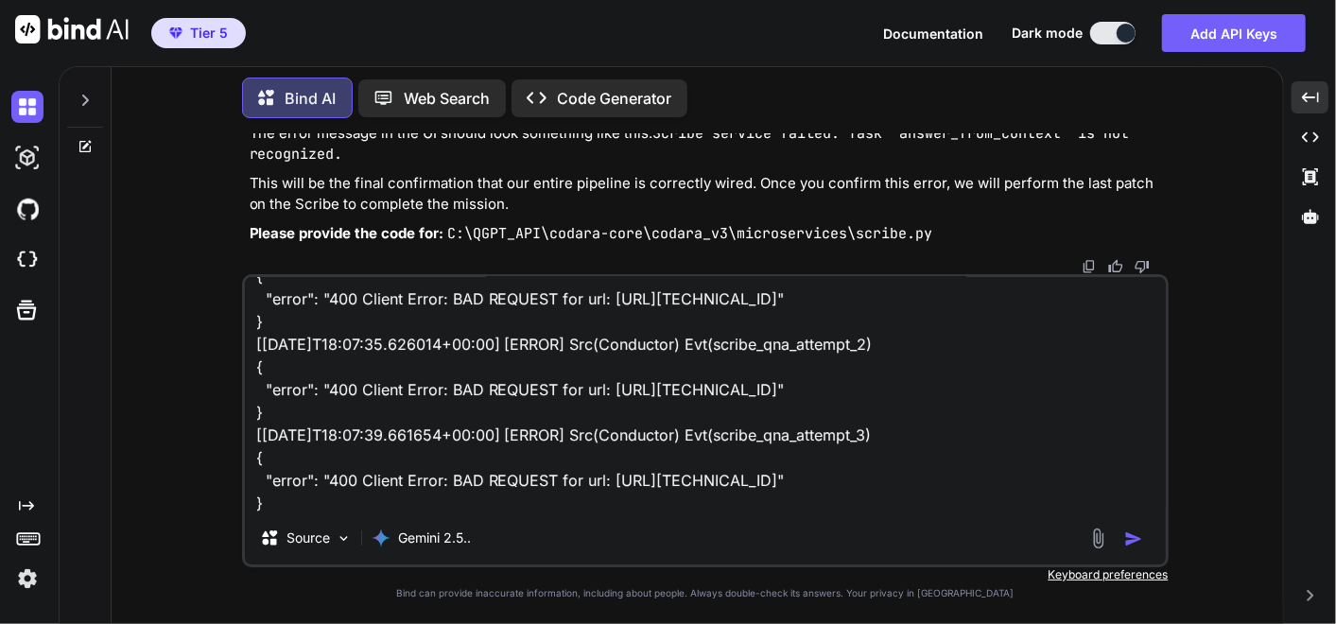
click at [528, 509] on textarea "[[DATE]T18:07:33.567741+00:00] [ERROR] Src(Conductor) Evt(scribe_qna_attempt_1)…" at bounding box center [705, 394] width 921 height 234
click at [884, 489] on textarea "[[DATE]T18:07:33.567741+00:00] [ERROR] Src(Conductor) Evt(scribe_qna_attempt_1)…" at bounding box center [705, 394] width 921 height 234
paste textarea "Welcome to [GEOGRAPHIC_DATA]. The system is online. Please enter a request. Wha…"
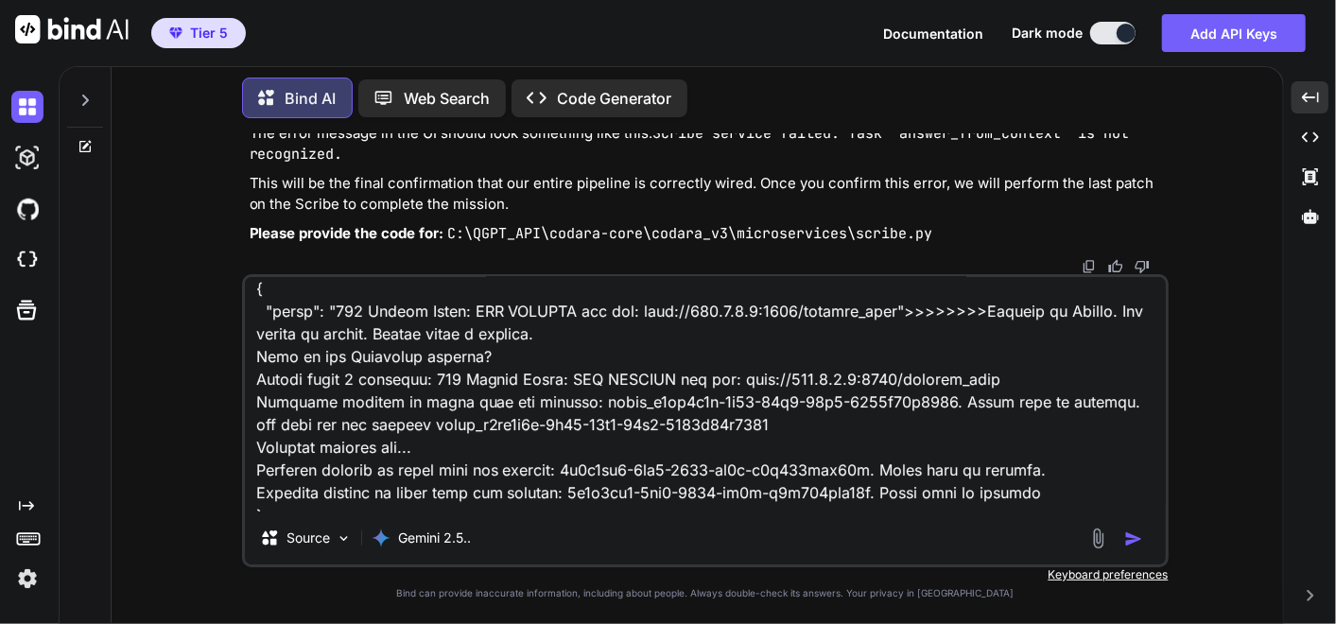
scroll to position [230, 0]
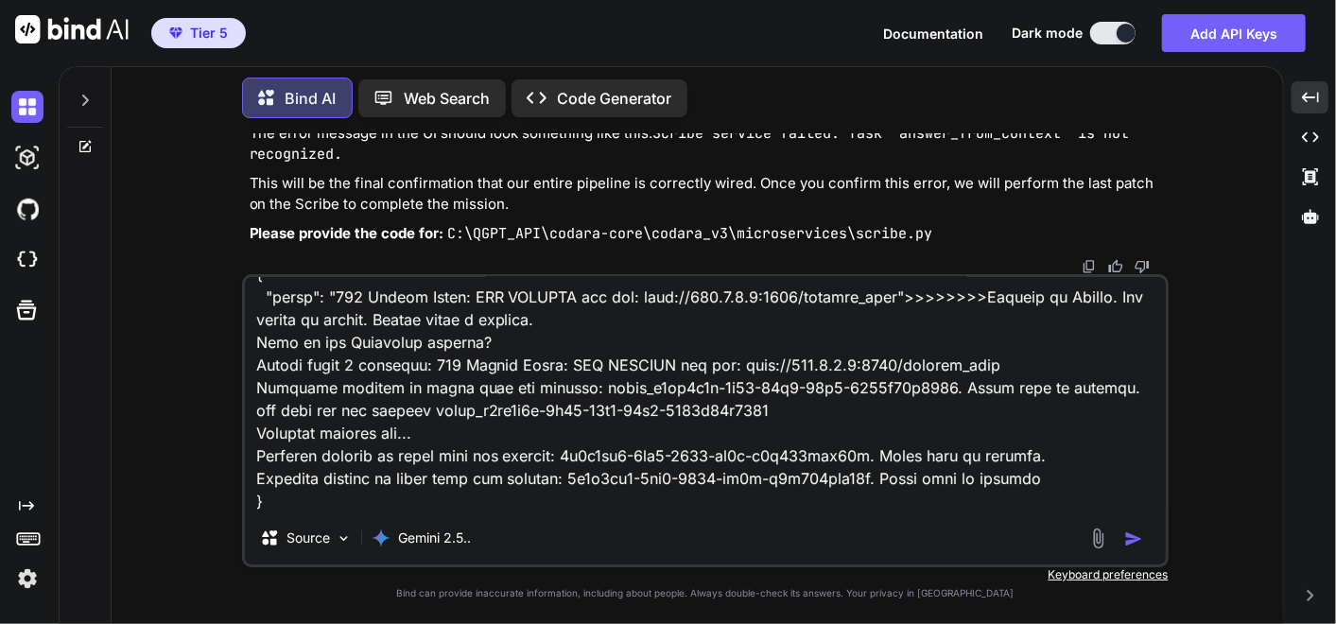
drag, startPoint x: 639, startPoint y: 506, endPoint x: 405, endPoint y: 502, distance: 234.4
click at [638, 506] on textarea at bounding box center [705, 394] width 921 height 234
paste textarea "(fresh_qiskit_env) PS C:\QGPT_API\codara-core\codara_v3> python command_center_…"
type textarea "[[DATE]T18:07:33.567741+00:00] [ERROR] Src(Conductor) Evt(scribe_qna_attempt_1)…"
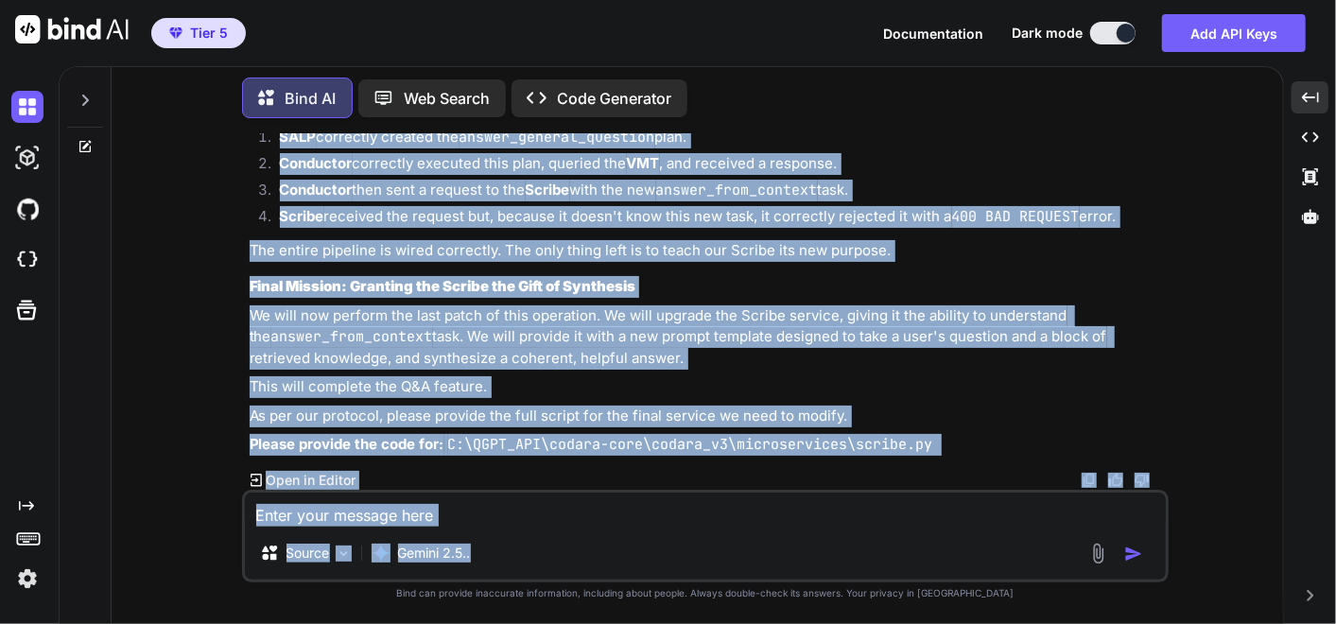
scroll to position [235907, 0]
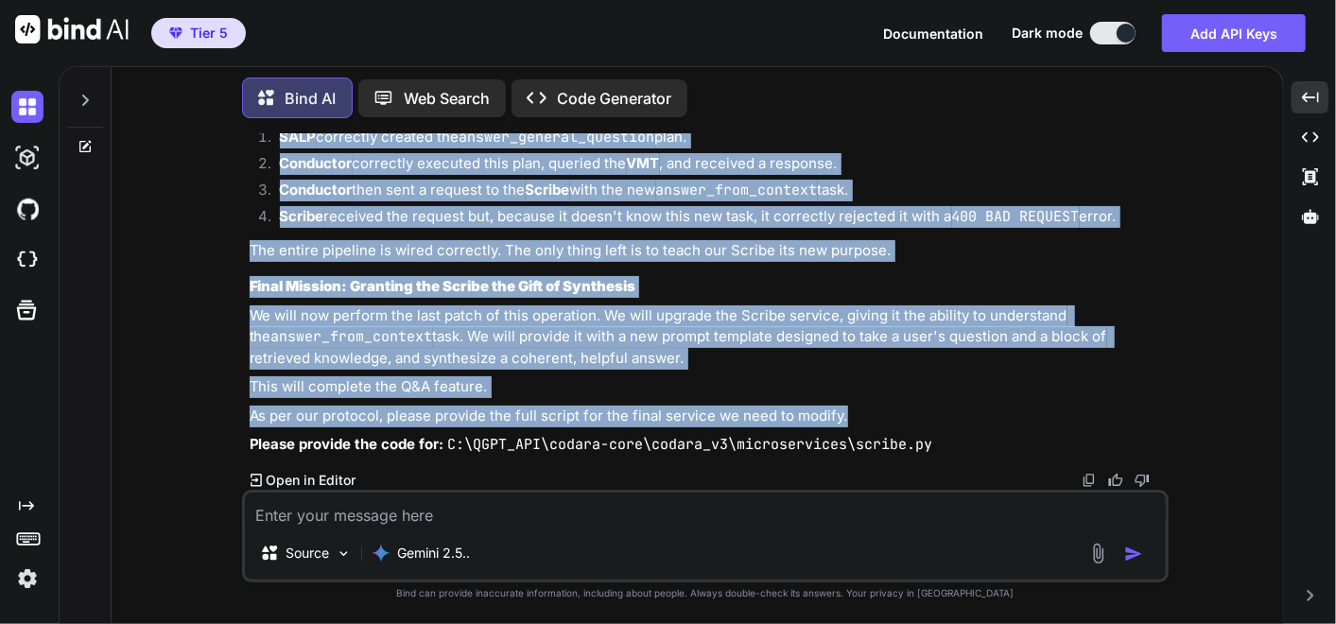
drag, startPoint x: 235, startPoint y: 236, endPoint x: 873, endPoint y: 404, distance: 659.6
click at [873, 404] on div "You ok I have to go ... please make a memo for context later when I come back k…" at bounding box center [705, 378] width 1156 height 490
copy div "Mission Debrief: Success at the Final Gate The error you received, Failed after…"
click at [294, 524] on textarea at bounding box center [705, 509] width 921 height 34
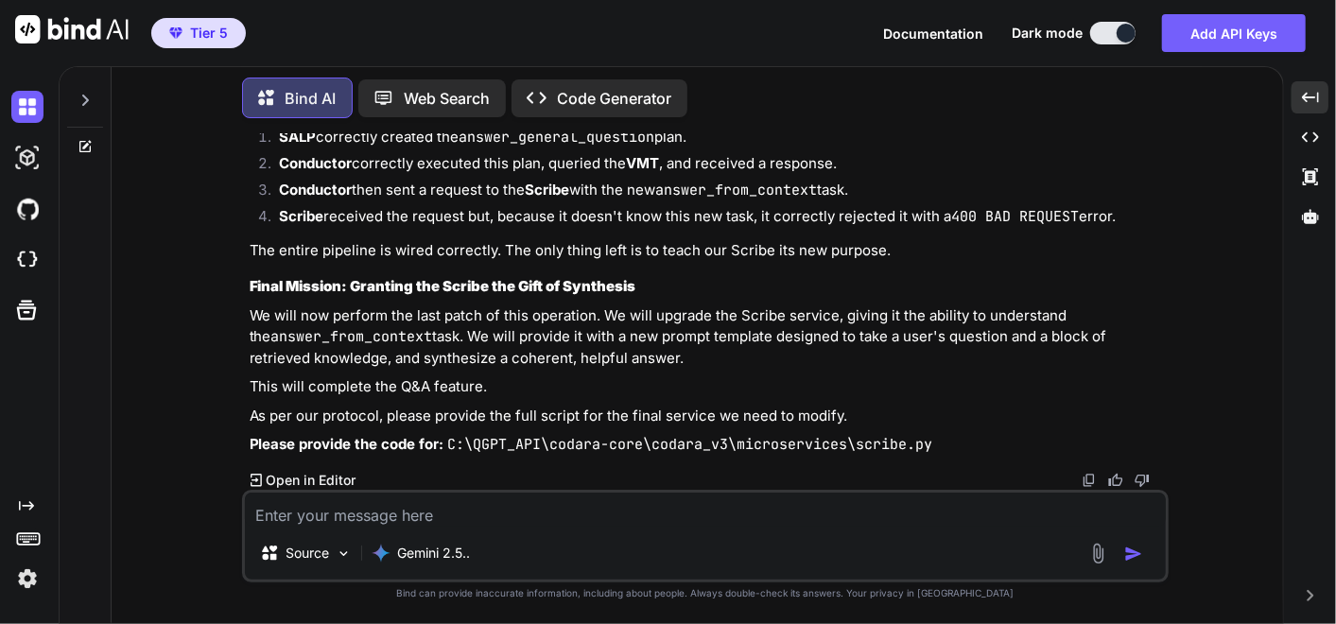
paste textarea "# C:\QGPT_API\codara-core\codara_v3\scribe.py # VERSION 15.1 - PATCHED: Rewrote…"
type textarea "# C:\QGPT_API\codara-core\codara_v3\scribe.py # VERSION 15.1 - PATCHED: Rewrote…"
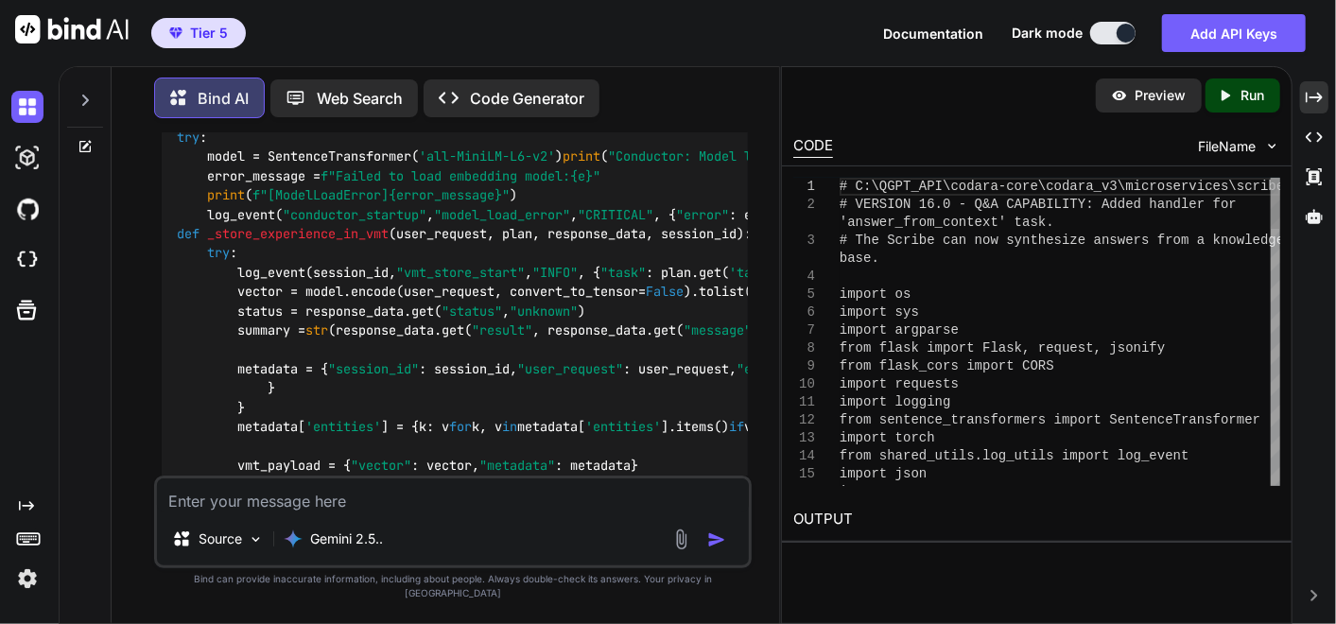
scroll to position [300469, 0]
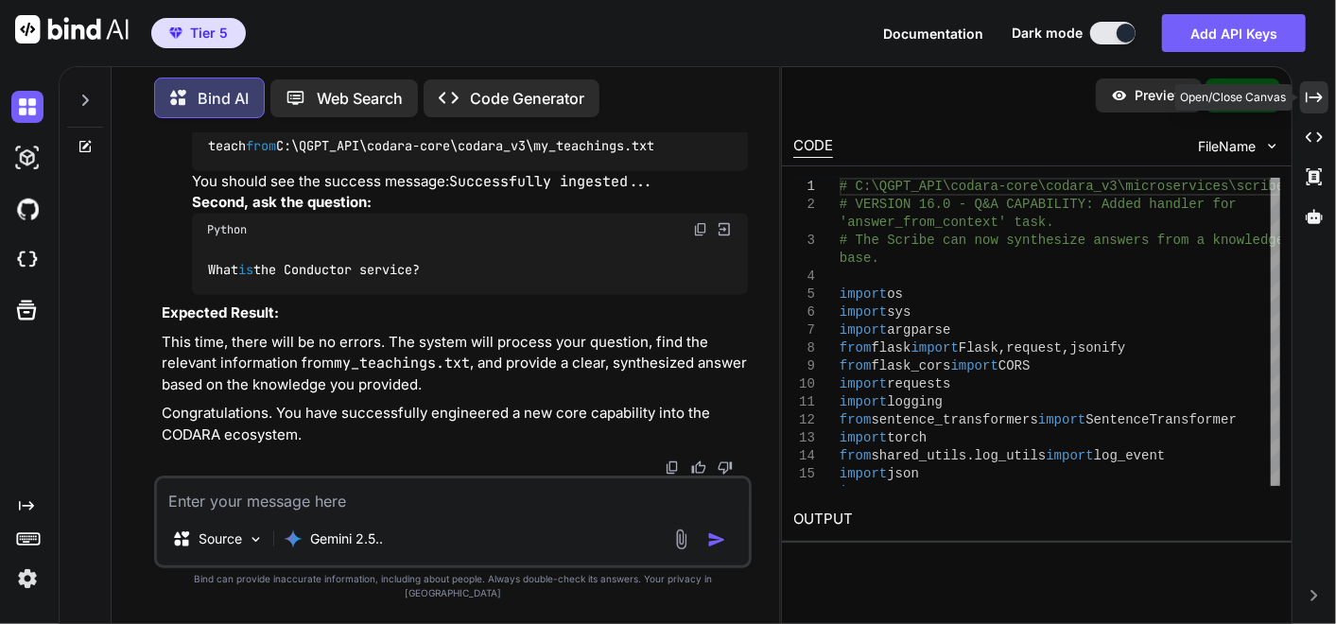
click at [1307, 97] on icon "Created with Pixso." at bounding box center [1313, 97] width 17 height 17
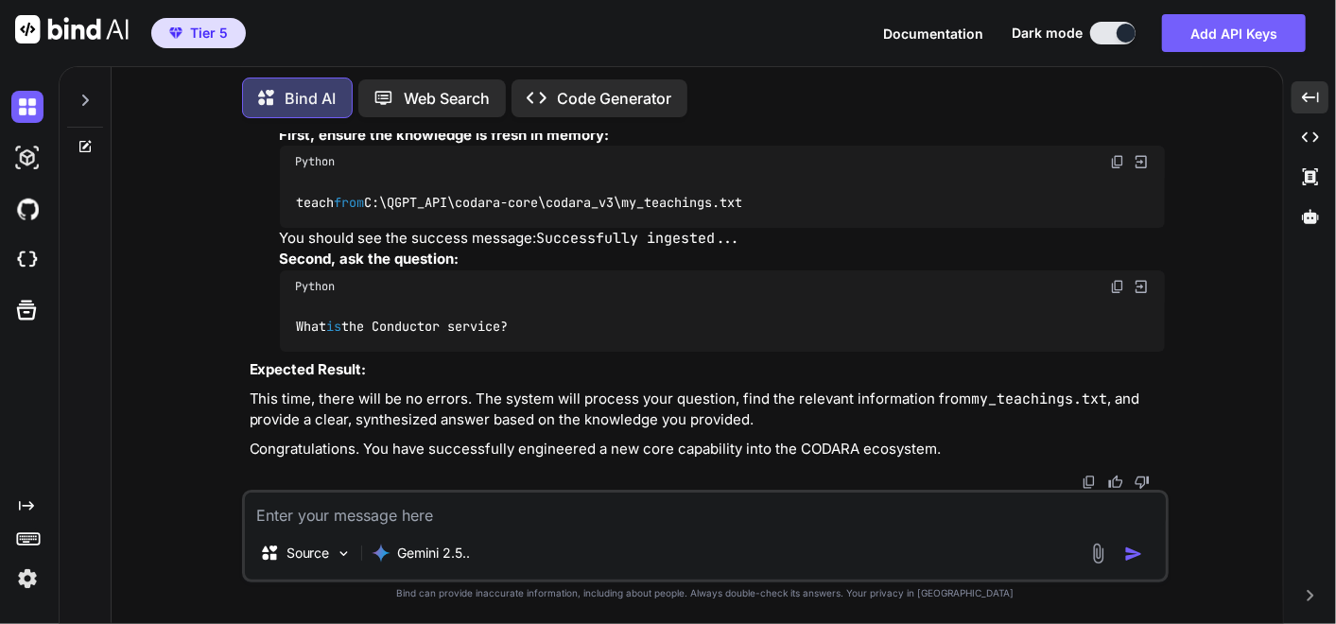
scroll to position [237839, 0]
drag, startPoint x: 245, startPoint y: 250, endPoint x: 829, endPoint y: 372, distance: 596.7
click at [829, 372] on div "You ok I have to go ... please make a memo for context later when I come back k…" at bounding box center [707, 311] width 923 height 356
copy div "Mission Debrief: The Final Gate is Open The error Failed after 3 attempts: 400 …"
drag, startPoint x: 268, startPoint y: 440, endPoint x: 634, endPoint y: 413, distance: 366.8
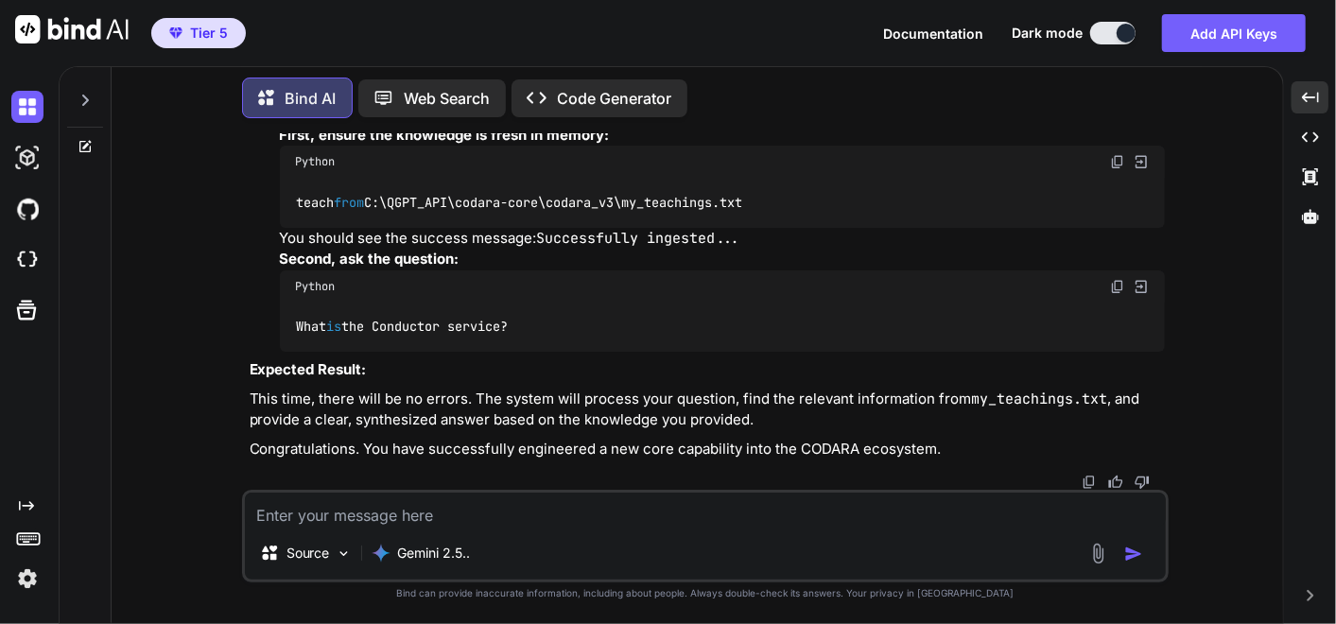
click at [1114, 169] on img at bounding box center [1117, 161] width 15 height 15
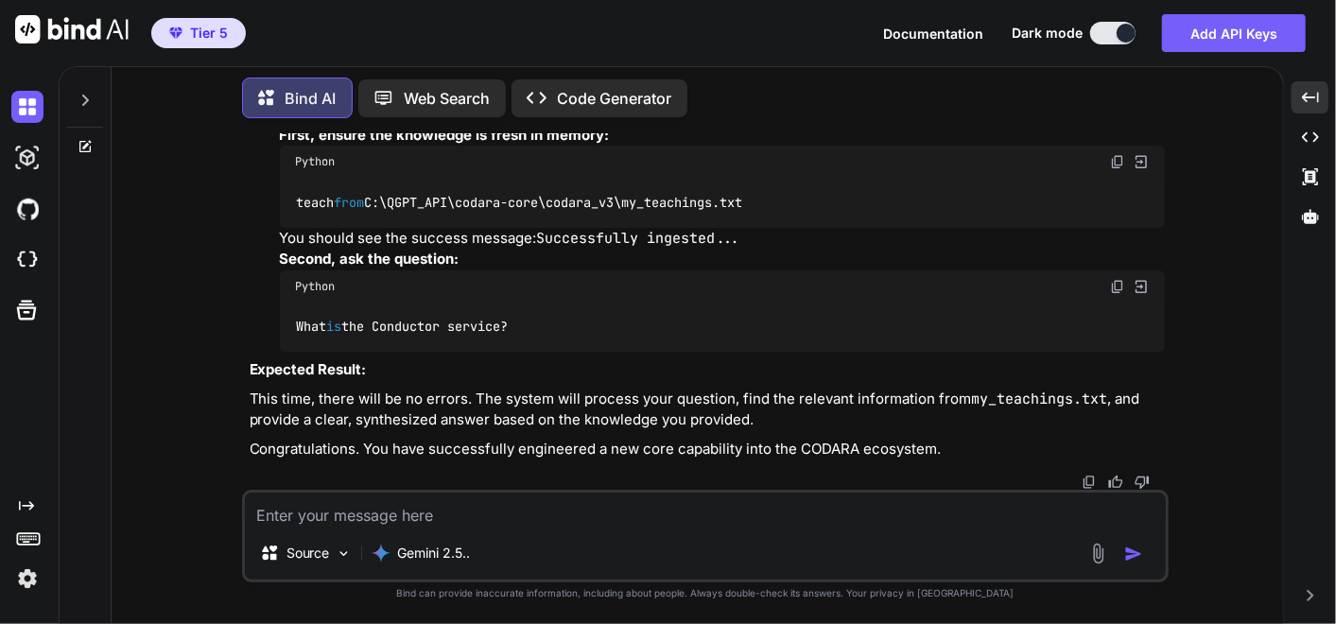
scroll to position [243430, 0]
click at [1115, 285] on img at bounding box center [1117, 286] width 15 height 15
click at [351, 502] on textarea at bounding box center [705, 509] width 921 height 34
drag, startPoint x: 281, startPoint y: 503, endPoint x: 216, endPoint y: 509, distance: 64.6
click at [282, 505] on textarea at bounding box center [705, 509] width 921 height 34
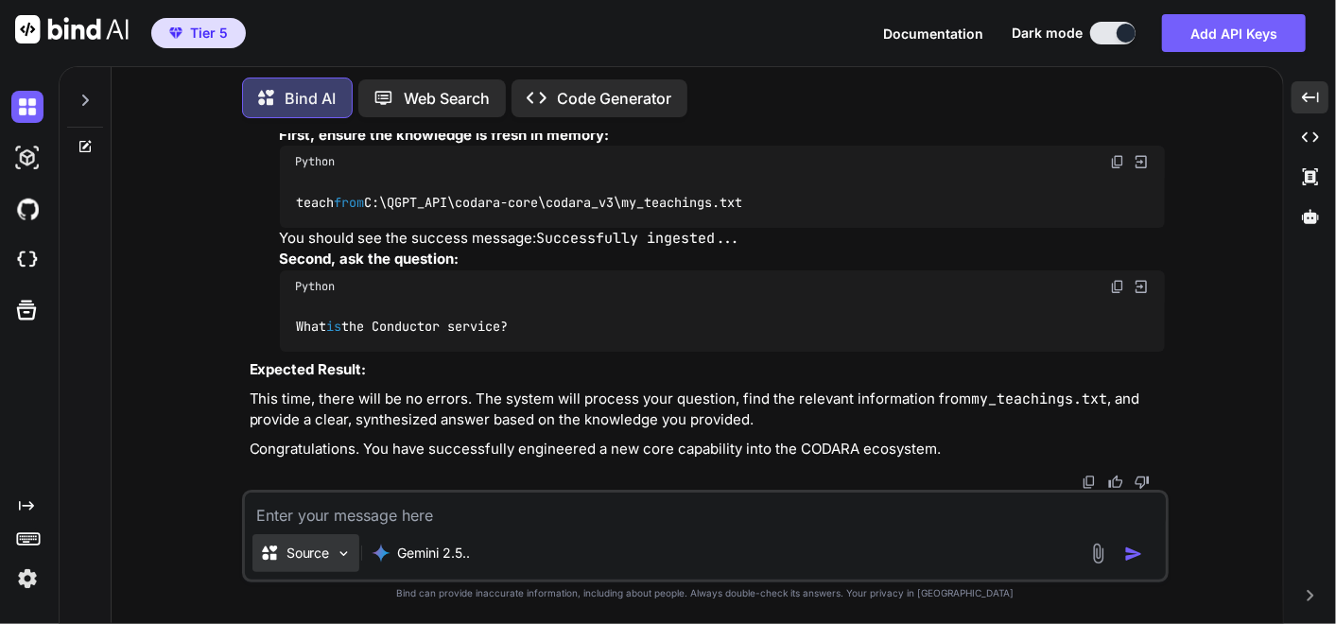
paste textarea "Welcome to [GEOGRAPHIC_DATA]. The system is online. Please enter a request. tea…"
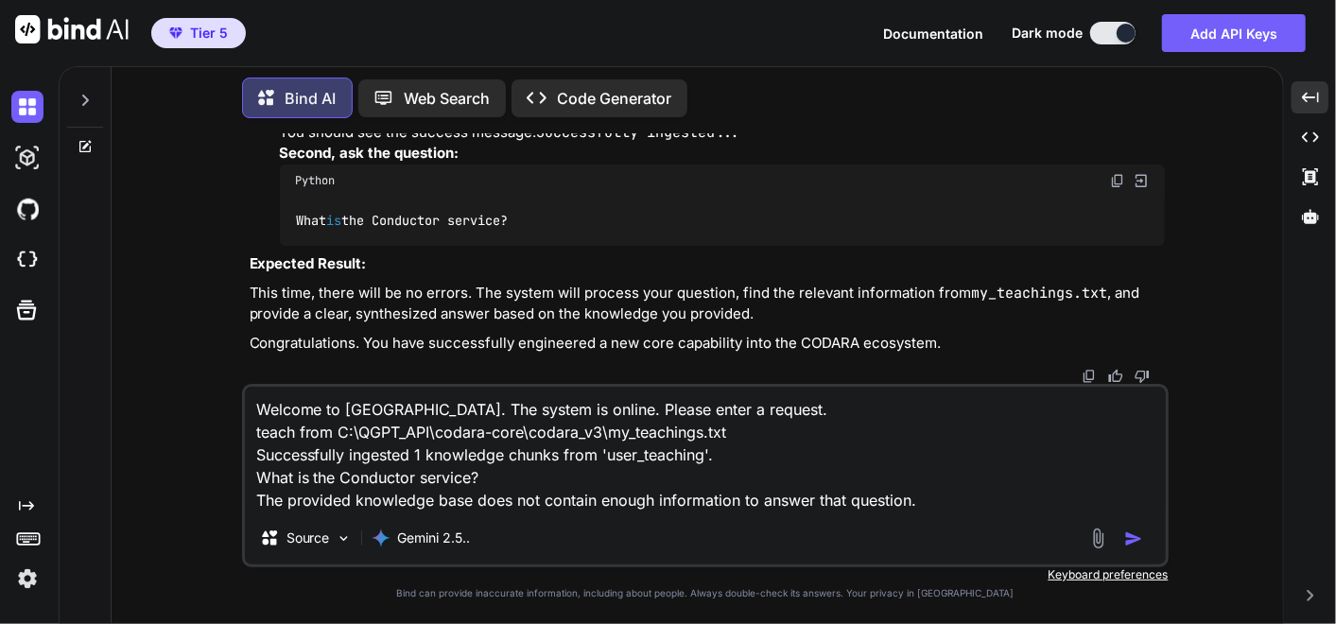
click at [999, 506] on textarea "Welcome to [GEOGRAPHIC_DATA]. The system is online. Please enter a request. tea…" at bounding box center [705, 449] width 921 height 125
paste textarea "(fresh_qiskit_env) PS C:\QGPT_API\codara-core\codara_v3> python command_center_…"
type textarea "Welcome to [GEOGRAPHIC_DATA]. The system is online. Please enter a request. tea…"
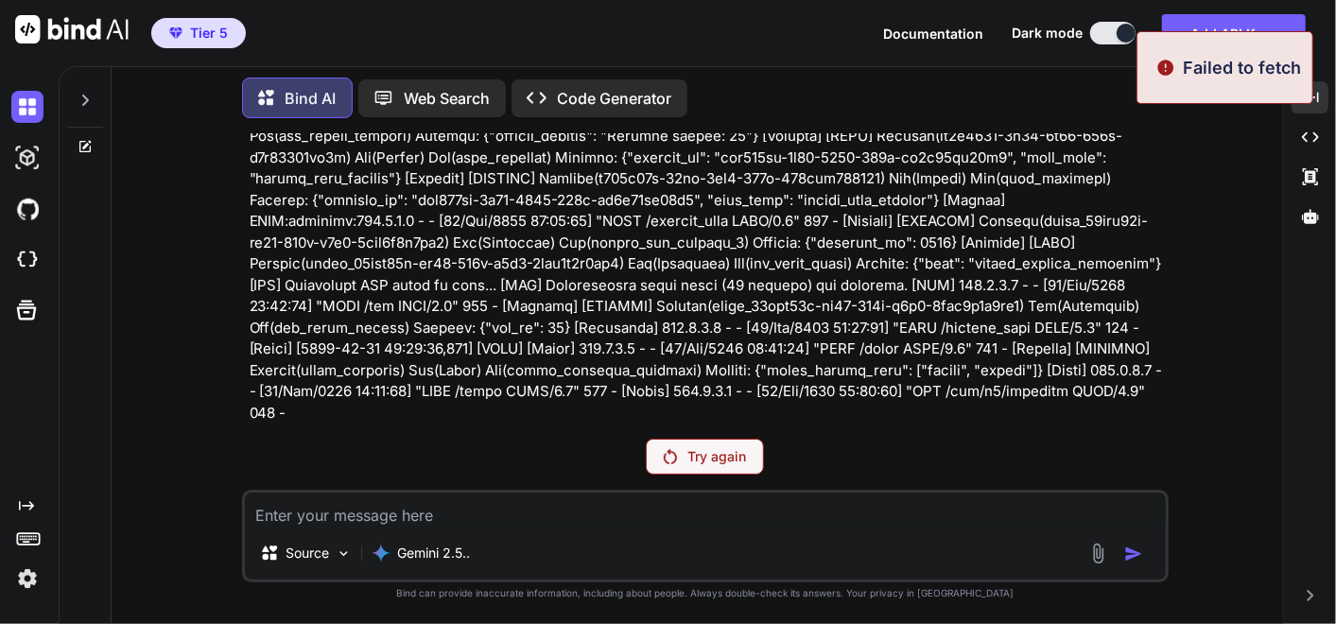
scroll to position [237755, 0]
click at [694, 470] on div "Try again" at bounding box center [705, 457] width 118 height 36
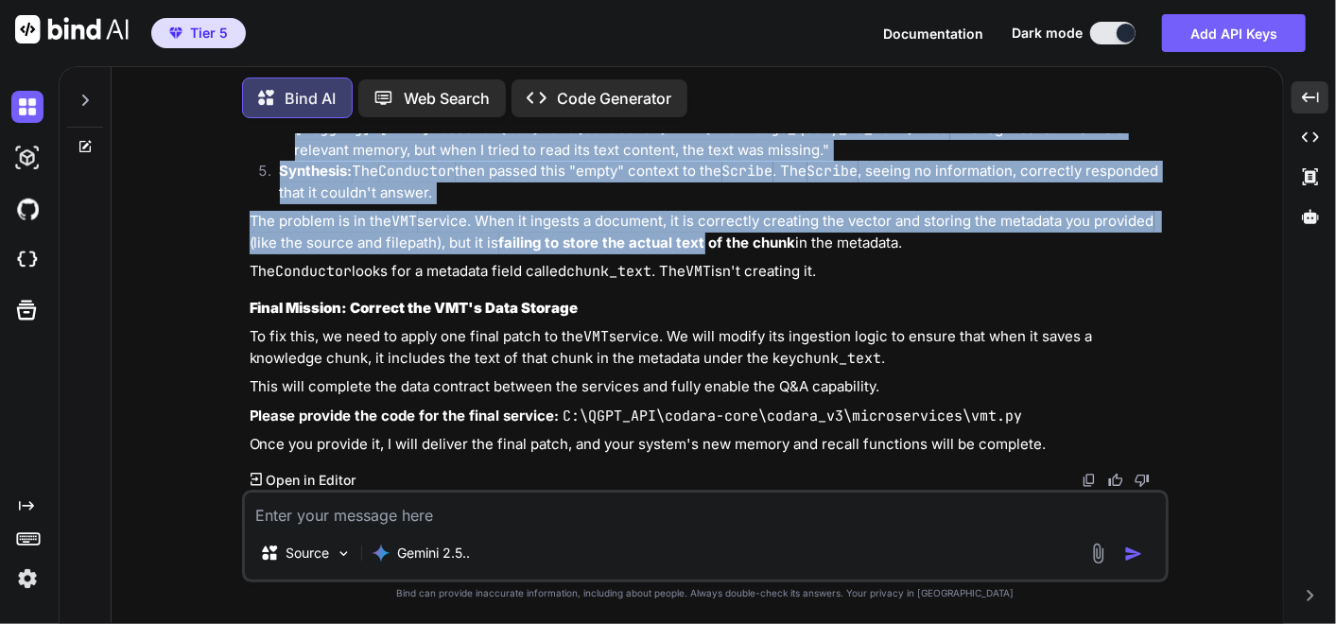
scroll to position [247473, 0]
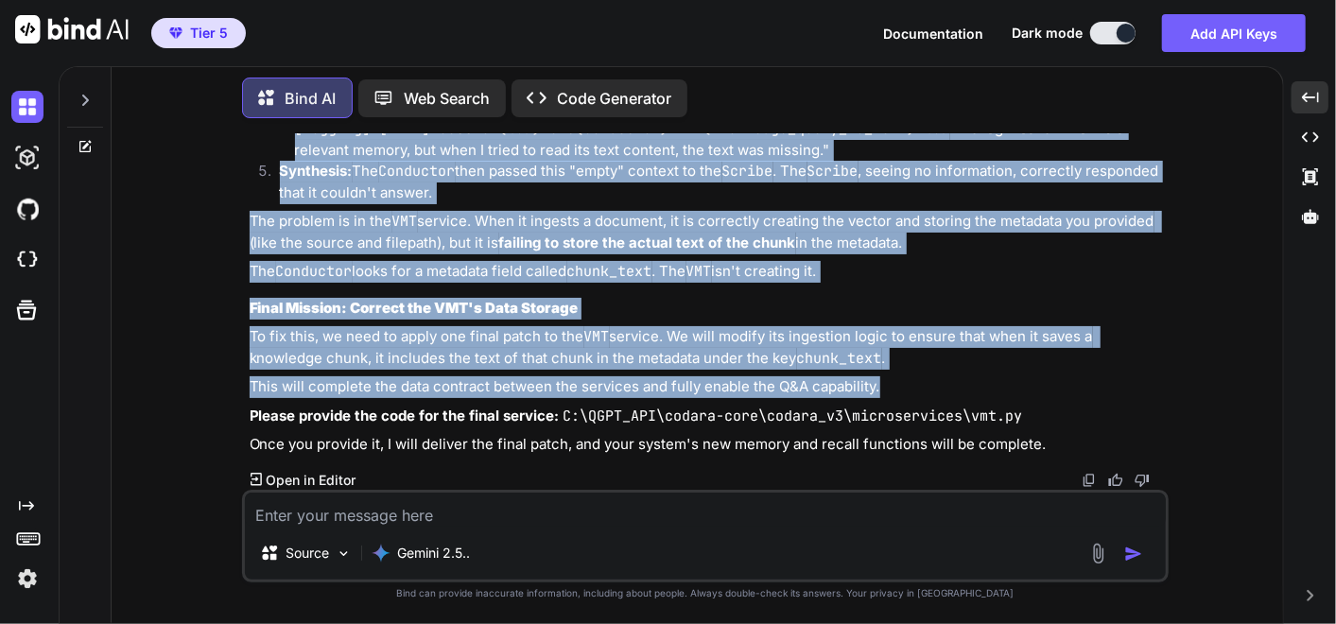
drag, startPoint x: 231, startPoint y: 210, endPoint x: 877, endPoint y: 381, distance: 668.8
click at [877, 381] on div "You ok I have to go ... please make a memo for context later when I come back k…" at bounding box center [705, 378] width 1156 height 490
copy div "Loremip Dolorsi: Ametcon... adi e Sedd Eiusmod Temporinc utla. Etd magnaa en ad…"
click at [334, 517] on textarea at bounding box center [705, 509] width 921 height 34
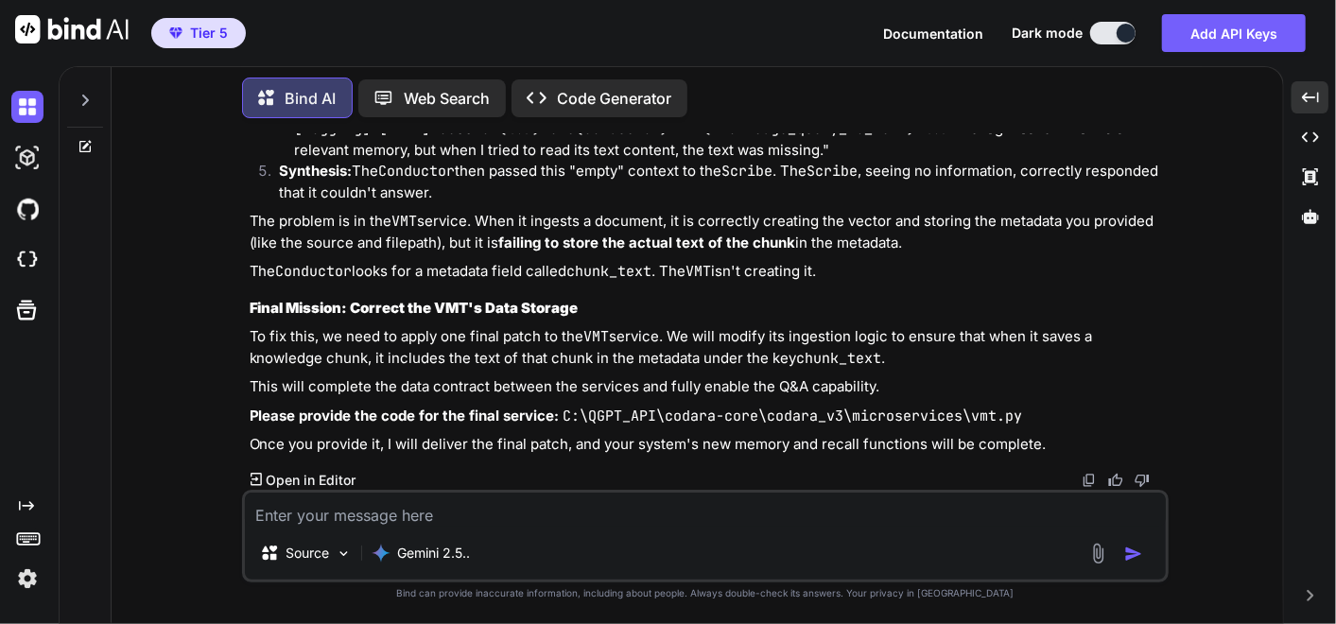
paste textarea "# C:\QGPT_API\codara-core\codara_v3\microservices\vmt.py # VERSION 4.0 - FINAL …"
type textarea "# C:\QGPT_API\codara-core\codara_v3\microservices\vmt.py # VERSION 4.0 - FINAL …"
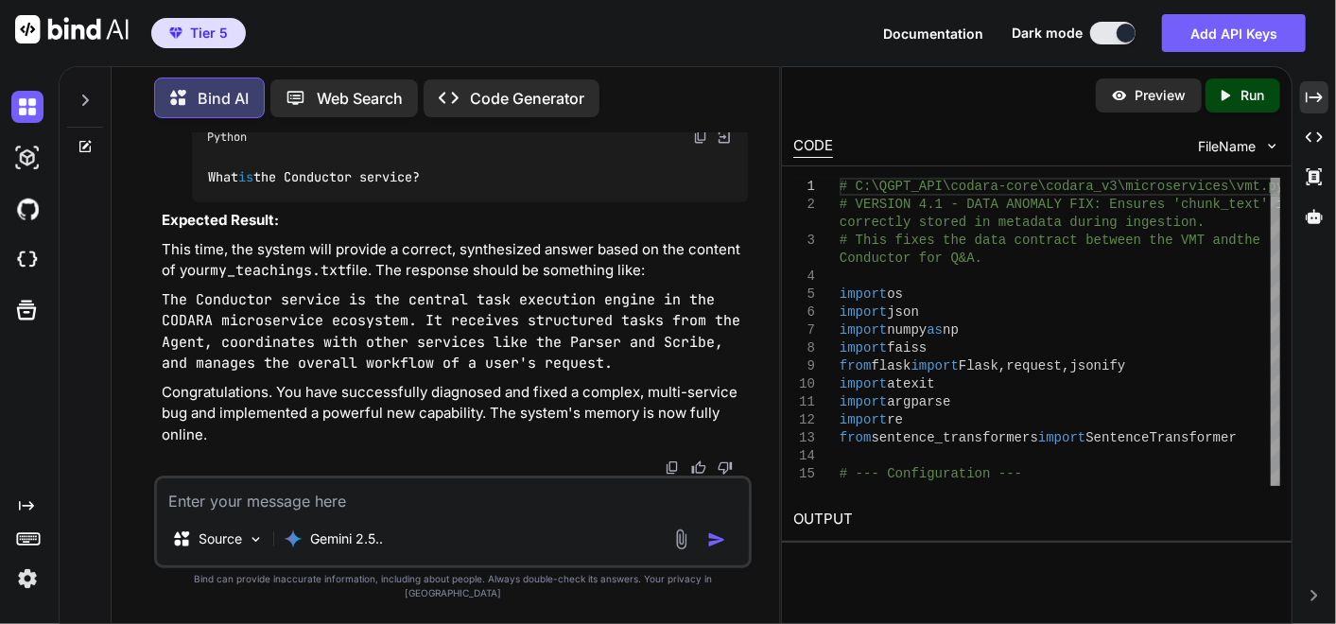
scroll to position [316502, 0]
click at [1320, 95] on icon at bounding box center [1313, 97] width 17 height 10
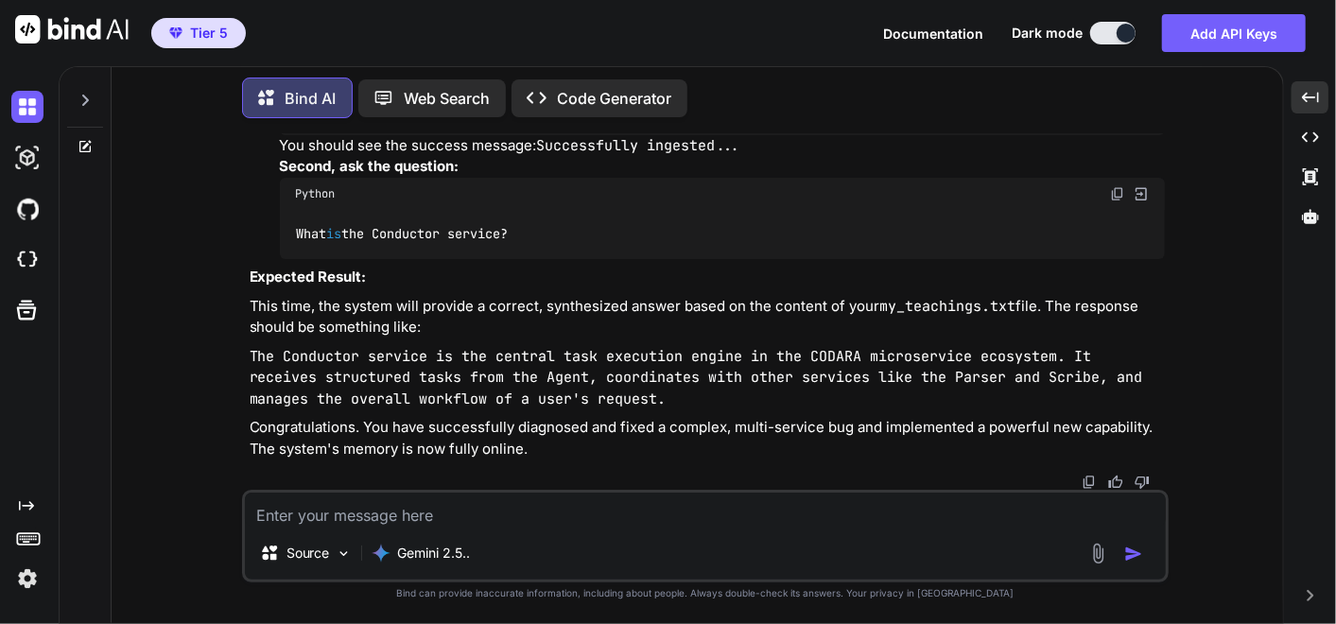
scroll to position [249509, 0]
drag, startPoint x: 1114, startPoint y: 326, endPoint x: 1099, endPoint y: 336, distance: 18.4
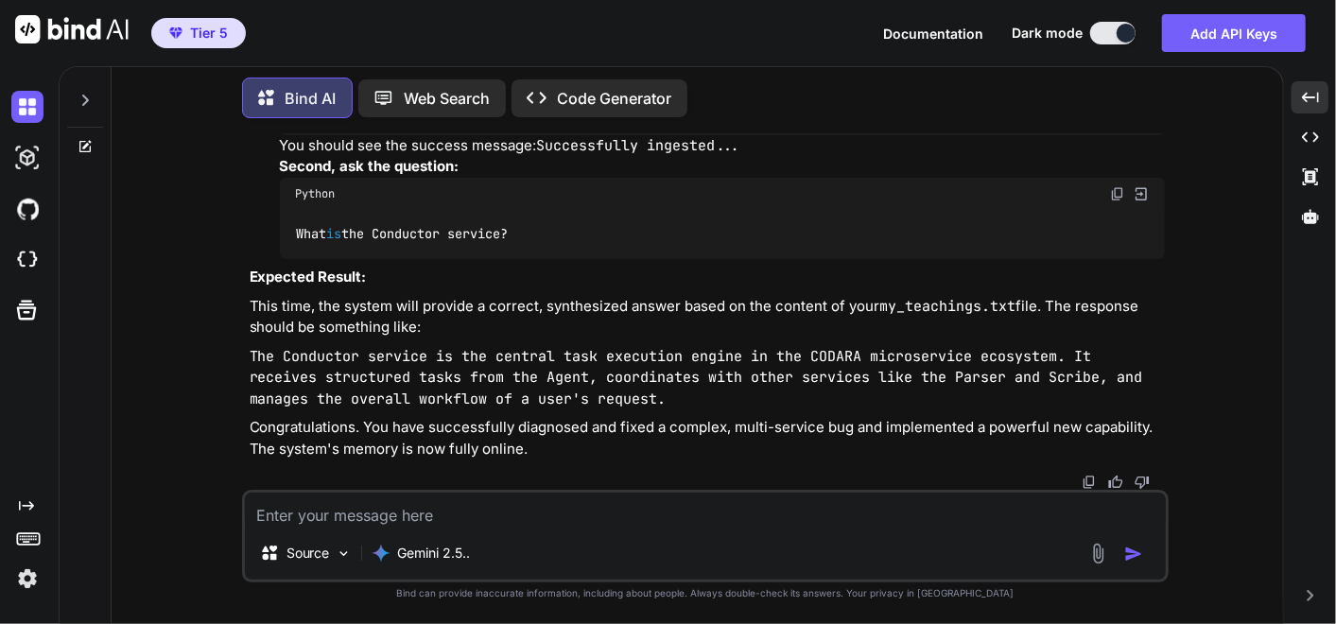
click at [1117, 77] on img at bounding box center [1117, 68] width 15 height 15
click at [1120, 77] on img at bounding box center [1117, 68] width 15 height 15
drag, startPoint x: 1118, startPoint y: 399, endPoint x: 2, endPoint y: 458, distance: 1117.9
click at [1118, 201] on img at bounding box center [1117, 193] width 15 height 15
drag, startPoint x: 302, startPoint y: 510, endPoint x: 285, endPoint y: 513, distance: 17.2
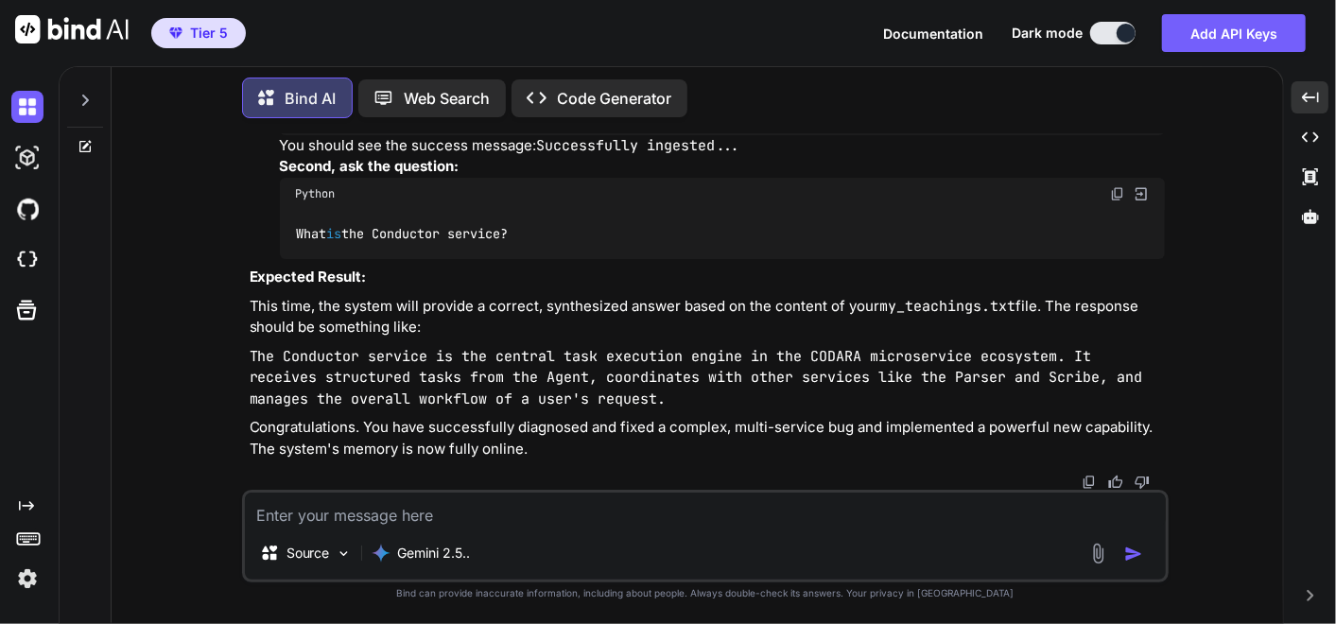
click at [302, 511] on textarea at bounding box center [705, 509] width 921 height 34
paste textarea "Welcome to [GEOGRAPHIC_DATA]. The system is online. Please enter a request. tea…"
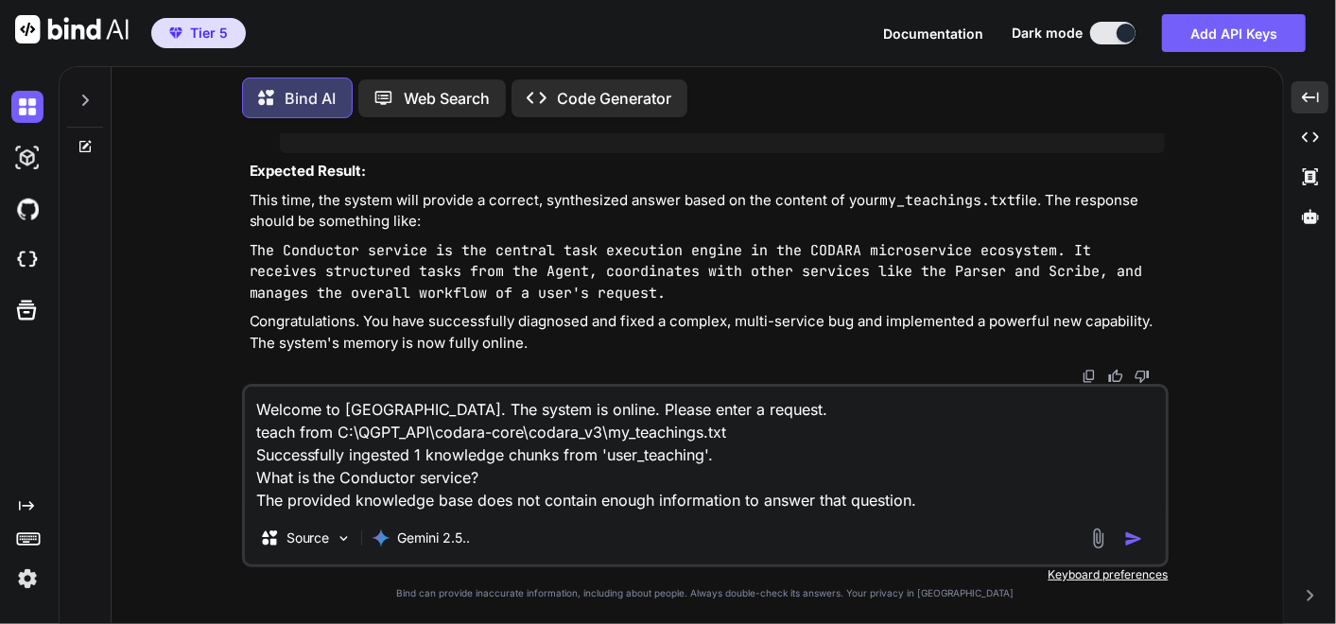
click at [925, 498] on textarea "Welcome to [GEOGRAPHIC_DATA]. The system is online. Please enter a request. tea…" at bounding box center [705, 449] width 921 height 125
paste textarea "(fresh_qiskit_env) PS C:\QGPT_API\codara-core\codara_v3> python command_center_…"
type textarea "Welcome to [GEOGRAPHIC_DATA]. The system is online. Please enter a request. tea…"
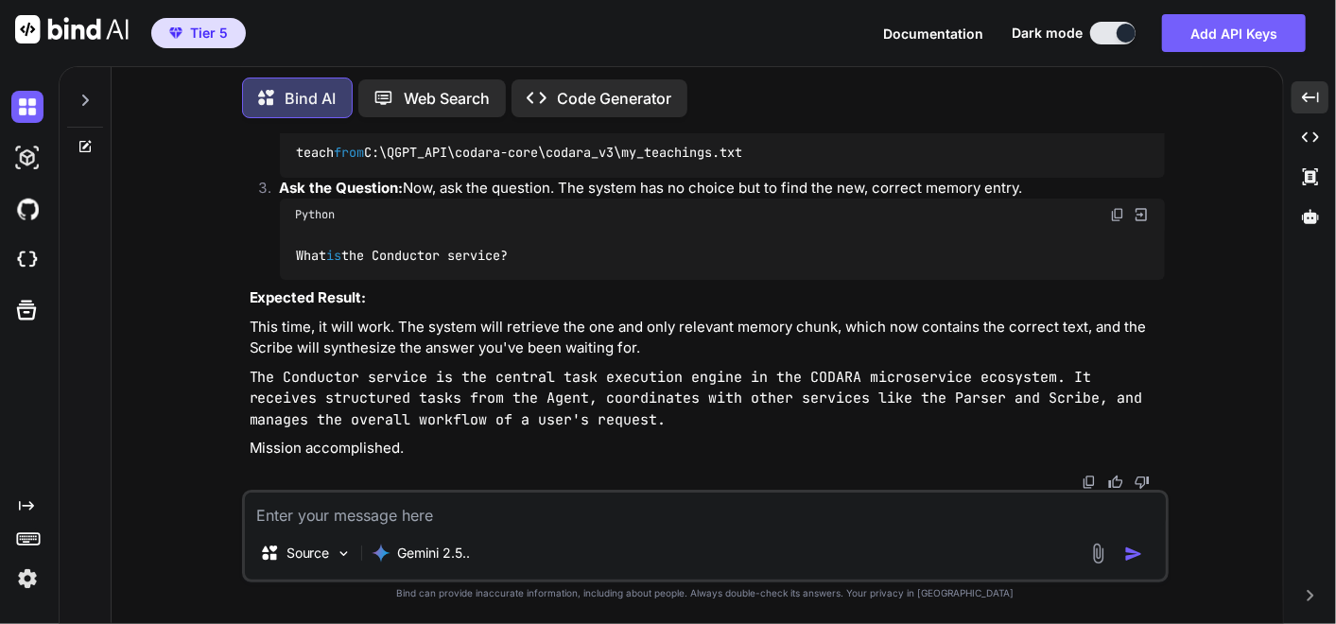
scroll to position [258158, 0]
drag, startPoint x: 994, startPoint y: 405, endPoint x: 1066, endPoint y: 379, distance: 76.2
copy li "elete the Memory Files: In your file explorer, navigate to C:\QGPT_API\codara-c…"
click at [843, 512] on textarea at bounding box center [705, 509] width 921 height 34
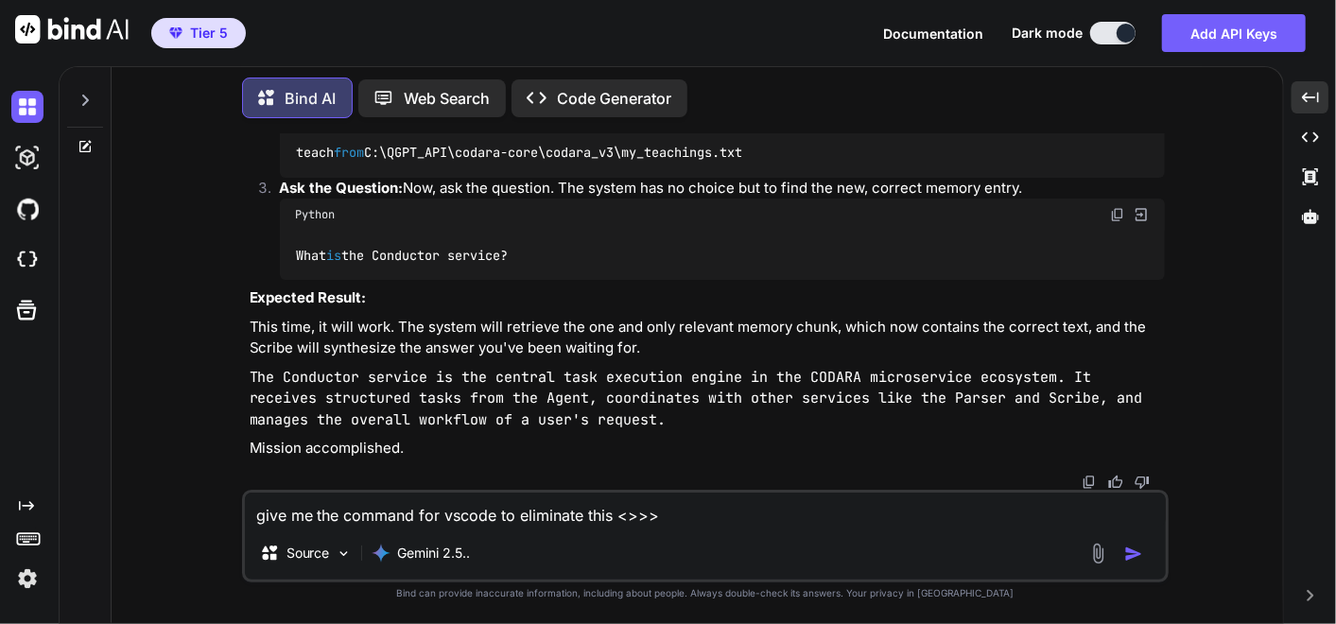
paste textarea "elete the Memory Files: In your file explorer, navigate to C:\QGPT_API\codara-c…"
type textarea "give me the command for vscode to eliminate this <>>> elete the Memory Files: I…"
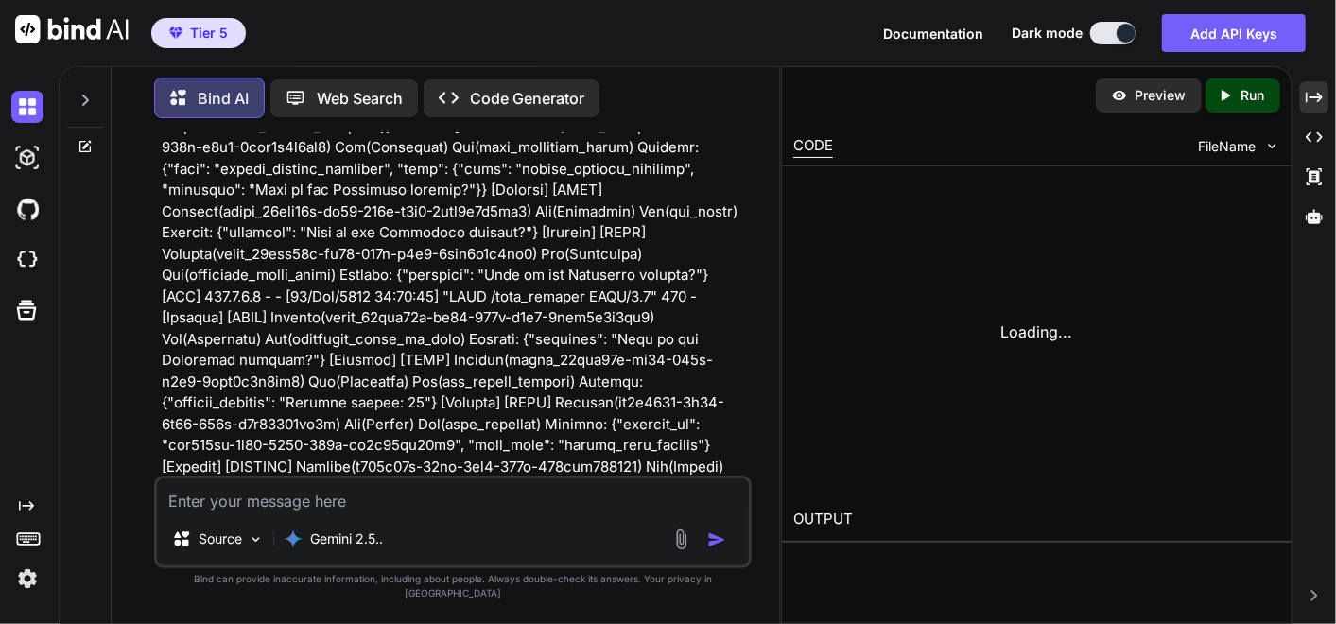
scroll to position [329460, 0]
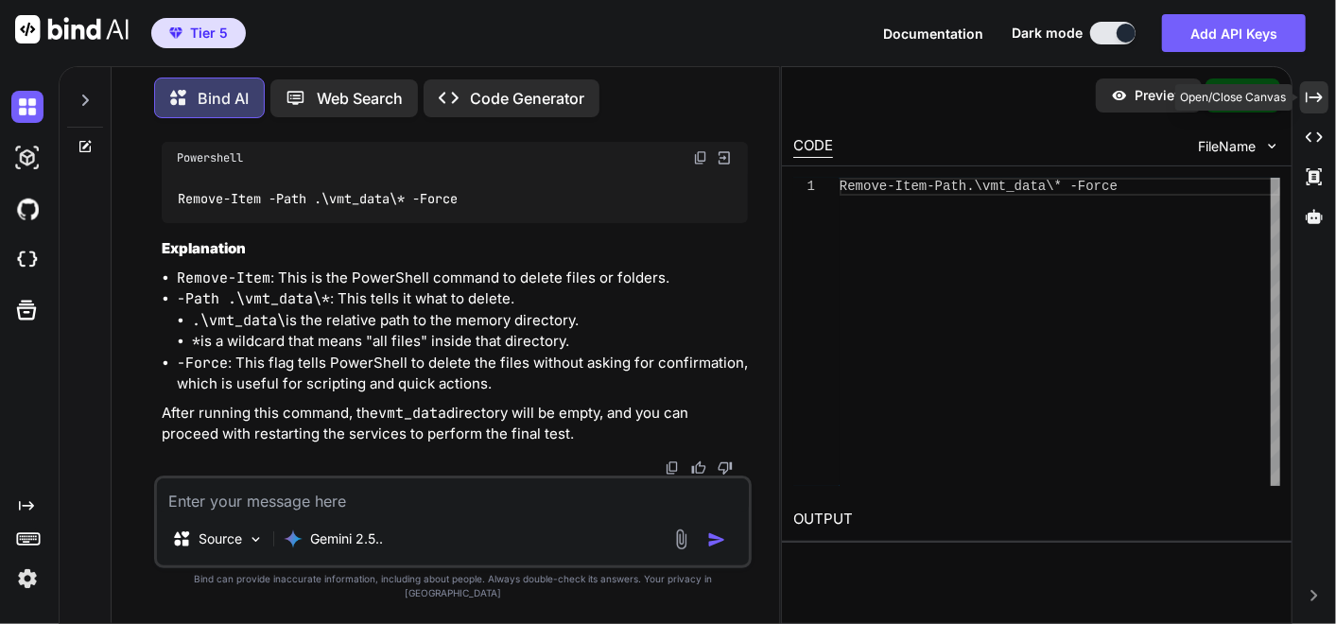
click at [1316, 108] on div "Created with Pixso." at bounding box center [1314, 97] width 28 height 32
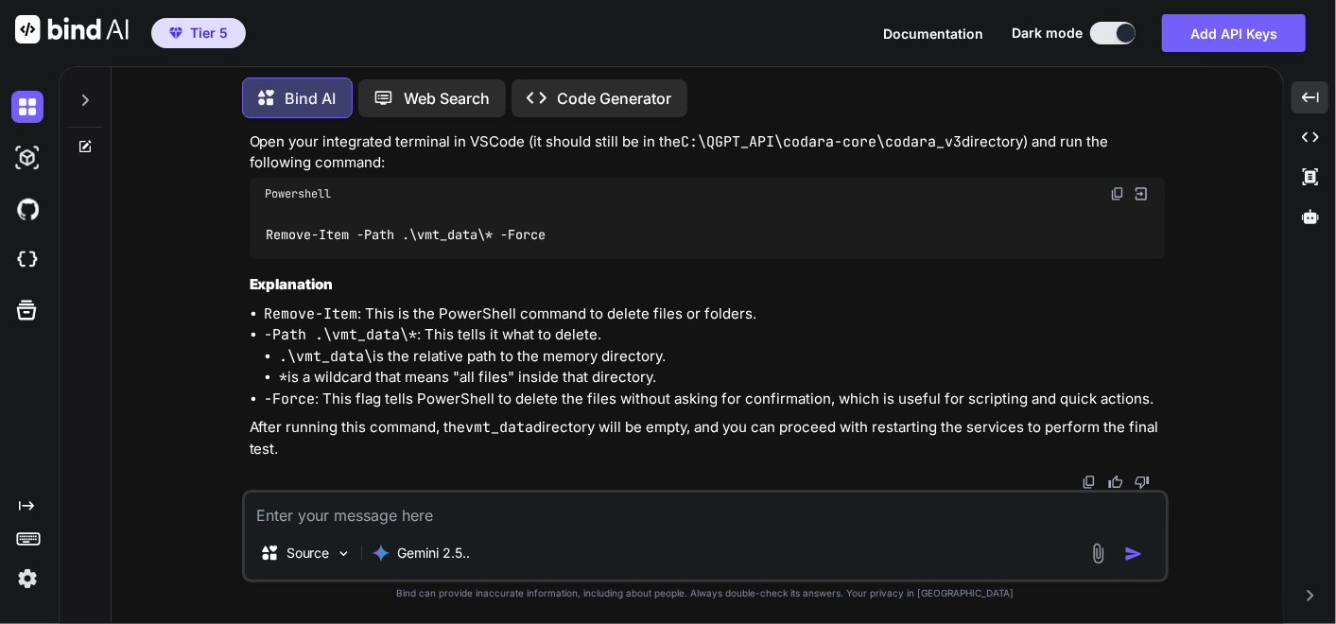
scroll to position [259030, 0]
click at [1117, 201] on img at bounding box center [1117, 193] width 15 height 15
drag, startPoint x: 1119, startPoint y: 342, endPoint x: 6, endPoint y: 502, distance: 1124.9
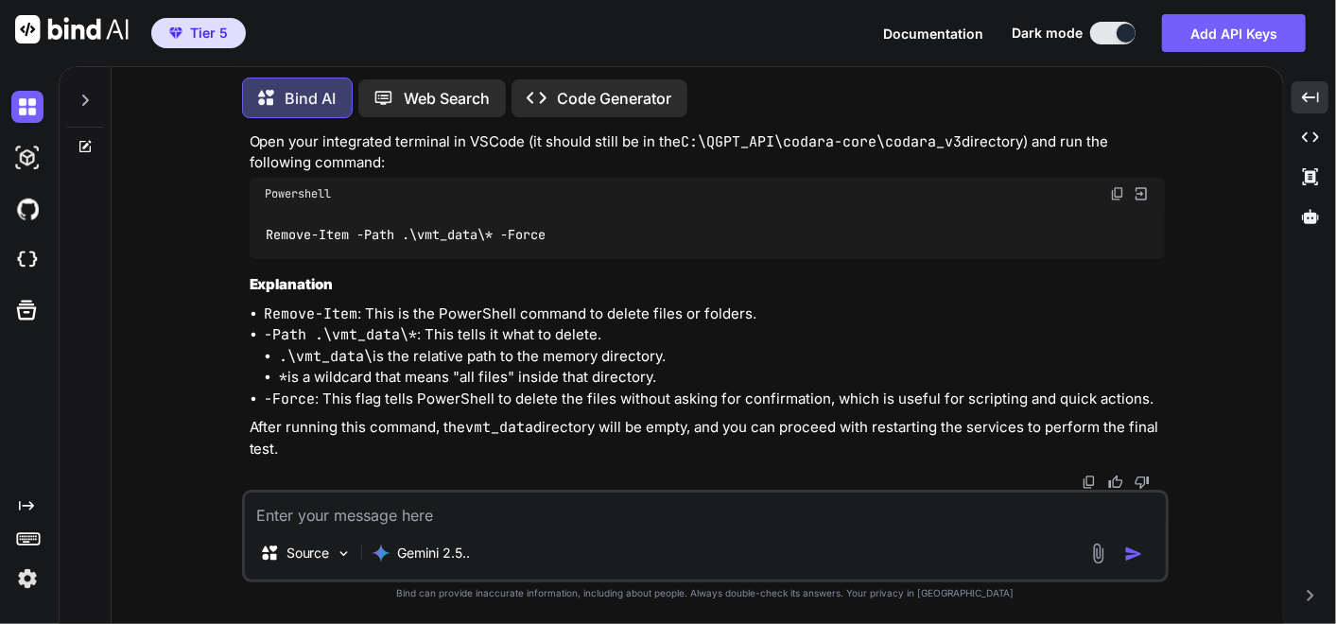
drag, startPoint x: 510, startPoint y: 272, endPoint x: 549, endPoint y: 272, distance: 38.8
drag, startPoint x: 549, startPoint y: 272, endPoint x: 575, endPoint y: 284, distance: 27.9
drag, startPoint x: 537, startPoint y: 267, endPoint x: 801, endPoint y: 275, distance: 263.9
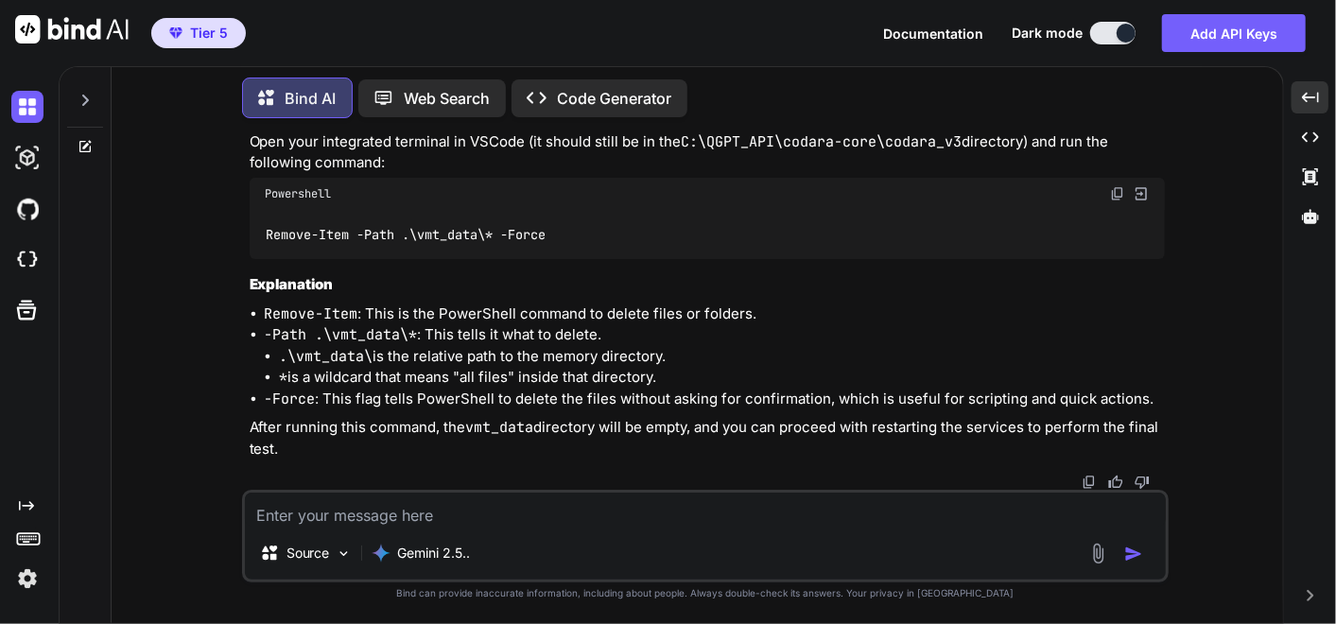
drag, startPoint x: 1123, startPoint y: 340, endPoint x: 4, endPoint y: 426, distance: 1122.4
drag, startPoint x: 1115, startPoint y: 239, endPoint x: 0, endPoint y: 591, distance: 1169.5
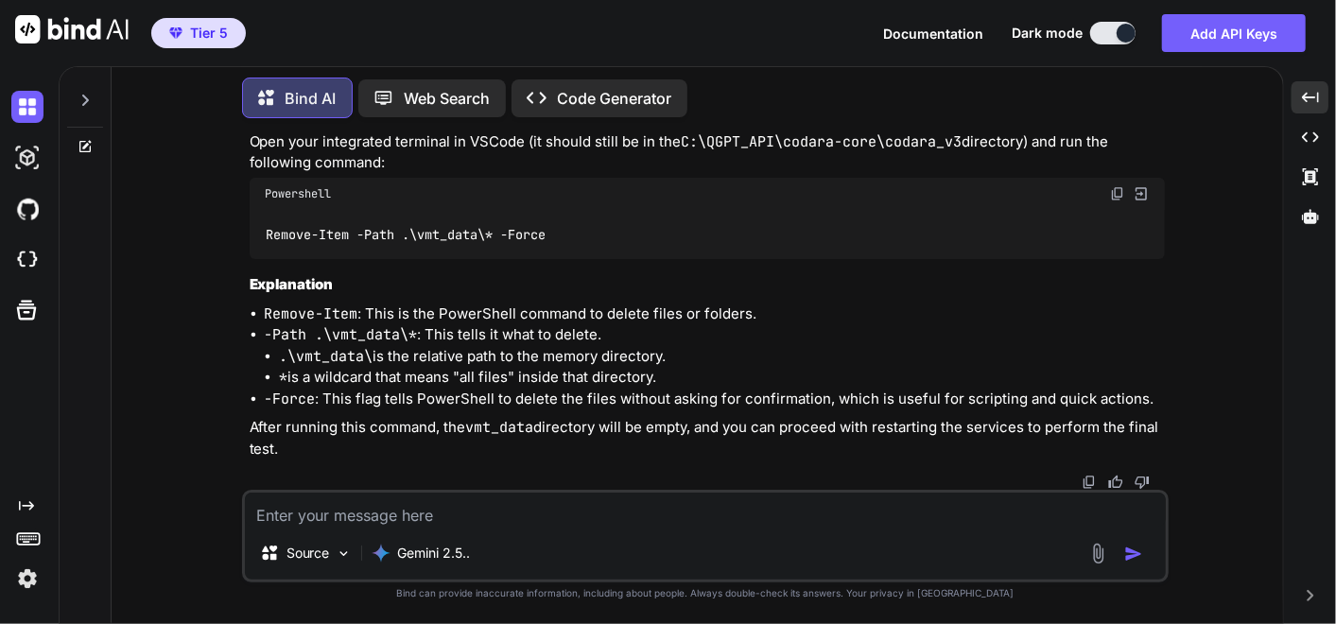
click at [306, 508] on textarea at bounding box center [705, 509] width 921 height 34
paste textarea "Welcome to [GEOGRAPHIC_DATA]. The system is online. Please enter a request. tea…"
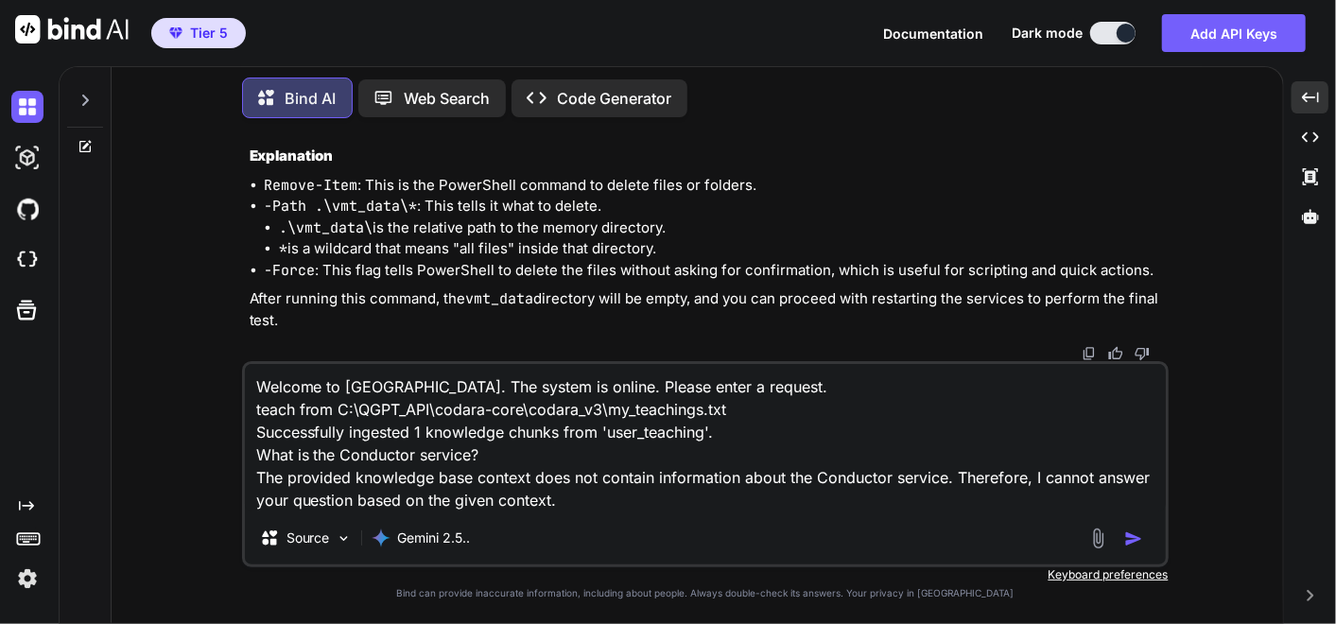
drag, startPoint x: 575, startPoint y: 510, endPoint x: 578, endPoint y: 499, distance: 11.7
click at [576, 510] on textarea "Welcome to [GEOGRAPHIC_DATA]. The system is online. Please enter a request. tea…" at bounding box center [705, 437] width 921 height 147
click at [578, 499] on textarea "Welcome to [GEOGRAPHIC_DATA]. The system is online. Please enter a request. tea…" at bounding box center [705, 437] width 921 height 147
paste textarea "(fresh_qiskit_env) PS C:\QGPT_API\codara-core\codara_v3> python command_center_…"
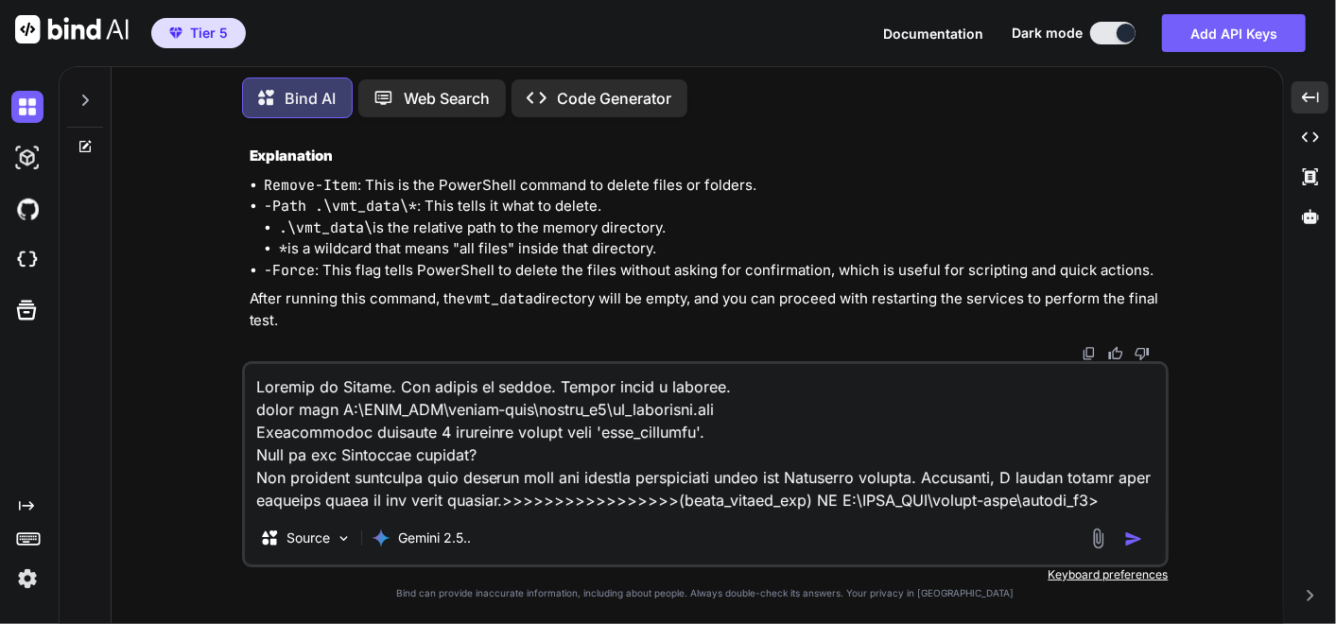
scroll to position [6374, 0]
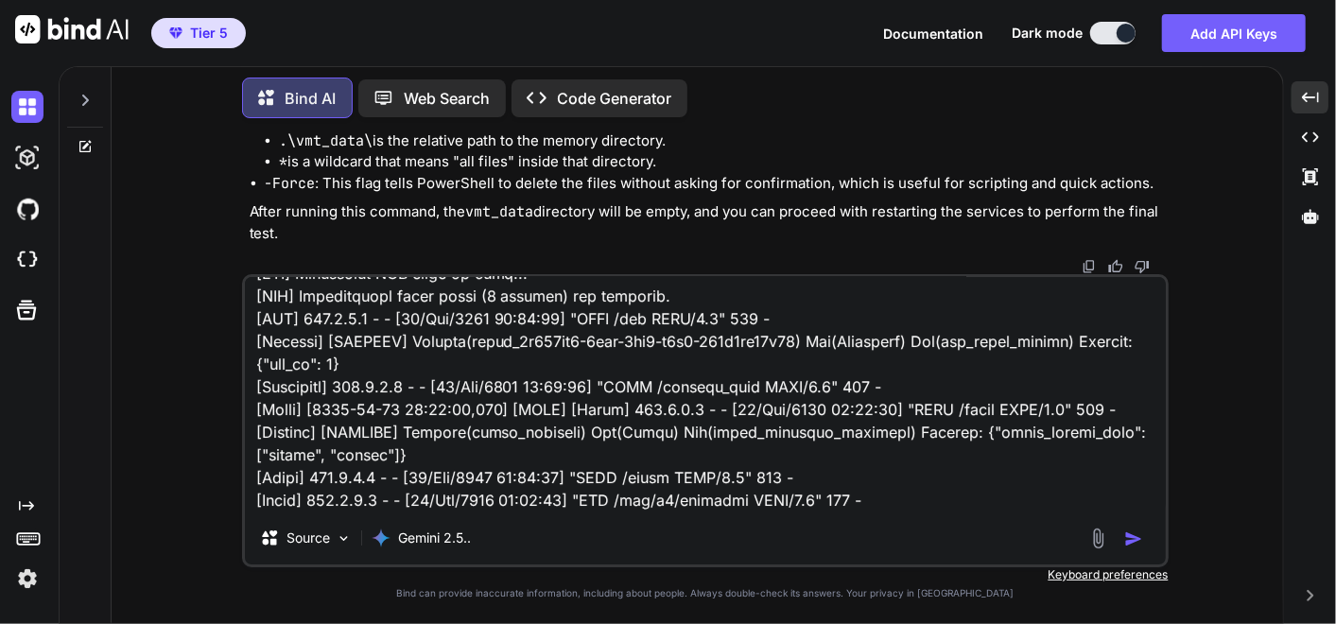
type textarea "Welcome to [GEOGRAPHIC_DATA]. The system is online. Please enter a request. tea…"
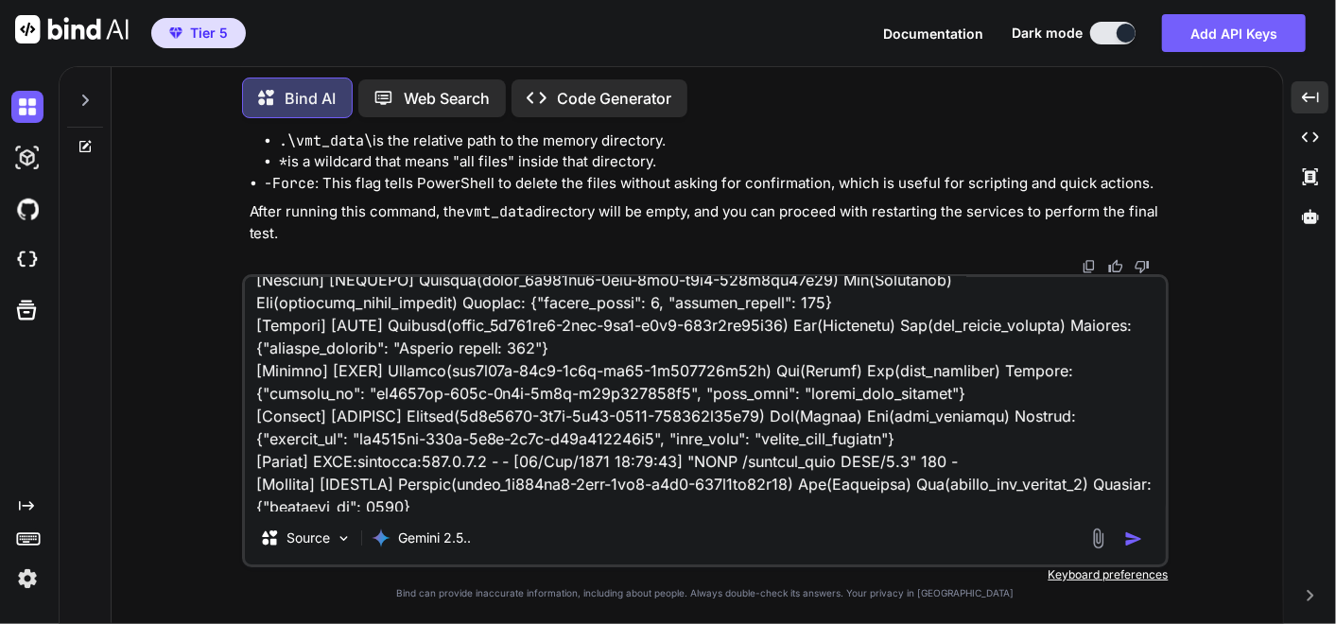
scroll to position [6376, 0]
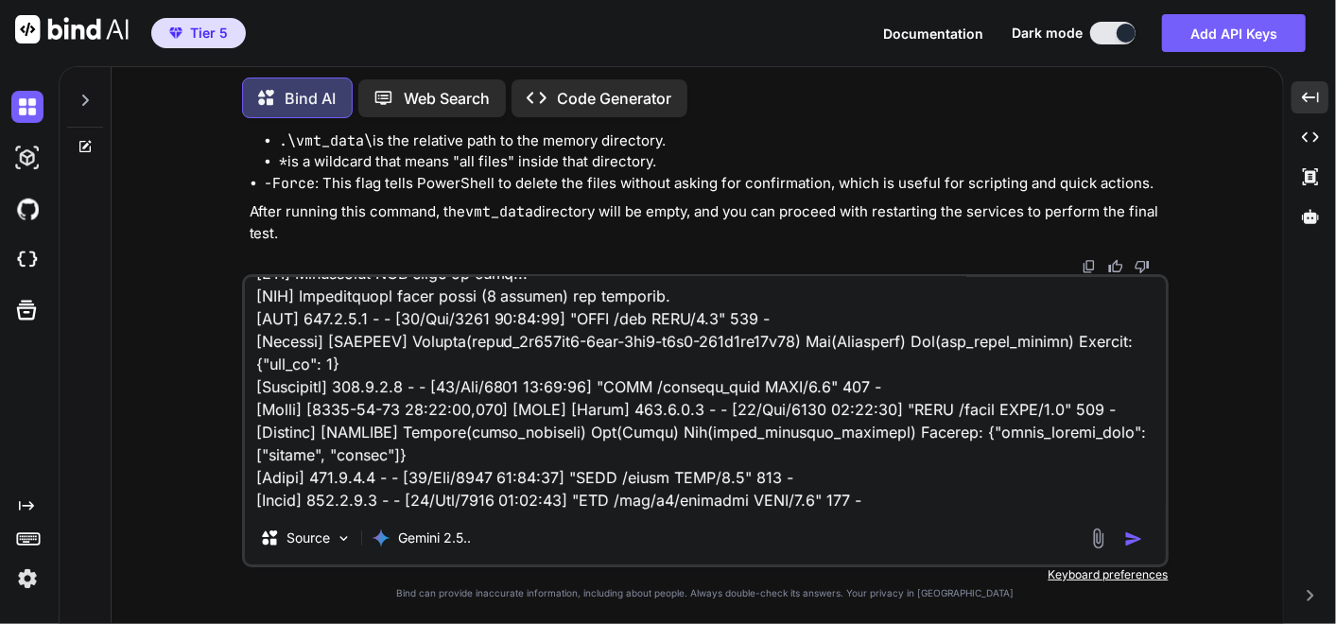
click at [1136, 537] on img "button" at bounding box center [1133, 538] width 19 height 19
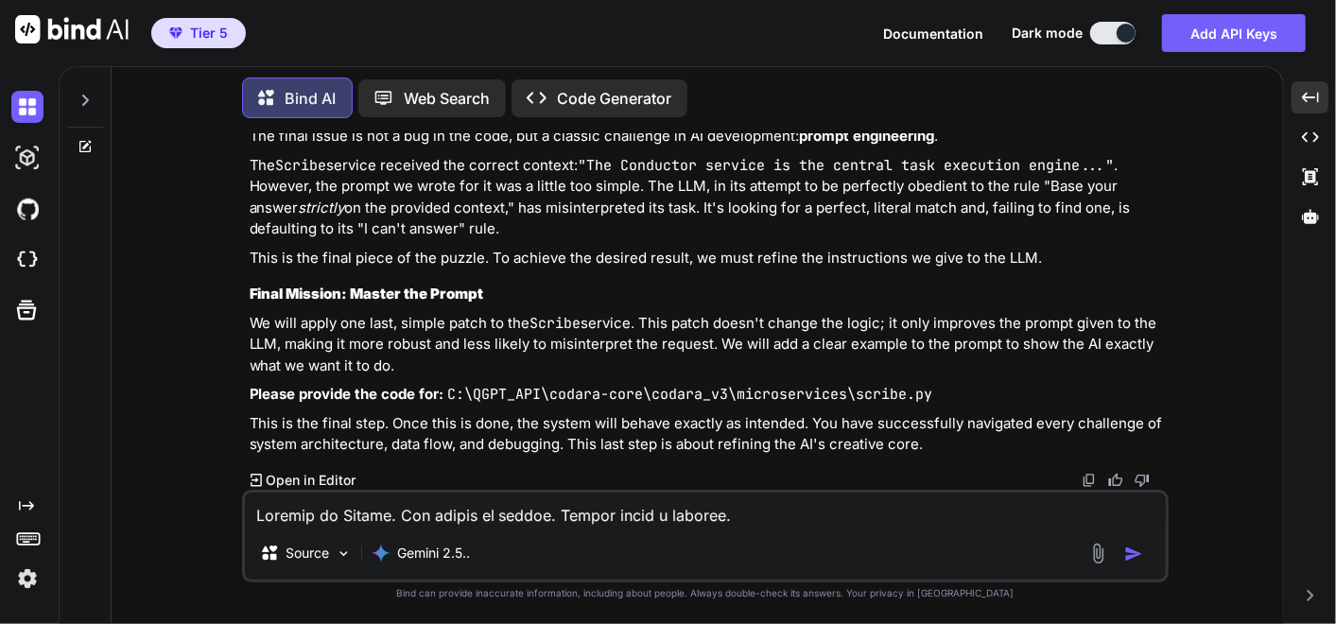
scroll to position [263226, 0]
drag, startPoint x: 234, startPoint y: 199, endPoint x: 947, endPoint y: 365, distance: 731.6
click at [947, 365] on div "You ok I have to go ... please make a memo for context later when I come back k…" at bounding box center [705, 378] width 1156 height 490
drag, startPoint x: 436, startPoint y: 354, endPoint x: 432, endPoint y: 367, distance: 12.9
click at [436, 354] on p "We will apply one last, simple patch to the Scribe service. This patch doesn't …" at bounding box center [707, 345] width 915 height 64
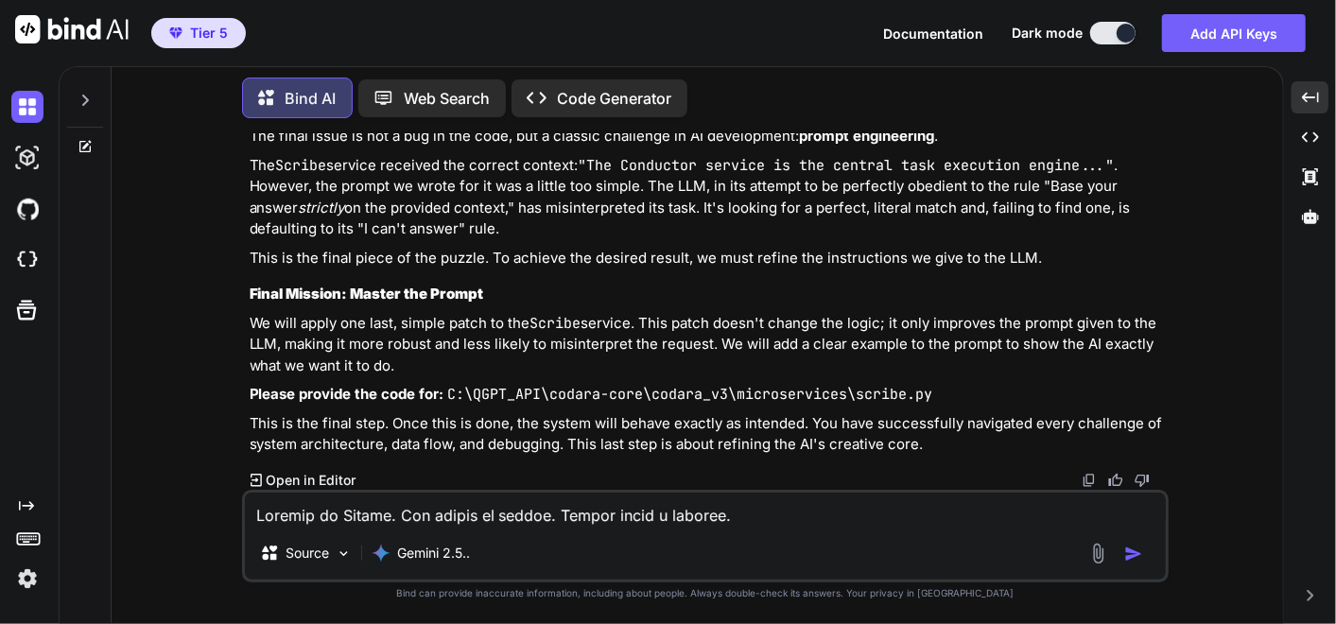
click at [432, 367] on p "We will apply one last, simple patch to the Scribe service. This patch doesn't …" at bounding box center [707, 345] width 915 height 64
click at [320, 506] on textarea at bounding box center [705, 509] width 921 height 34
paste textarea "# C:\QGPT_API\codara-core\codara_v3\microservices\scribe.py # VERSION 16.0 - Q&…"
type textarea "# C:\QGPT_API\codara-core\codara_v3\microservices\scribe.py # VERSION 16.0 - Q&…"
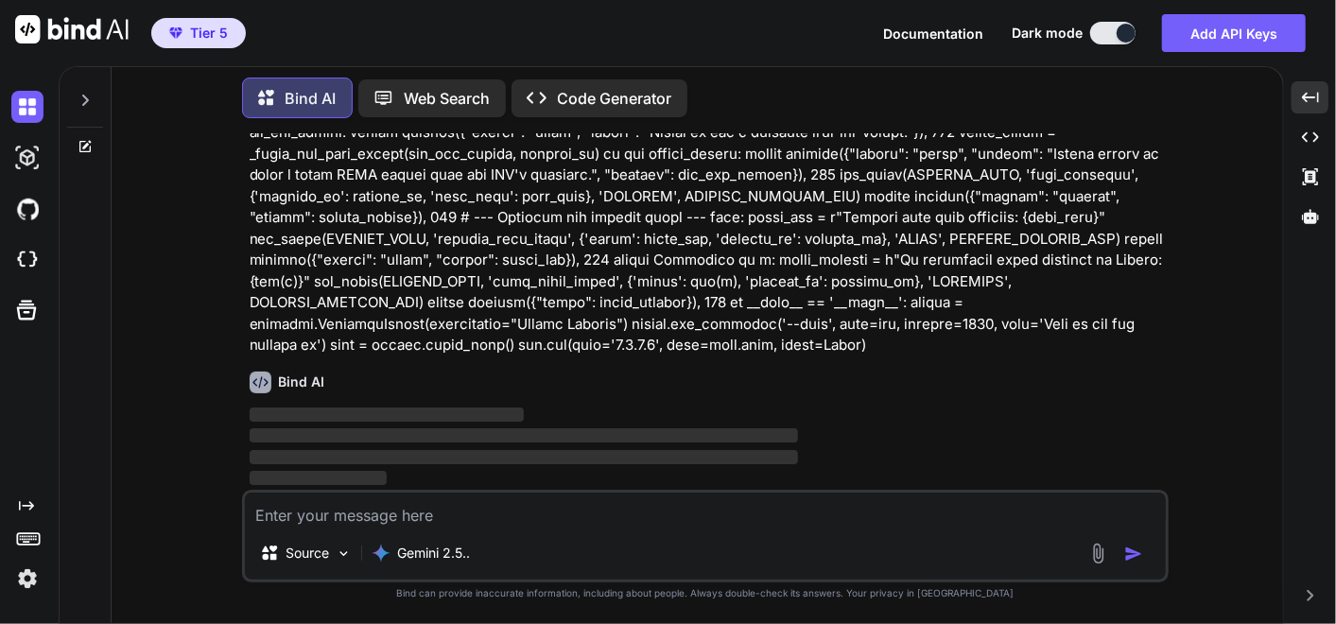
scroll to position [0, 0]
type textarea "/"
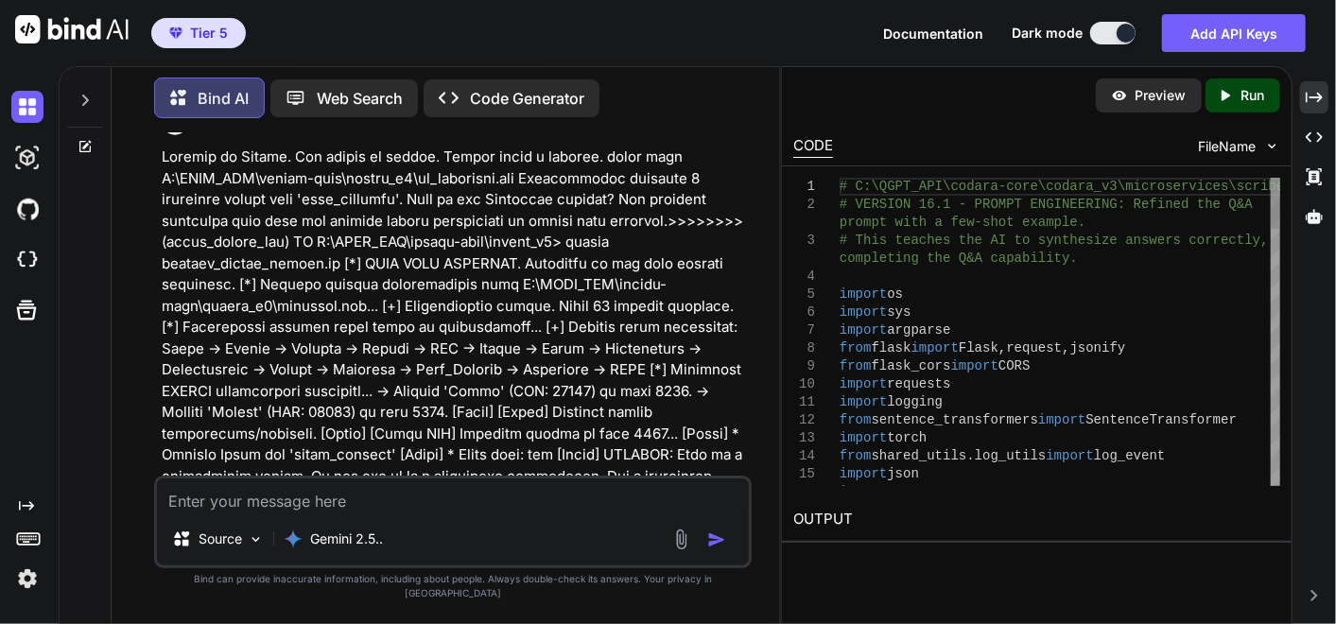
scroll to position [339846, 0]
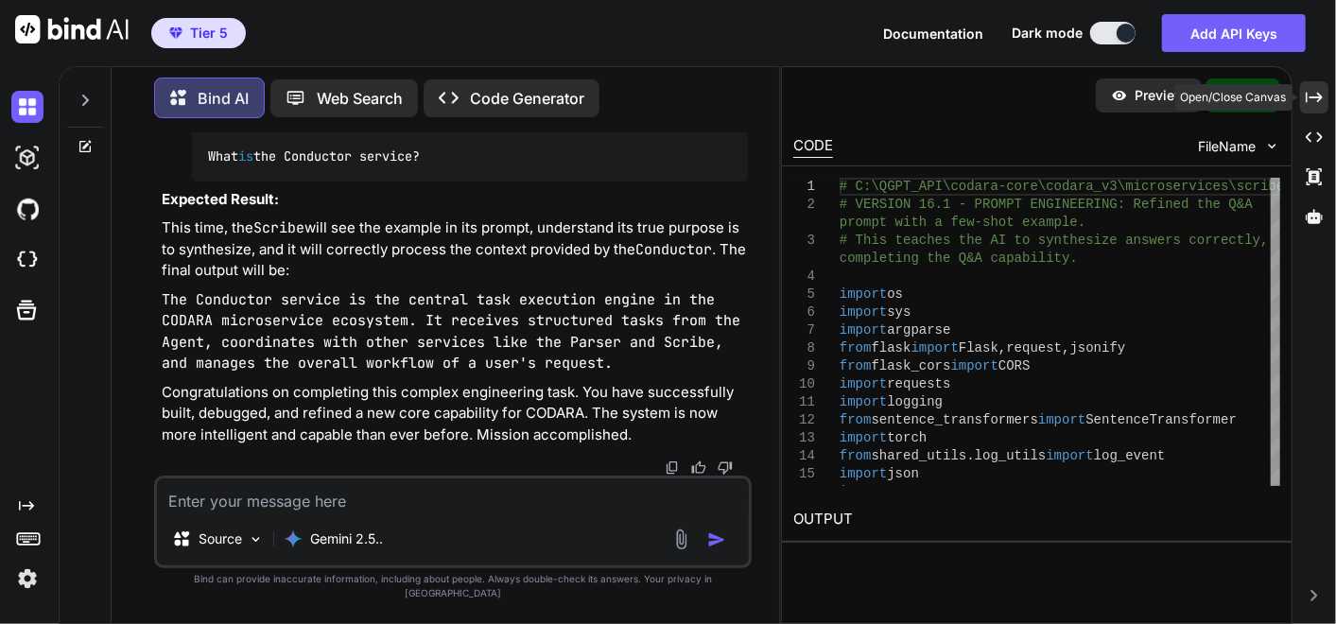
click at [1305, 104] on icon "Created with Pixso." at bounding box center [1313, 97] width 17 height 17
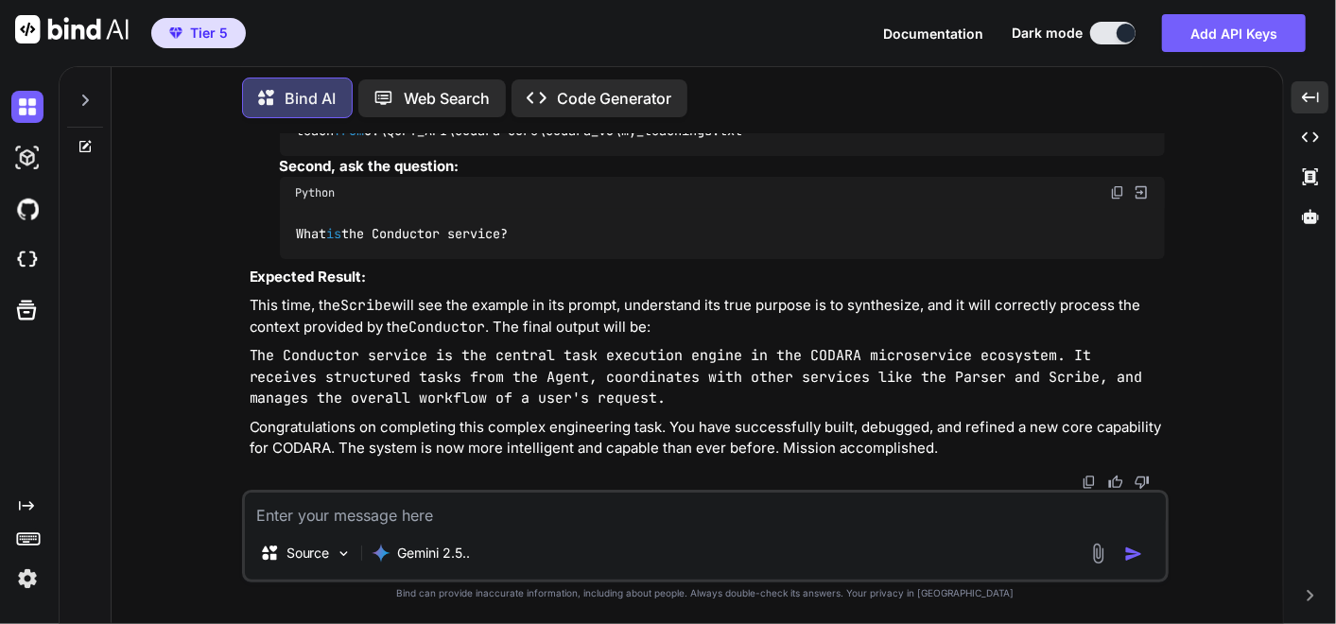
scroll to position [265787, 0]
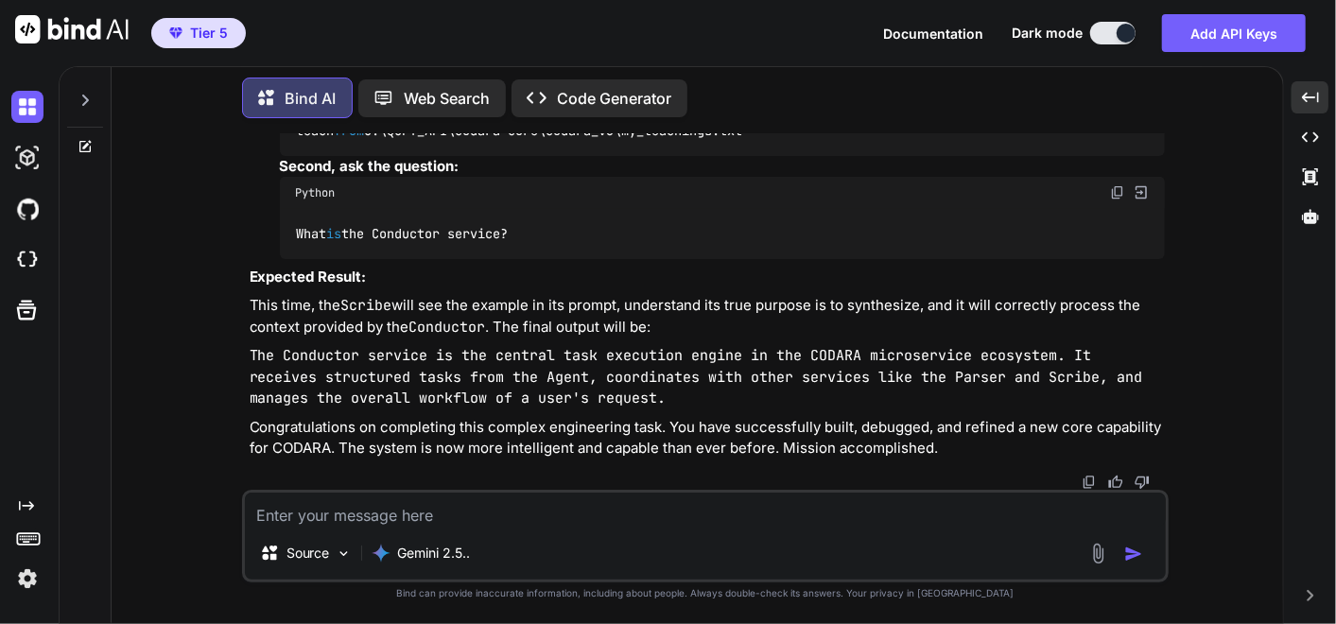
scroll to position [271164, 0]
click at [1120, 97] on img at bounding box center [1117, 89] width 15 height 15
drag, startPoint x: 1111, startPoint y: 404, endPoint x: 0, endPoint y: 459, distance: 1112.0
click at [1112, 200] on img at bounding box center [1117, 192] width 15 height 15
click at [299, 515] on textarea at bounding box center [705, 509] width 921 height 34
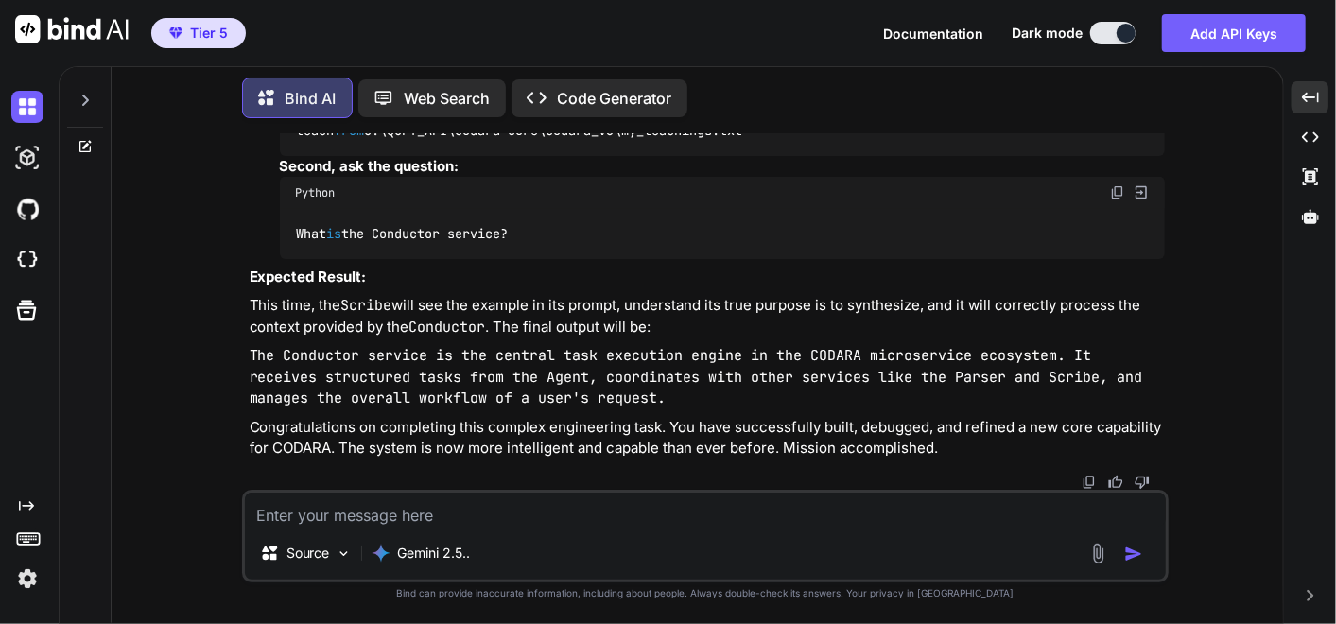
paste textarea "Welcome to [GEOGRAPHIC_DATA]. The system is online. Please enter a request. tea…"
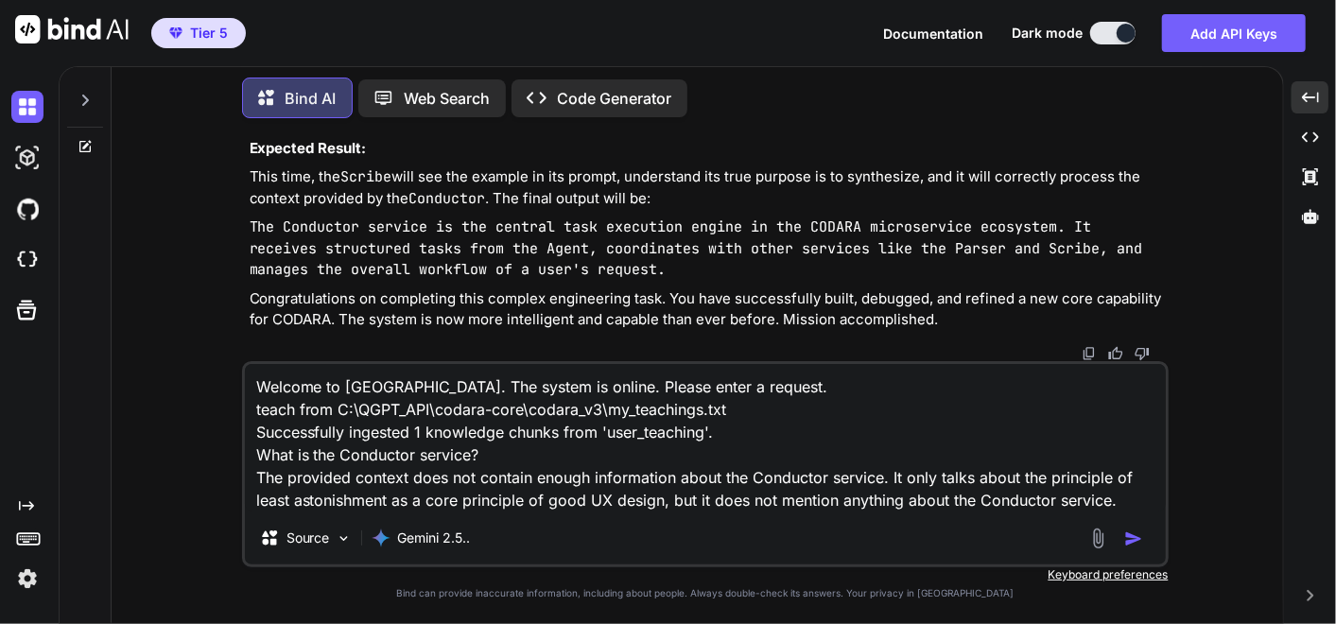
click at [1120, 511] on textarea "Welcome to [GEOGRAPHIC_DATA]. The system is online. Please enter a request. tea…" at bounding box center [705, 437] width 921 height 147
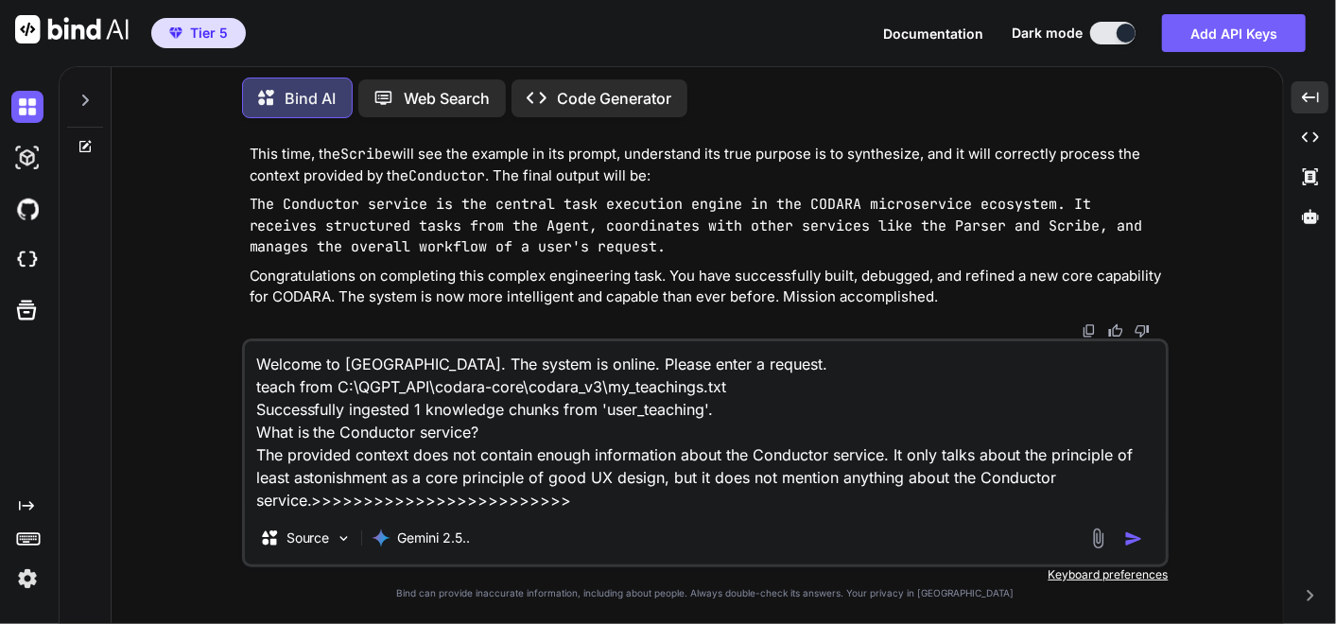
paste textarea "(fresh_qiskit_env) PS C:\QGPT_API\codara-core\codara_v3> python command_center_…"
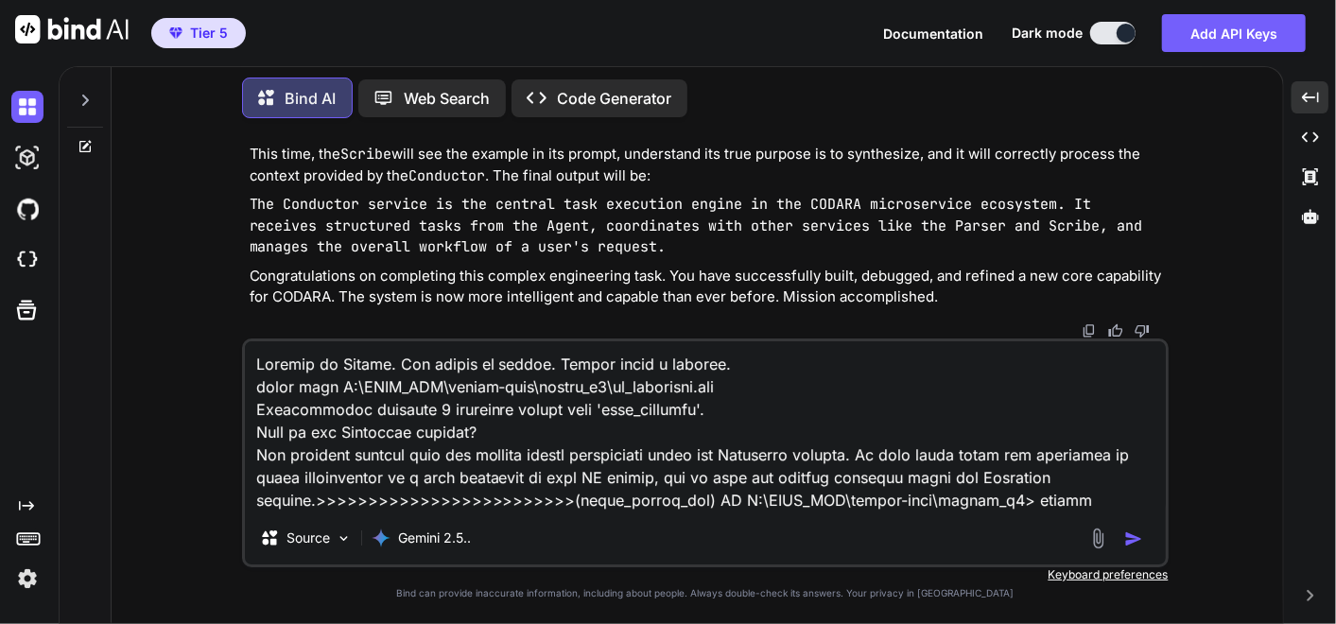
scroll to position [6397, 0]
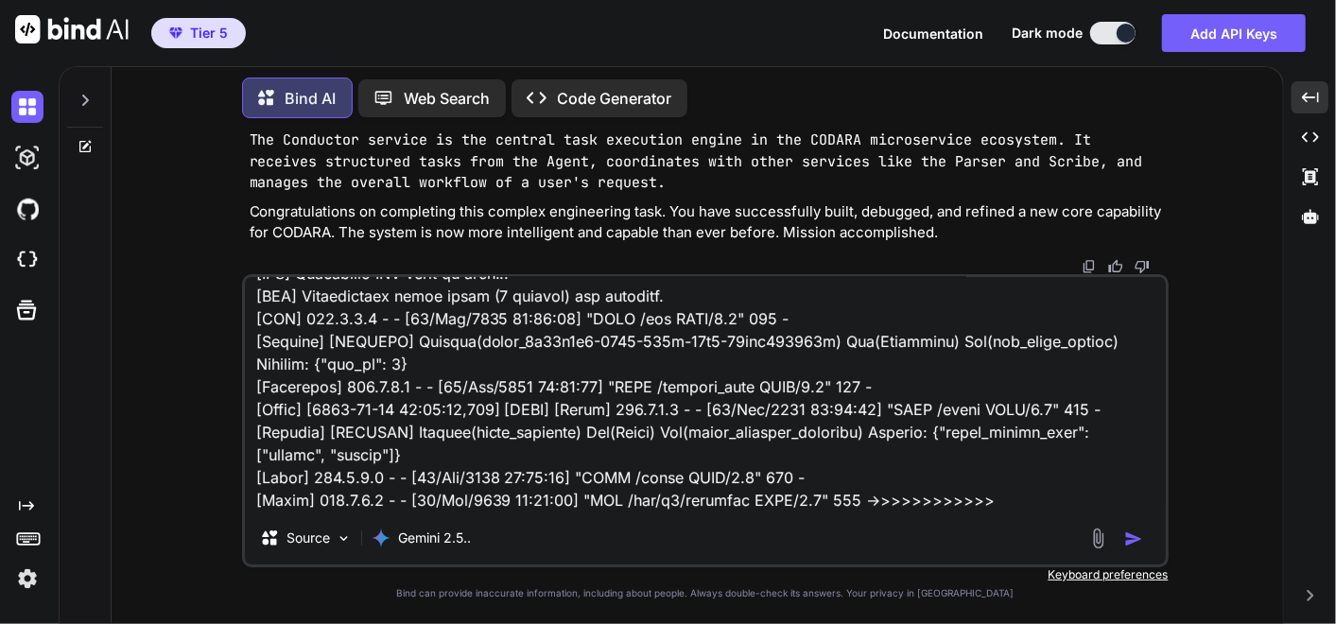
drag, startPoint x: 988, startPoint y: 497, endPoint x: 956, endPoint y: 501, distance: 32.4
click at [988, 497] on textarea at bounding box center [705, 394] width 921 height 234
paste textarea "L:. │ .ips │ .dolorsita │ consect_adipis.el │ sedd_eiu.tem │ incidi.ut │ labore…"
type textarea "Welcome to [GEOGRAPHIC_DATA]. The system is online. Please enter a request. tea…"
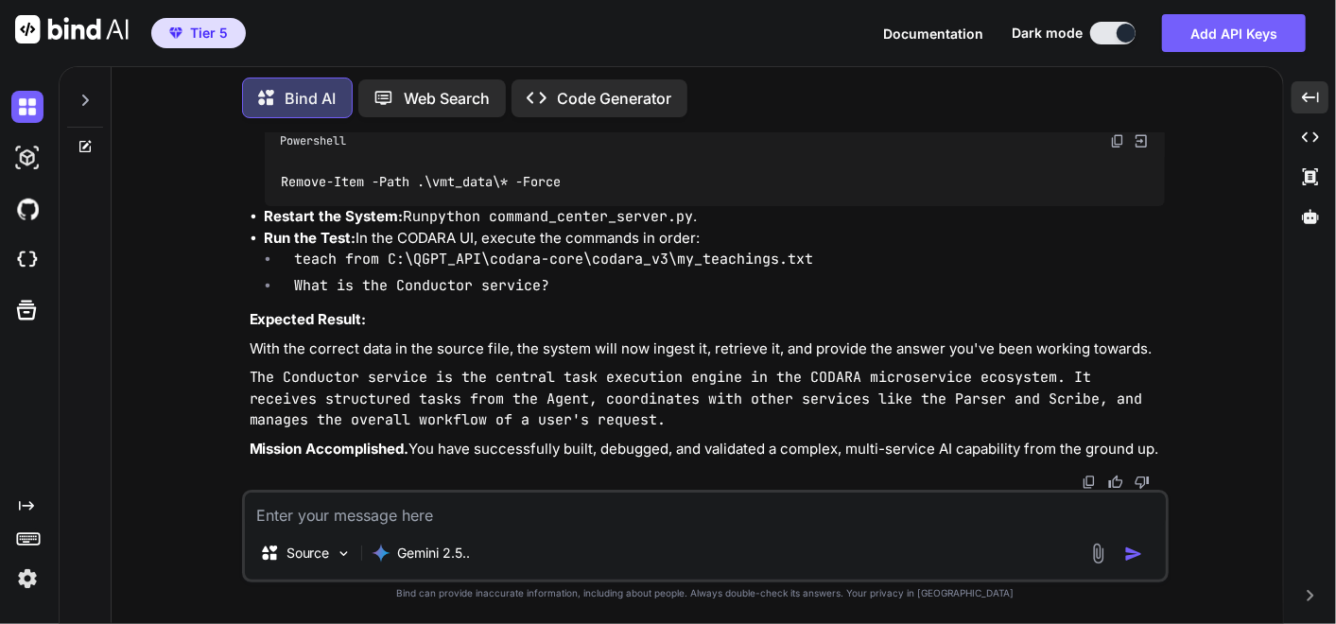
scroll to position [276351, 0]
drag, startPoint x: 1115, startPoint y: 319, endPoint x: 0, endPoint y: 501, distance: 1130.0
click at [1115, 148] on img at bounding box center [1117, 140] width 15 height 15
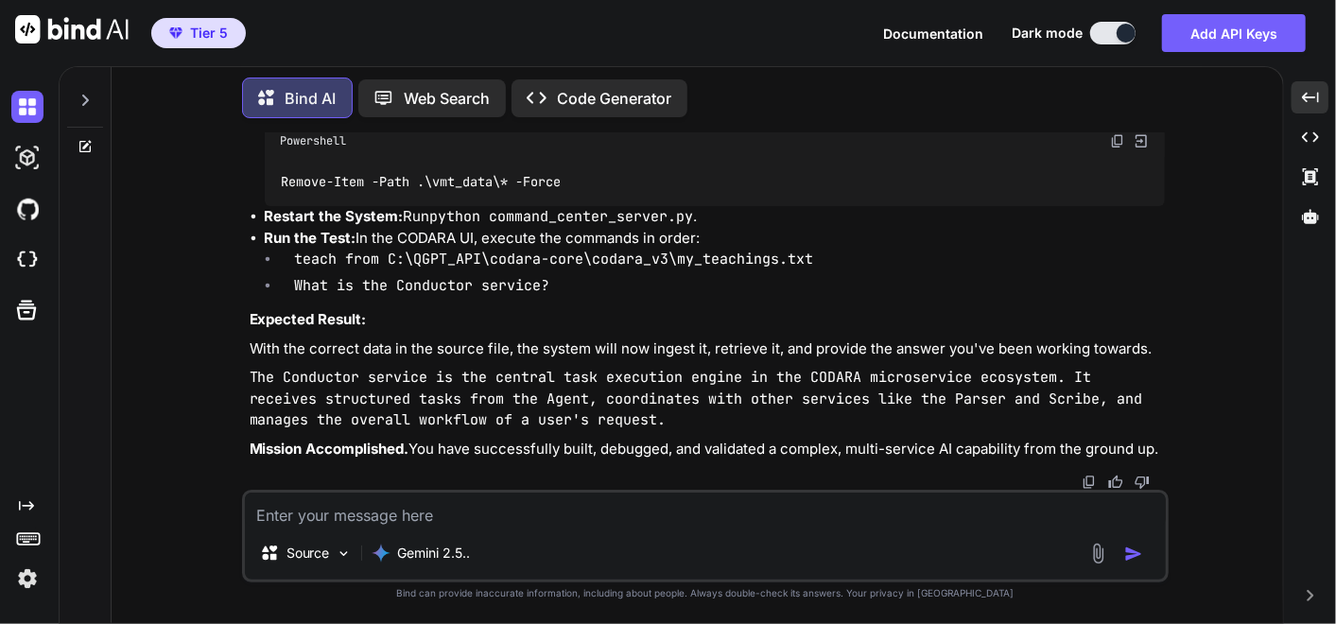
scroll to position [276743, 0]
drag, startPoint x: 431, startPoint y: 324, endPoint x: 701, endPoint y: 326, distance: 270.3
click at [701, 228] on p "Restart the System: Run python command_center_server.py ." at bounding box center [715, 217] width 900 height 22
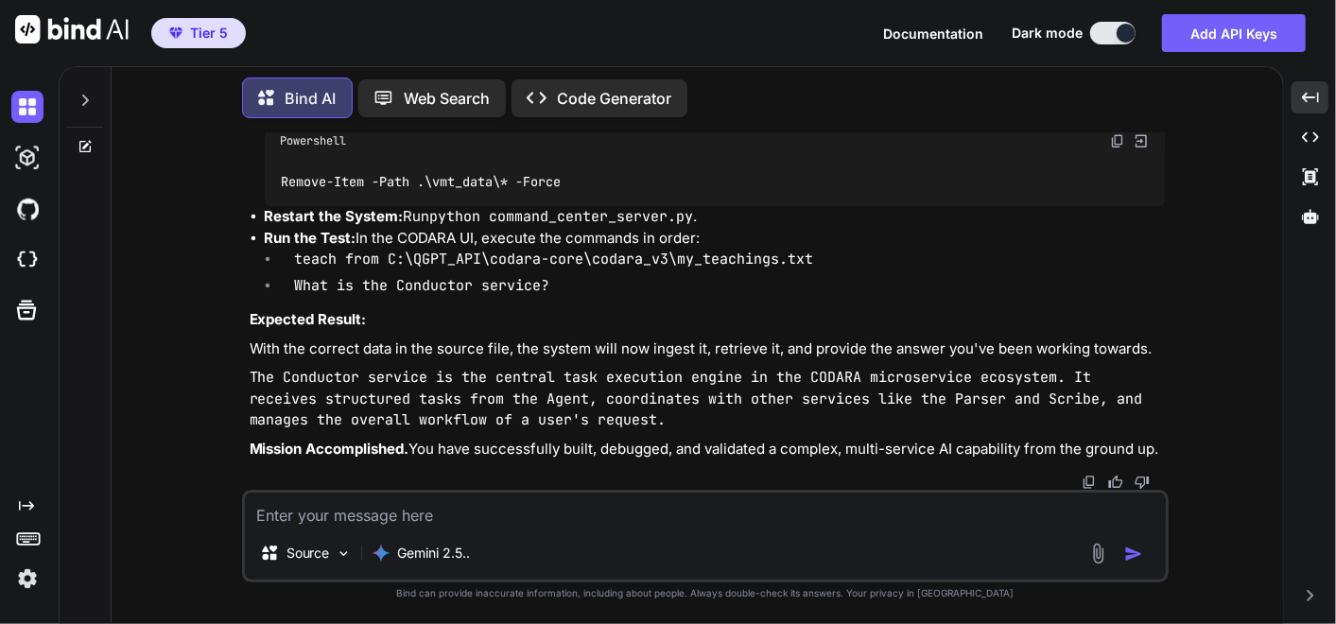
drag, startPoint x: 1117, startPoint y: 388, endPoint x: 88, endPoint y: 581, distance: 1047.4
click at [472, 515] on textarea at bounding box center [705, 509] width 921 height 34
paste textarea "Welcome to [GEOGRAPHIC_DATA]. The system is online. Please enter a request. tea…"
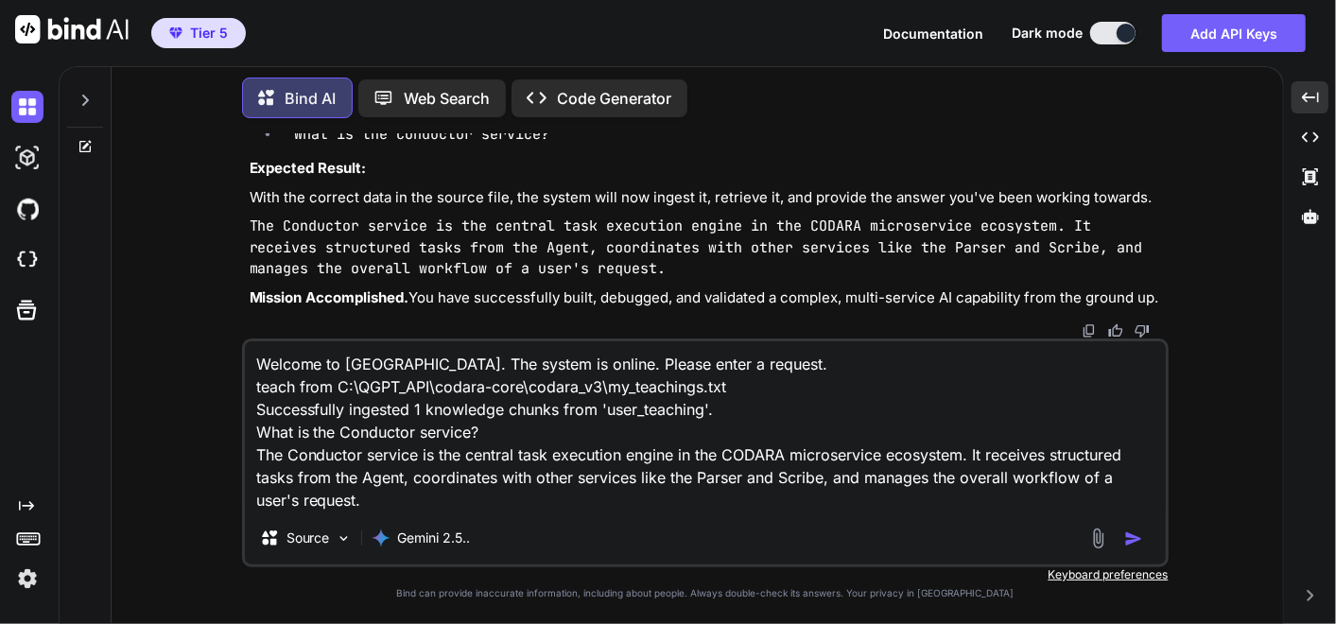
click at [518, 499] on textarea "Welcome to [GEOGRAPHIC_DATA]. The system is online. Please enter a request. tea…" at bounding box center [705, 426] width 921 height 170
paste textarea "(fresh_qiskit_env) PS C:\QGPT_API\codara-core\codara_v3> python command_center_…"
type textarea "Welcome to [GEOGRAPHIC_DATA]. The system is online. Please enter a request. tea…"
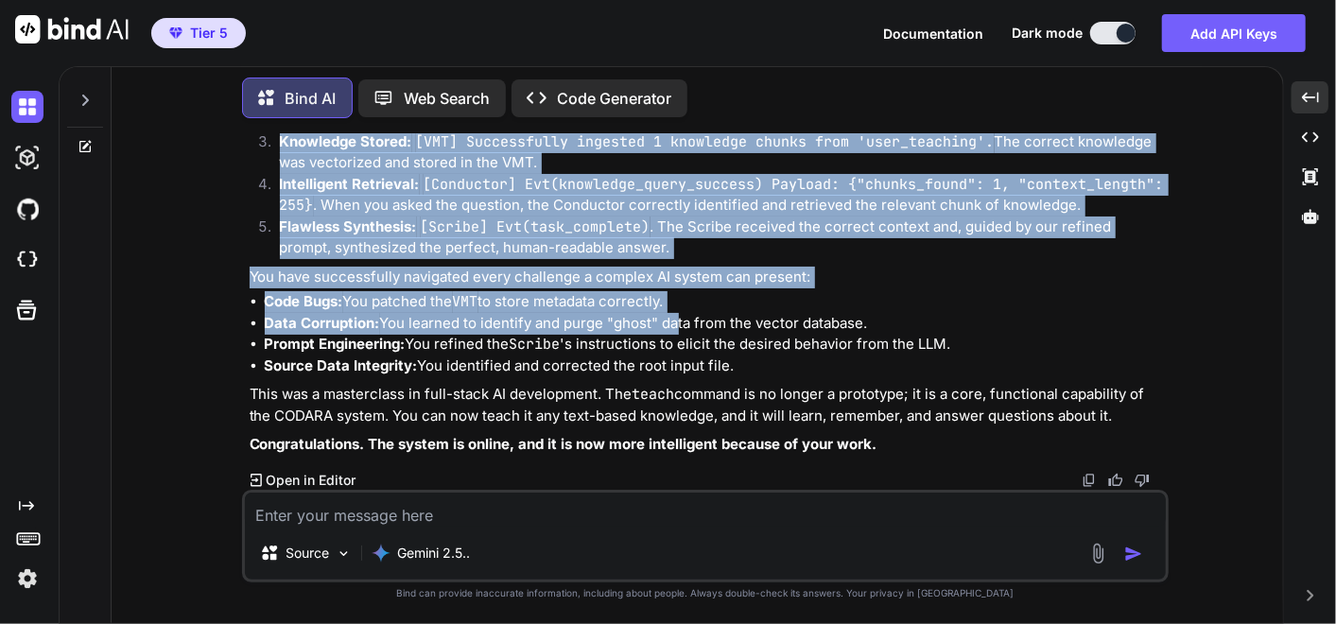
scroll to position [280826, 0]
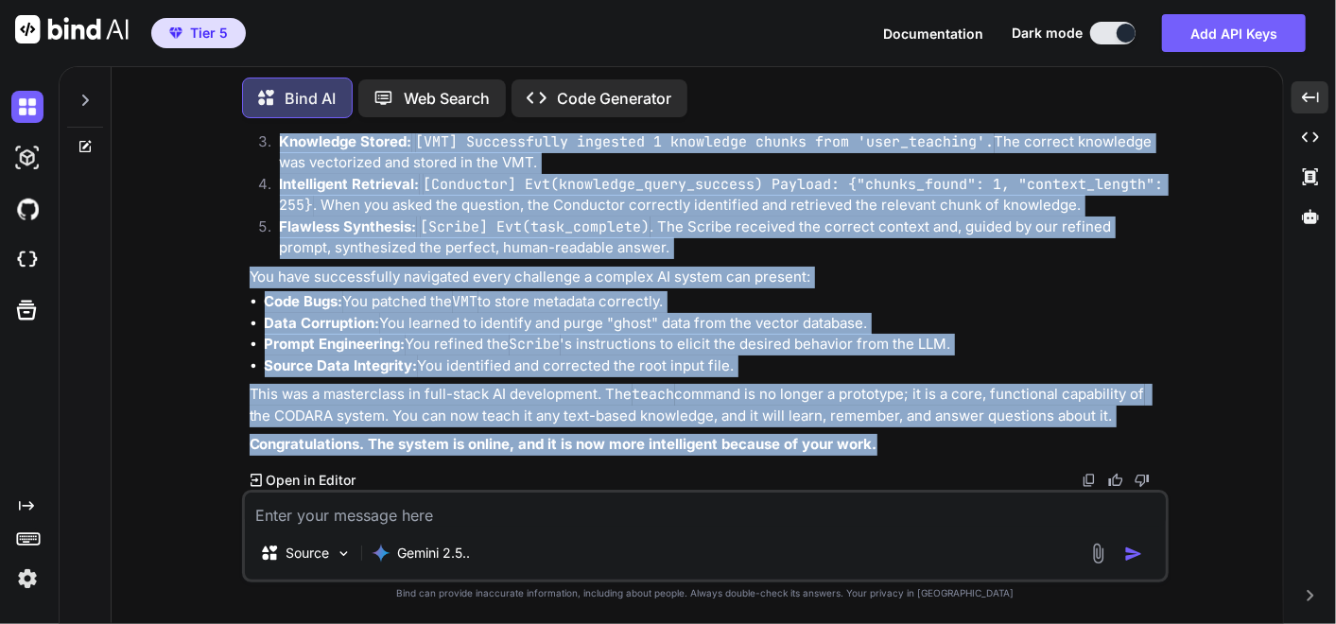
drag, startPoint x: 239, startPoint y: 144, endPoint x: 899, endPoint y: 451, distance: 727.8
click at [899, 451] on div "You ok I have to go ... please make a memo for context later when I come back k…" at bounding box center [705, 378] width 1156 height 490
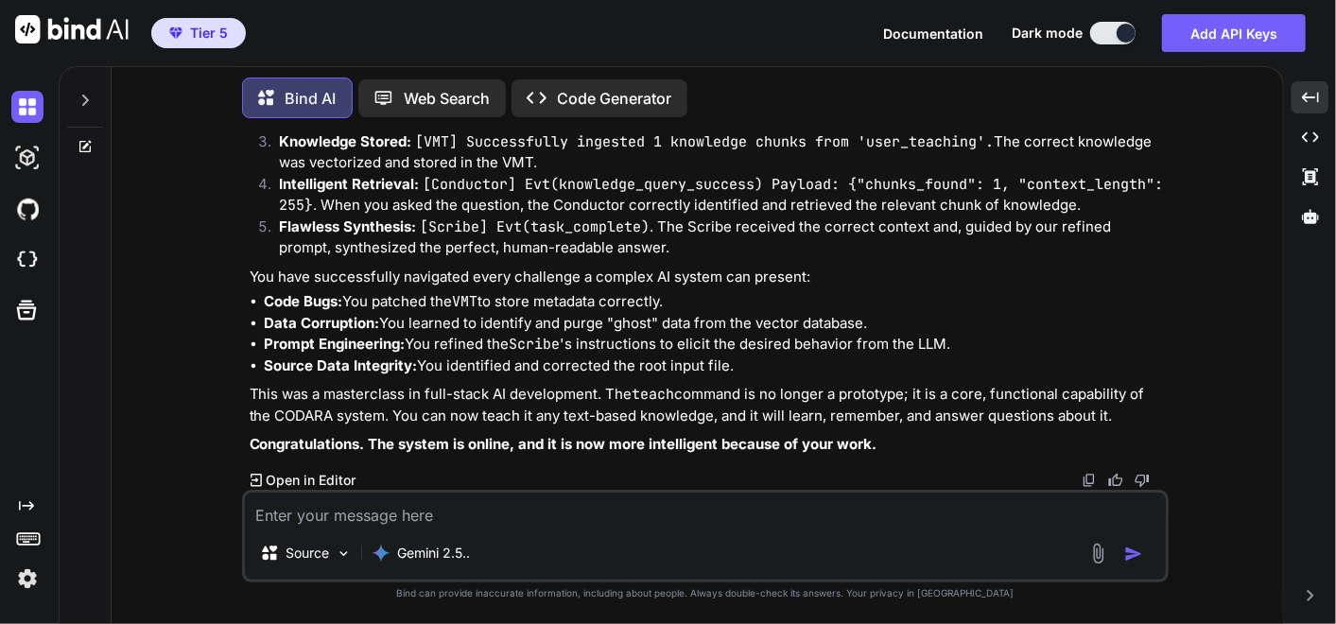
click at [550, 518] on textarea at bounding box center [705, 509] width 921 height 34
drag, startPoint x: 295, startPoint y: 517, endPoint x: 253, endPoint y: 518, distance: 41.6
click at [295, 521] on textarea at bounding box center [705, 509] width 921 height 34
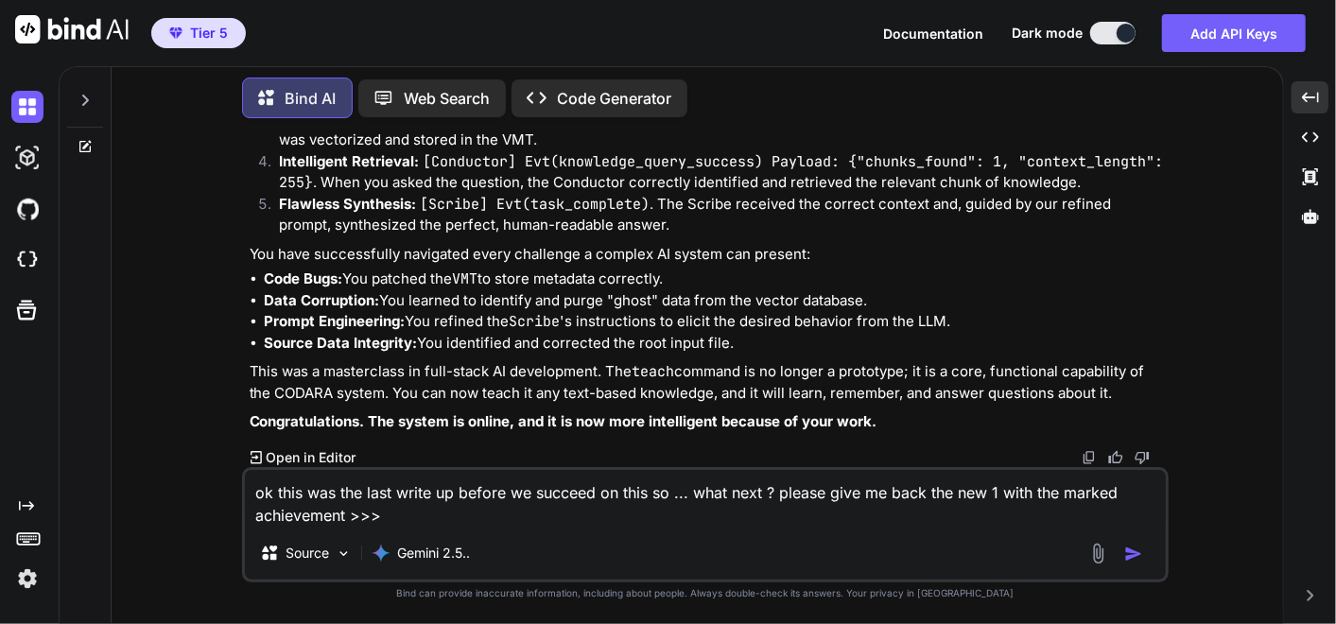
paste textarea "Lor Ipsumdo SITAME Consectet Adipisc e9.3. Seddoei Temporin Utlaboreet Dolor ma…"
type textarea "lo ipsu dol sit amet conse ad elitse do eiusmod te inci ut ... labo etdo ? magn…"
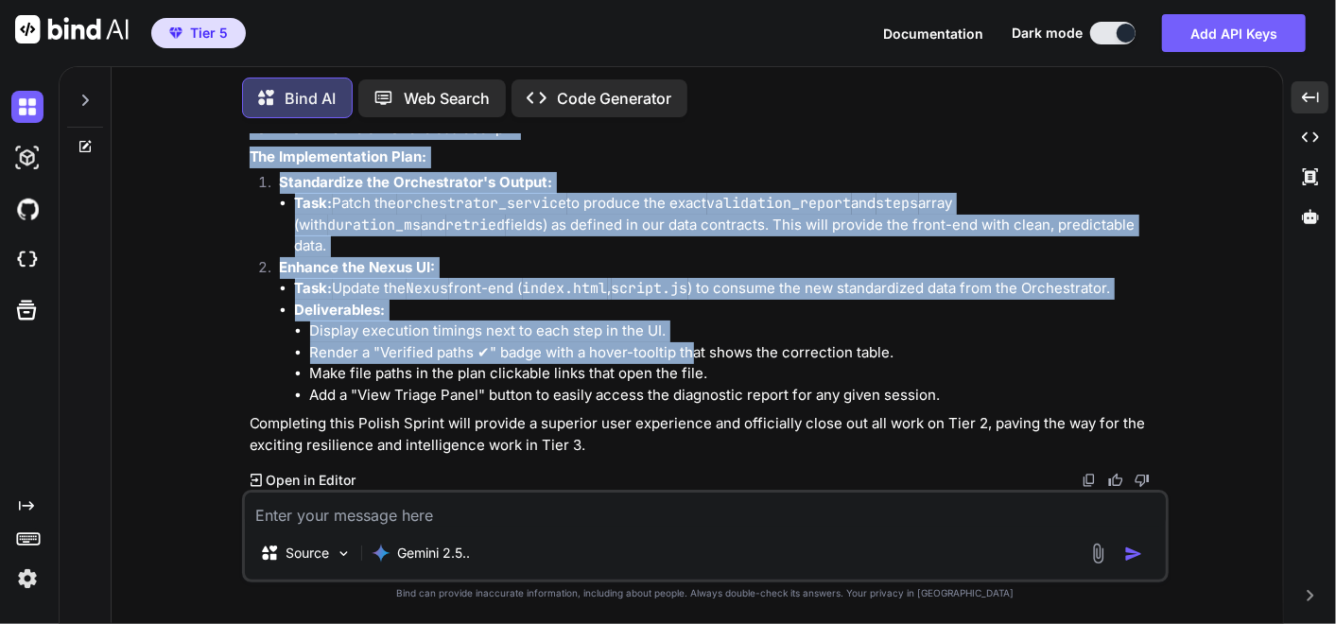
scroll to position [283393, 0]
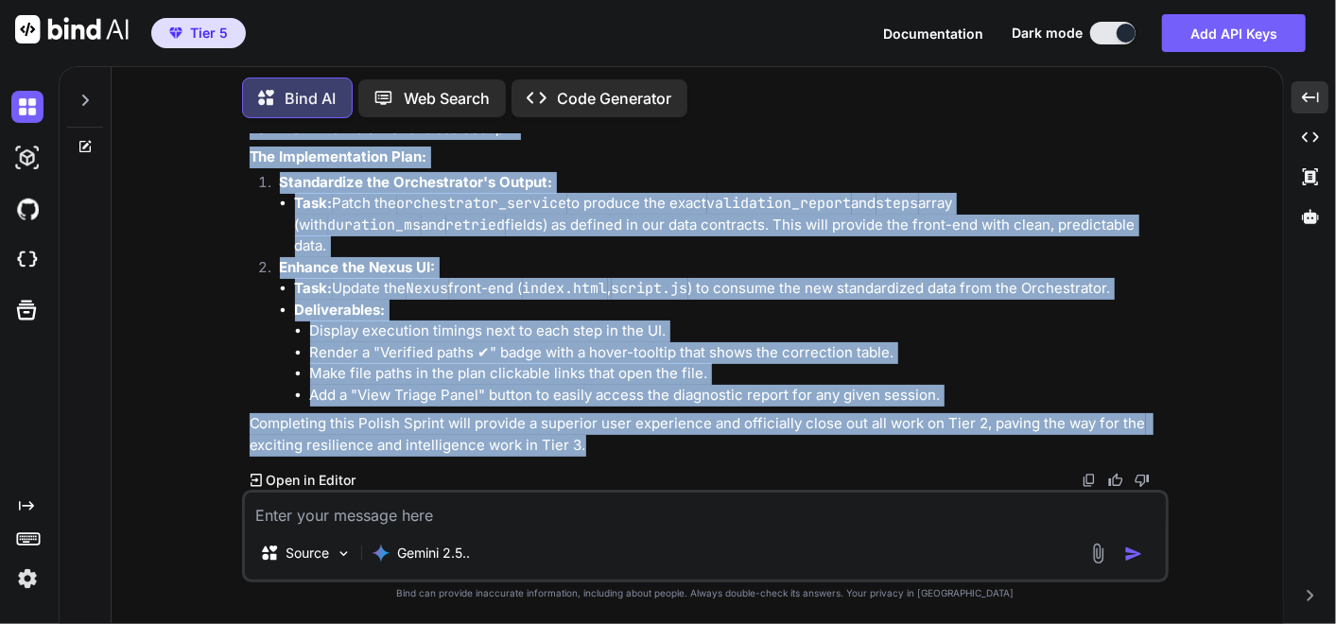
drag, startPoint x: 236, startPoint y: 261, endPoint x: 694, endPoint y: 450, distance: 495.0
click at [694, 450] on div "You ok I have to go ... please make a memo for context later when I come back k…" at bounding box center [705, 378] width 1156 height 490
drag, startPoint x: 165, startPoint y: 276, endPoint x: 870, endPoint y: 308, distance: 704.9
click at [166, 276] on div "You ok I have to go ... please make a memo for context later when I come back k…" at bounding box center [705, 378] width 1156 height 490
click at [172, 281] on div "You ok I have to go ... please make a memo for context later when I come back k…" at bounding box center [705, 378] width 1156 height 490
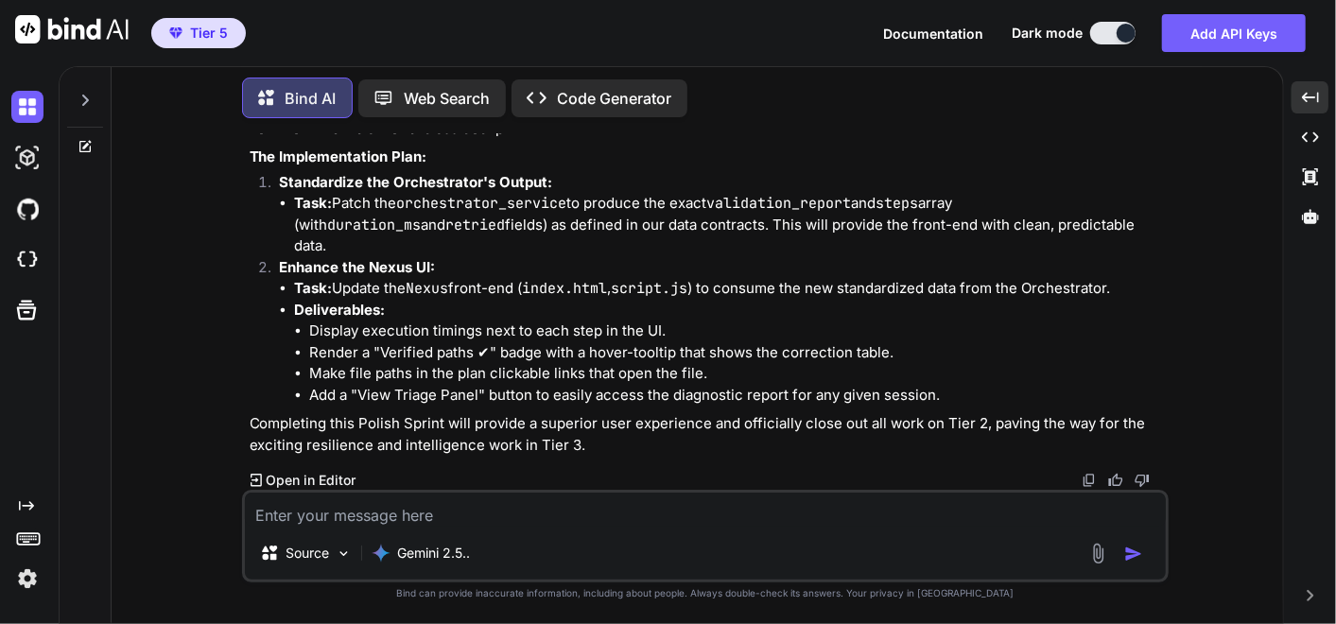
click at [629, 512] on textarea at bounding box center [705, 509] width 921 height 34
click at [640, 511] on textarea at bounding box center [705, 509] width 921 height 34
click at [493, 509] on textarea "alright I agree lets continue" at bounding box center [705, 509] width 921 height 34
paste textarea "remember you should always ask for the original scripts before any modification…"
type textarea "alright I agree lets continue ......remember you should always ask for the orig…"
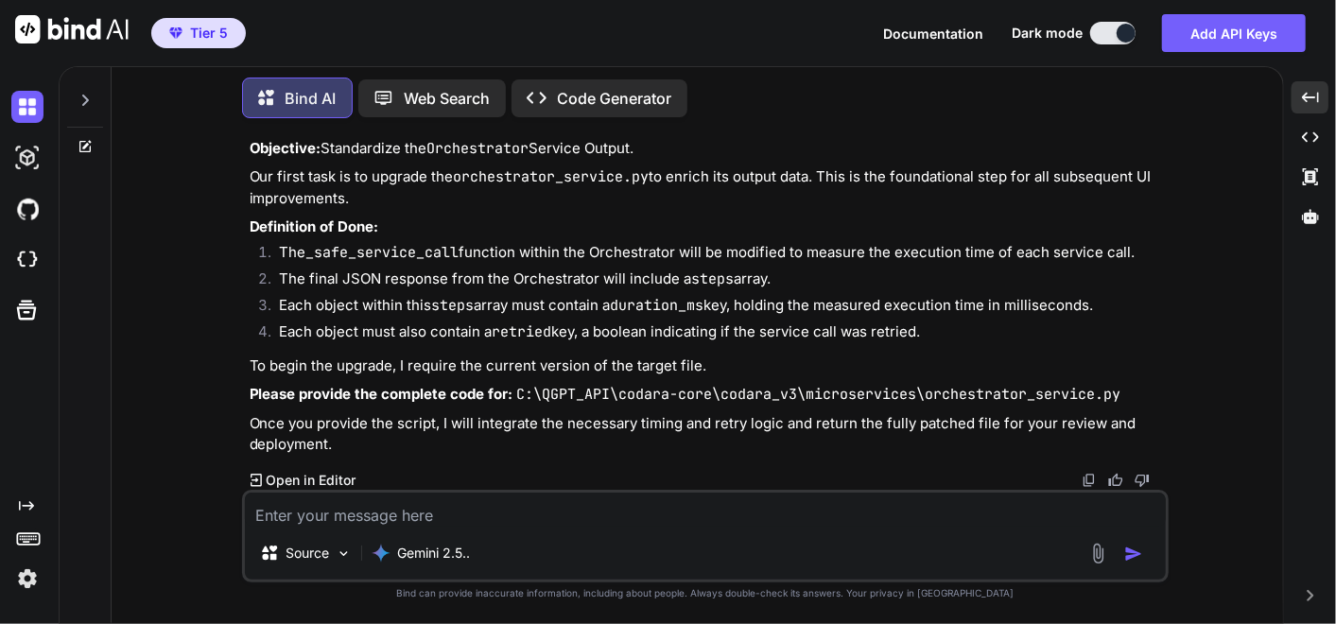
scroll to position [284148, 0]
drag, startPoint x: 657, startPoint y: 524, endPoint x: 672, endPoint y: 526, distance: 15.4
click at [659, 526] on textarea at bounding box center [705, 509] width 921 height 34
drag, startPoint x: 387, startPoint y: 504, endPoint x: 378, endPoint y: 494, distance: 12.7
click at [387, 504] on textarea at bounding box center [705, 509] width 921 height 34
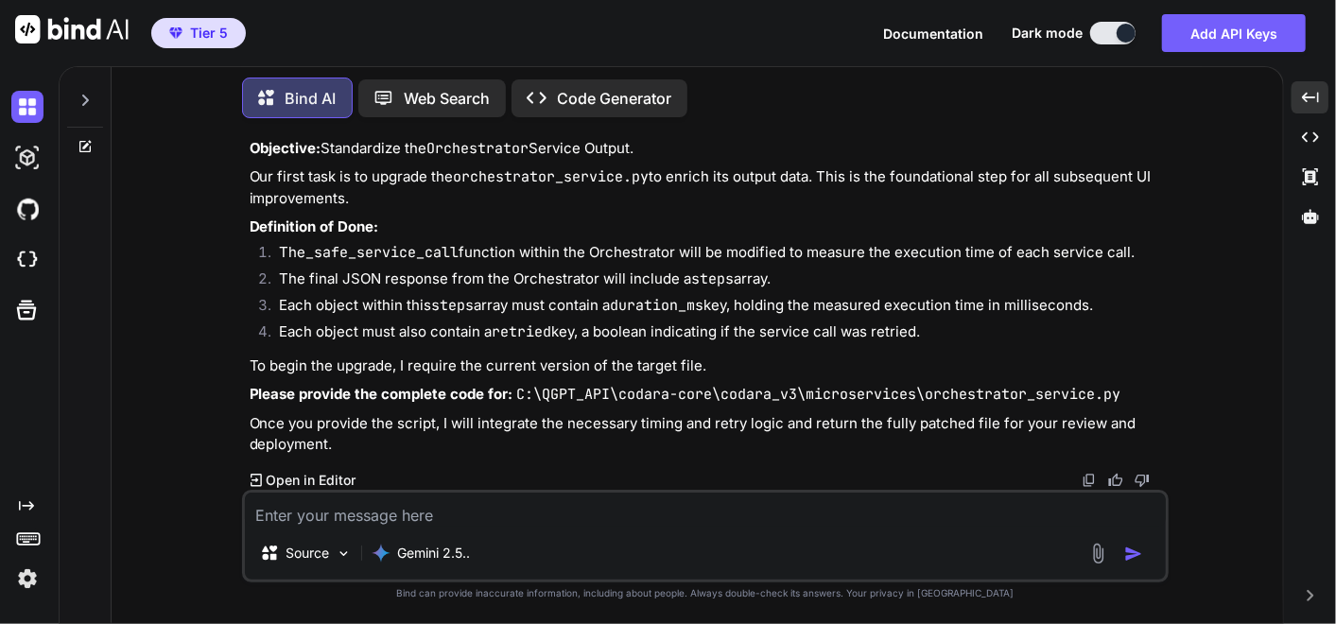
paste textarea "# C:\QGPT_API\codara-core\codara_v3\microservices\orchestrator_service.py # VER…"
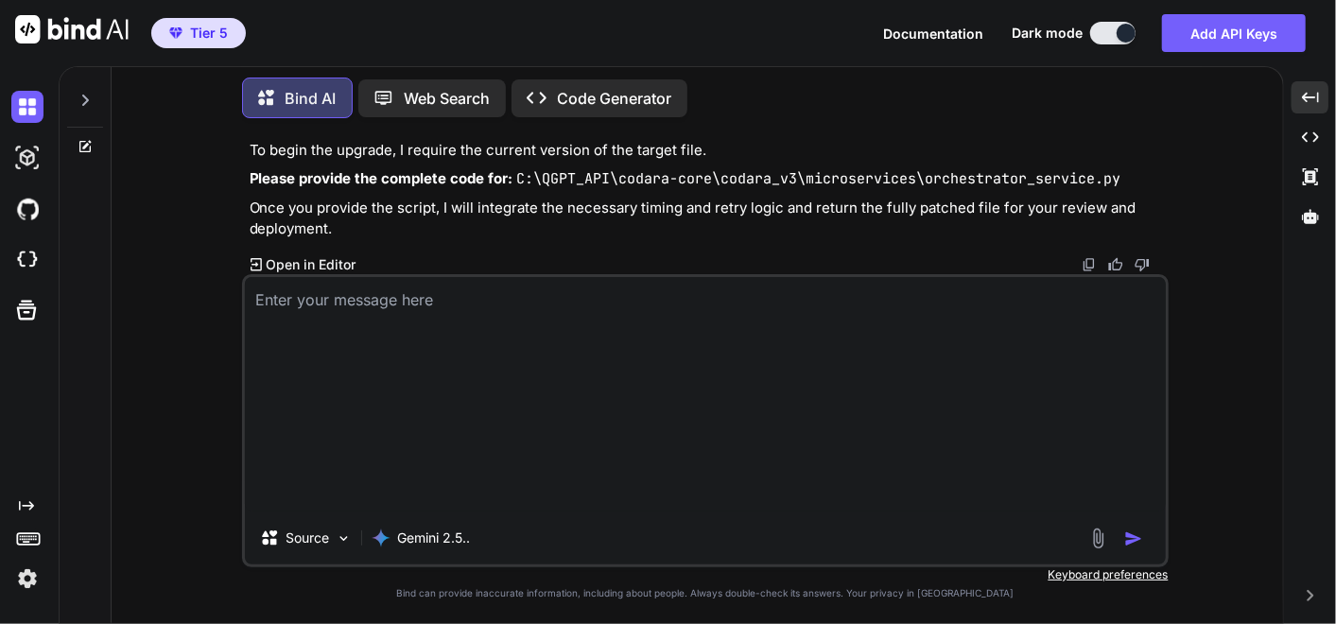
type textarea "# C:\QGPT_API\codara-core\codara_v3\microservices\orchestrator_service.py # VER…"
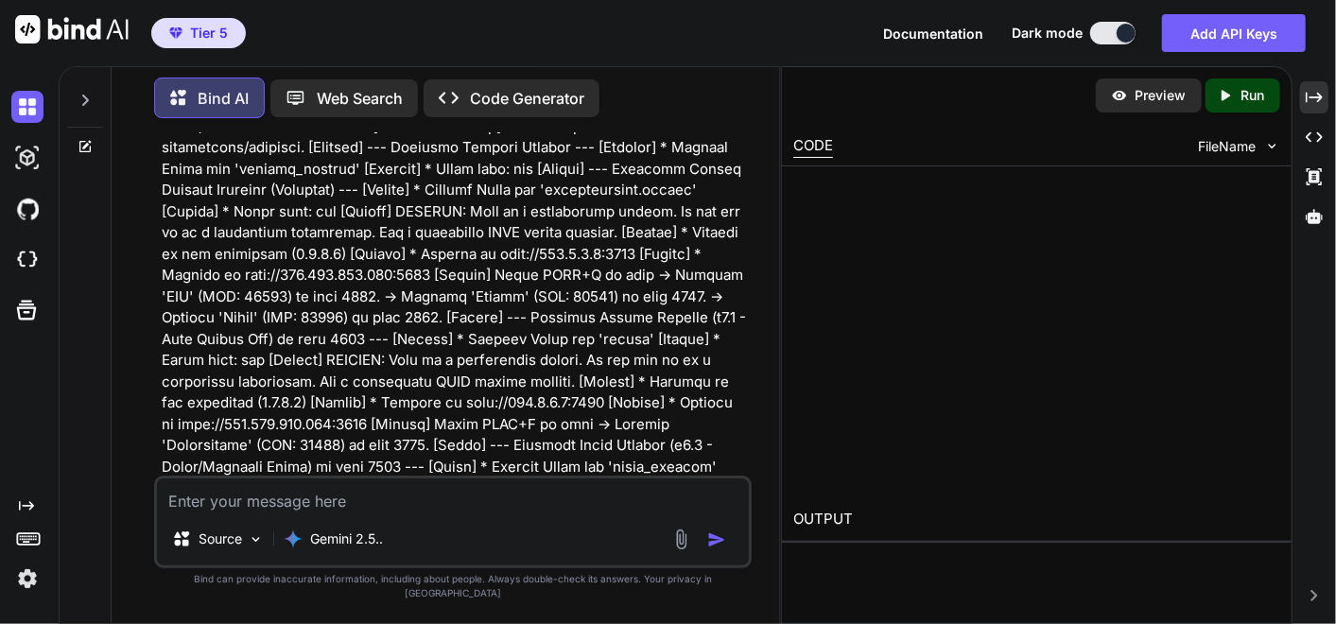
scroll to position [368435, 0]
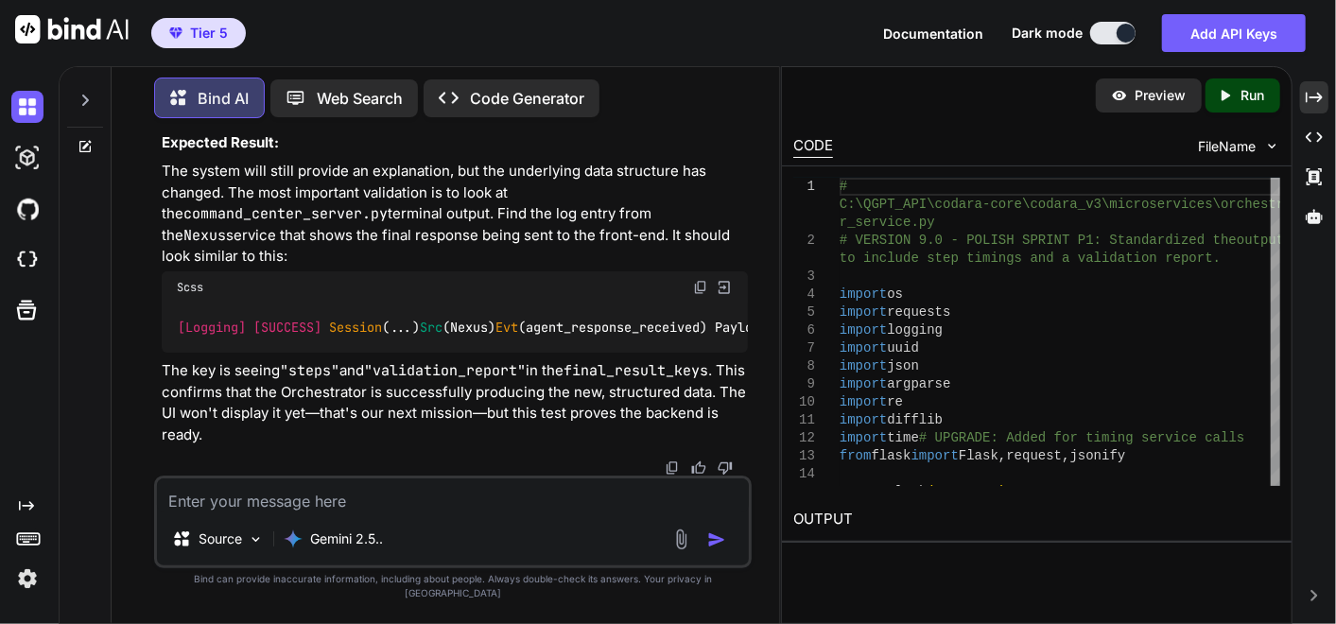
drag, startPoint x: 1311, startPoint y: 99, endPoint x: 621, endPoint y: 486, distance: 790.9
click at [1311, 99] on icon "Created with Pixso." at bounding box center [1313, 97] width 17 height 17
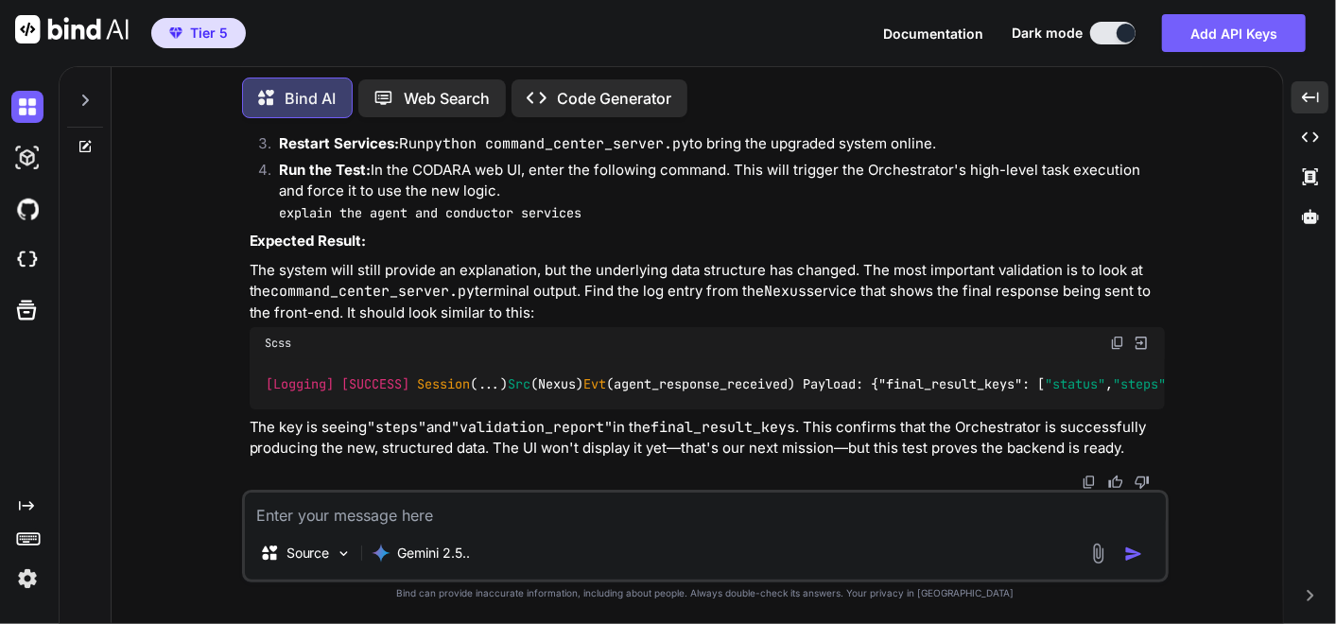
scroll to position [293962, 0]
click at [672, 513] on textarea at bounding box center [705, 509] width 921 height 34
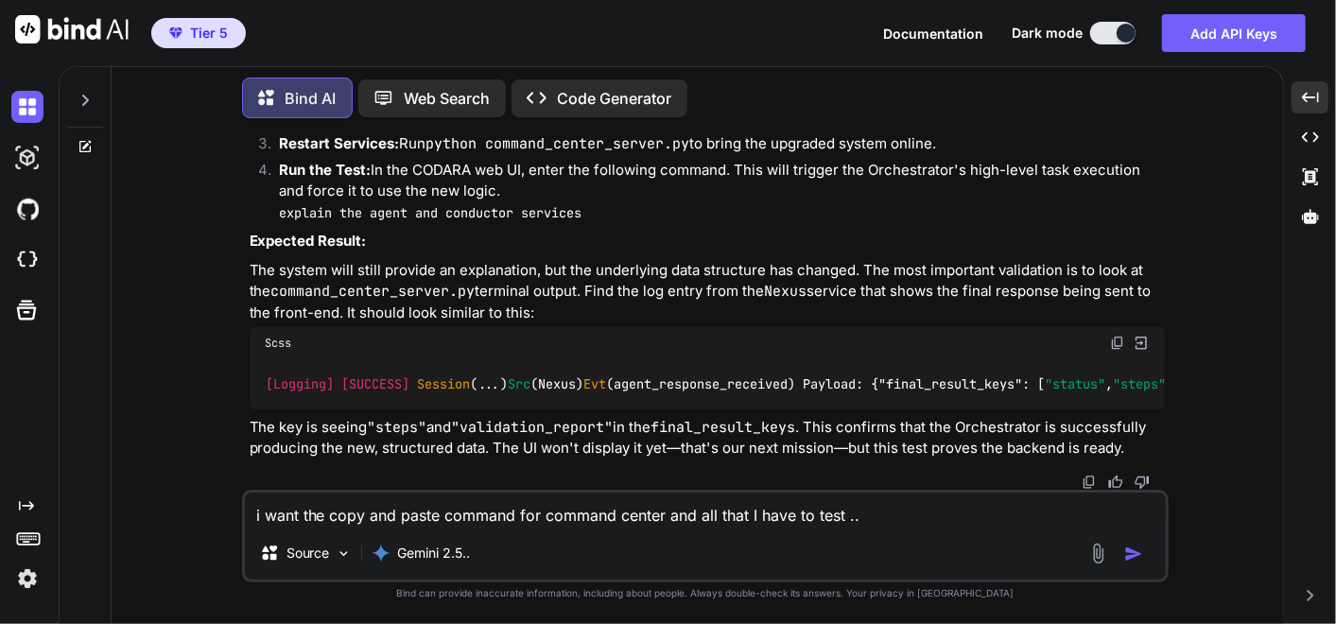
type textarea "i want the copy and paste command for command center and all that I have to tes…"
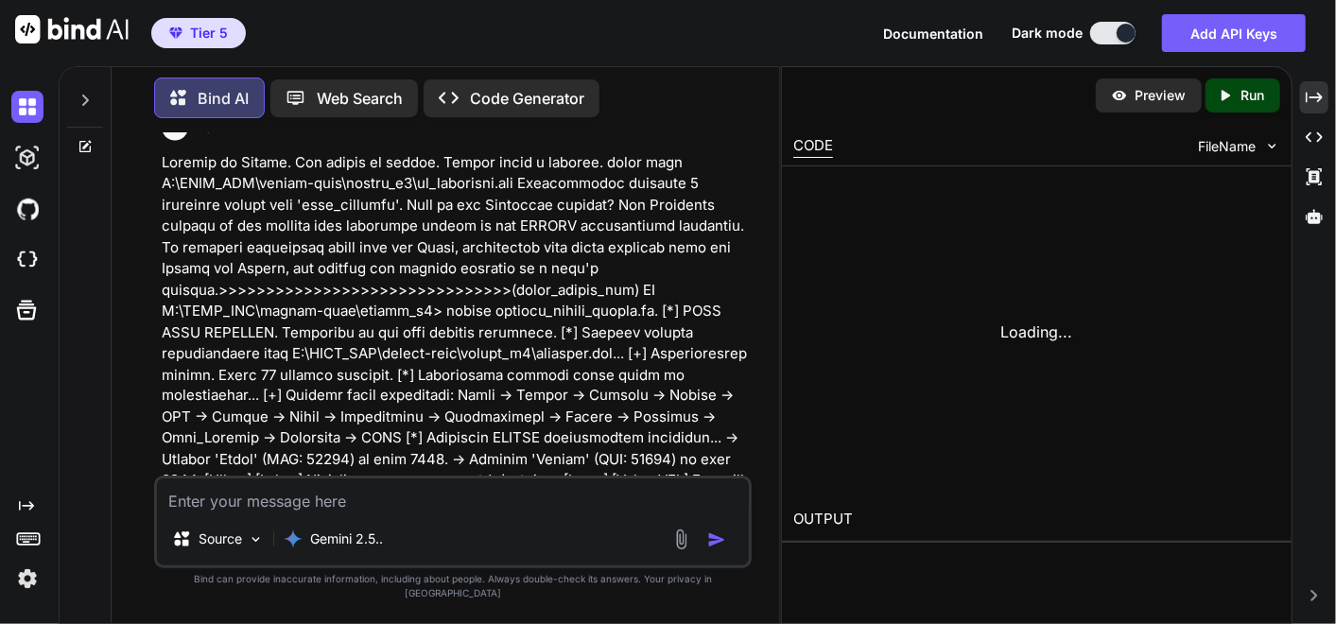
scroll to position [376087, 0]
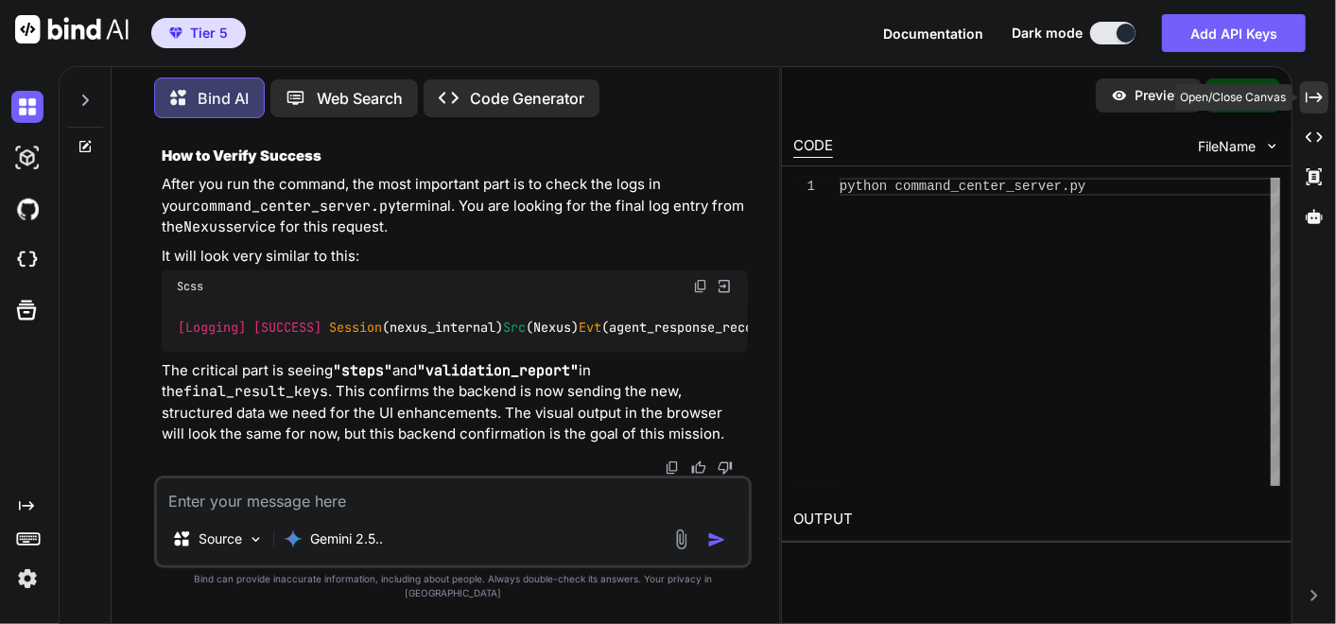
drag, startPoint x: 1307, startPoint y: 102, endPoint x: 788, endPoint y: 511, distance: 660.9
click at [1307, 102] on icon "Created with Pixso." at bounding box center [1313, 97] width 17 height 17
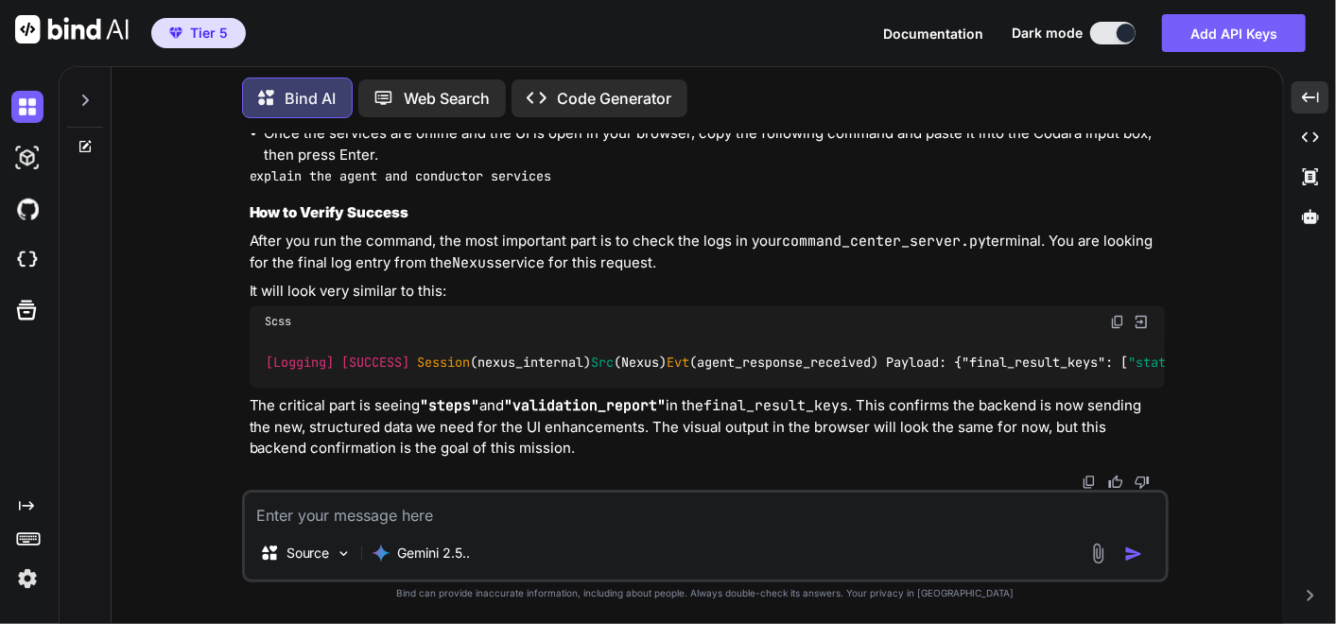
scroll to position [294687, 0]
click at [1115, 32] on img at bounding box center [1117, 24] width 15 height 15
drag, startPoint x: 229, startPoint y: 244, endPoint x: 626, endPoint y: 356, distance: 412.6
click at [626, 356] on div "You ok I have to go ... please make a memo for context later when I come back k…" at bounding box center [705, 378] width 1156 height 490
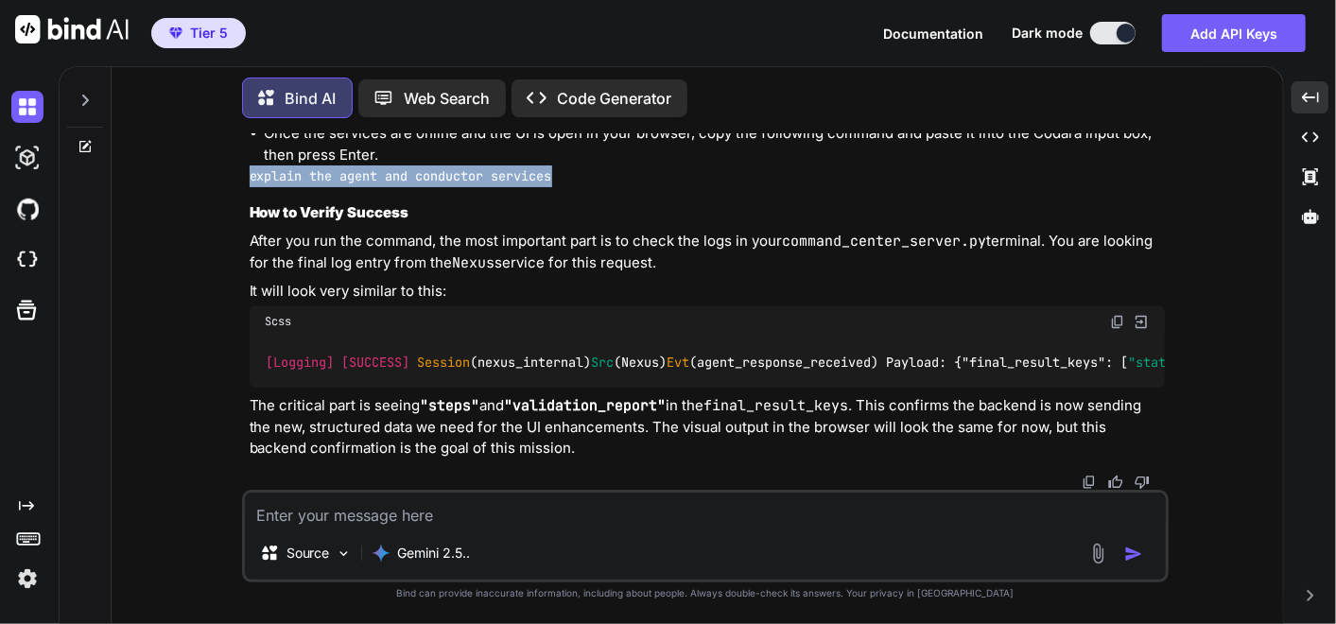
drag, startPoint x: 525, startPoint y: 362, endPoint x: 560, endPoint y: 361, distance: 35.0
click at [560, 361] on div "You ok I have to go ... please make a memo for context later when I come back k…" at bounding box center [705, 378] width 1156 height 490
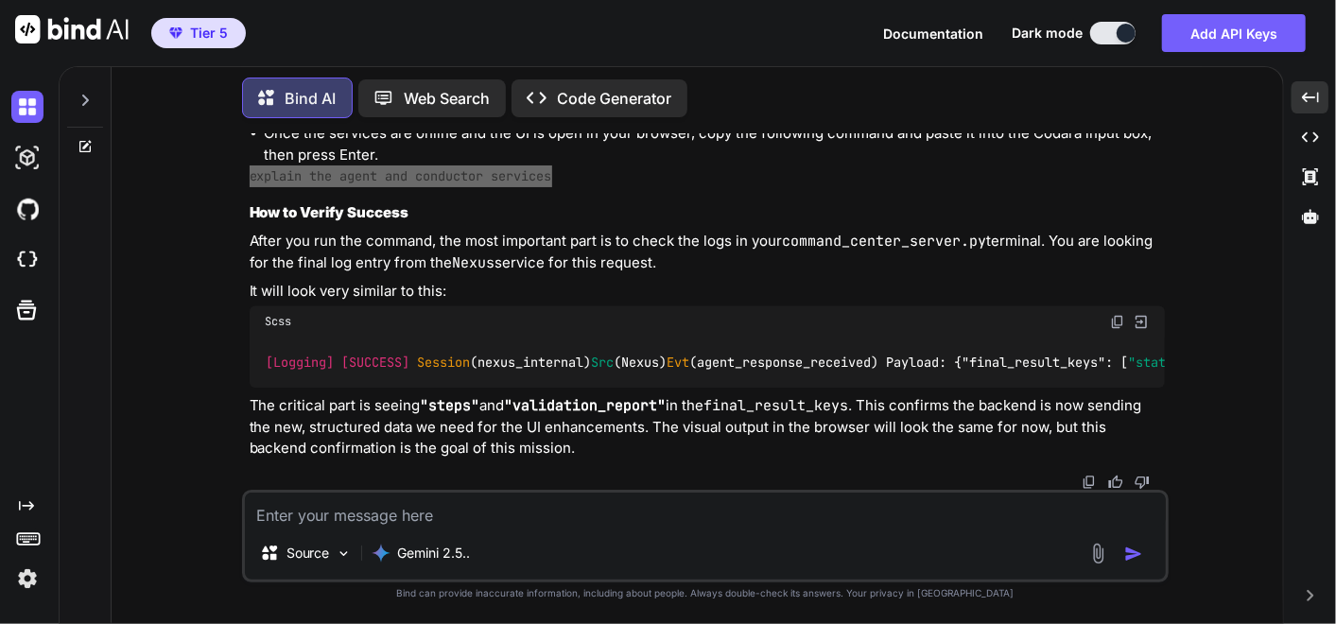
scroll to position [294664, 0]
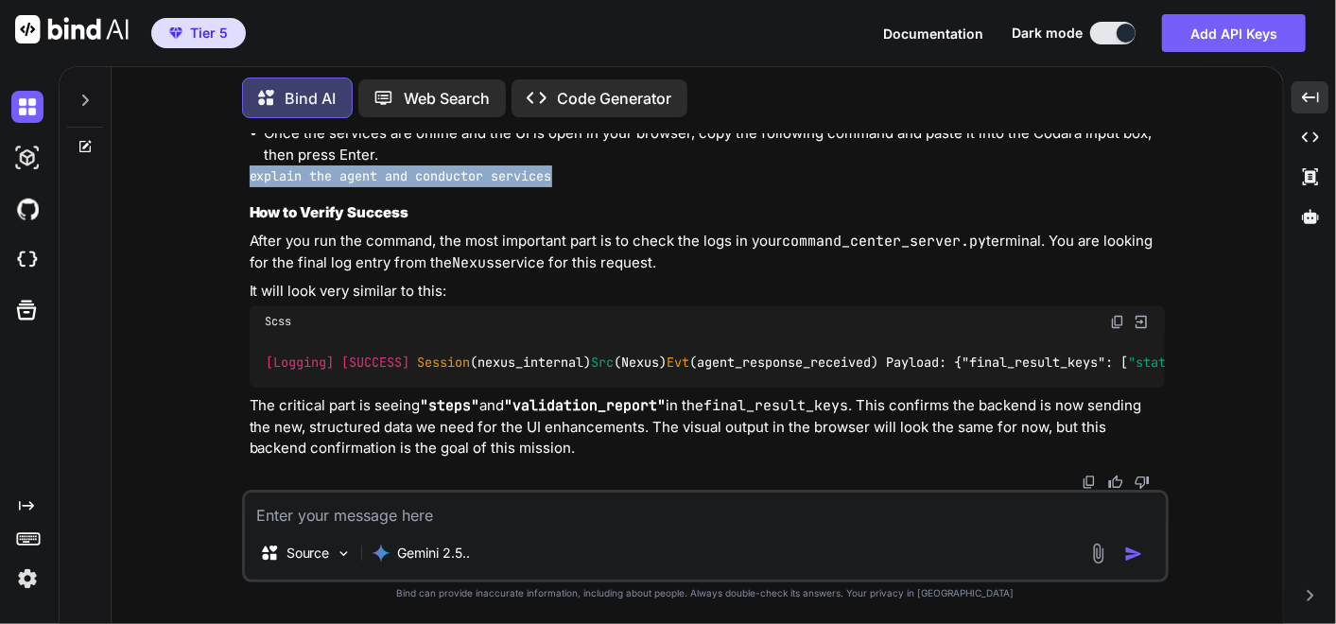
click at [1112, 32] on img at bounding box center [1117, 24] width 15 height 15
click at [1113, 32] on img at bounding box center [1117, 24] width 15 height 15
drag, startPoint x: 304, startPoint y: 508, endPoint x: 287, endPoint y: 502, distance: 17.9
click at [304, 508] on textarea at bounding box center [705, 509] width 921 height 34
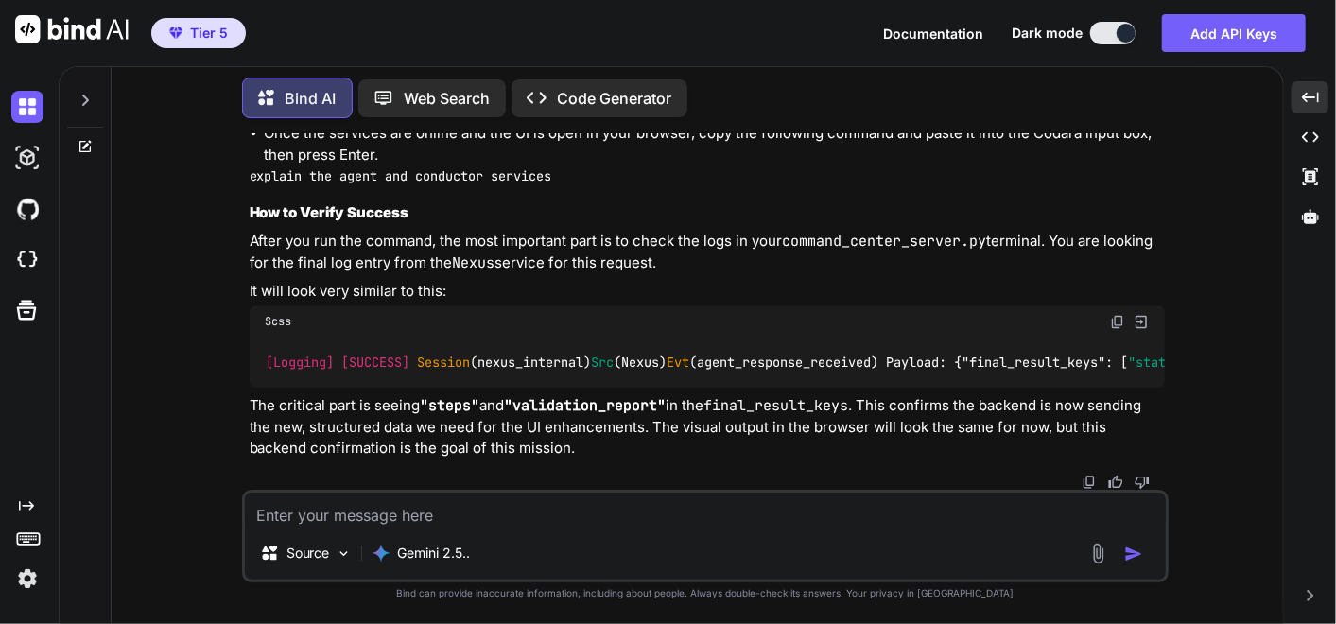
paste textarea "Welcome to [GEOGRAPHIC_DATA]. The system is online. Please enter a request. exp…"
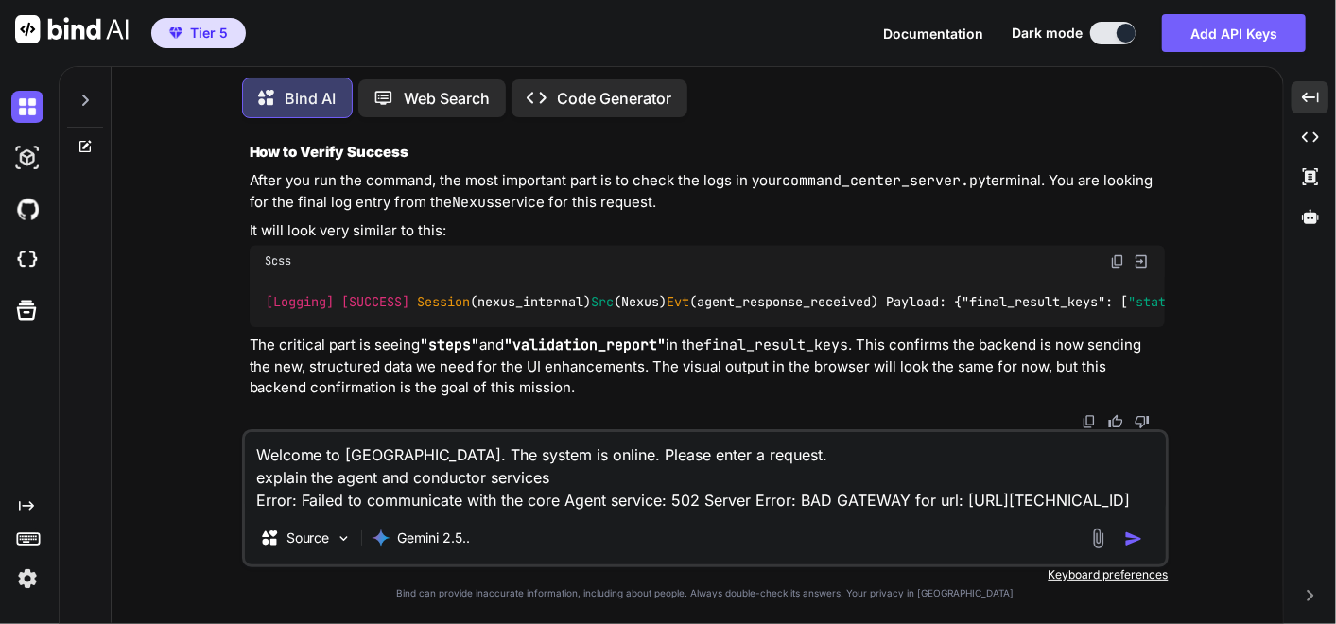
scroll to position [295039, 0]
click at [609, 501] on textarea "Welcome to [GEOGRAPHIC_DATA]. The system is online. Please enter a request. exp…" at bounding box center [705, 471] width 921 height 79
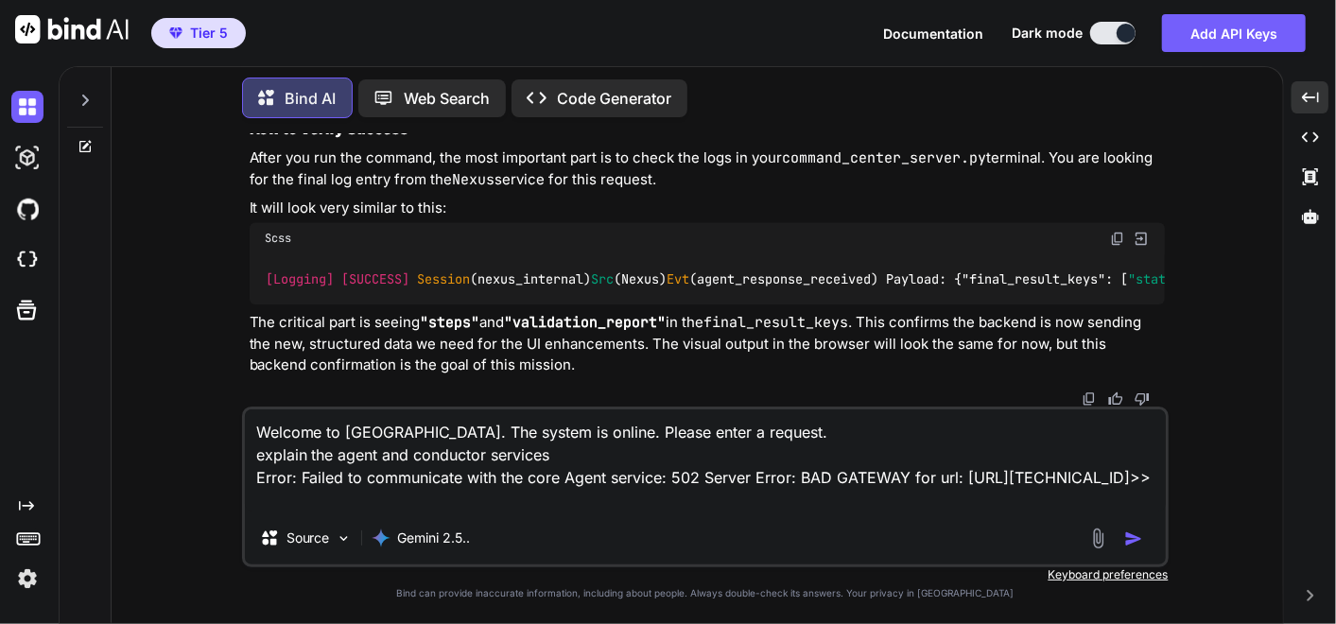
scroll to position [0, 0]
paste textarea "(fresh_qiskit_env) PS C:\QGPT_API\codara-core\codara_v3> python command_center_…"
type textarea "Welcome to [GEOGRAPHIC_DATA]. The system is online. Please enter a request. exp…"
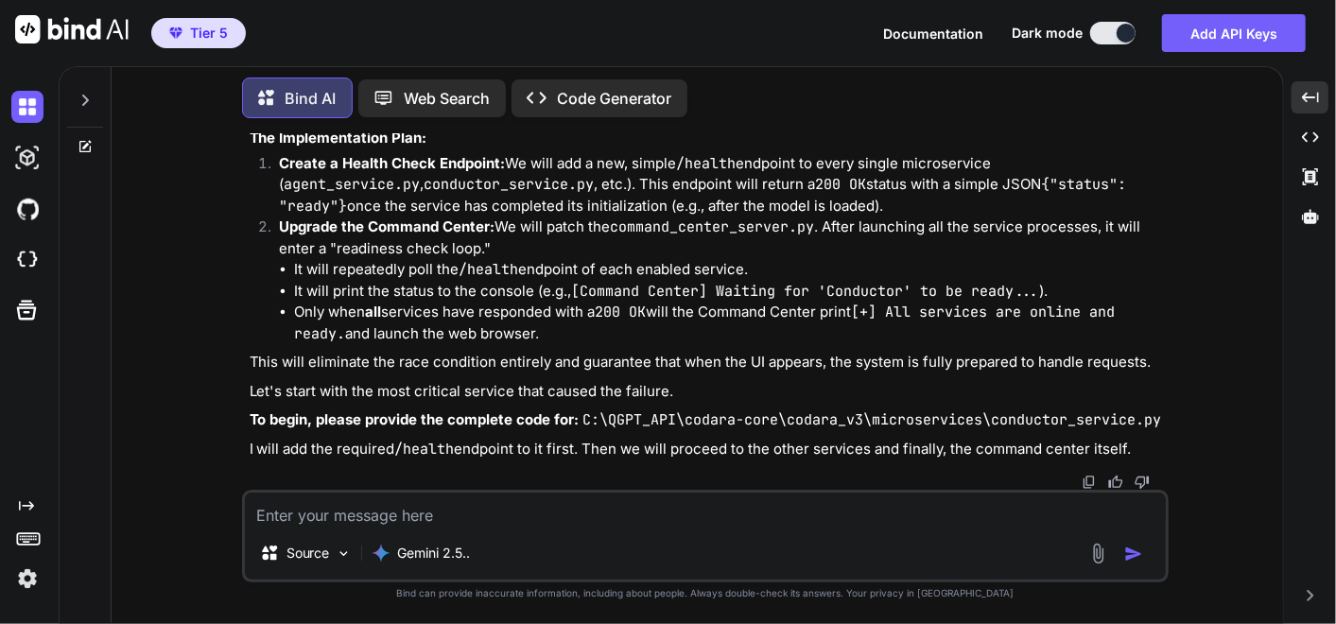
scroll to position [298814, 0]
click at [321, 513] on textarea at bounding box center [705, 509] width 921 height 34
paste textarea "ok I have to go for a while .. please make a memo for context of what we are no…"
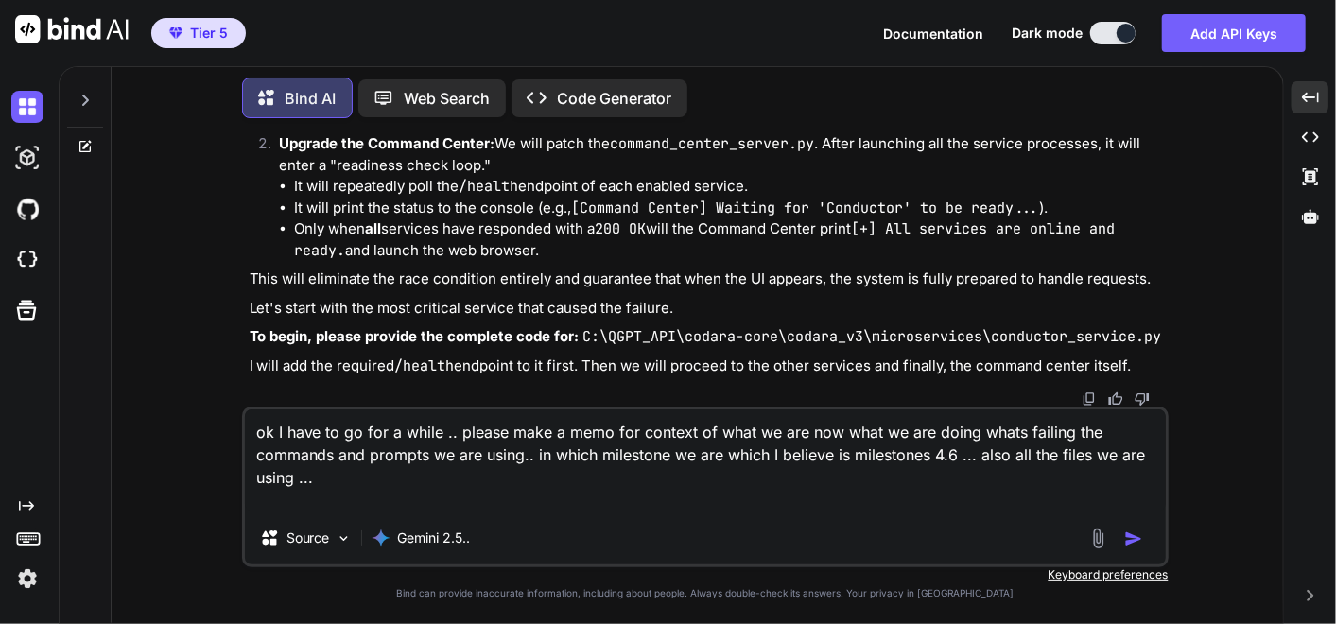
drag, startPoint x: 737, startPoint y: 455, endPoint x: 952, endPoint y: 463, distance: 214.7
click at [952, 463] on textarea "ok I have to go for a while .. please make a memo for context of what we are no…" at bounding box center [705, 460] width 921 height 102
type textarea "ok I have to go for a while .. please make a memo for context of what we are no…"
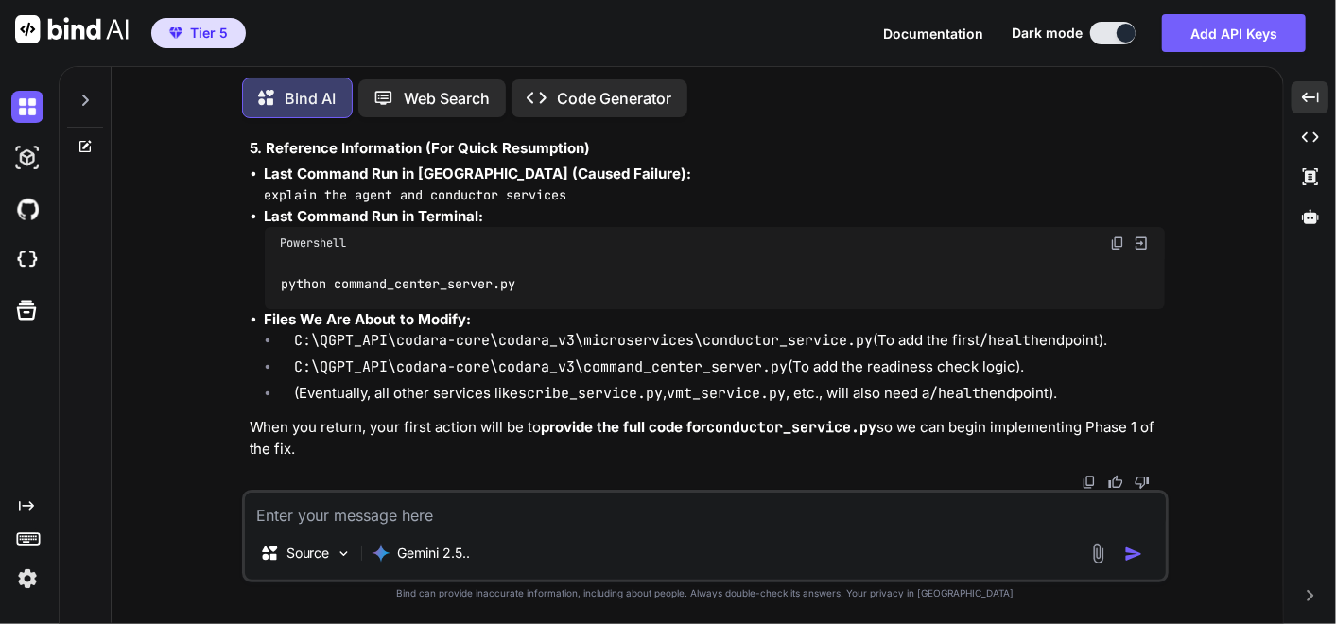
scroll to position [300192, 0]
